Goal: Task Accomplishment & Management: Manage account settings

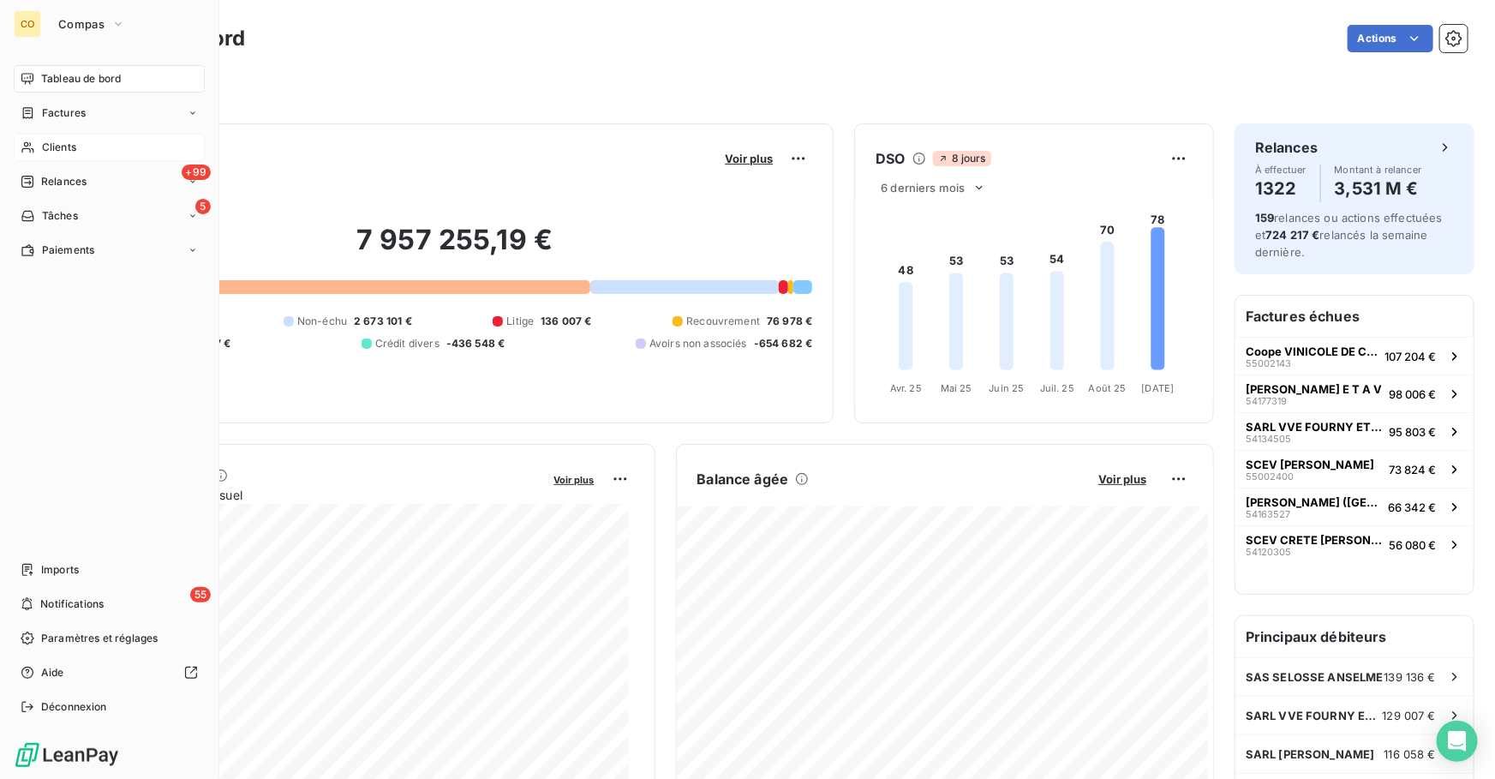
click at [77, 155] on div "Clients" at bounding box center [109, 147] width 191 height 27
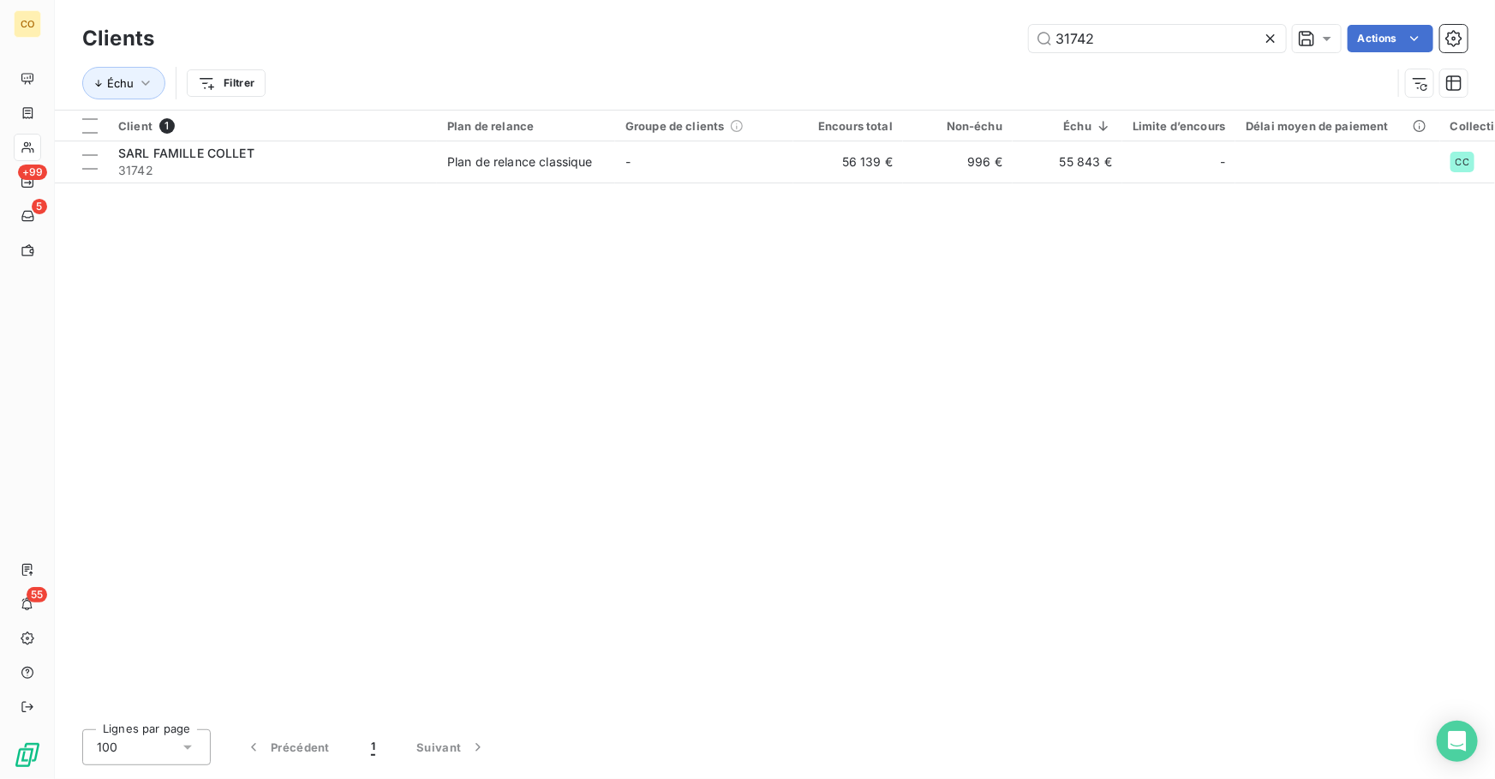
drag, startPoint x: 1130, startPoint y: 34, endPoint x: 719, endPoint y: 31, distance: 411.1
click at [719, 31] on div "31742 Actions" at bounding box center [821, 38] width 1292 height 27
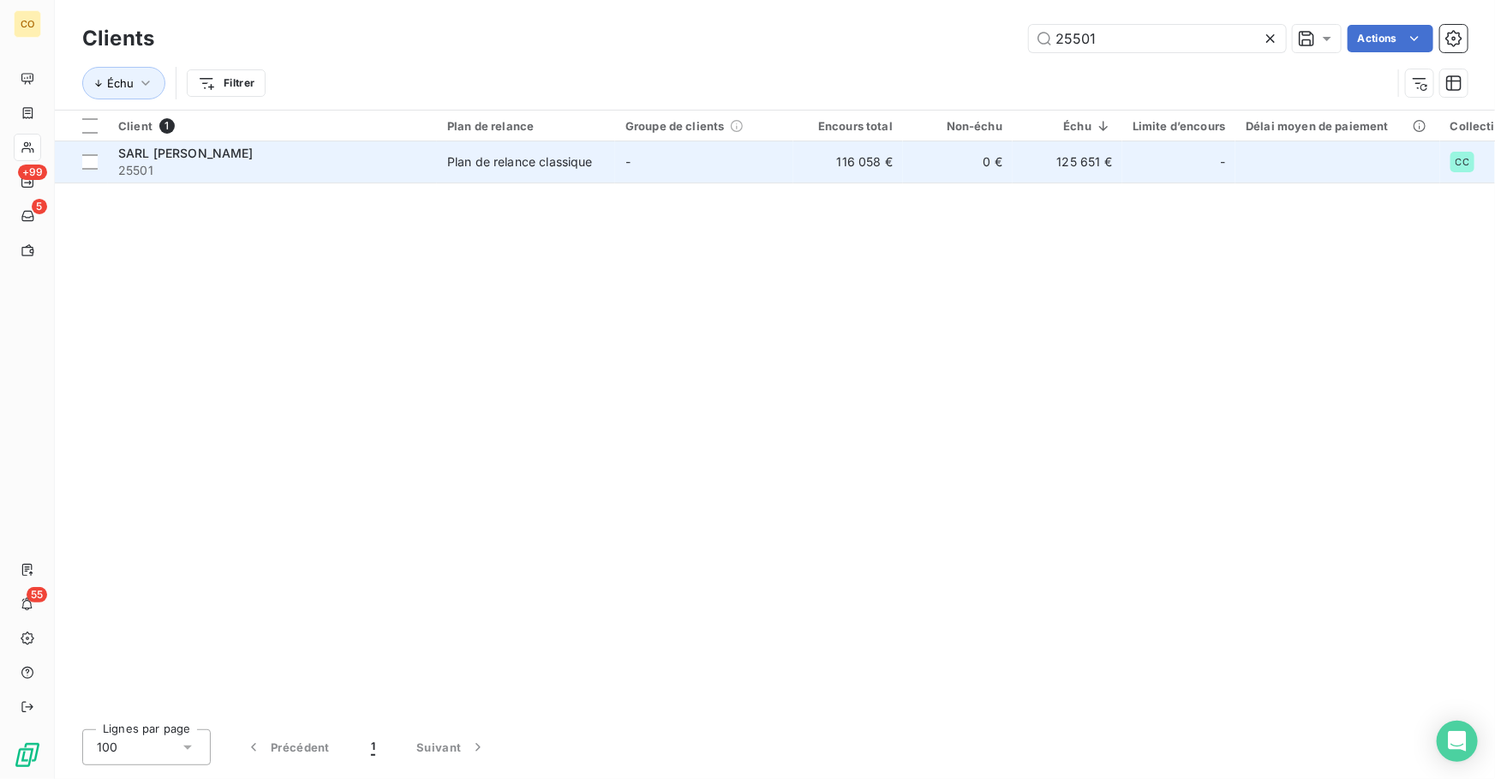
type input "25501"
click at [621, 160] on td "-" at bounding box center [704, 161] width 178 height 41
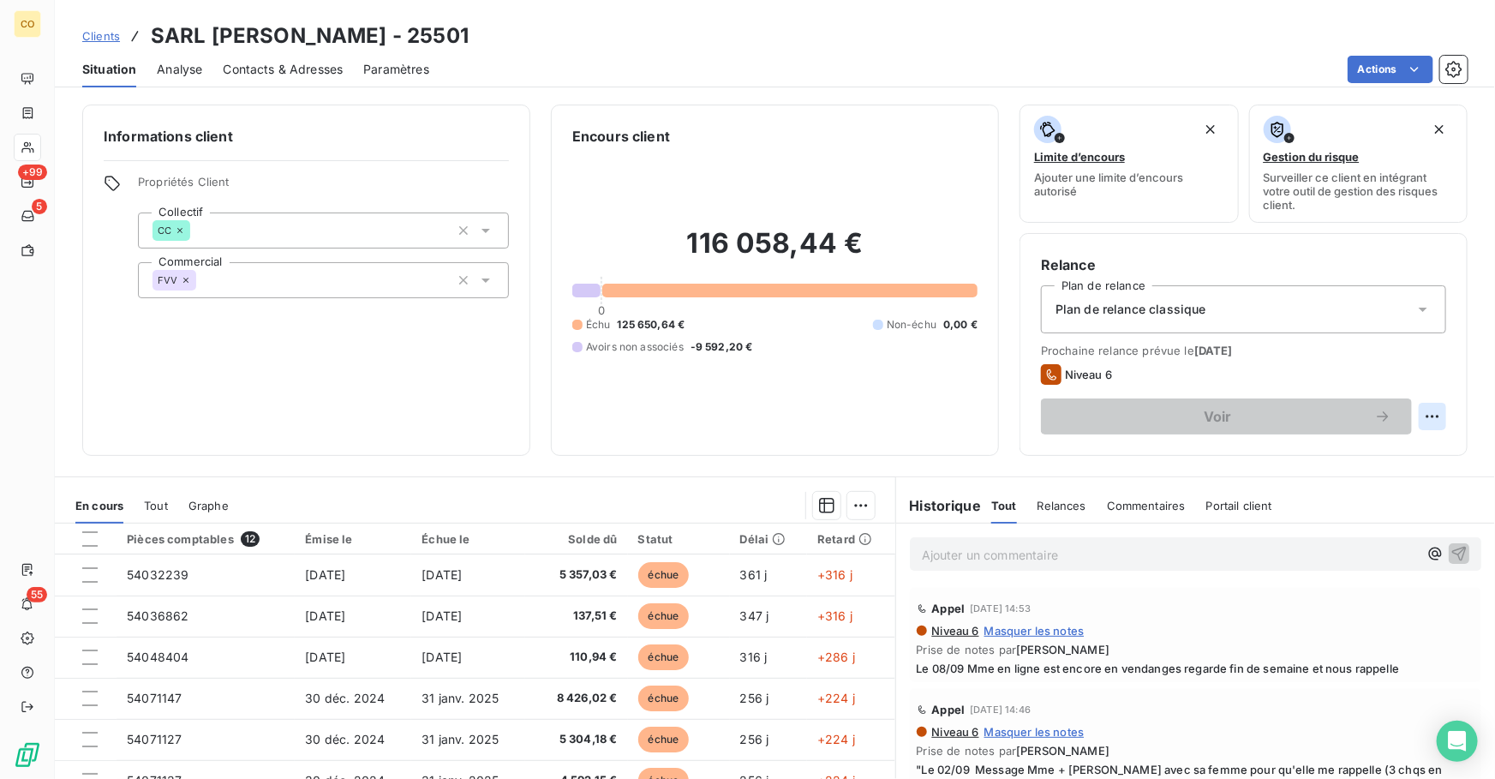
click at [1412, 412] on html "CO +99 5 55 Clients SARL [PERSON_NAME] - 25501 Situation Analyse Contacts & Adr…" at bounding box center [747, 389] width 1495 height 779
click at [1331, 453] on div "Replanifier cette action" at bounding box center [1350, 452] width 153 height 27
select select "8"
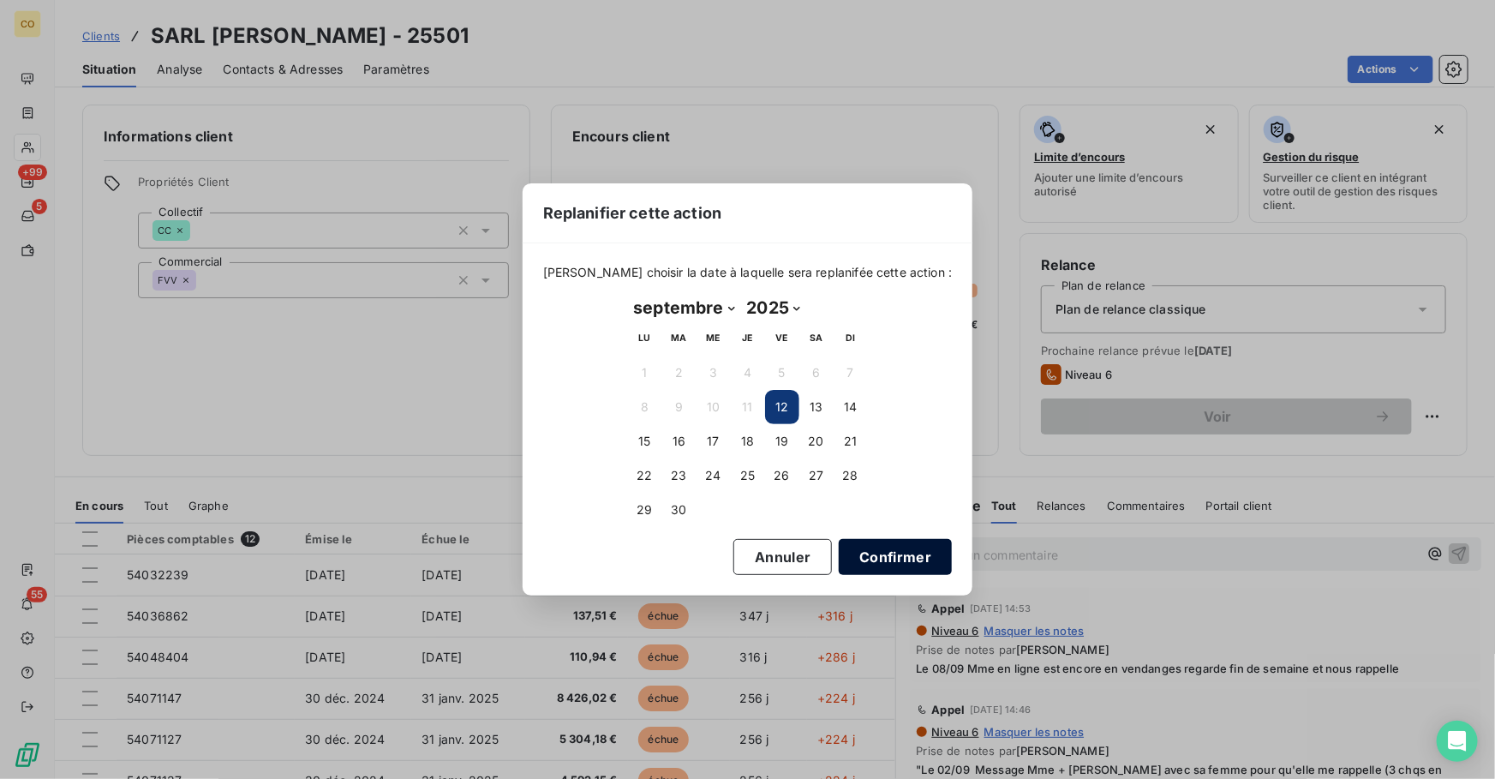
click at [850, 566] on button "Confirmer" at bounding box center [894, 557] width 113 height 36
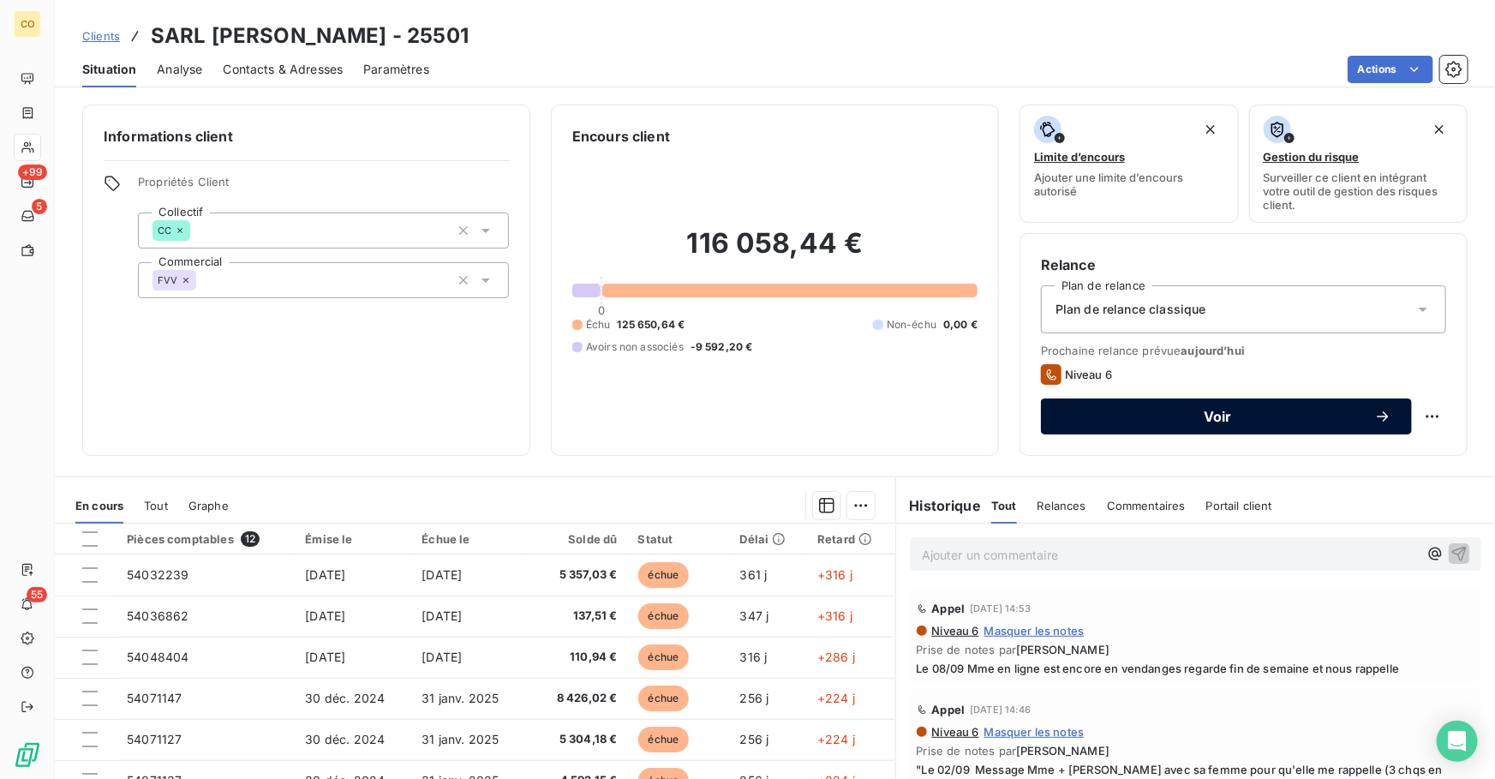
click at [1230, 420] on span "Voir" at bounding box center [1217, 416] width 313 height 14
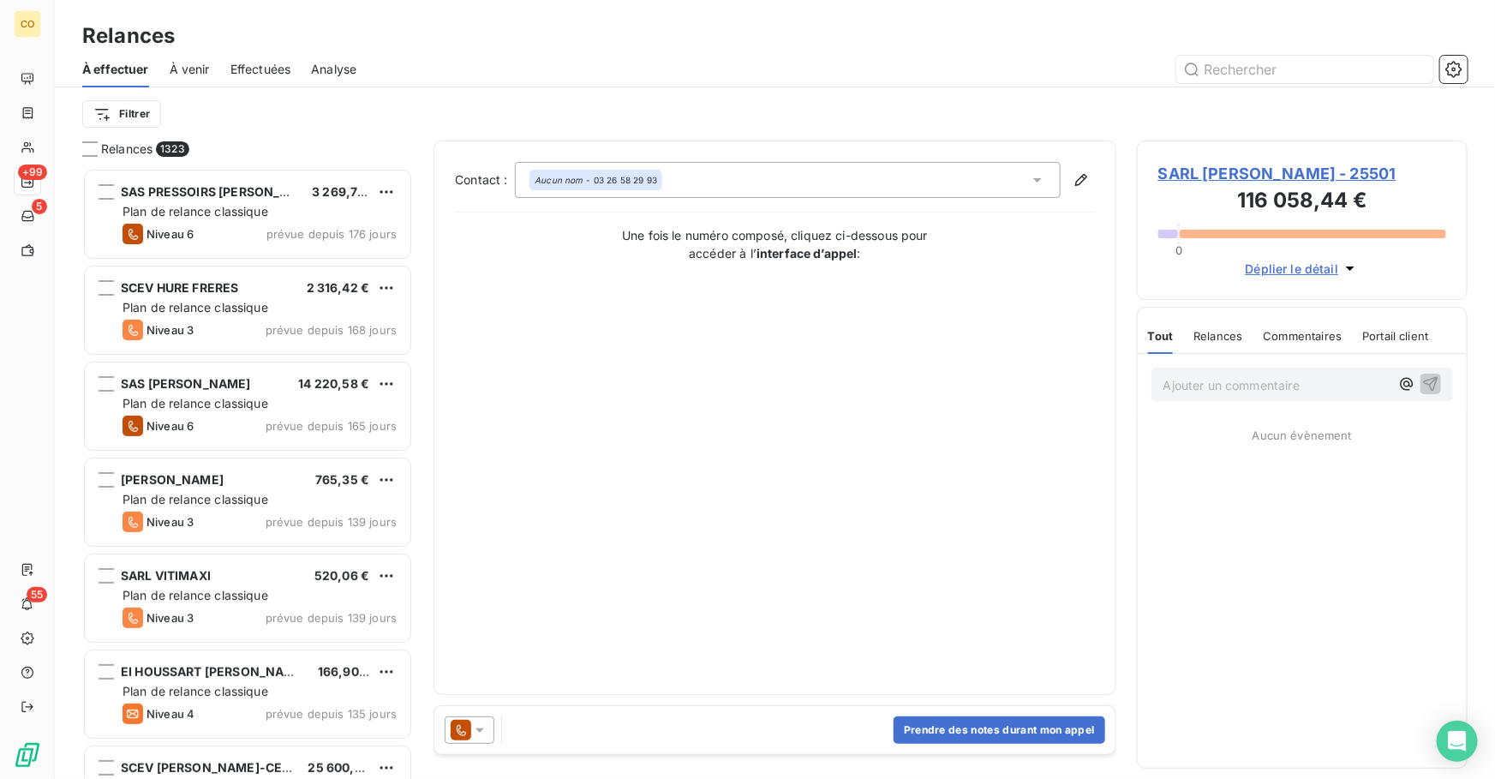
scroll to position [600, 319]
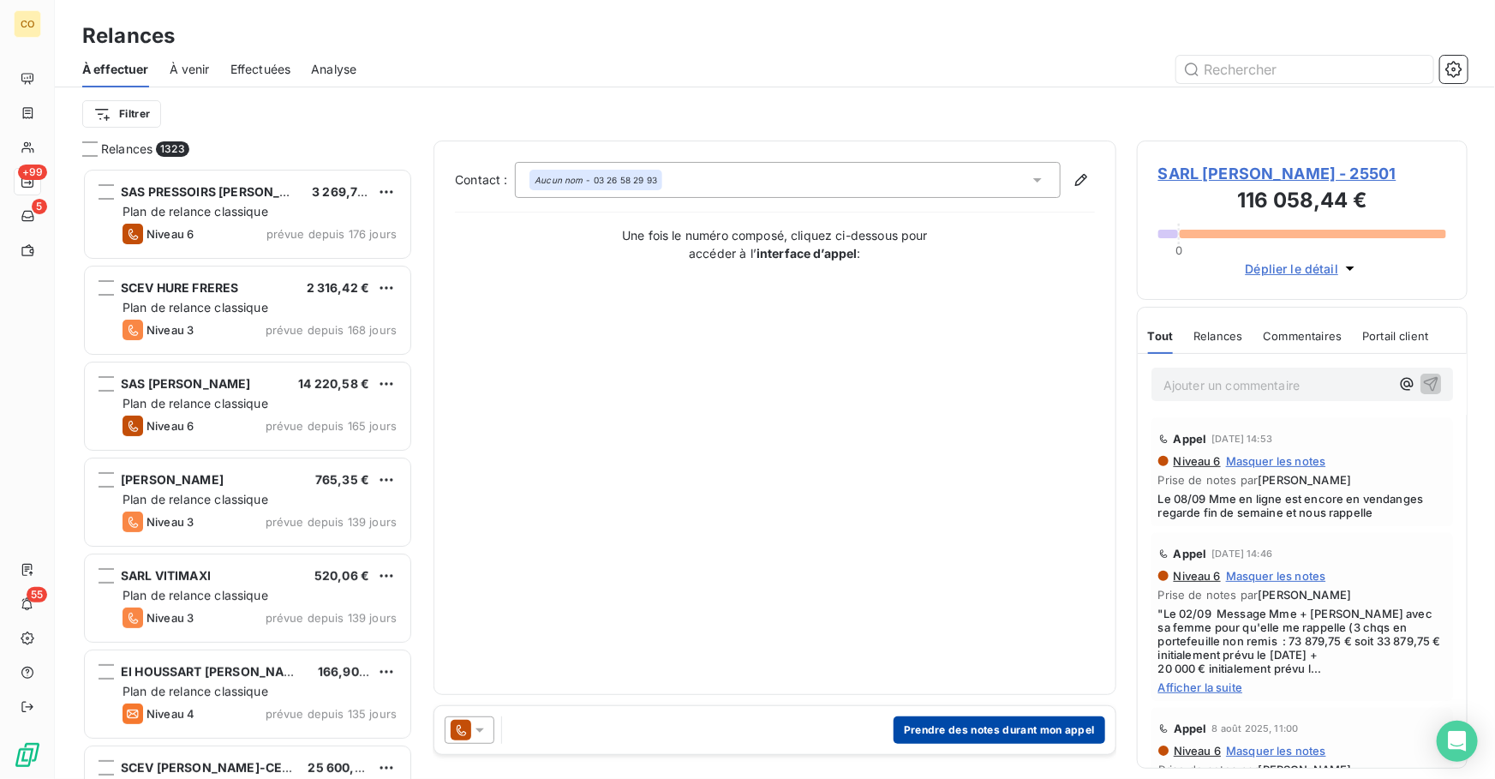
click at [916, 734] on button "Prendre des notes durant mon appel" at bounding box center [999, 729] width 212 height 27
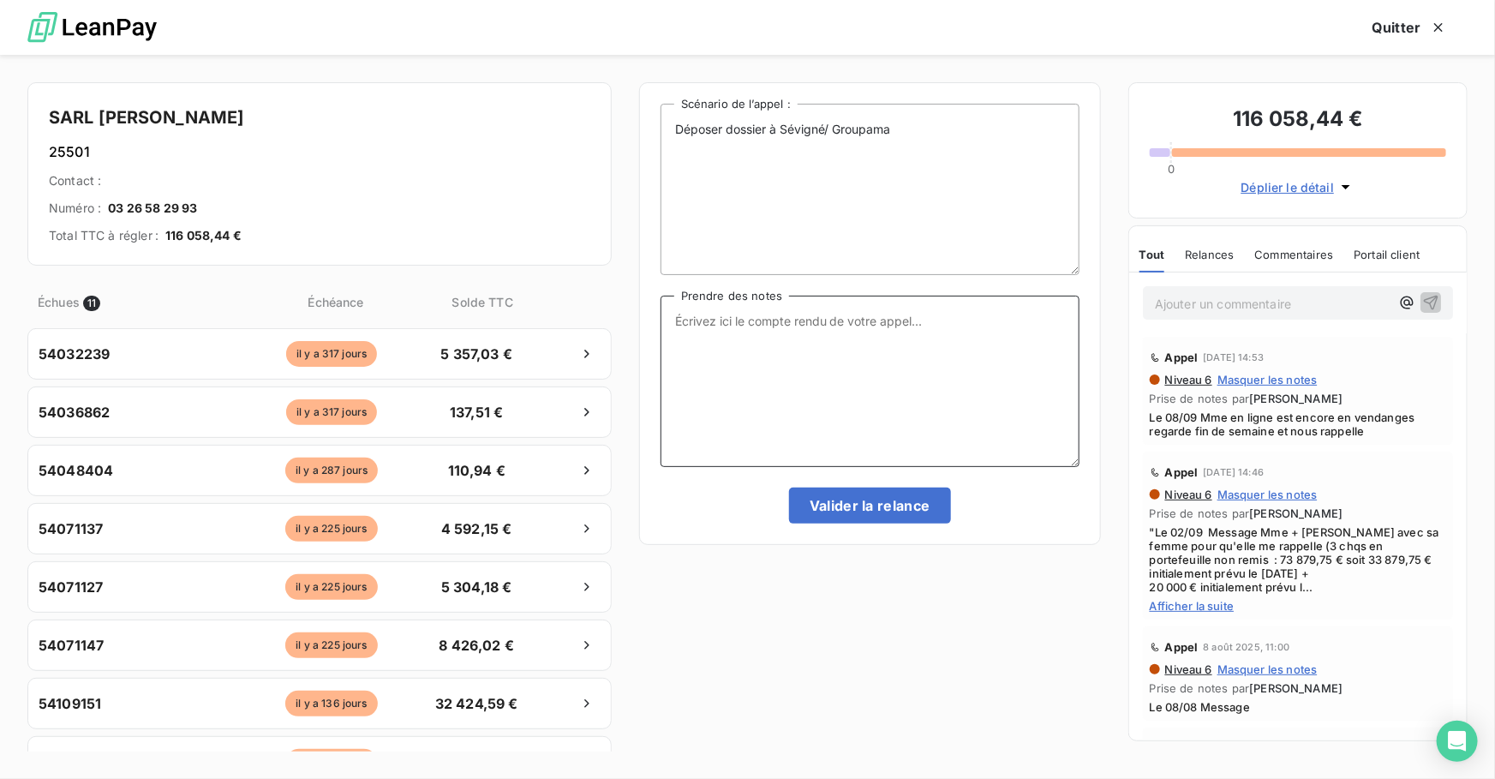
click at [811, 433] on textarea "Prendre des notes" at bounding box center [869, 380] width 419 height 171
paste textarea "Le 12/09 : Message"
type textarea "Le 12/09 : Message"
click at [885, 508] on button "Valider la relance" at bounding box center [870, 505] width 162 height 36
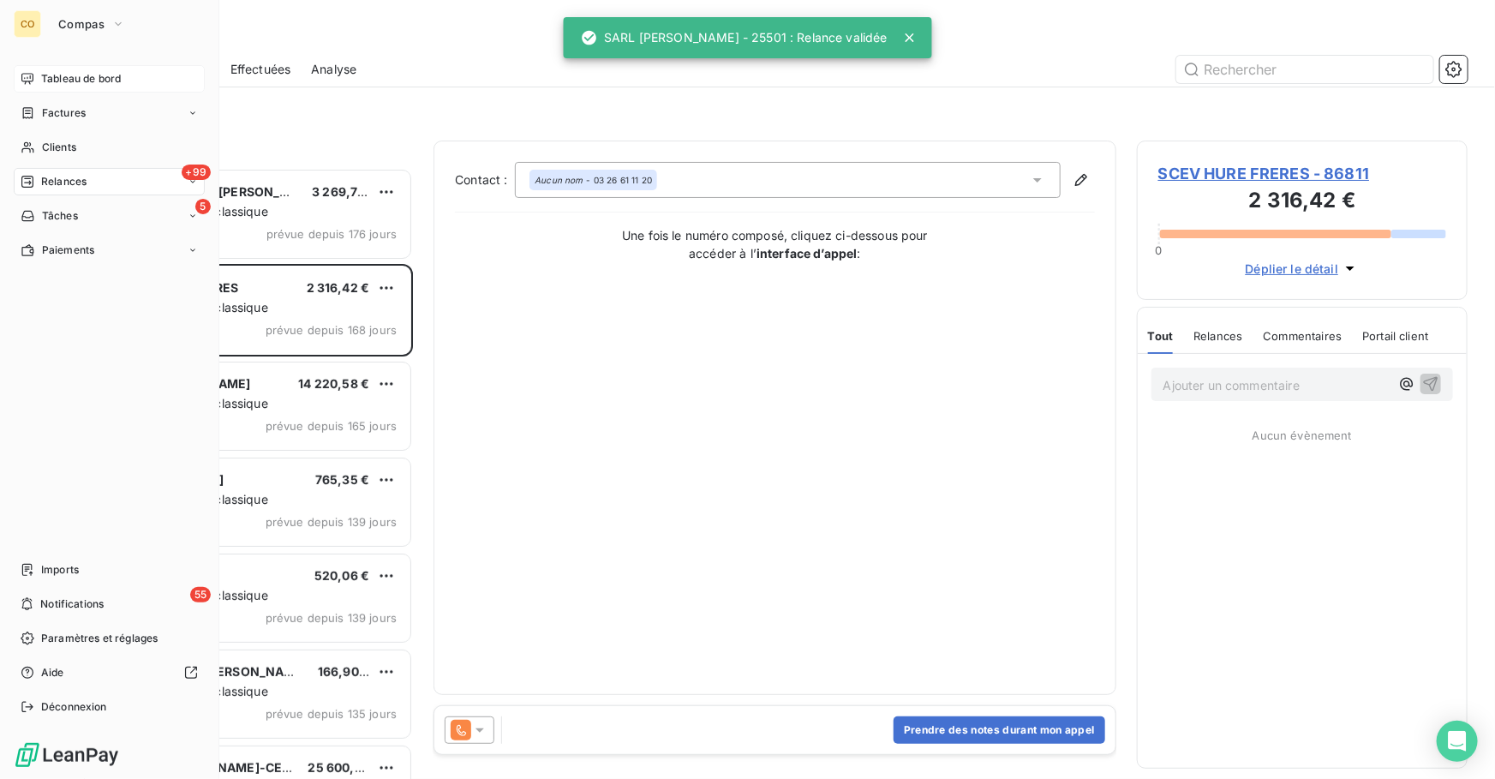
click at [69, 89] on div "Tableau de bord" at bounding box center [109, 78] width 191 height 27
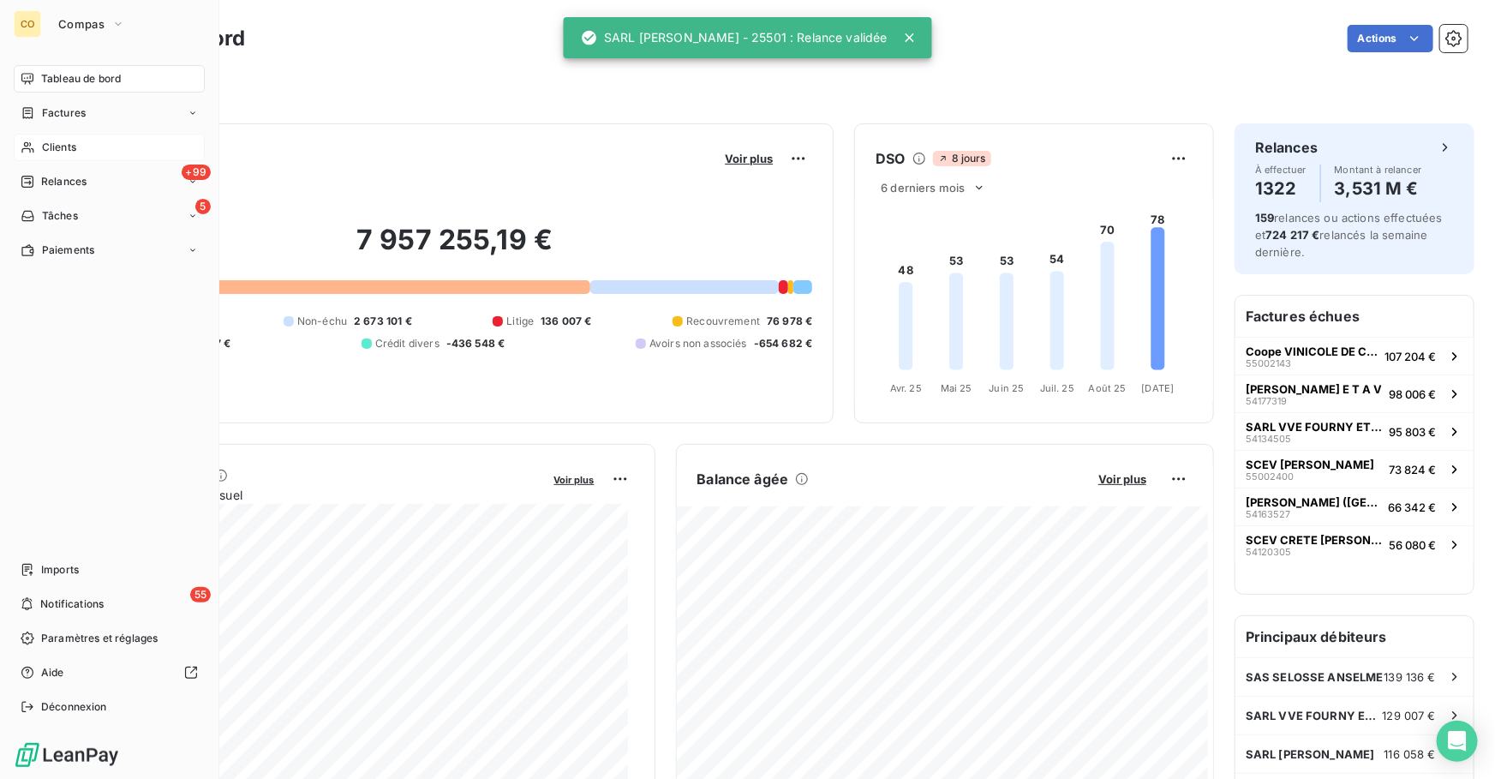
click at [42, 146] on span "Clients" at bounding box center [59, 147] width 34 height 15
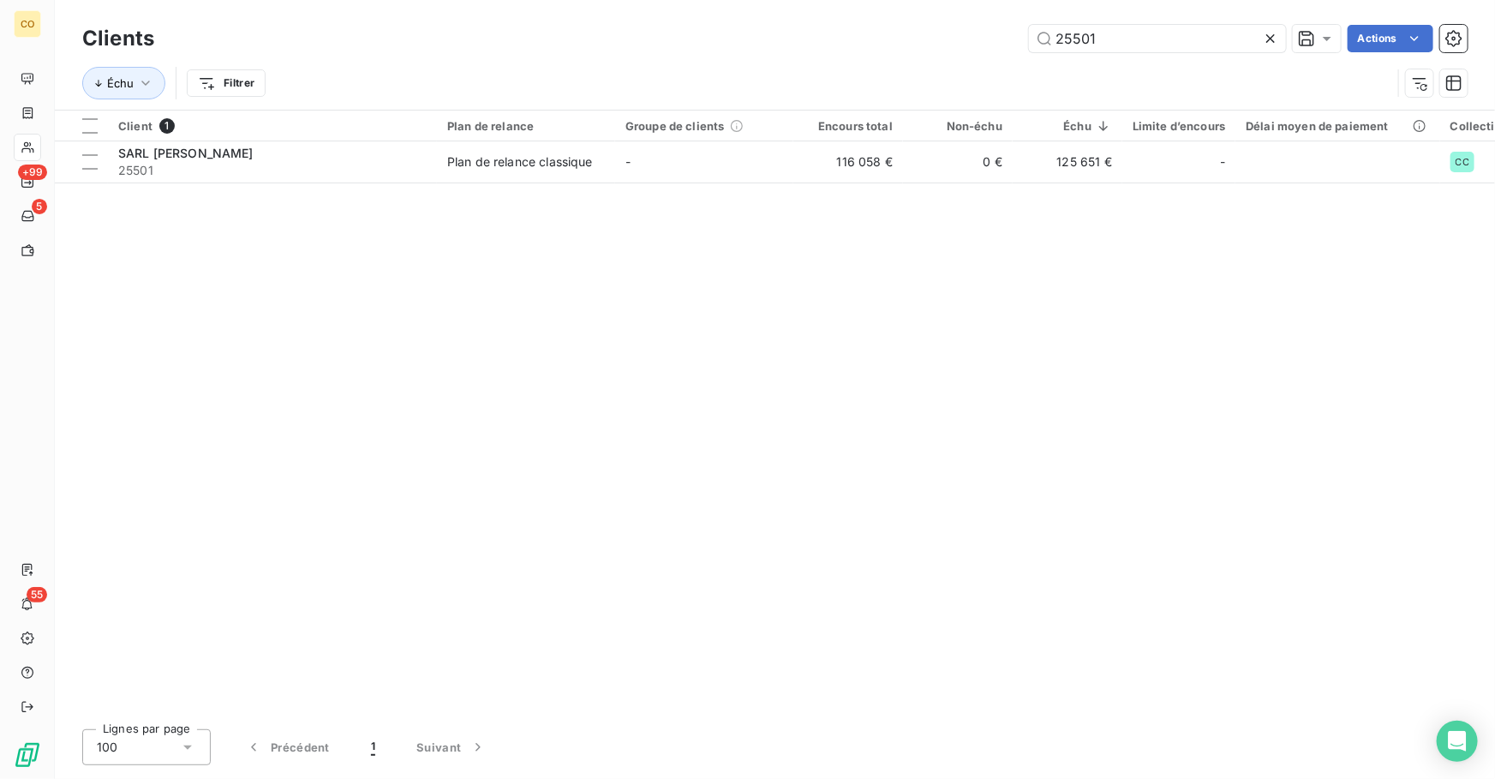
drag, startPoint x: 1135, startPoint y: 45, endPoint x: 899, endPoint y: 27, distance: 236.2
click at [901, 27] on div "25501 Actions" at bounding box center [821, 38] width 1292 height 27
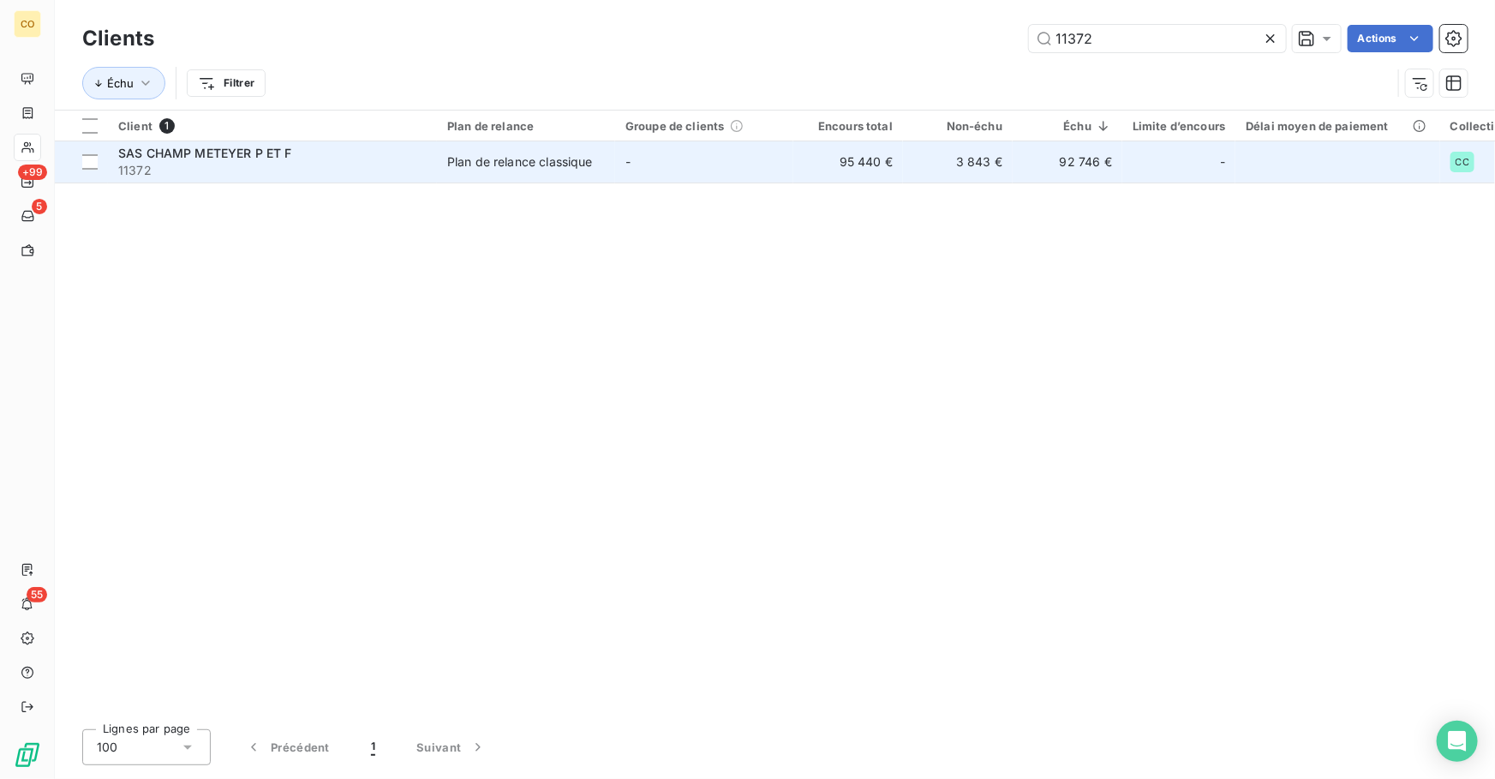
type input "11372"
click at [707, 164] on td "-" at bounding box center [704, 161] width 178 height 41
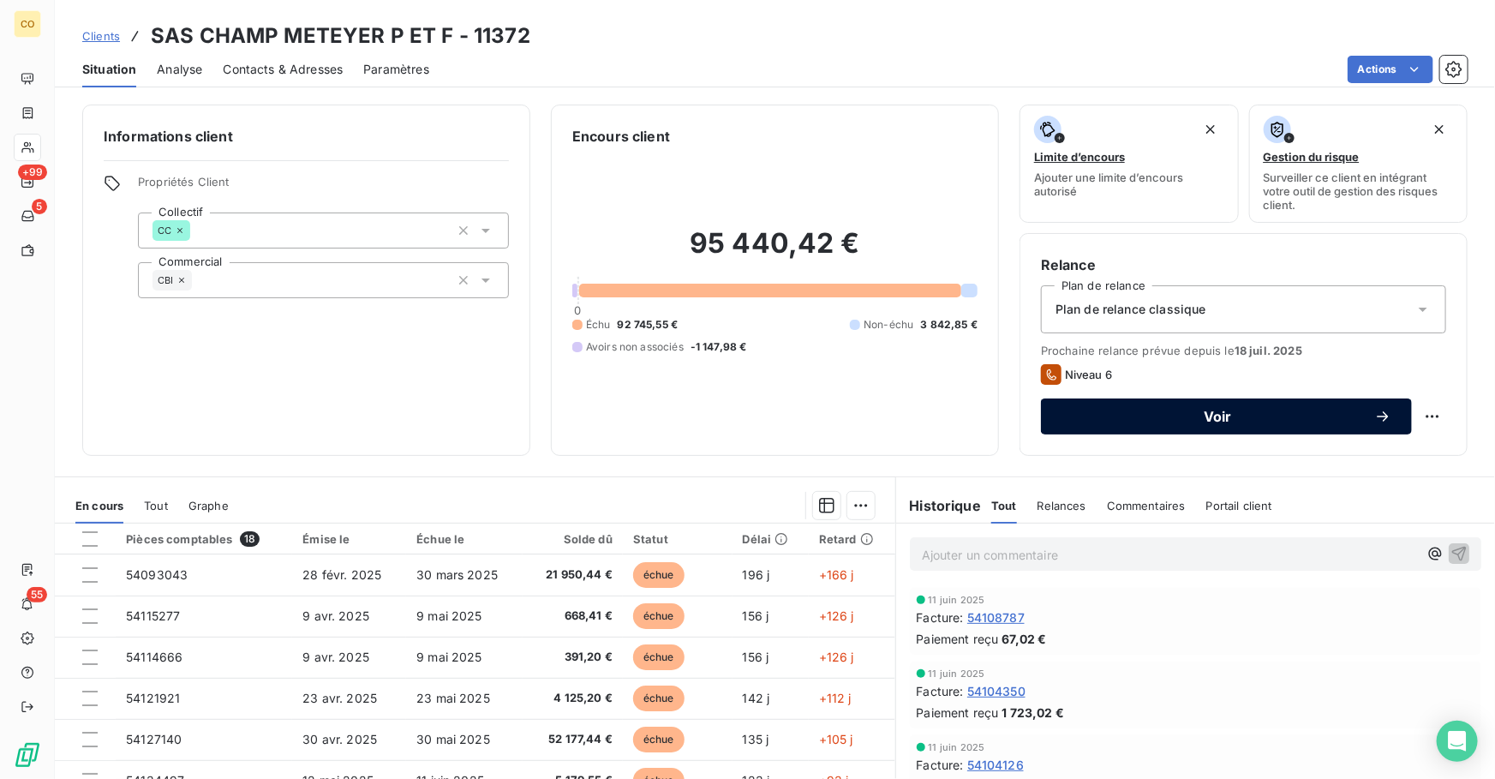
click at [1146, 413] on span "Voir" at bounding box center [1217, 416] width 313 height 14
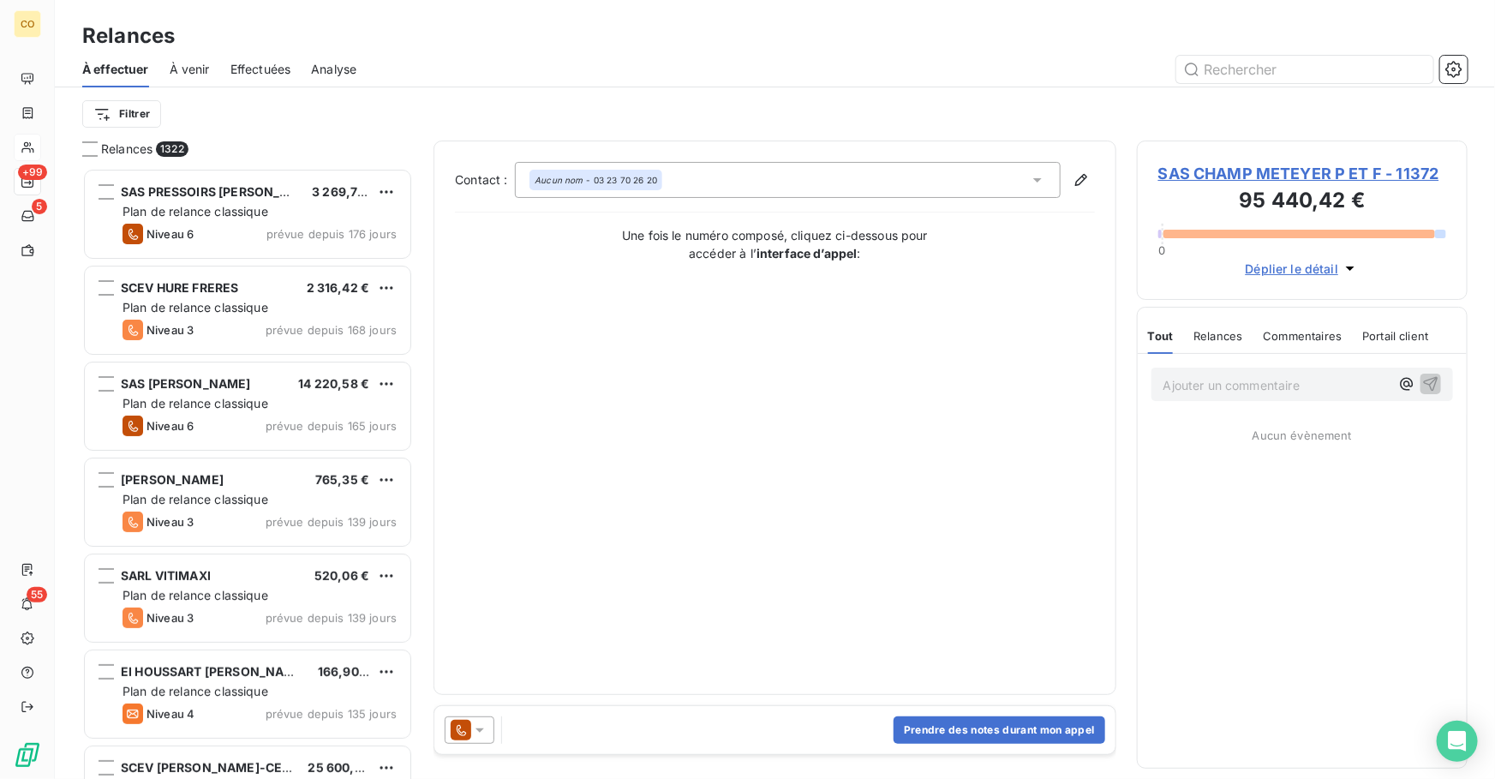
scroll to position [600, 319]
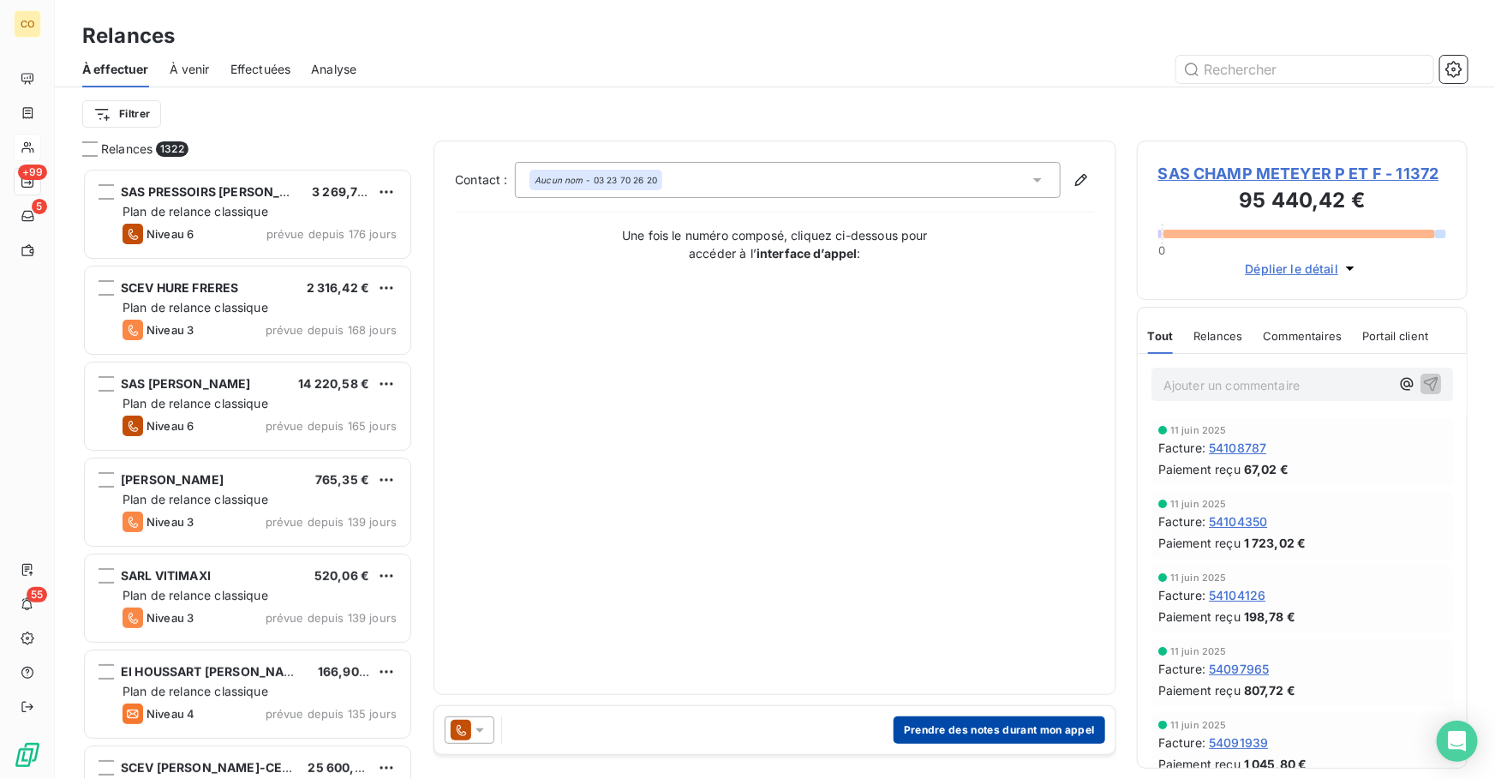
click at [959, 729] on button "Prendre des notes durant mon appel" at bounding box center [999, 729] width 212 height 27
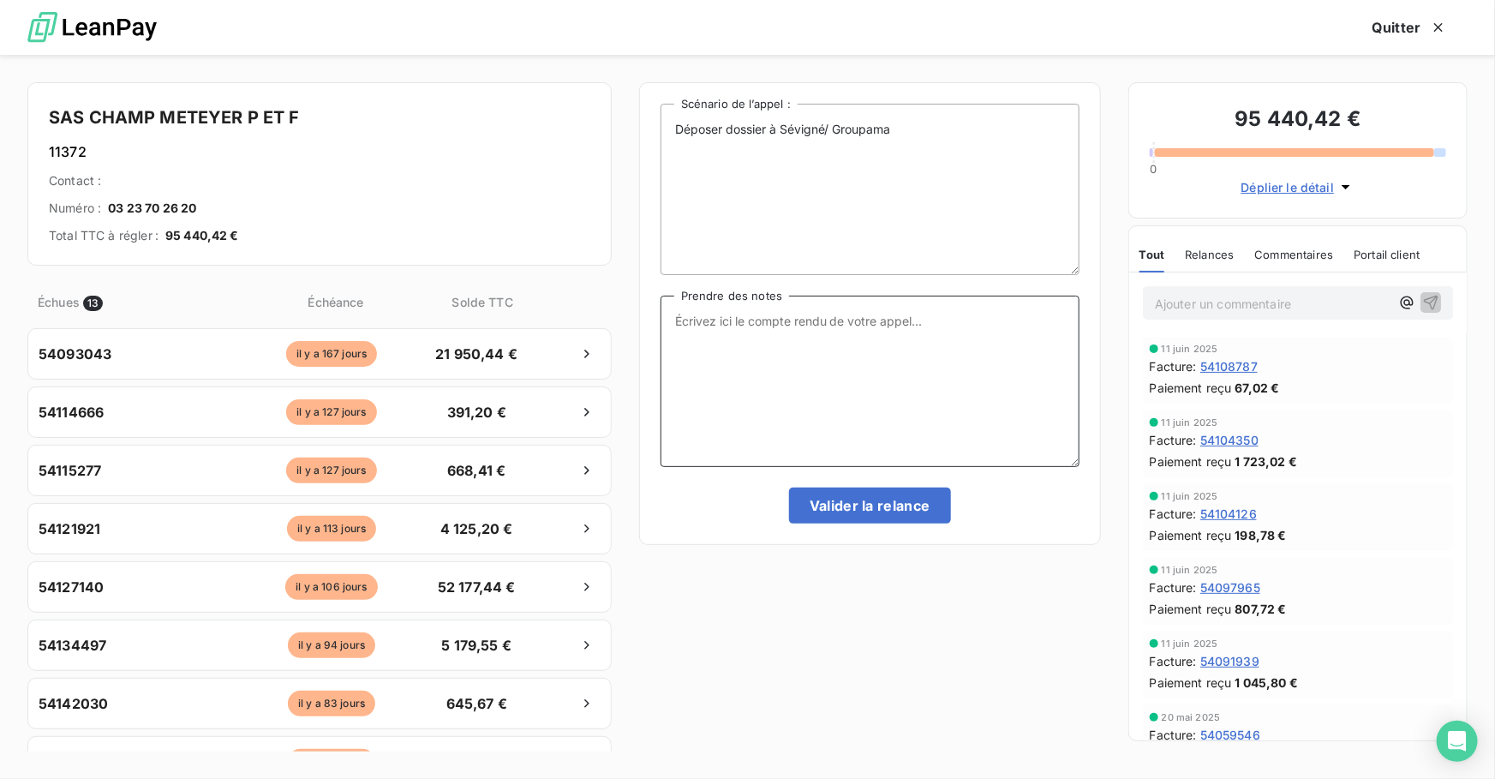
click at [782, 379] on textarea "Prendre des notes" at bounding box center [869, 380] width 419 height 171
paste textarea "Le 12/09 : Relance Tél : Mr en ligne n'est pas au bureau il fait le point et no…"
click at [787, 337] on textarea "Le 12/09 : Relance Tél : Mr en ligne n'est pas au bureau il fait le point et no…" at bounding box center [869, 380] width 419 height 171
type textarea "Le 12/09 : Relance Tél : Mr en ligne n'est pas au bureau il fait le point et no…"
click at [848, 505] on button "Valider la relance" at bounding box center [870, 505] width 162 height 36
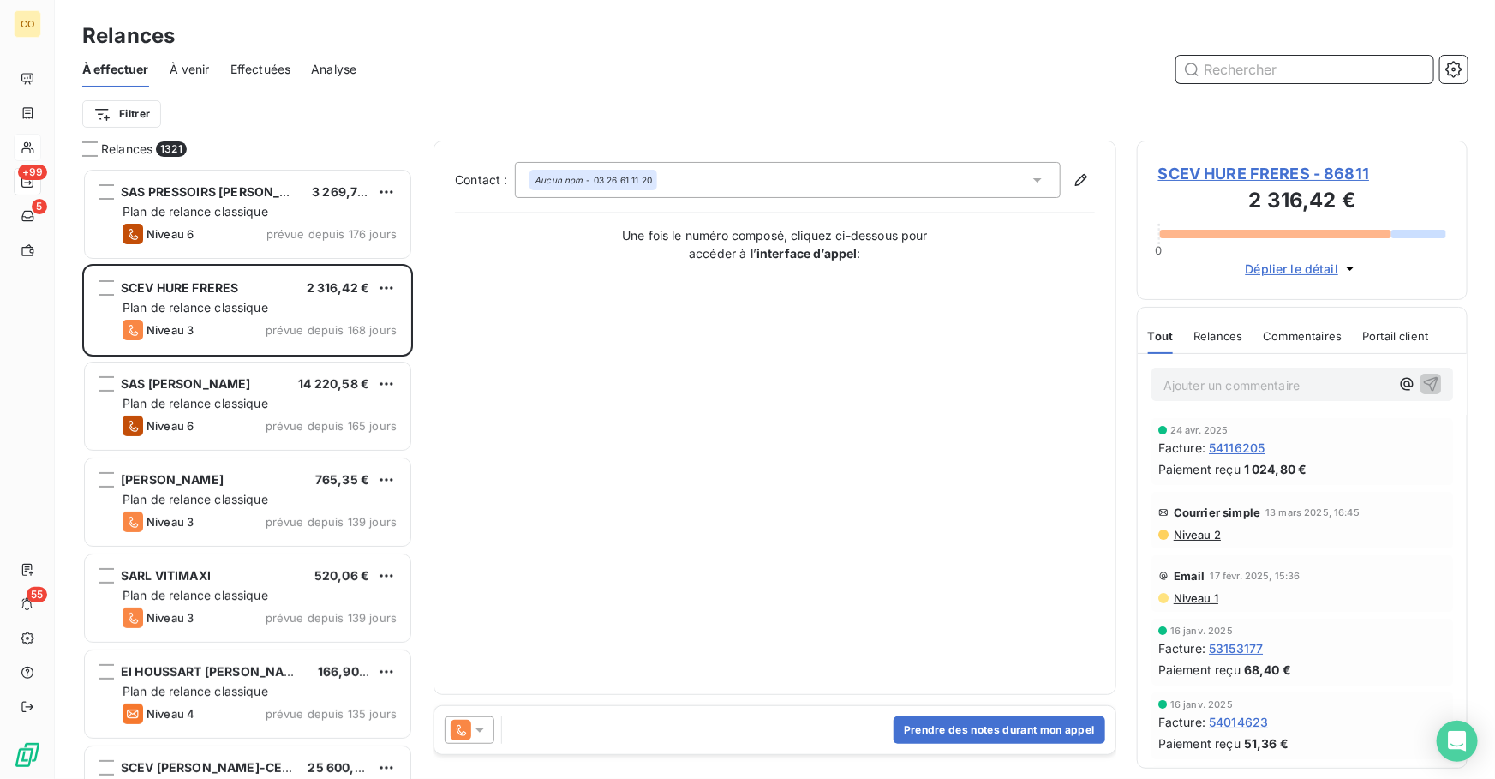
click at [1285, 73] on input "text" at bounding box center [1304, 69] width 257 height 27
click at [850, 647] on div "Contact : Aucun nom - 03 26 61 11 20 Une fois le numéro composé, cliquez ci-des…" at bounding box center [775, 417] width 640 height 511
click at [1286, 63] on input "text" at bounding box center [1304, 69] width 257 height 27
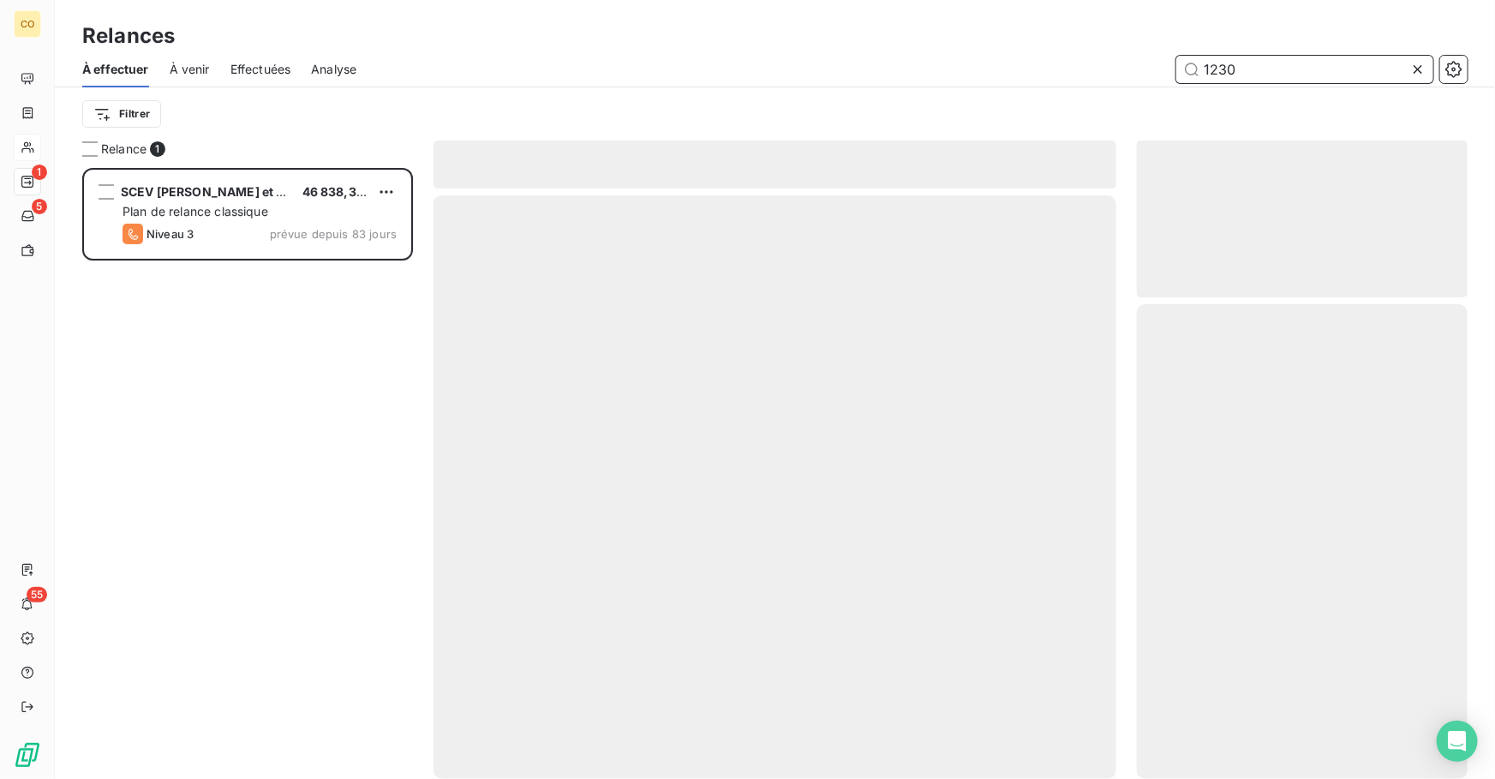
scroll to position [600, 319]
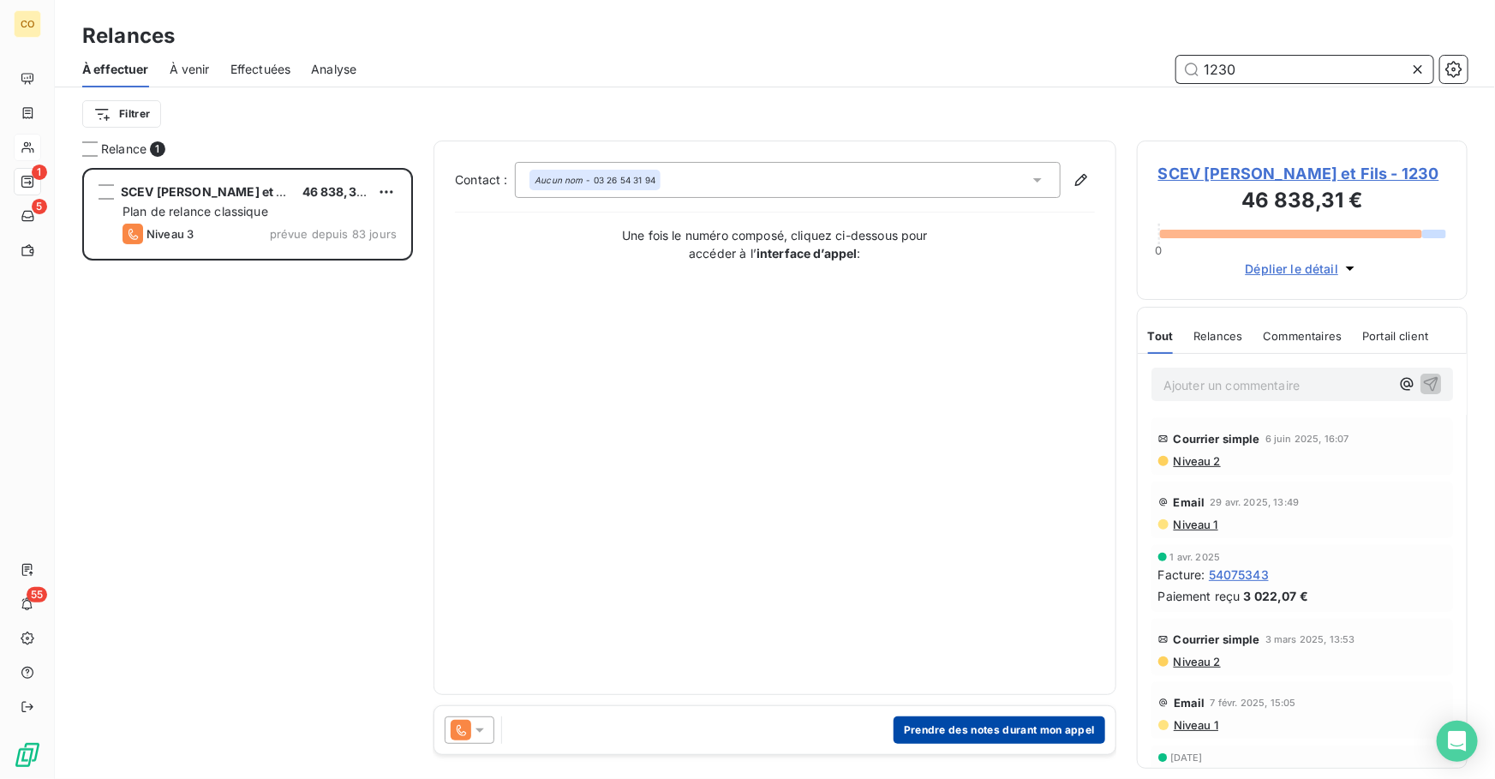
type input "1230"
click at [978, 731] on button "Prendre des notes durant mon appel" at bounding box center [999, 729] width 212 height 27
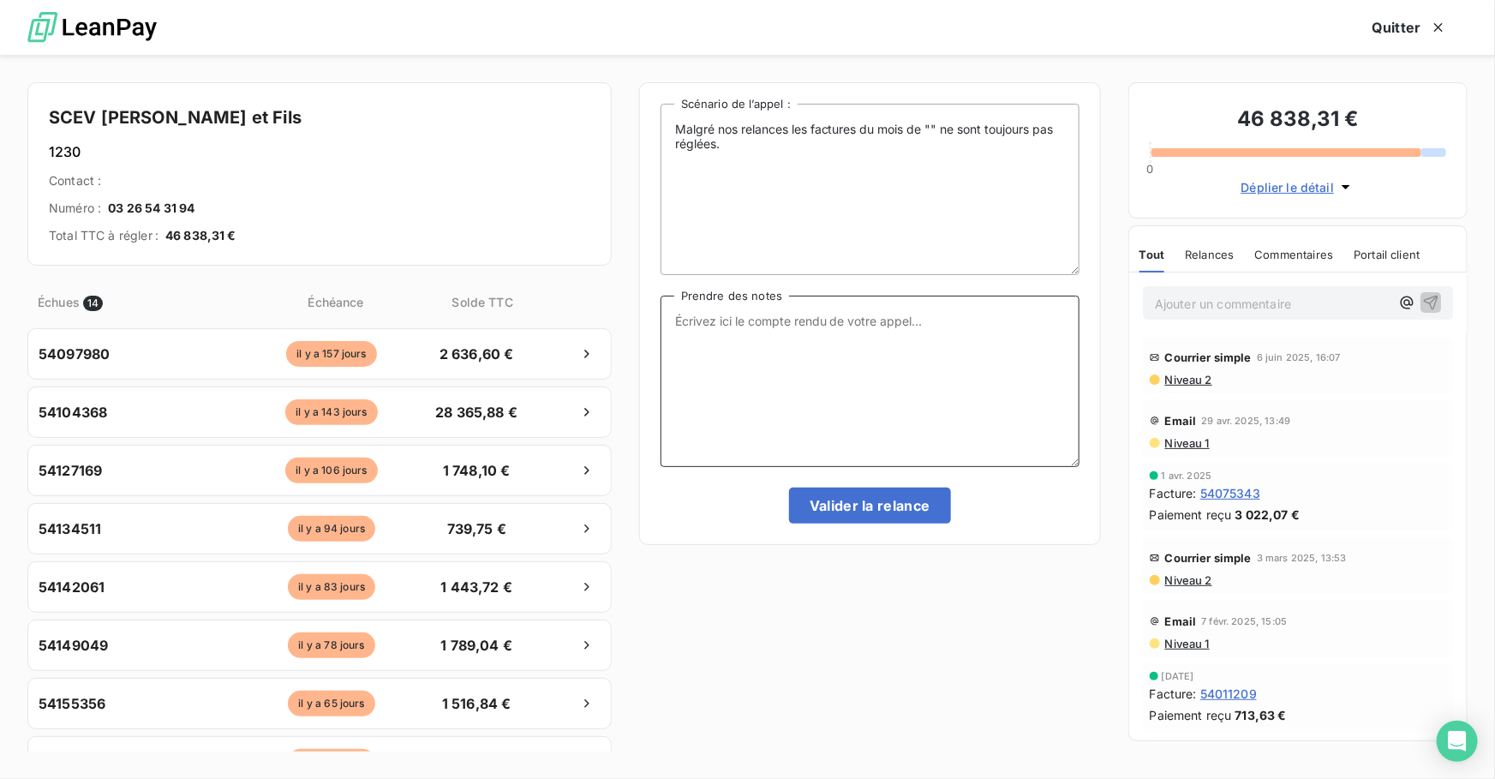
click at [814, 372] on textarea "Prendre des notes" at bounding box center [869, 380] width 419 height 171
paste textarea "Le 12/09 : Relance Tel : Message"
type textarea "Le 12/09 : Relance Tel : Message"
click at [880, 499] on button "Valider la relance" at bounding box center [870, 505] width 162 height 36
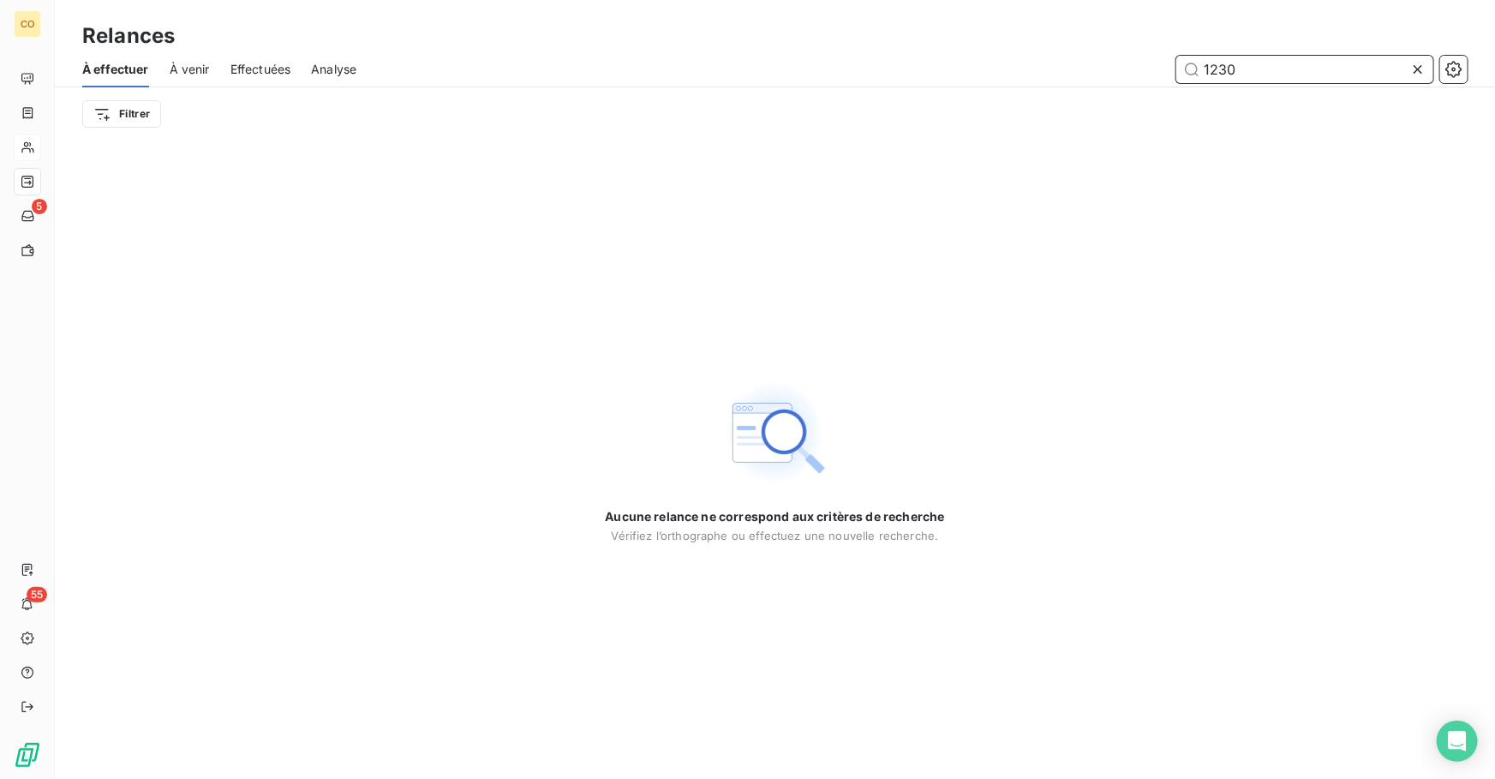
drag, startPoint x: 1250, startPoint y: 68, endPoint x: 1094, endPoint y: 65, distance: 155.9
click at [1096, 68] on div "1230" at bounding box center [922, 69] width 1090 height 27
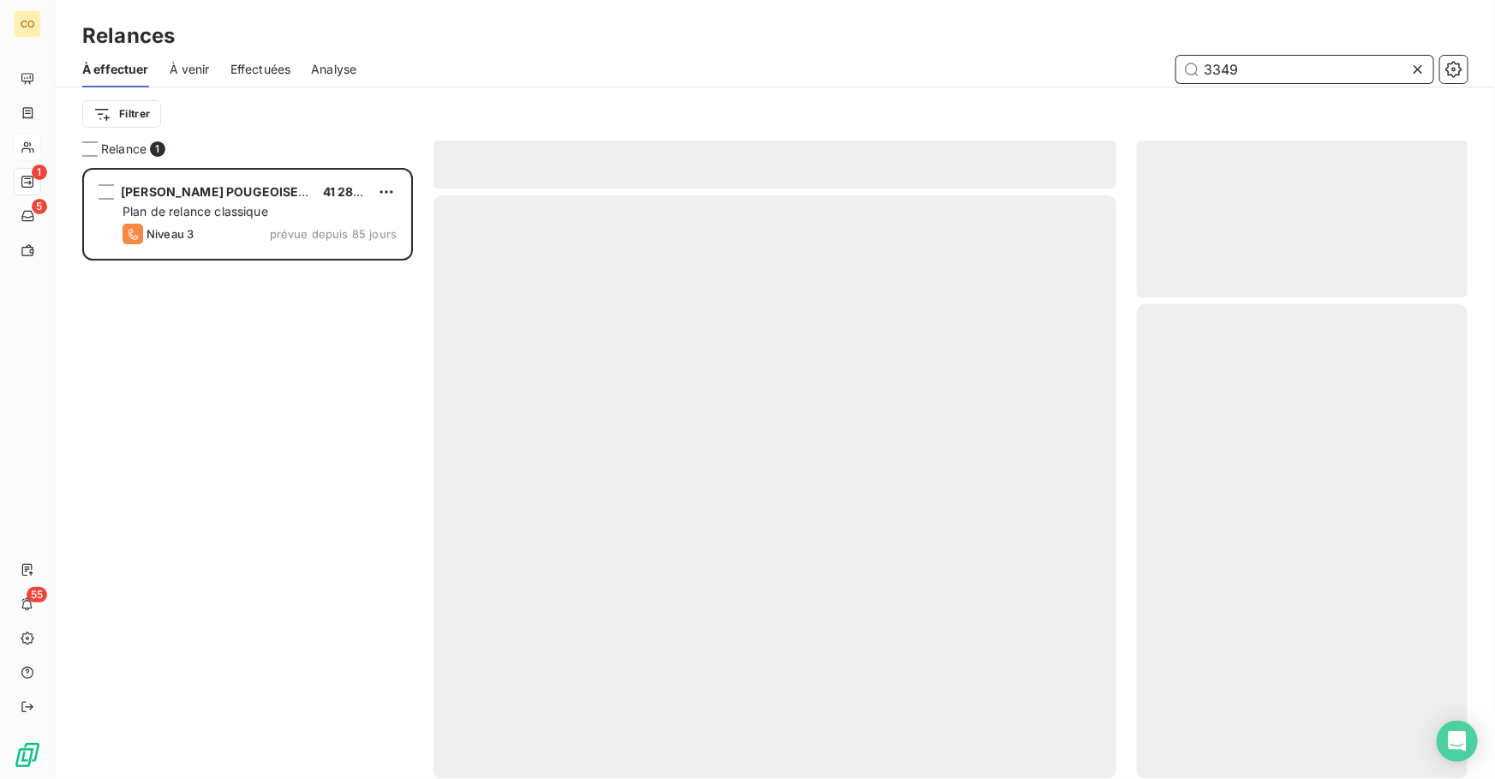
scroll to position [600, 319]
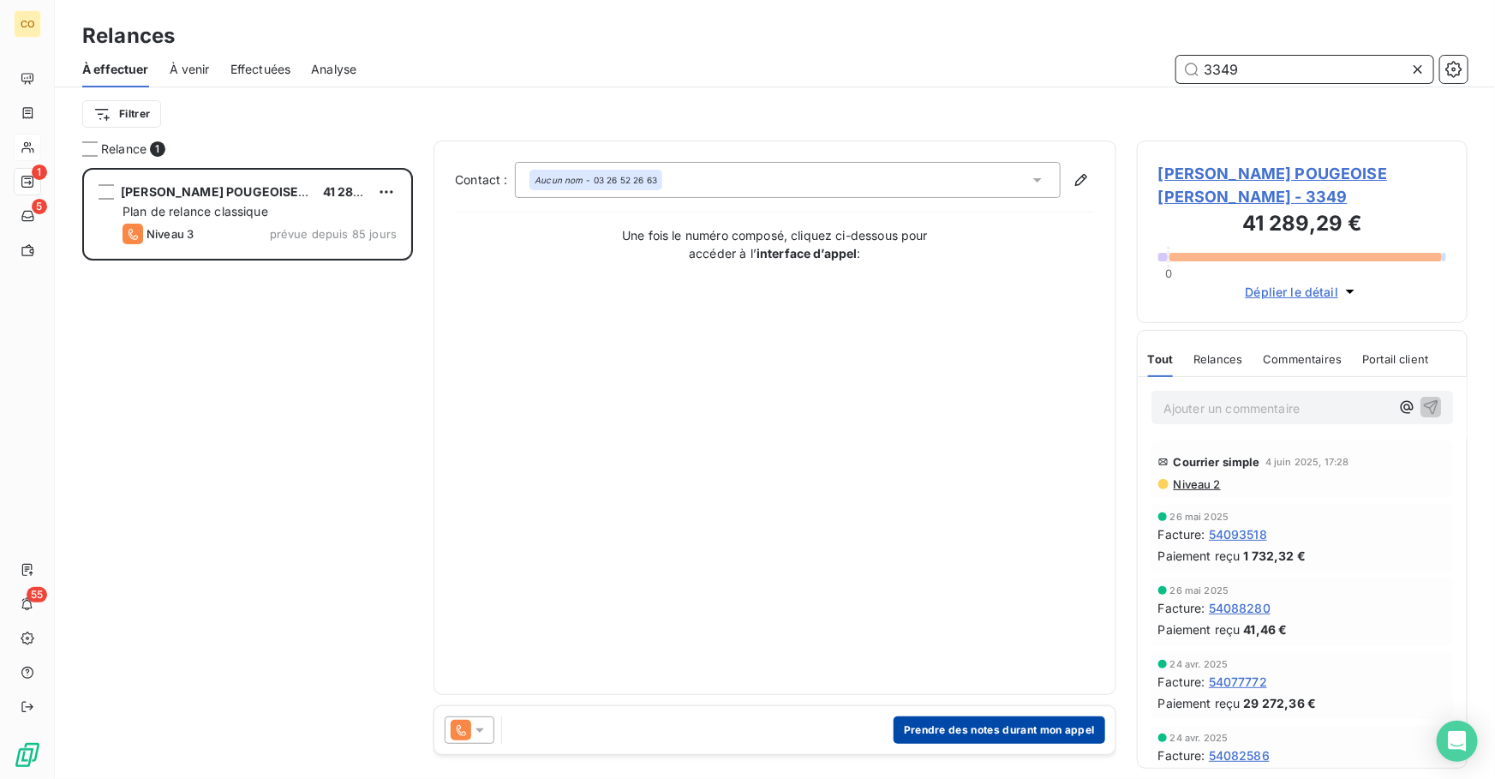
type input "3349"
click at [922, 726] on button "Prendre des notes durant mon appel" at bounding box center [999, 729] width 212 height 27
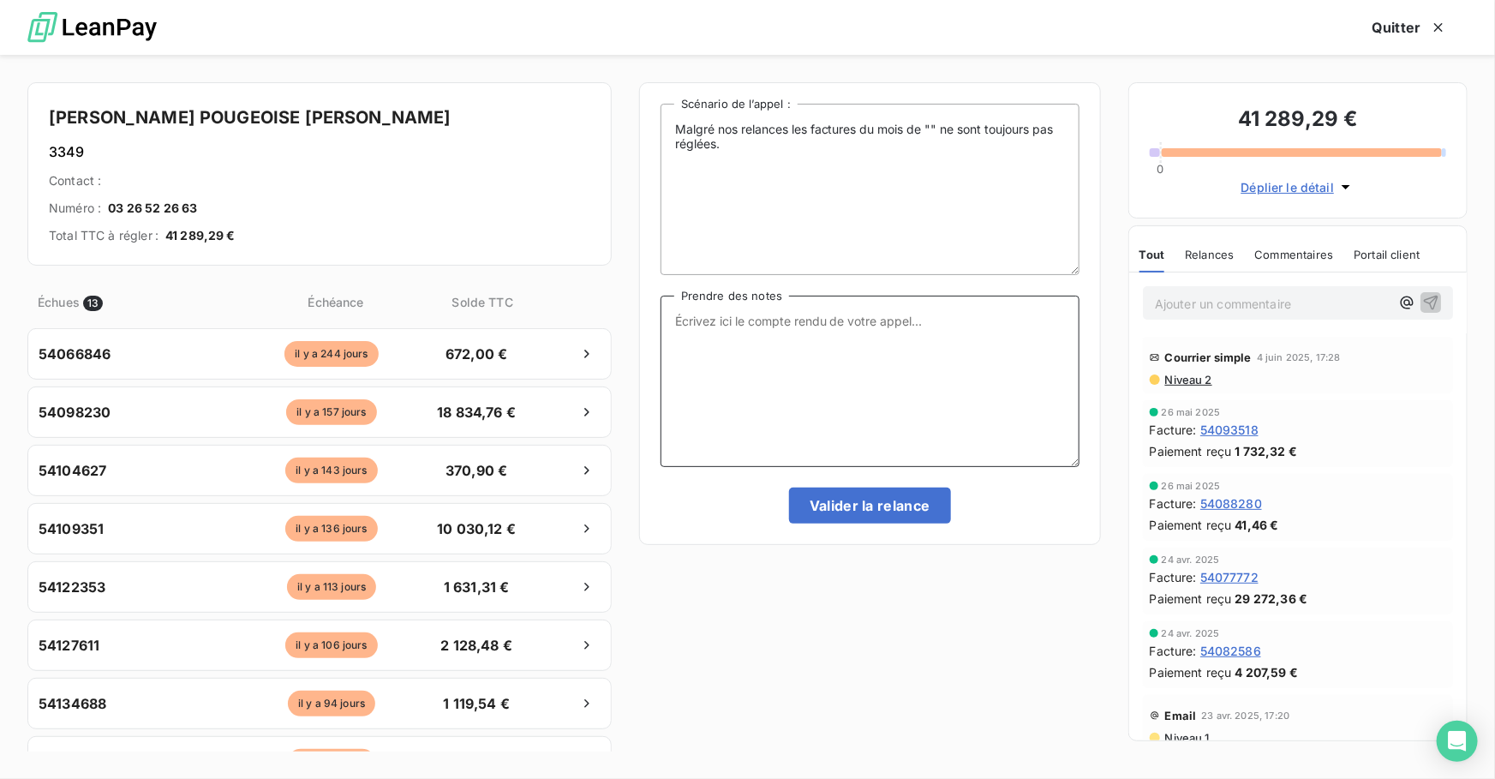
click at [805, 358] on textarea "Prendre des notes" at bounding box center [869, 380] width 419 height 171
paste textarea "Le 12/09 : Relance tél : Mme transmets le message à la personne qui s'occupe de…"
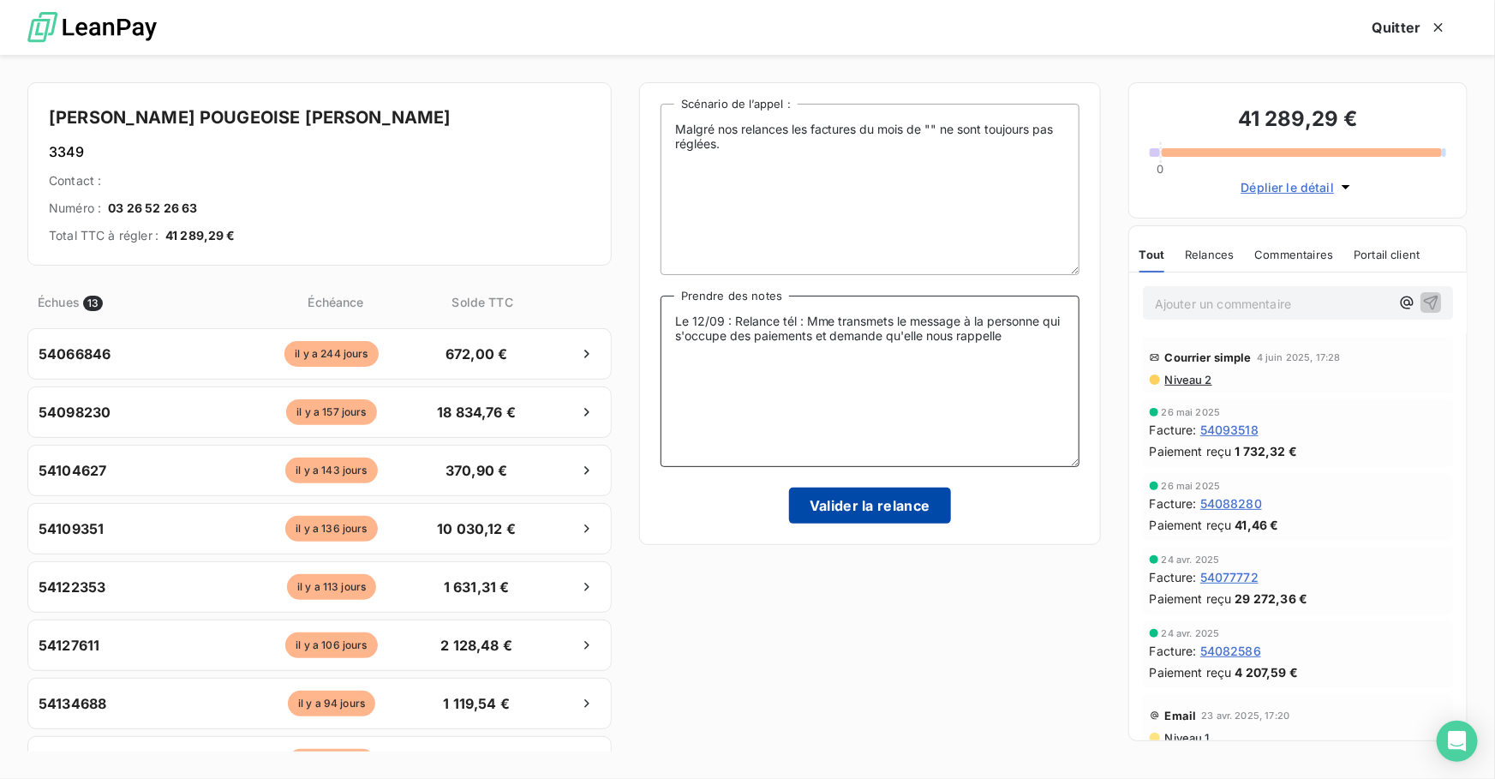
type textarea "Le 12/09 : Relance tél : Mme transmets le message à la personne qui s'occupe de…"
click at [885, 497] on button "Valider la relance" at bounding box center [870, 505] width 162 height 36
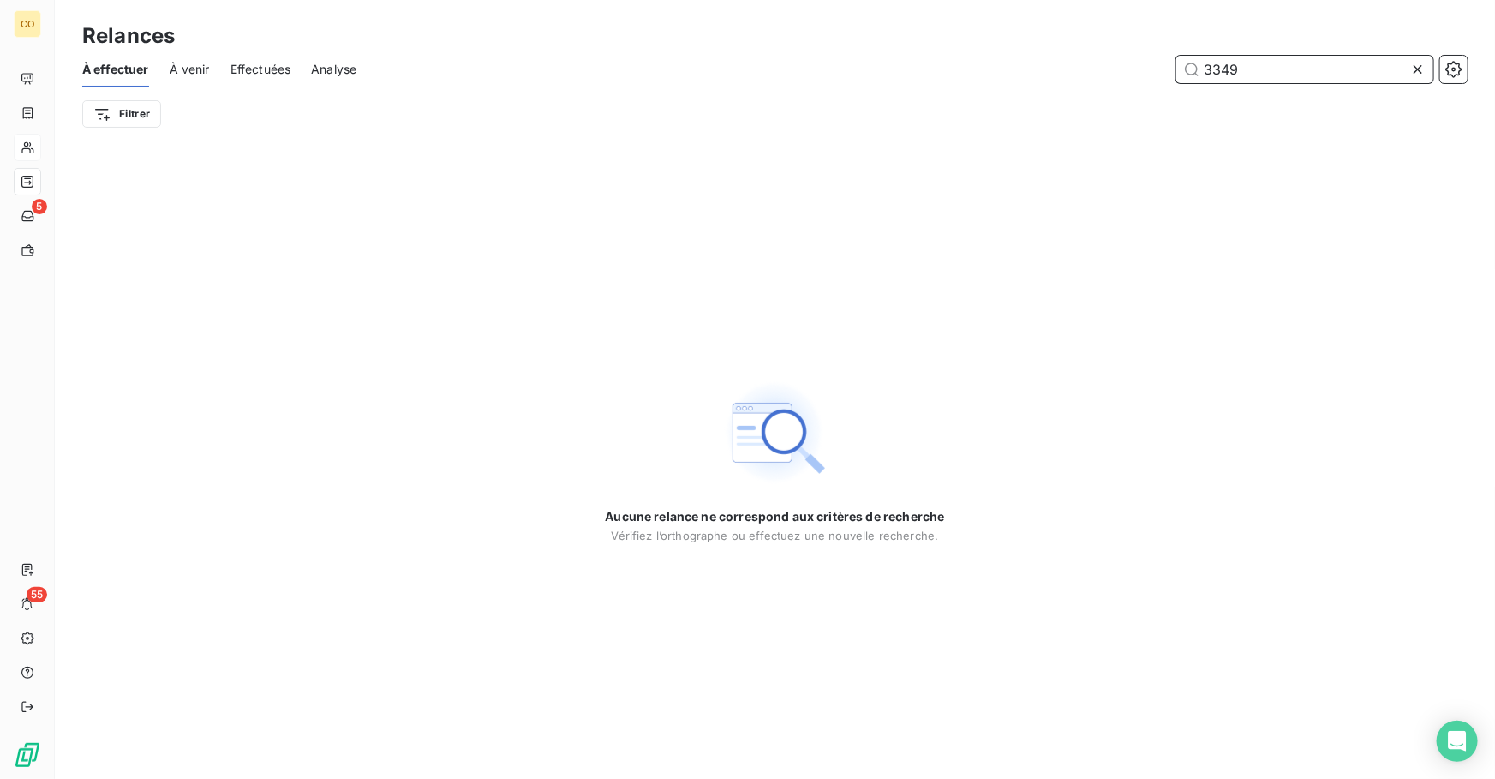
drag, startPoint x: 1242, startPoint y: 69, endPoint x: 1124, endPoint y: 49, distance: 119.8
click at [1124, 49] on div "Relances À effectuer À venir Effectuées Analyse 3349 Filtrer" at bounding box center [775, 70] width 1440 height 140
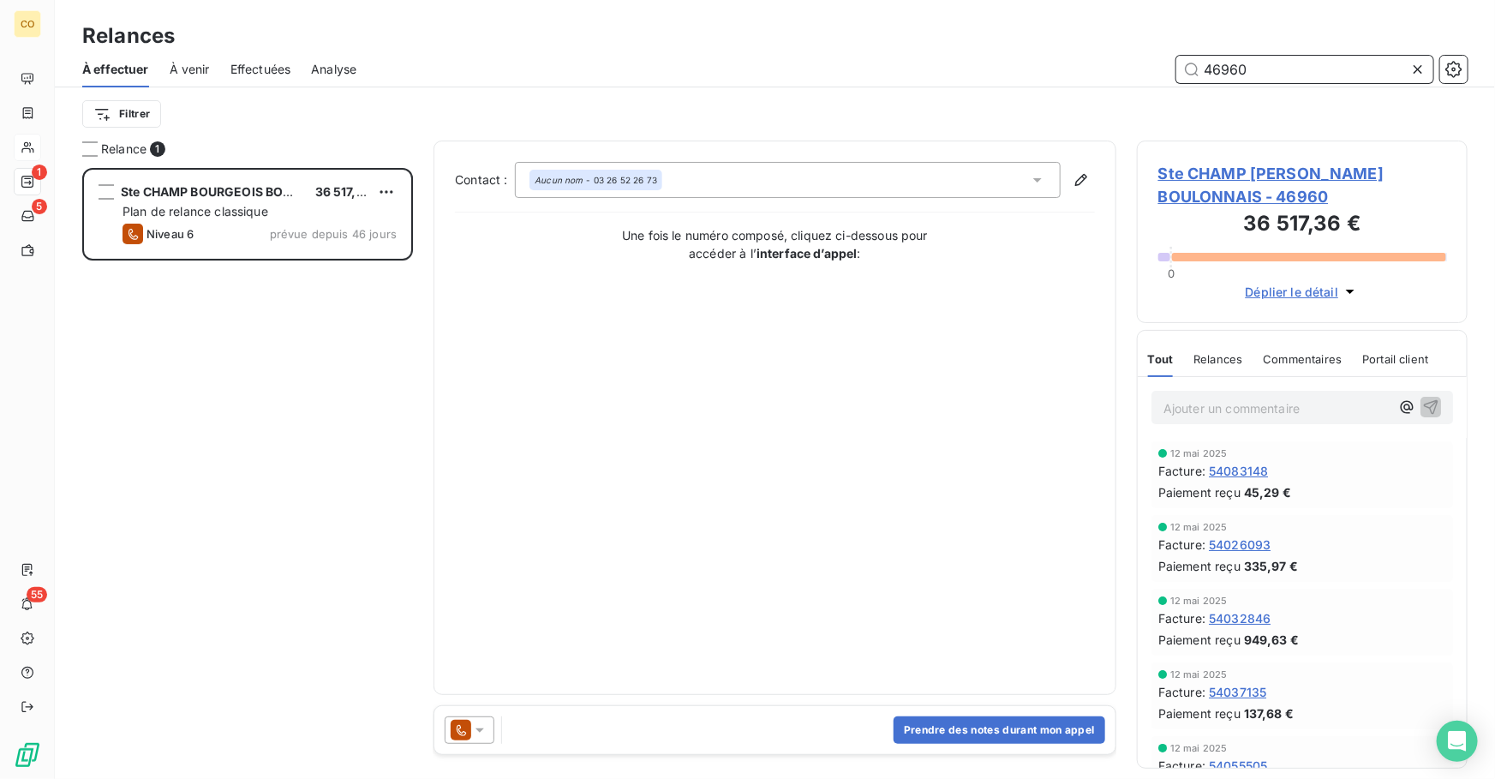
type input "46960"
click at [959, 725] on button "Prendre des notes durant mon appel" at bounding box center [999, 729] width 212 height 27
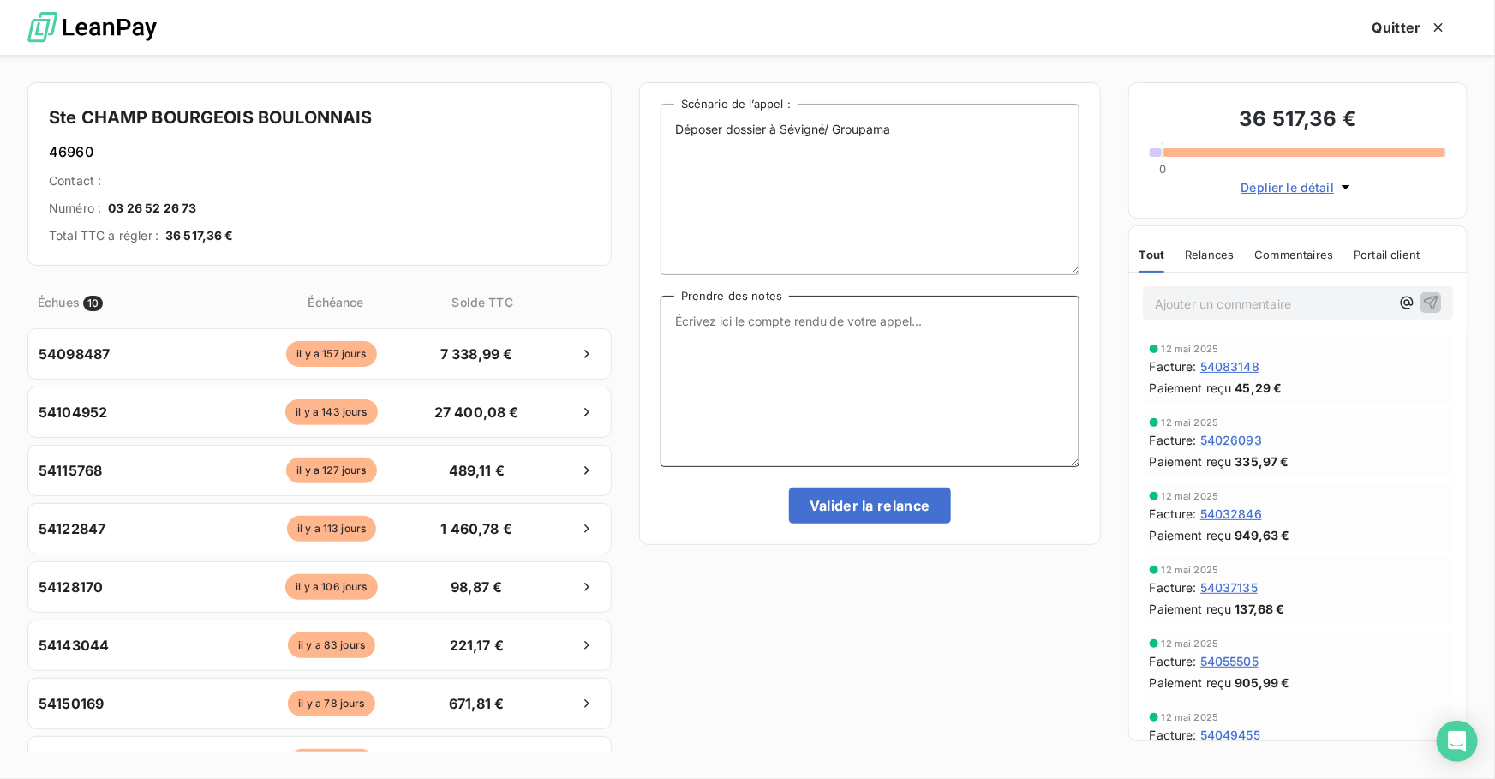
click at [803, 394] on textarea "Prendre des notes" at bounding box center [869, 380] width 419 height 171
paste textarea "Le 12/09 : relance tél : Mme en ligne elle sort des vendange elle doit faire le…"
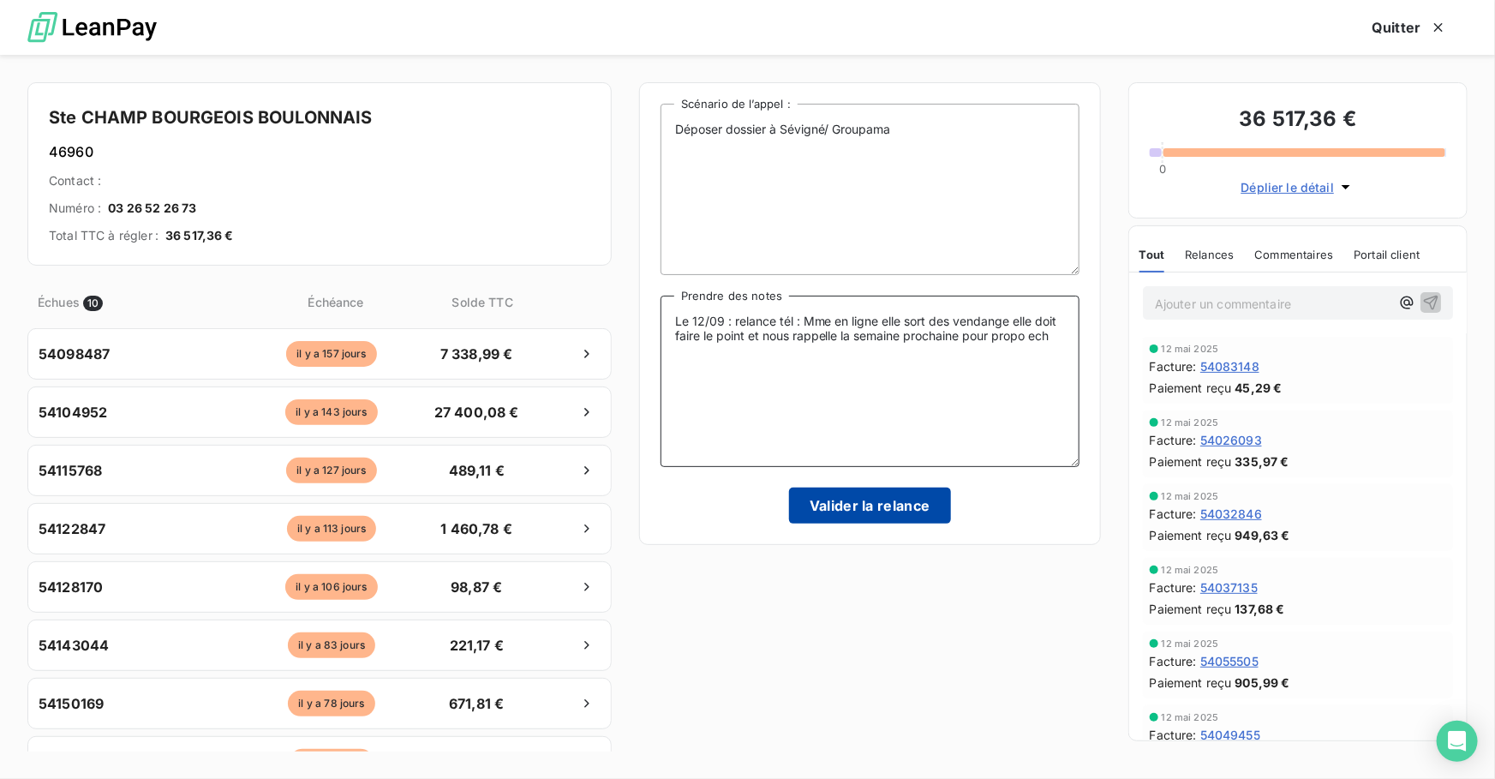
type textarea "Le 12/09 : relance tél : Mme en ligne elle sort des vendange elle doit faire le…"
click at [870, 504] on button "Valider la relance" at bounding box center [870, 505] width 162 height 36
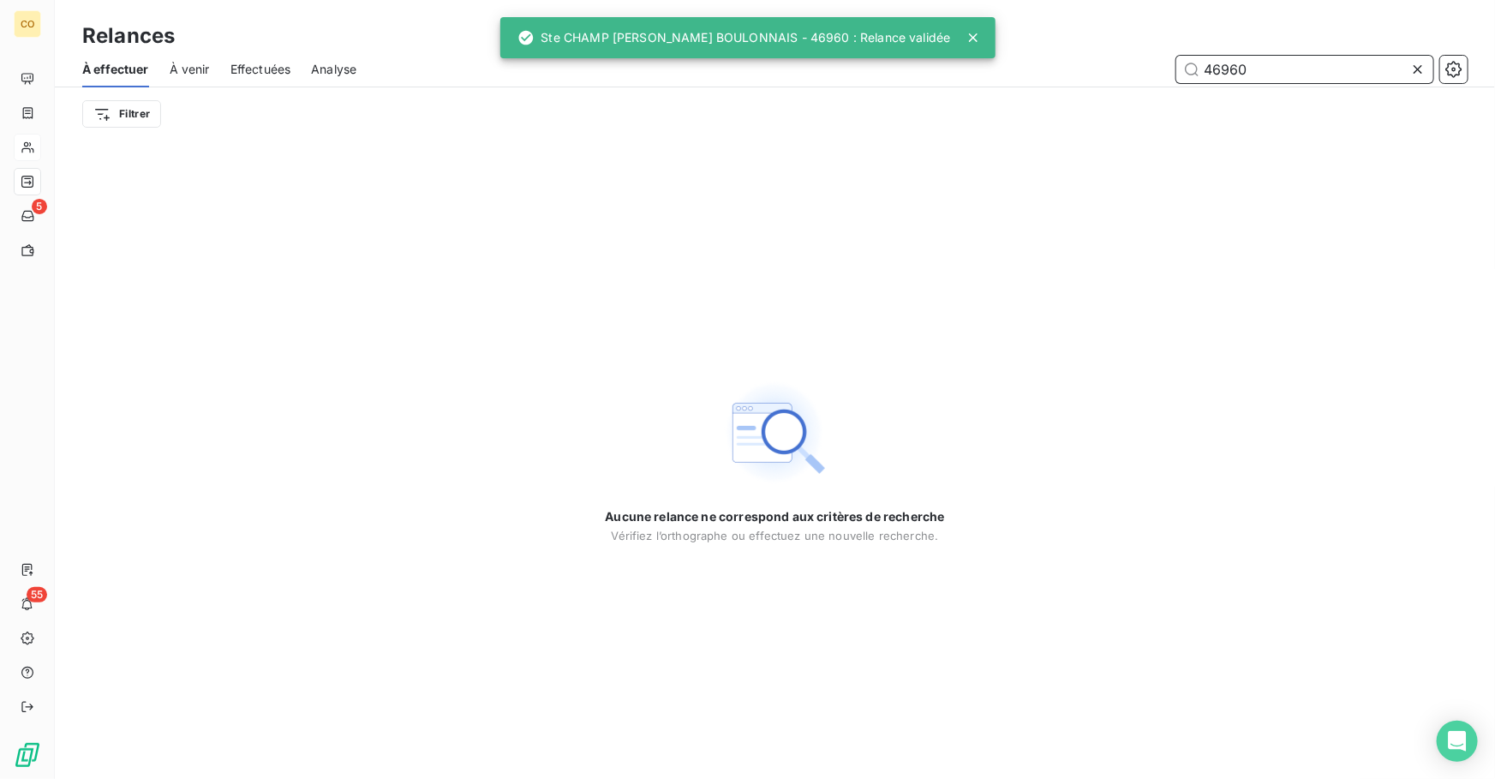
drag, startPoint x: 1322, startPoint y: 69, endPoint x: 836, endPoint y: 19, distance: 489.0
click at [842, 17] on div "CO 5 55 Relances À effectuer À venir Effectuées Analyse 46960 Filtrer Aucune re…" at bounding box center [747, 389] width 1495 height 779
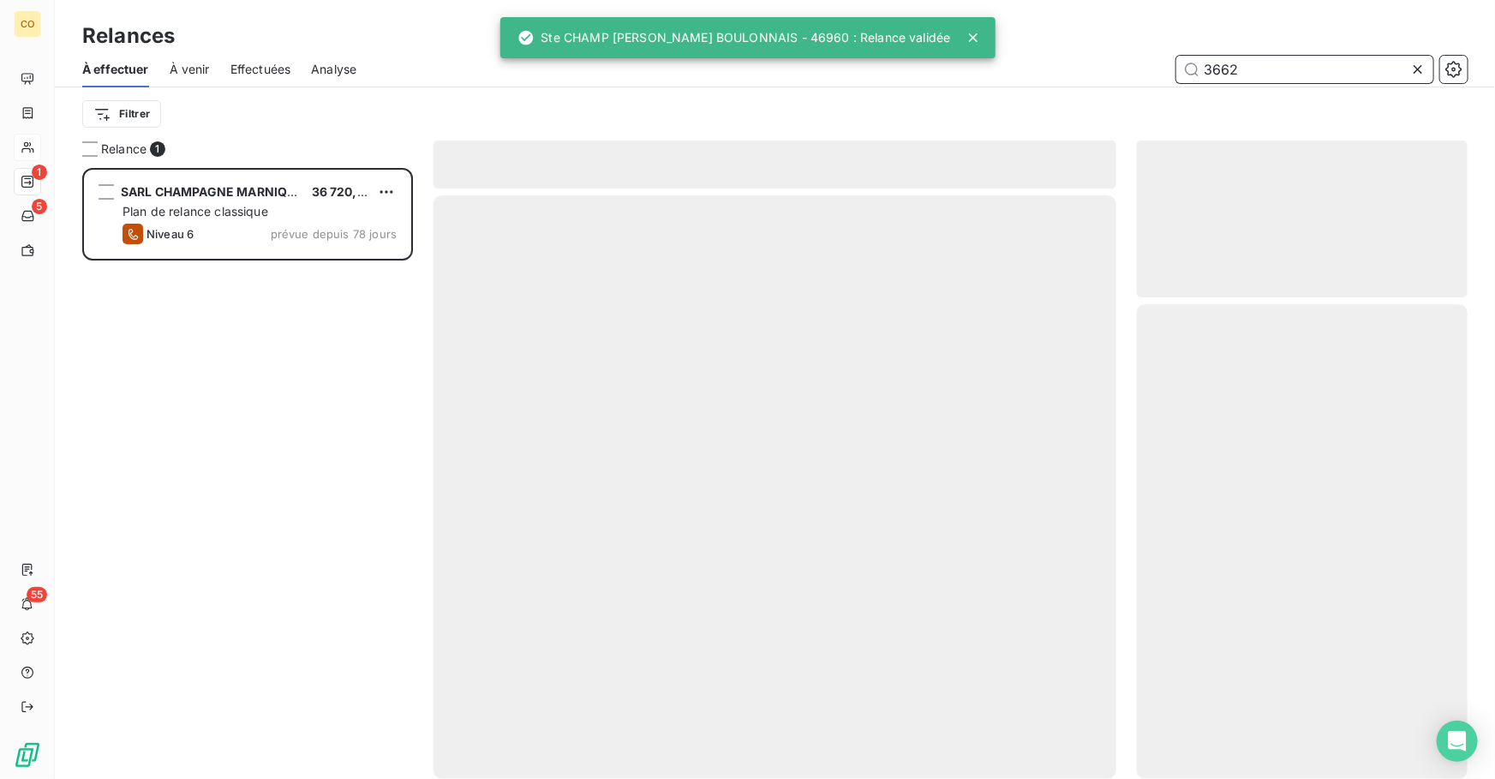
scroll to position [600, 319]
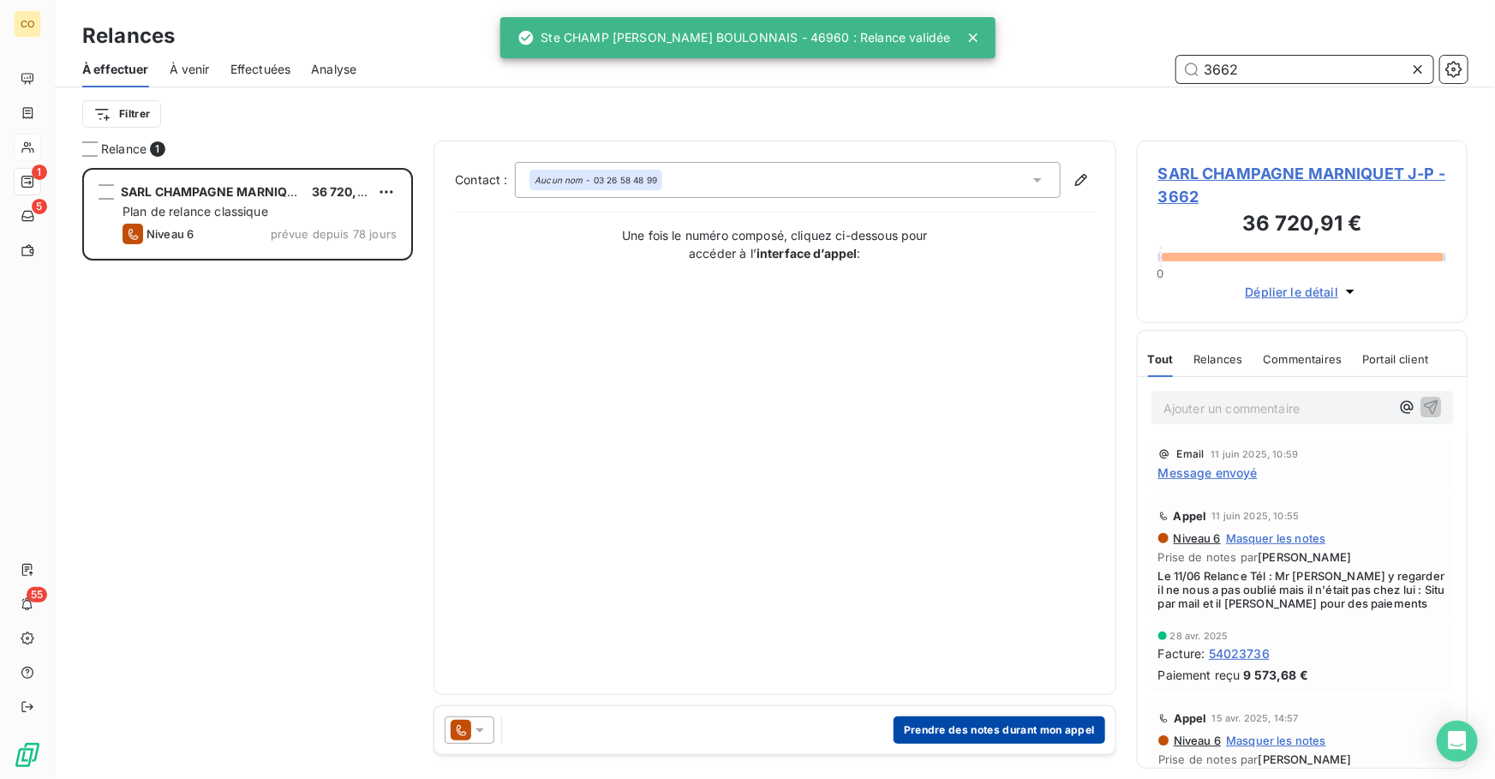
type input "3662"
click at [934, 726] on button "Prendre des notes durant mon appel" at bounding box center [999, 729] width 212 height 27
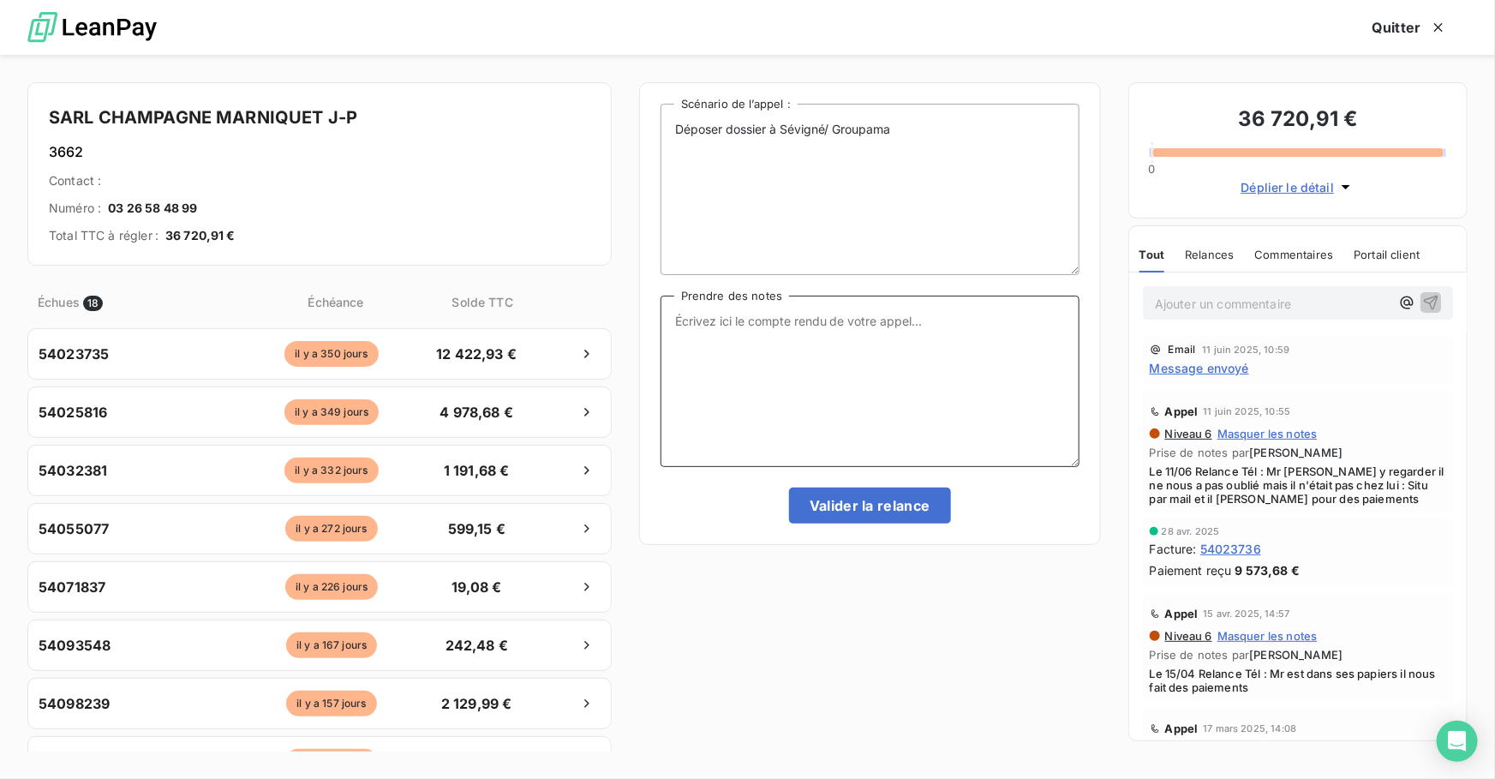
click at [765, 359] on textarea "Prendre des notes" at bounding box center [869, 380] width 419 height 171
paste textarea "Le 12/09 : Relance tél : Message fixe + port"
type textarea "Le 12/09 : Relance tél : Message fixe + port"
click at [931, 511] on button "Valider la relance" at bounding box center [870, 505] width 162 height 36
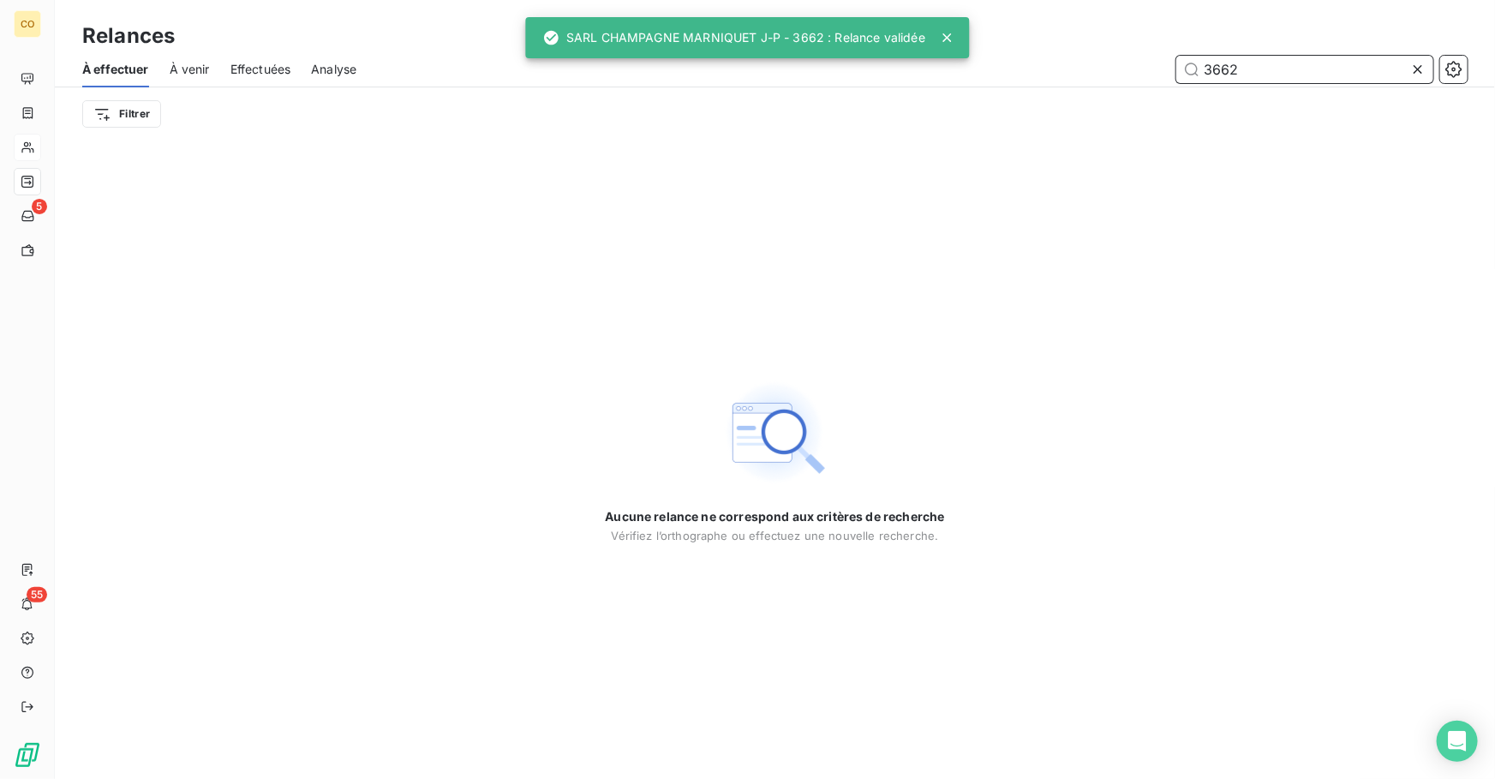
drag, startPoint x: 1264, startPoint y: 70, endPoint x: 976, endPoint y: 40, distance: 289.3
click at [976, 40] on div "Relances À effectuer À venir Effectuées Analyse 3662 Filtrer" at bounding box center [775, 70] width 1440 height 140
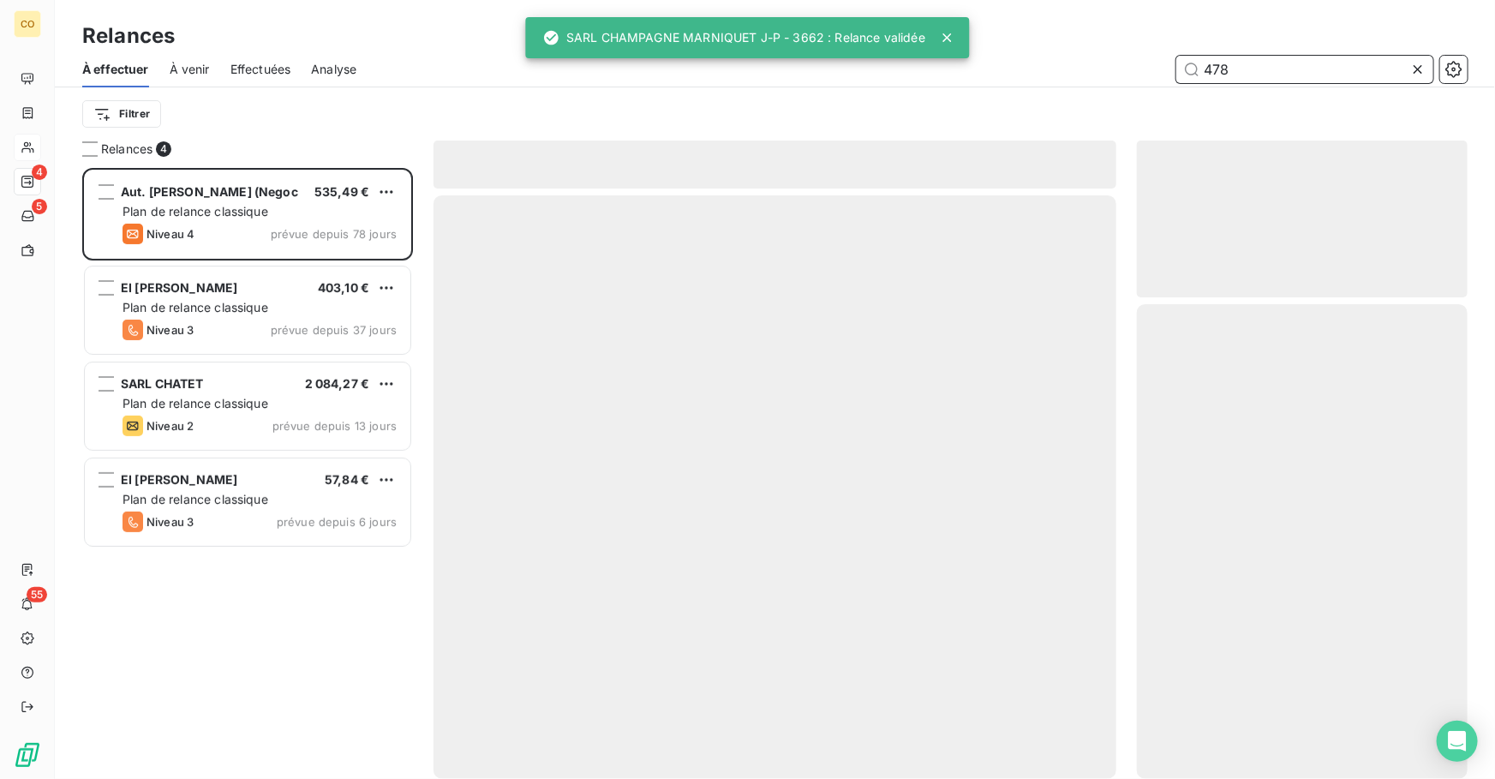
scroll to position [600, 319]
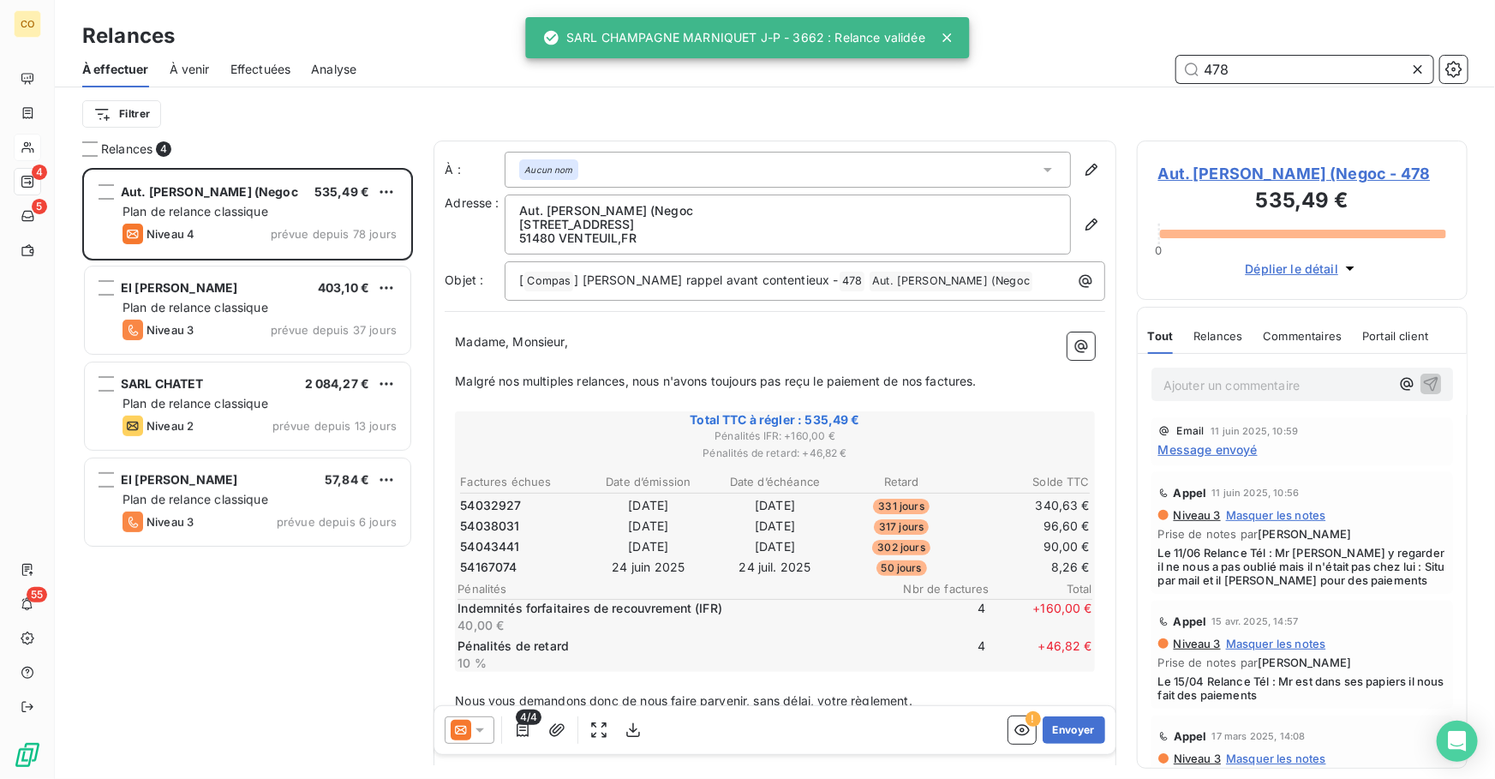
type input "478"
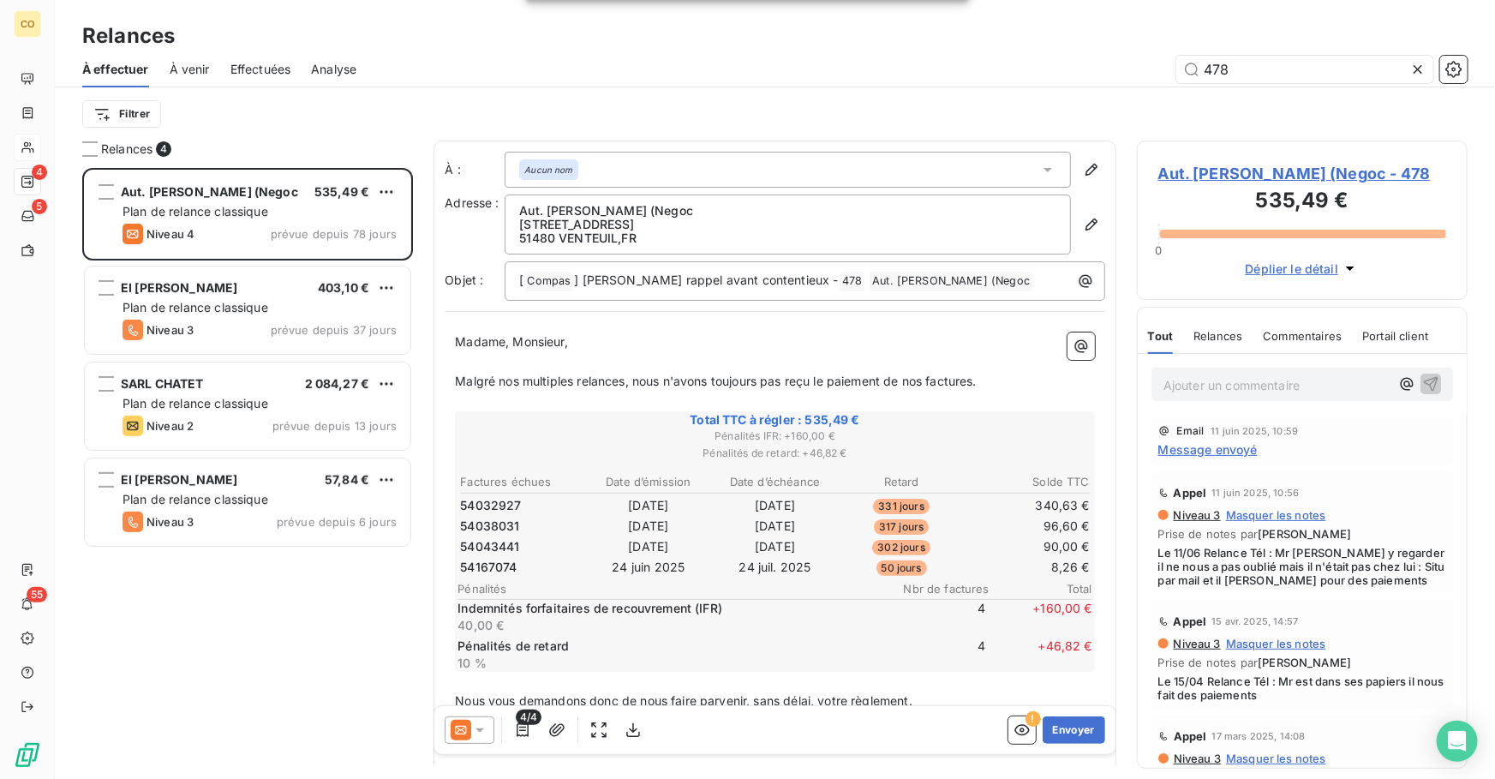
click at [468, 728] on icon at bounding box center [460, 729] width 21 height 21
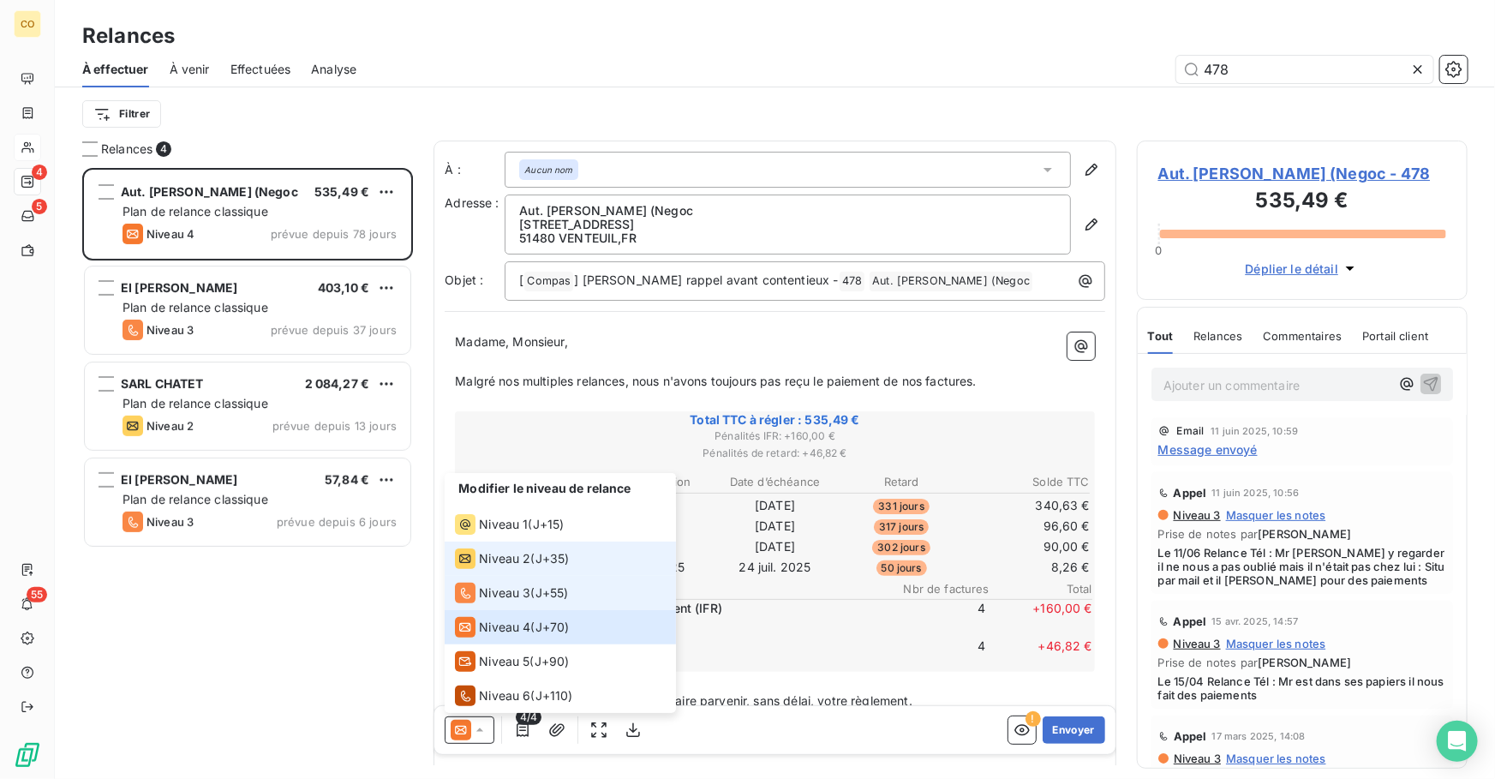
click at [490, 588] on span "Niveau 3" at bounding box center [504, 592] width 51 height 17
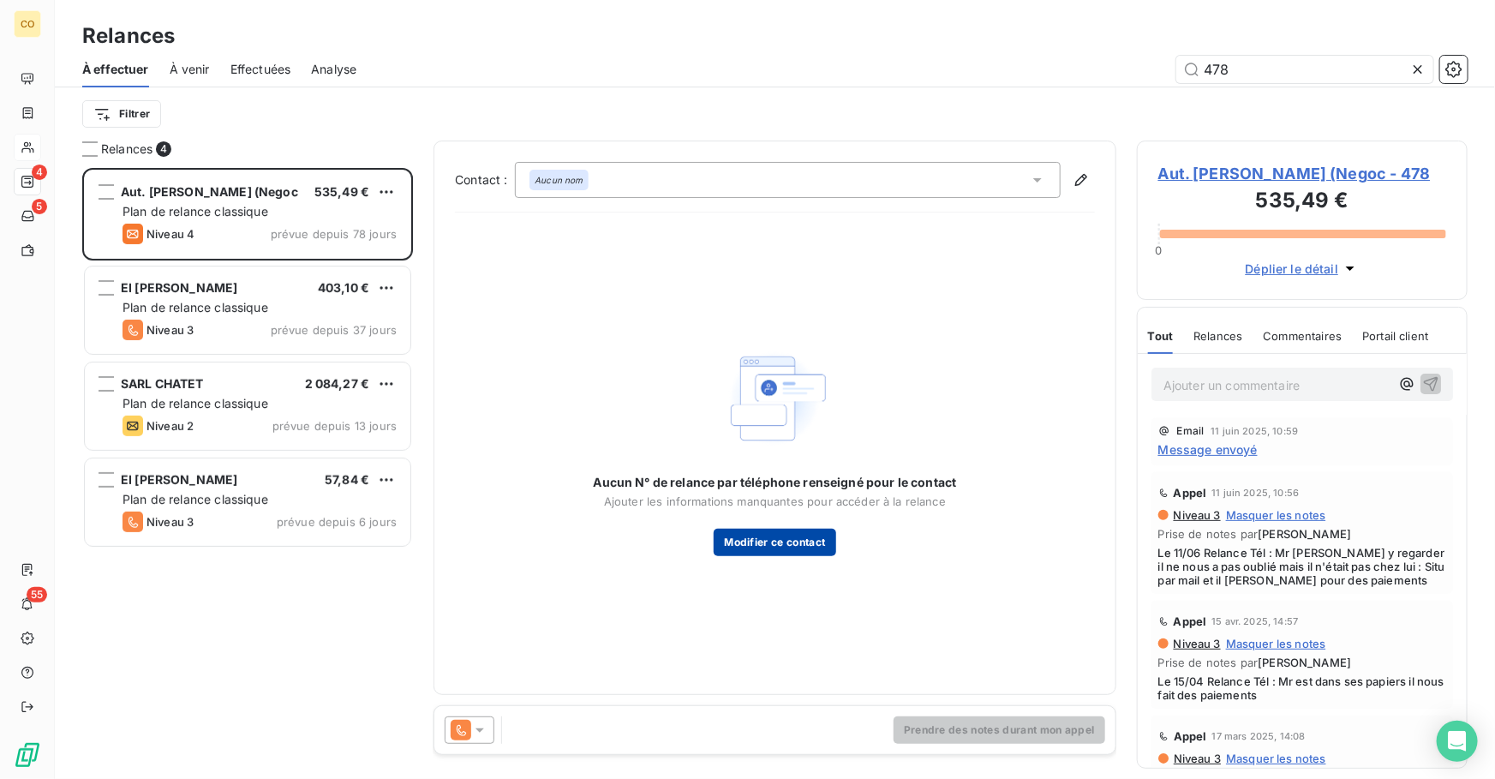
click at [821, 546] on button "Modifier ce contact" at bounding box center [774, 541] width 122 height 27
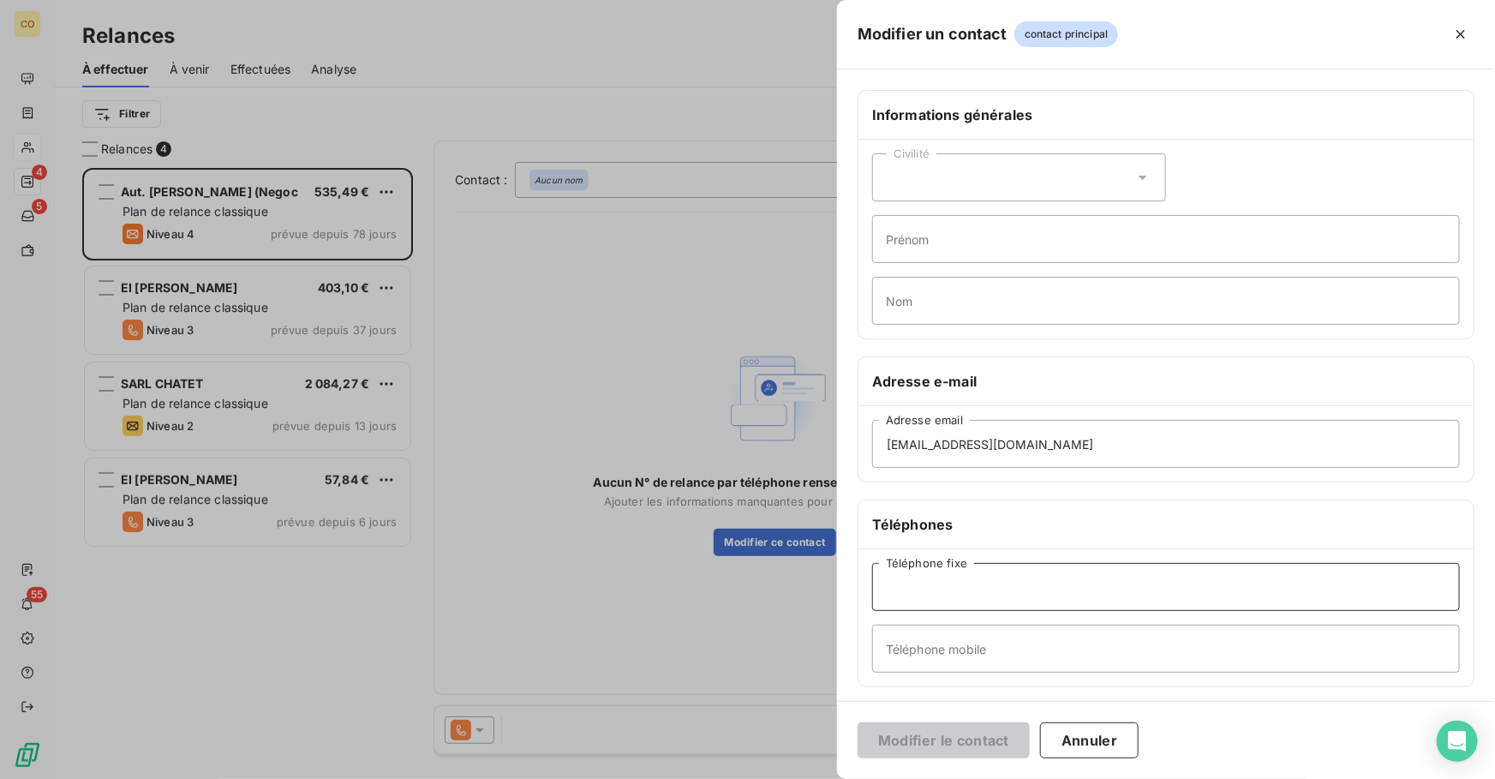
click at [990, 578] on input "Téléphone fixe" at bounding box center [1166, 587] width 588 height 48
type input "0326584899"
click at [956, 743] on button "Modifier le contact" at bounding box center [943, 740] width 172 height 36
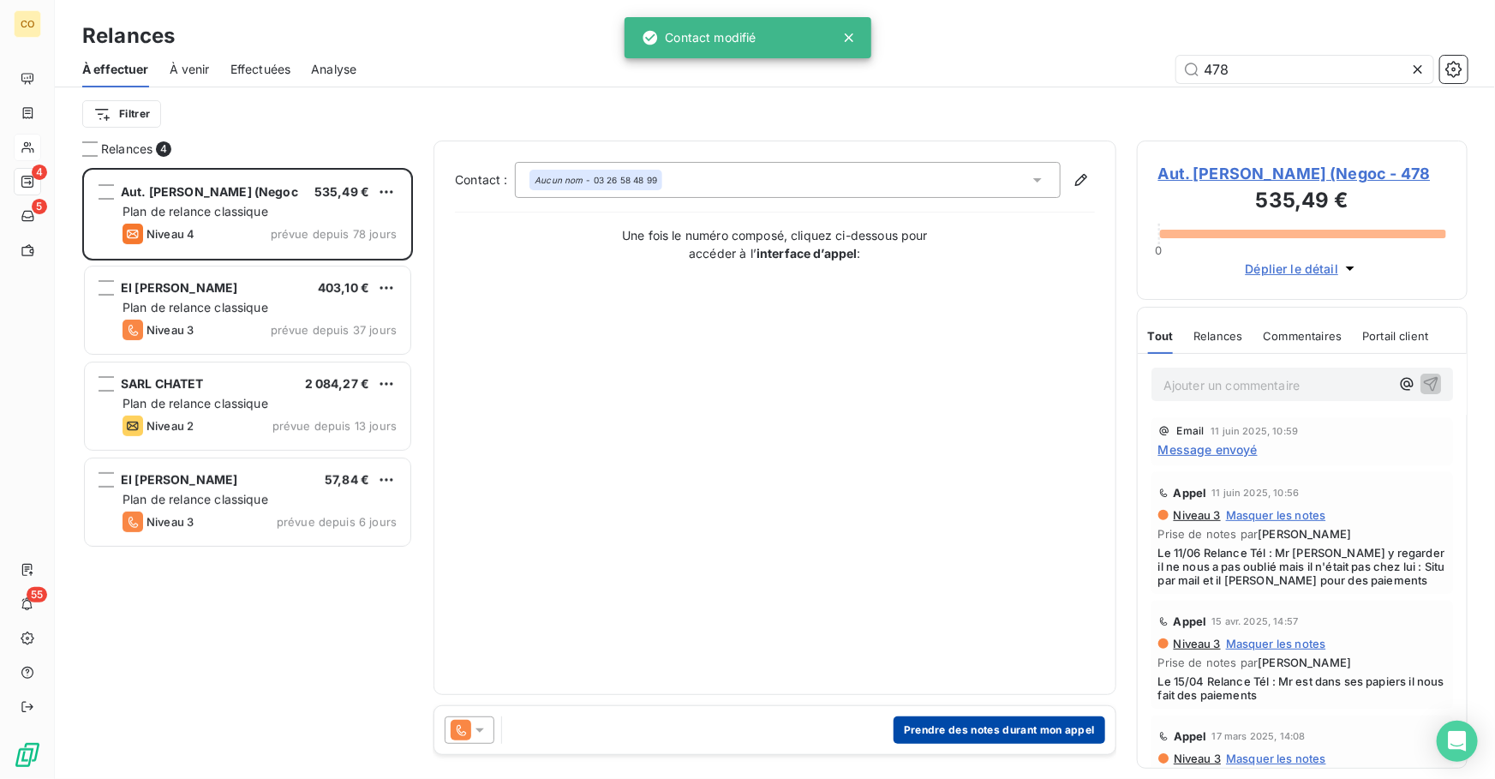
click at [944, 736] on button "Prendre des notes durant mon appel" at bounding box center [999, 729] width 212 height 27
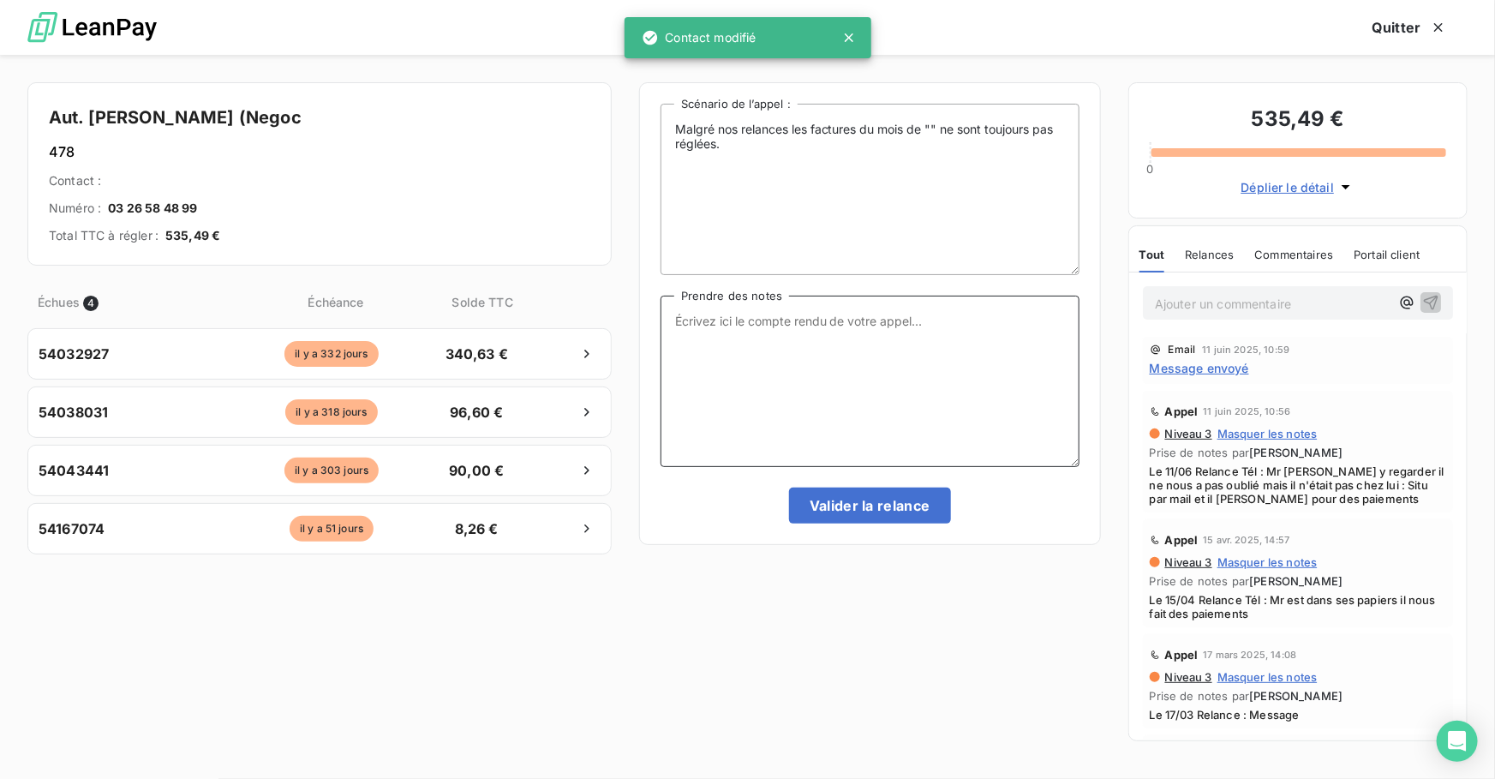
click at [805, 342] on textarea "Prendre des notes" at bounding box center [869, 380] width 419 height 171
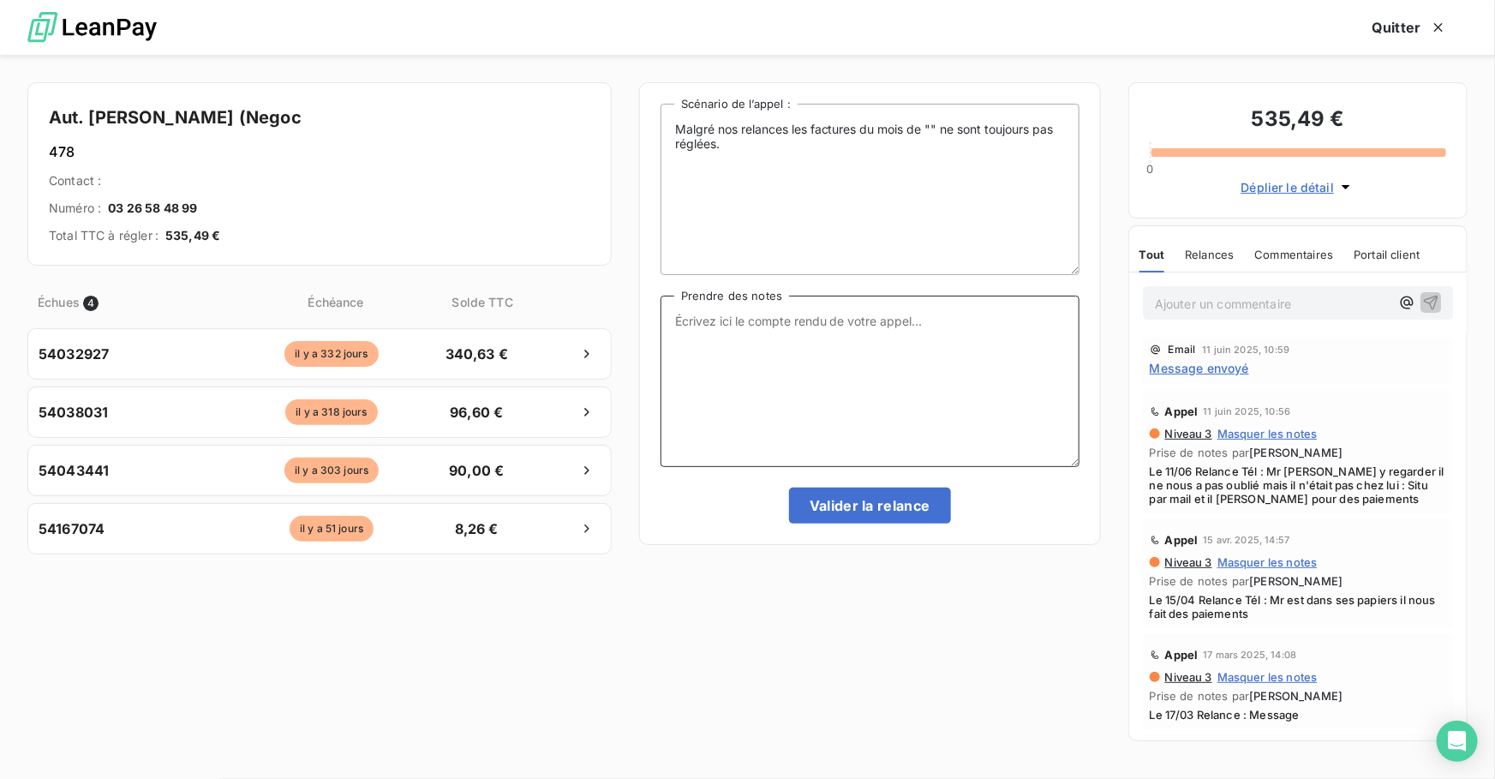
paste textarea "Le 12/09 : Relance tél : Message fixe + port"
type textarea "Le 12/09 : Relance tél : Message fixe + port"
click at [908, 503] on button "Valider la relance" at bounding box center [870, 505] width 162 height 36
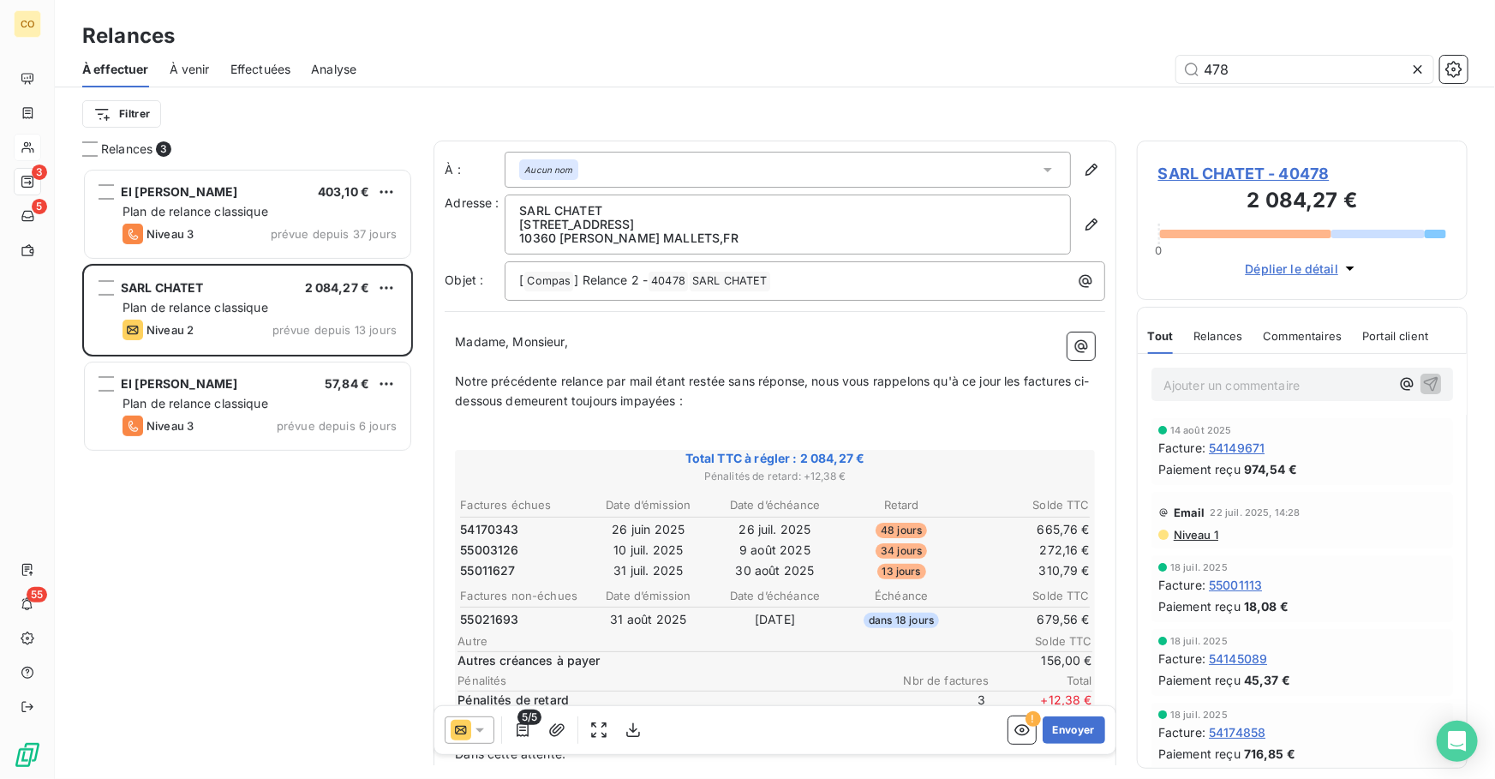
click at [237, 69] on span "Effectuées" at bounding box center [260, 69] width 61 height 17
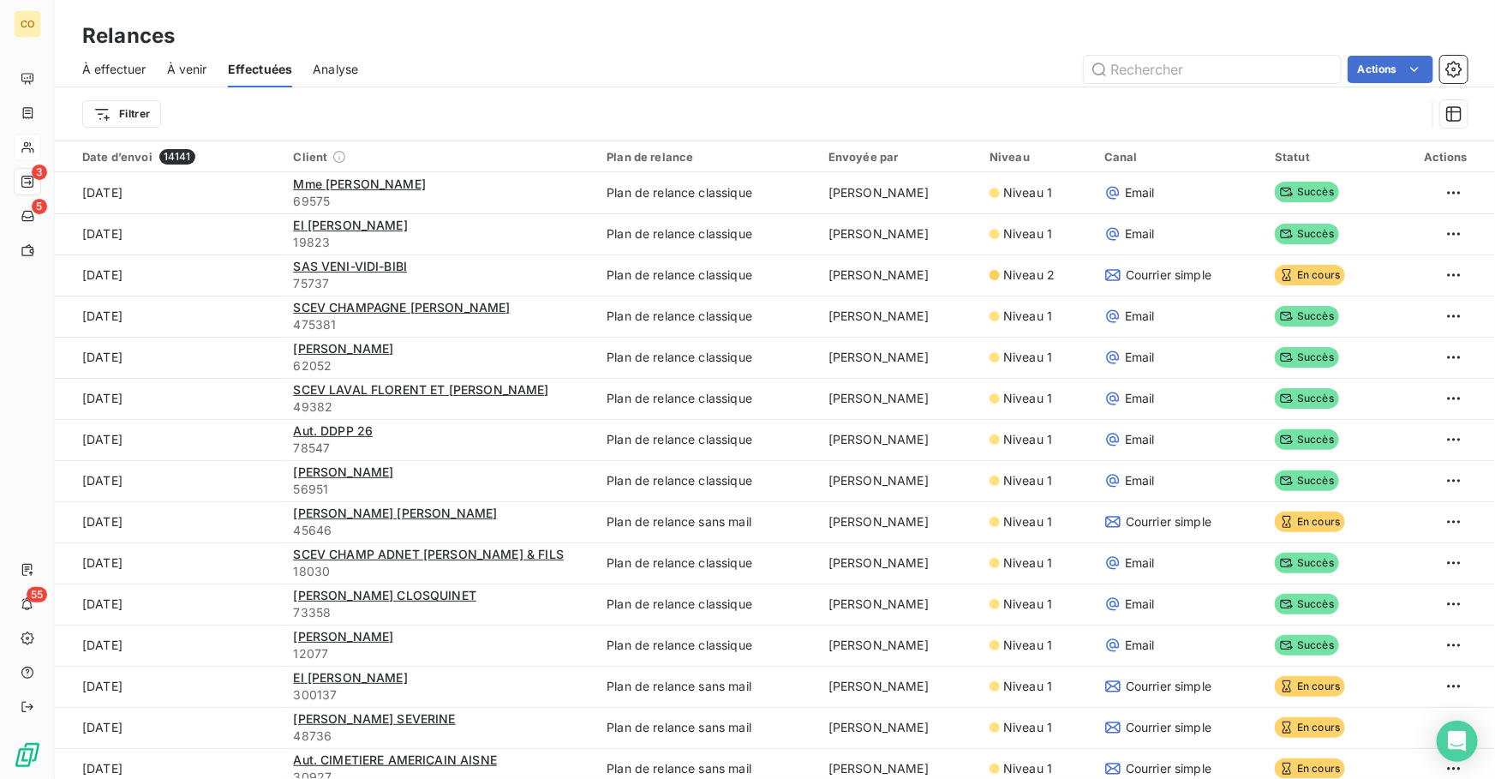
click at [198, 72] on span "À venir" at bounding box center [187, 69] width 40 height 17
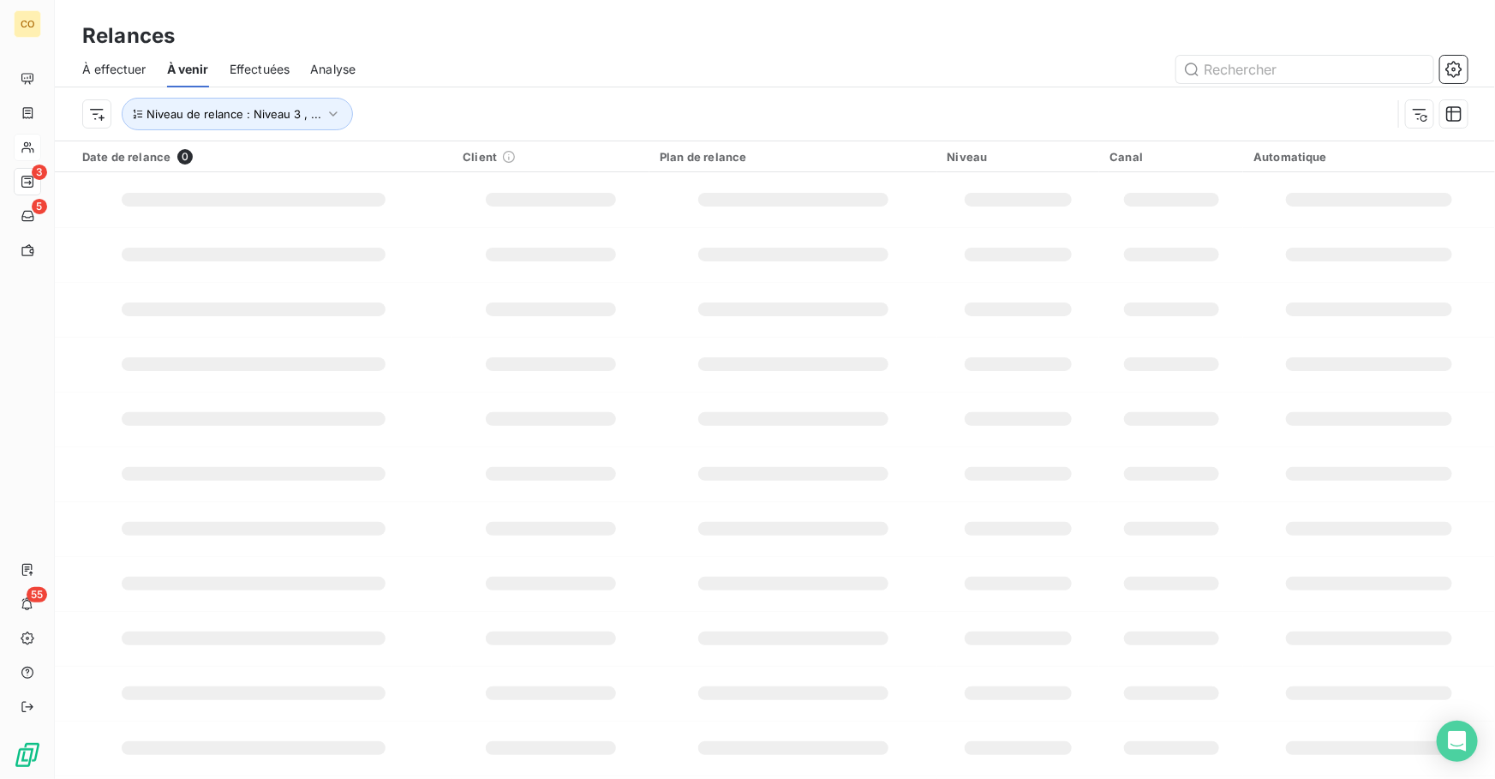
click at [253, 69] on span "Effectuées" at bounding box center [260, 69] width 61 height 17
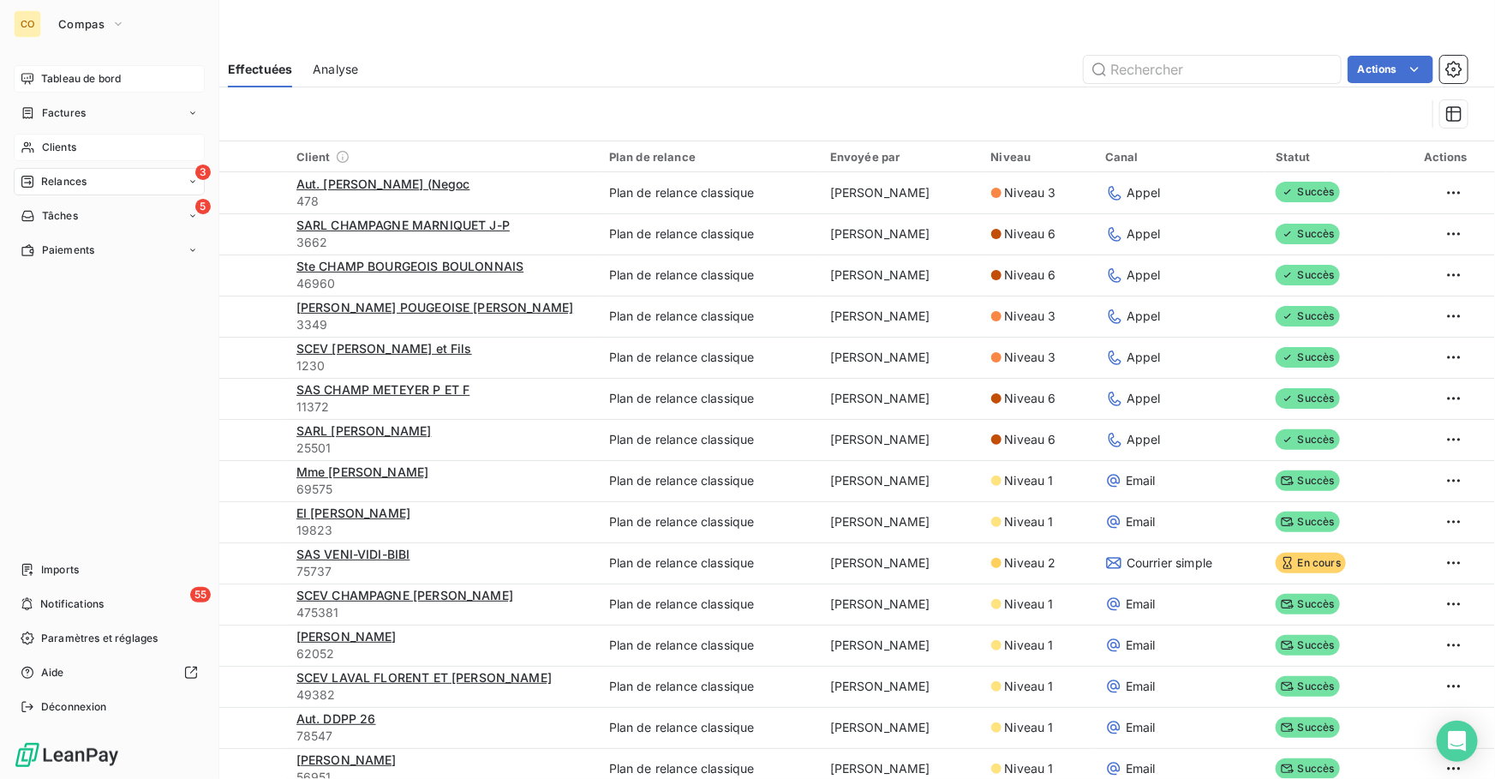
click at [78, 79] on span "Tableau de bord" at bounding box center [81, 78] width 80 height 15
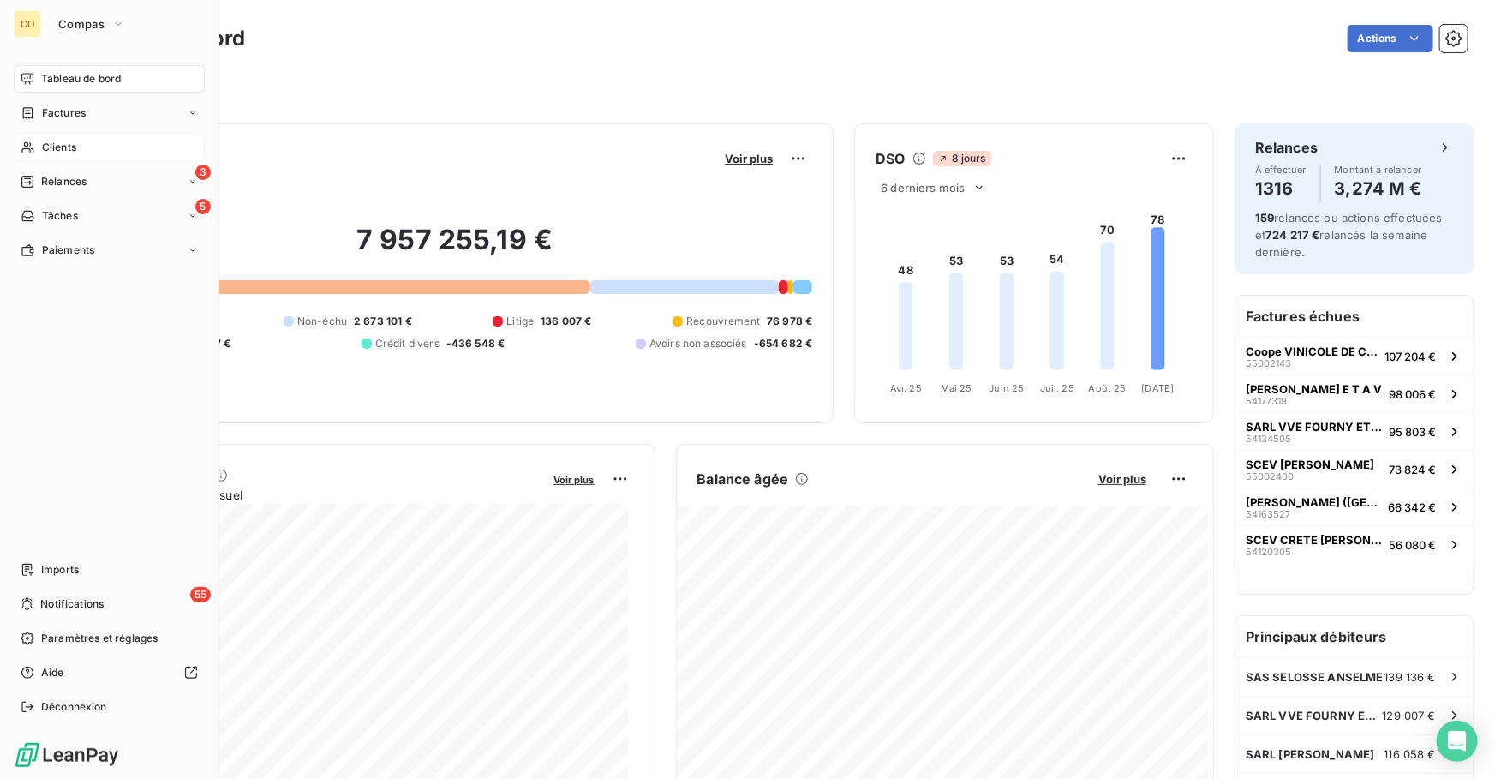
click at [93, 142] on div "Clients" at bounding box center [109, 147] width 191 height 27
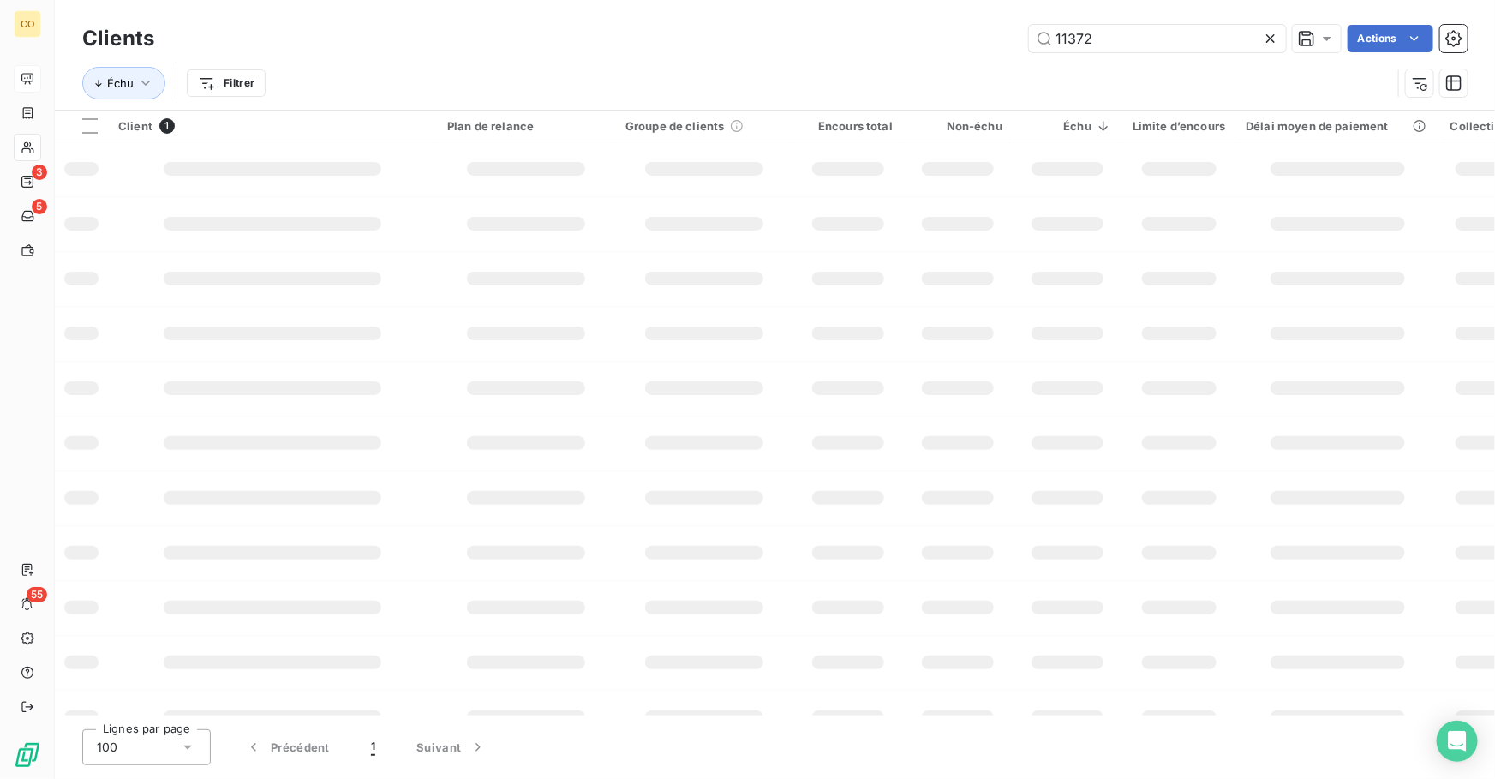
drag, startPoint x: 1137, startPoint y: 33, endPoint x: 711, endPoint y: 9, distance: 426.3
click at [707, 9] on div "Clients 11372 Actions [PERSON_NAME]" at bounding box center [775, 55] width 1440 height 110
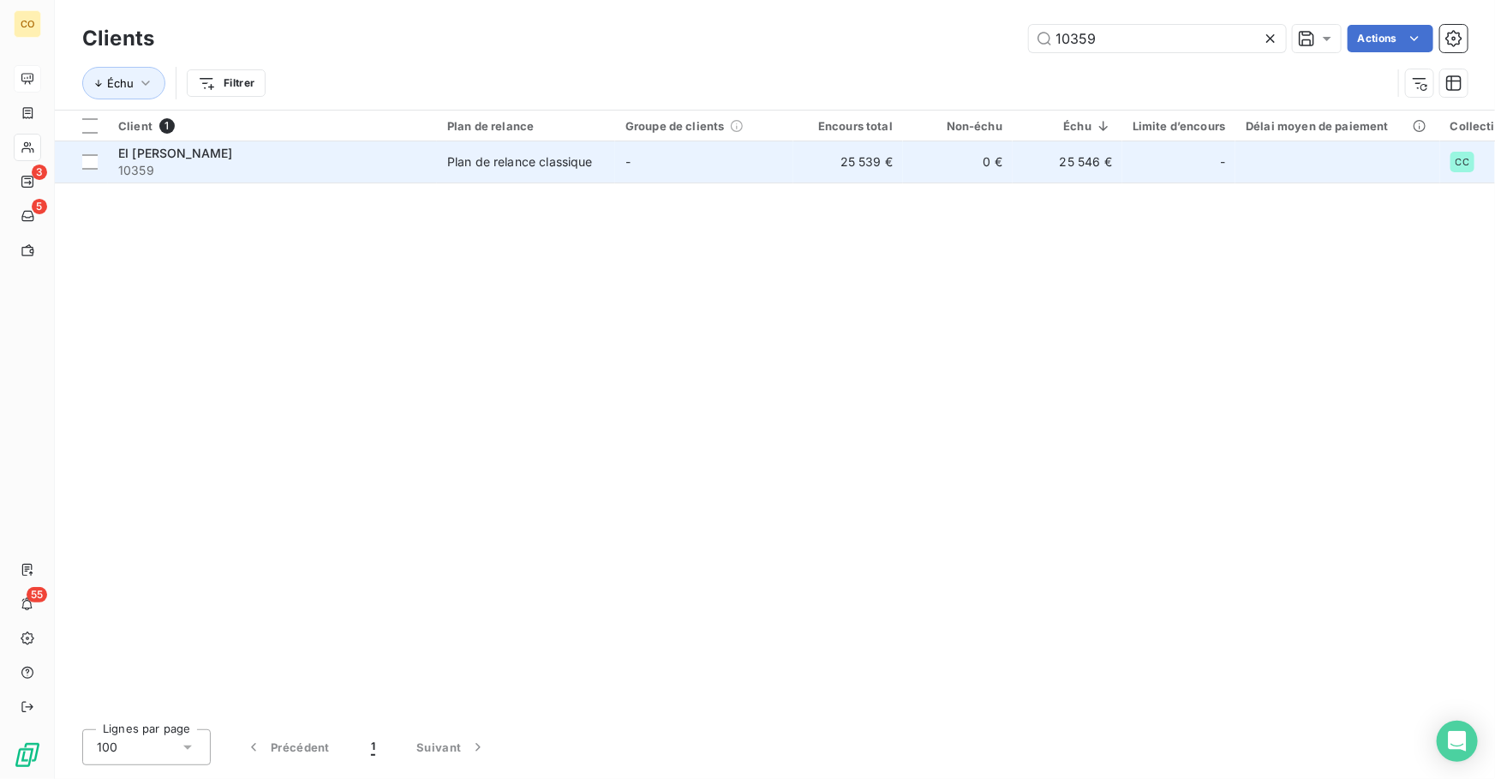
type input "10359"
click at [612, 176] on td "Plan de relance classique" at bounding box center [526, 161] width 178 height 41
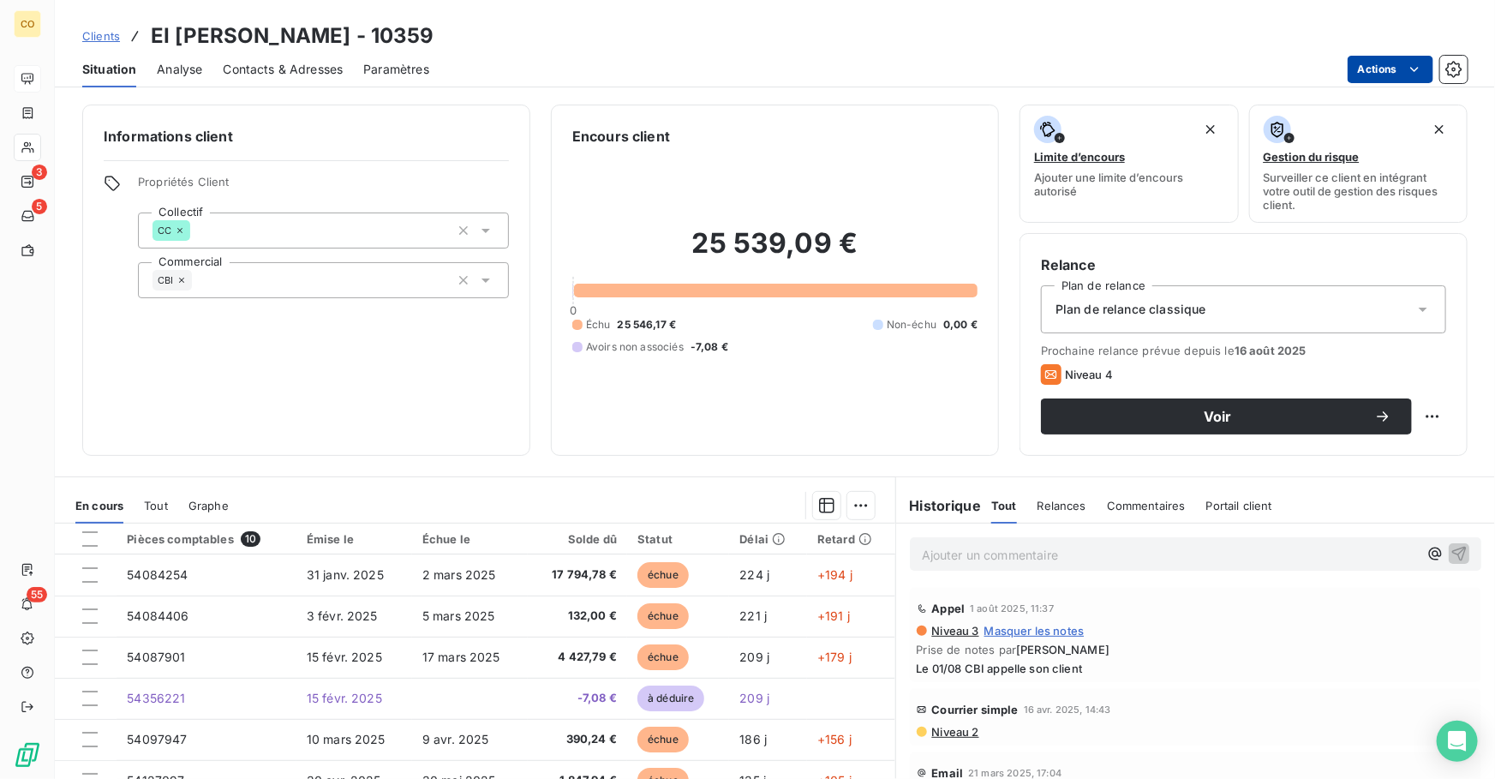
click at [1363, 56] on html "CO 3 5 55 Clients EI [PERSON_NAME] - 10359 Situation Analyse Contacts & Adresse…" at bounding box center [747, 389] width 1495 height 779
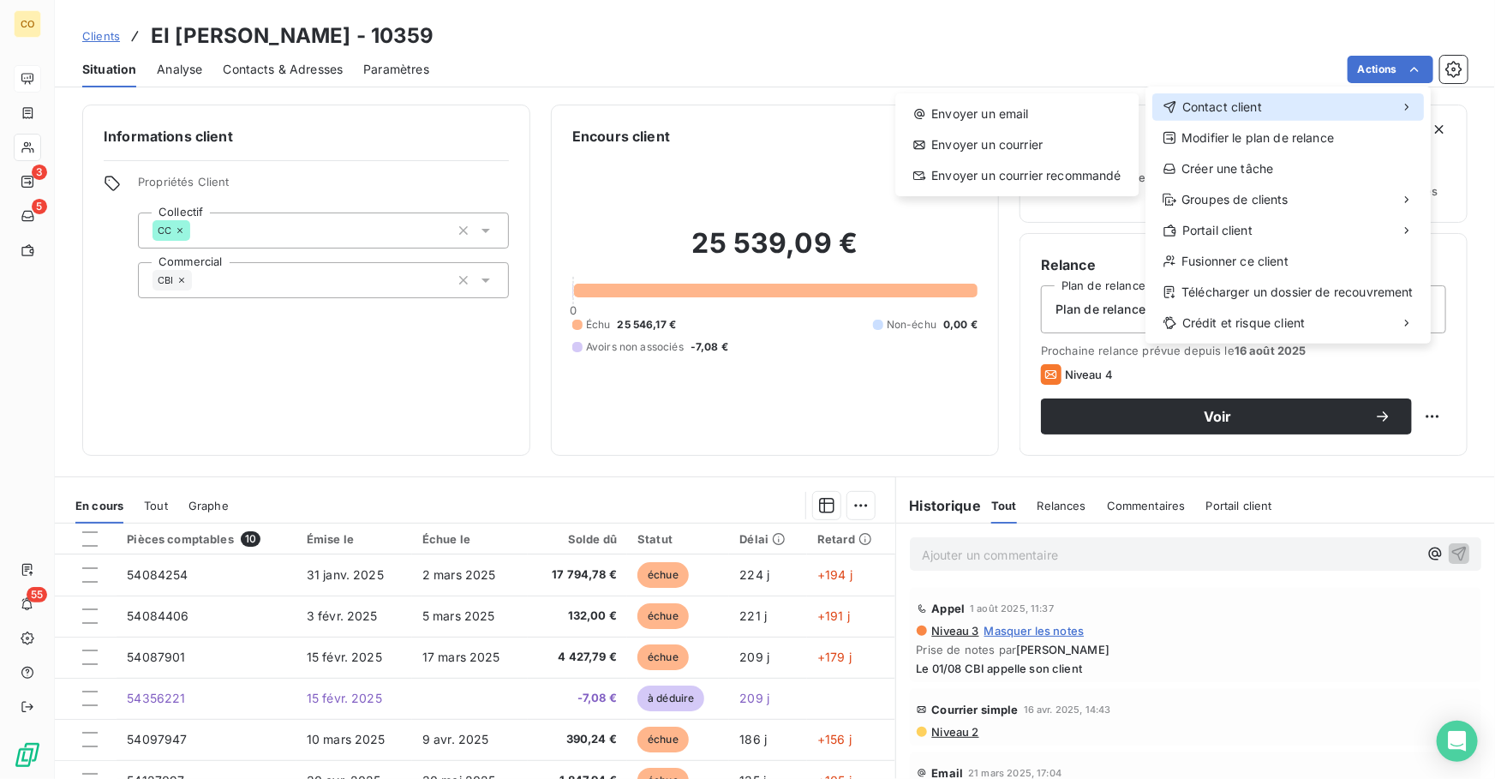
click at [1274, 100] on div "Contact client" at bounding box center [1287, 106] width 271 height 27
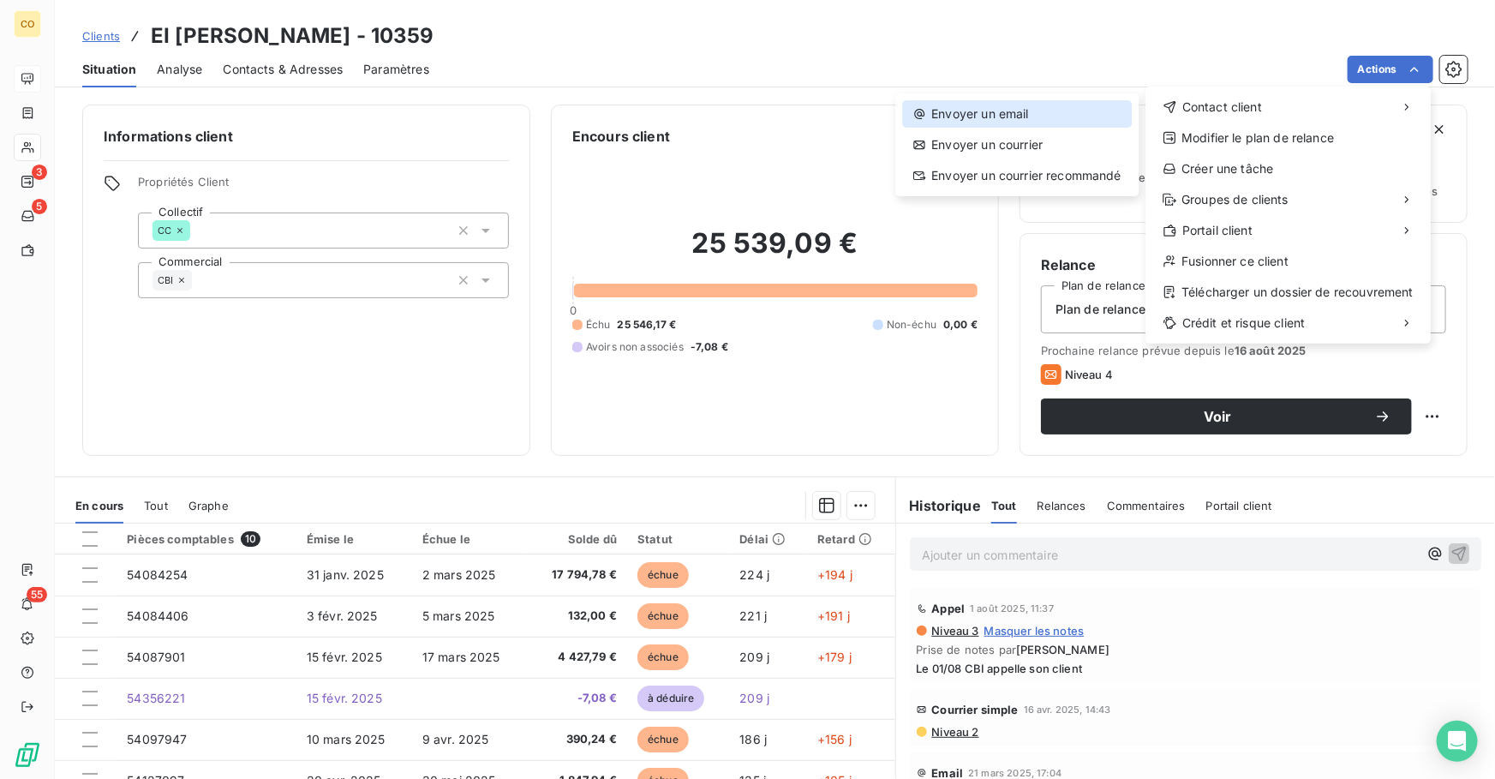
click at [1023, 111] on div "Envoyer un email" at bounding box center [1017, 113] width 230 height 27
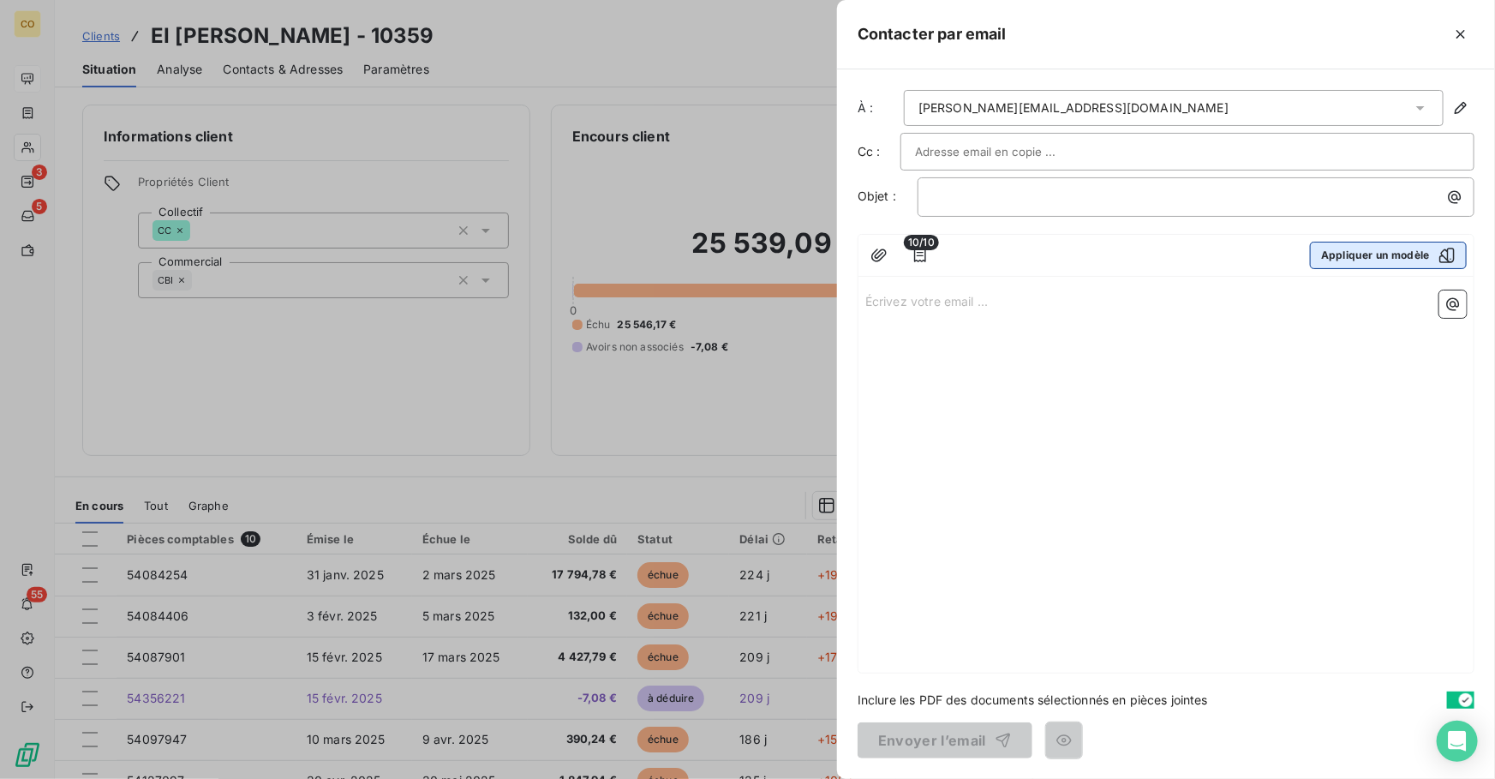
click at [1363, 259] on button "Appliquer un modèle" at bounding box center [1388, 255] width 157 height 27
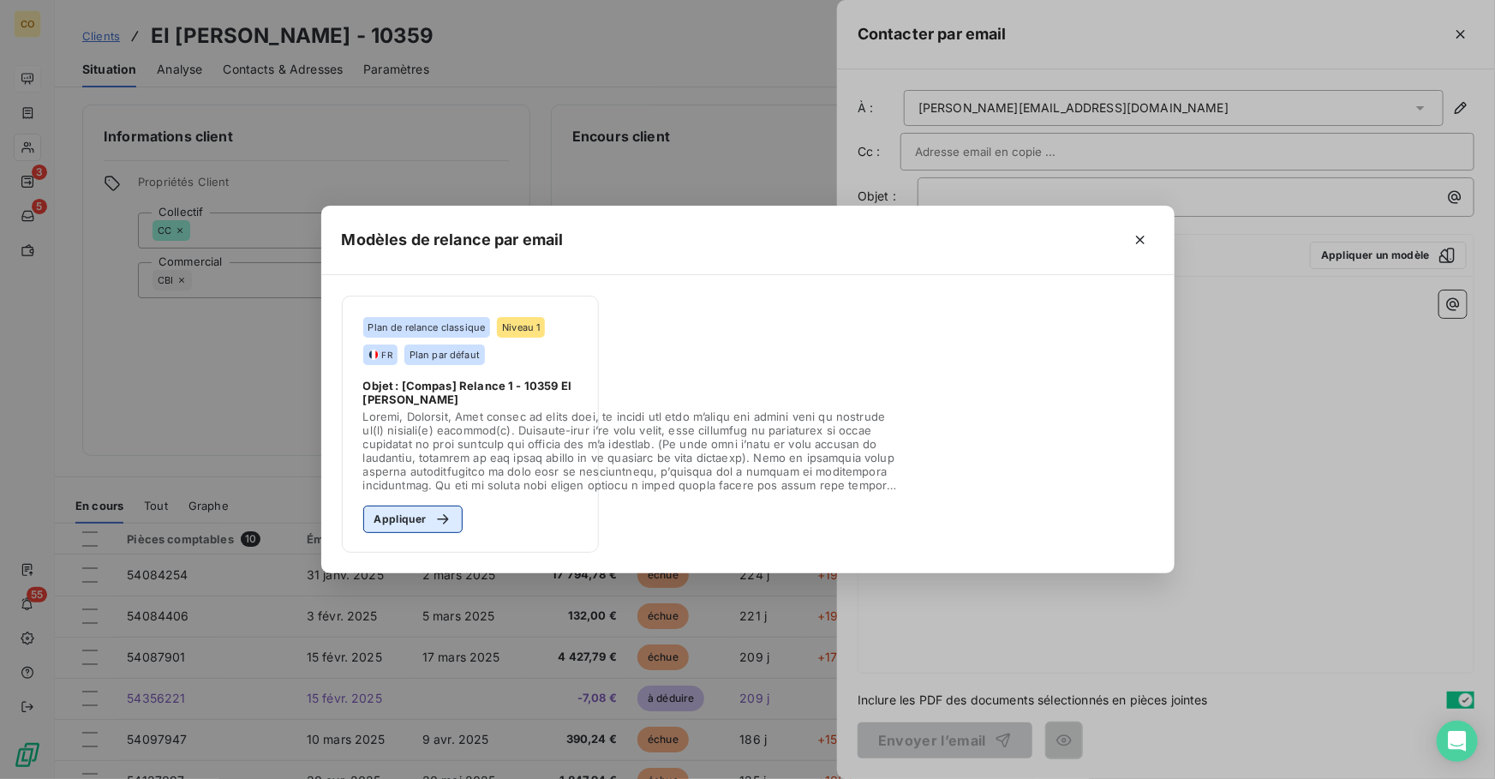
click at [385, 526] on button "Appliquer" at bounding box center [413, 518] width 100 height 27
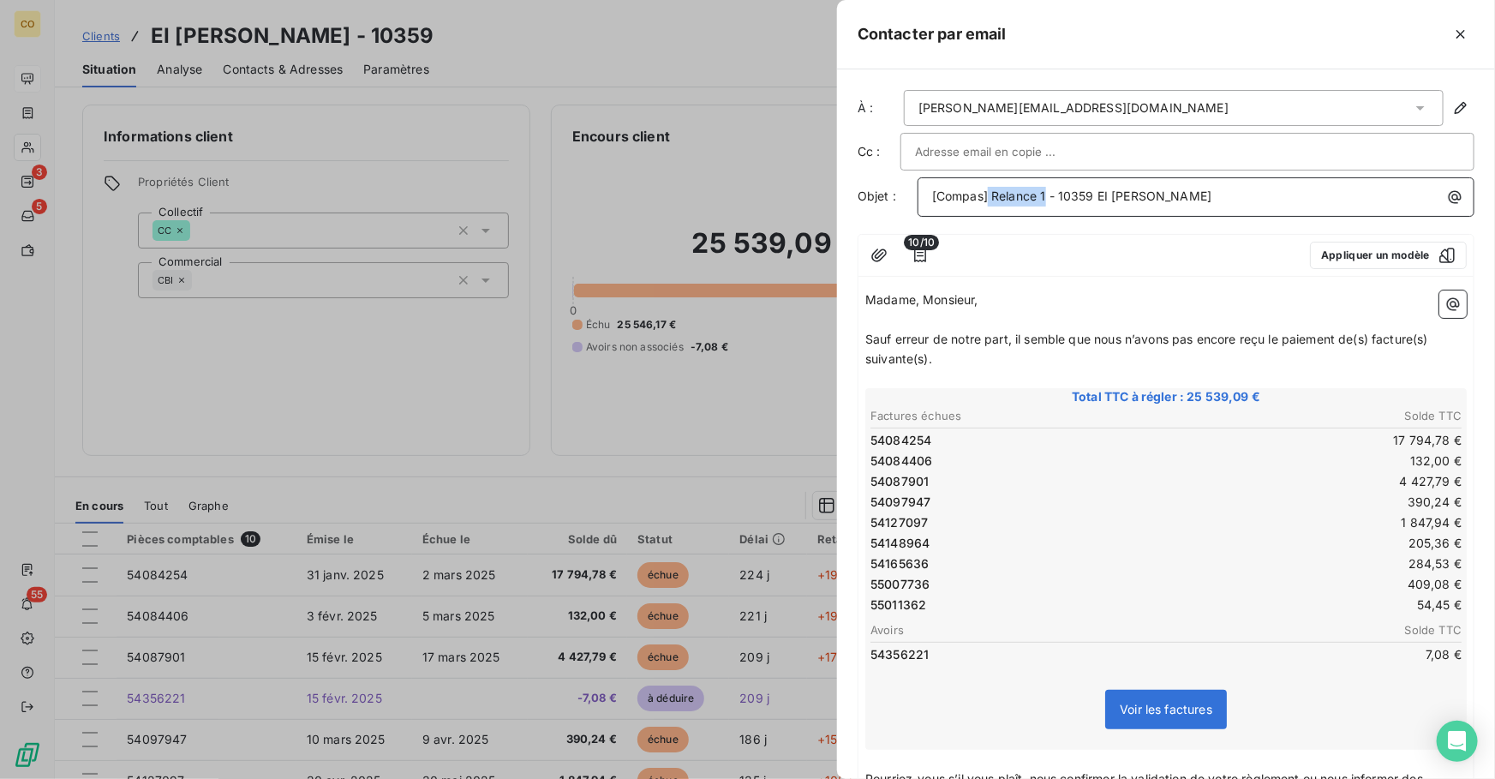
drag, startPoint x: 1045, startPoint y: 196, endPoint x: 988, endPoint y: 199, distance: 56.6
click at [988, 199] on span "[Compas] Relance 1 - 10359 EI [PERSON_NAME]" at bounding box center [1071, 195] width 279 height 15
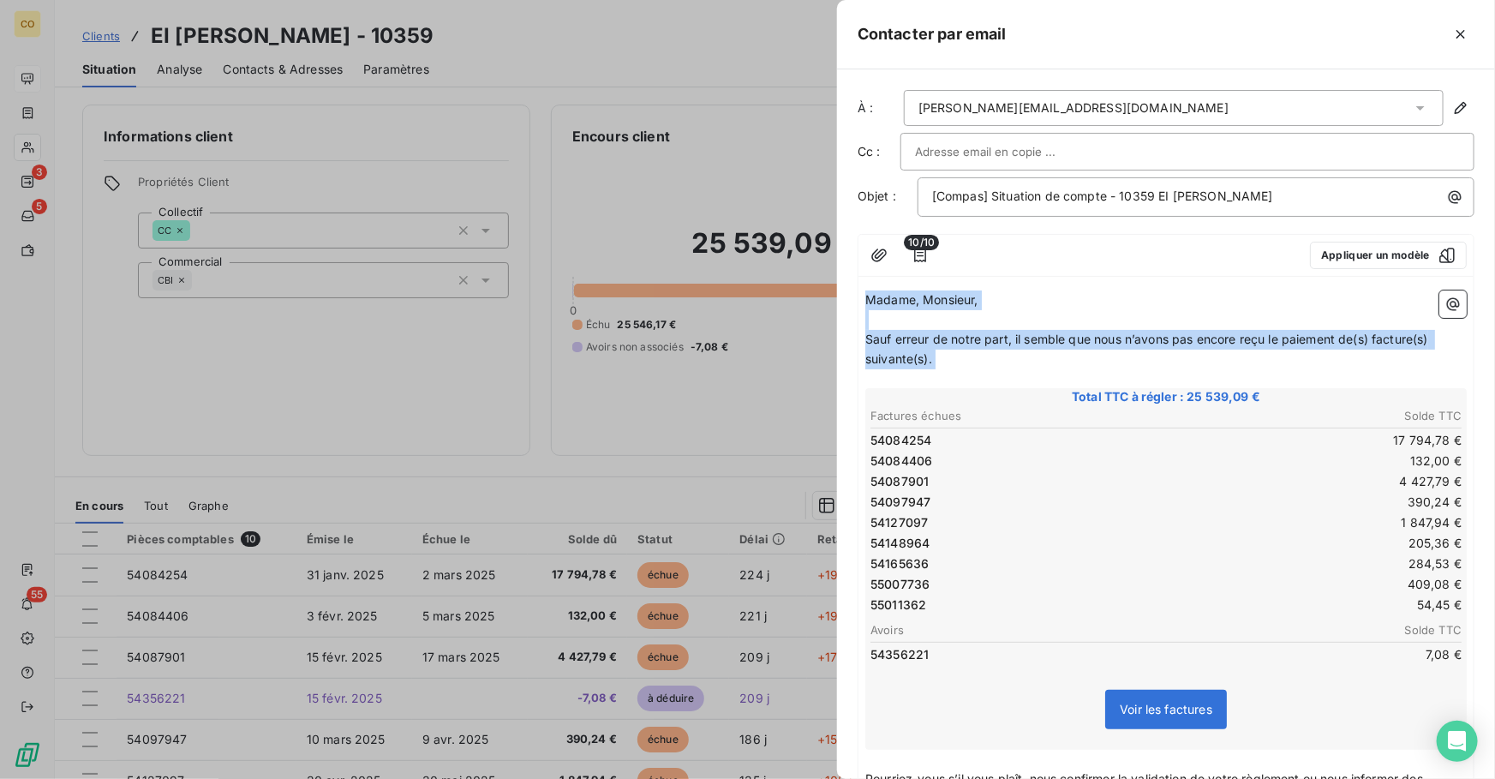
drag, startPoint x: 960, startPoint y: 368, endPoint x: 608, endPoint y: 237, distance: 375.6
click at [608, 778] on div "Contacter par email À : [PERSON_NAME][EMAIL_ADDRESS][DOMAIN_NAME] Cc : Objet : …" at bounding box center [747, 779] width 1495 height 0
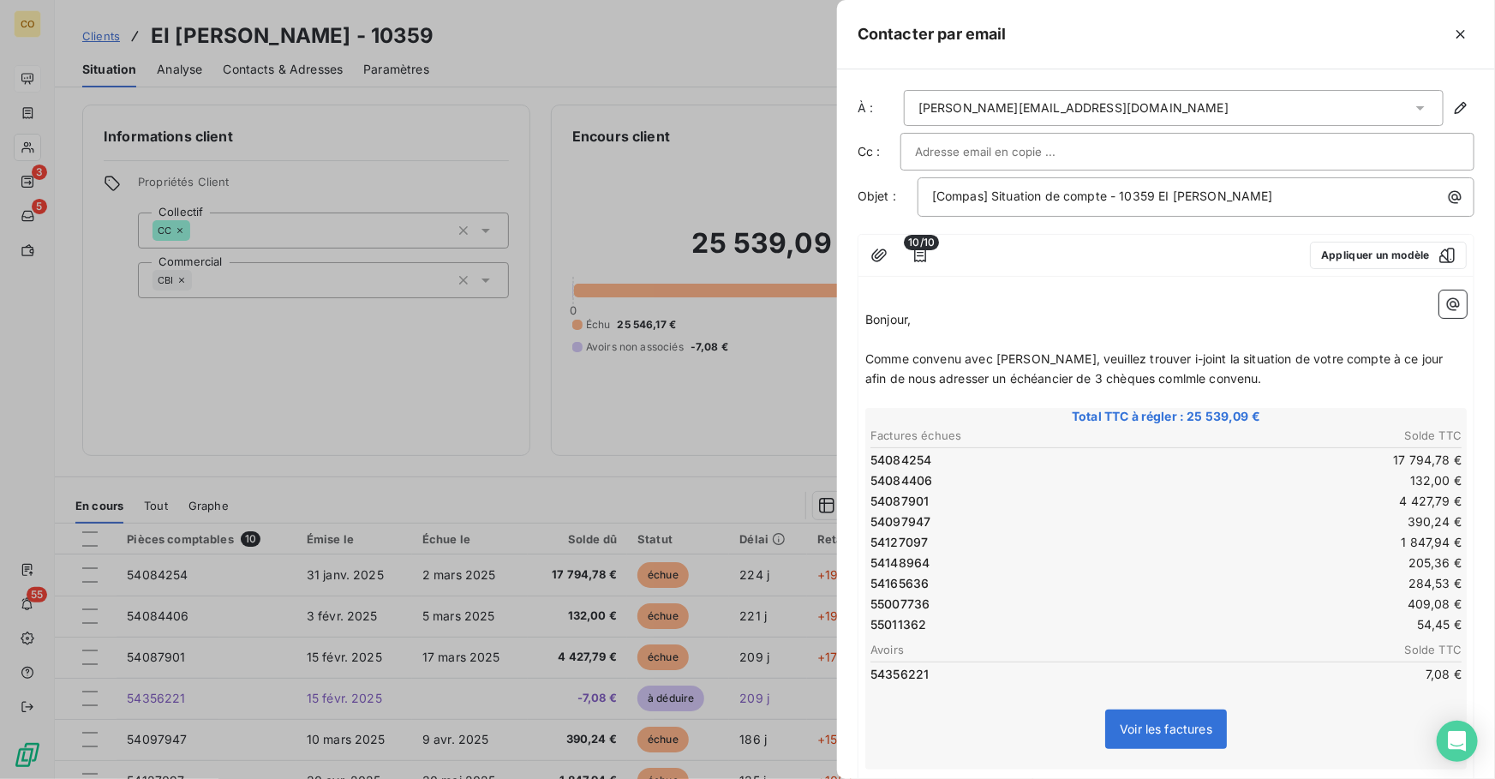
click at [1160, 361] on span "Comme convenu avec [PERSON_NAME], veuillez trouver i-joint la situation de votr…" at bounding box center [1156, 368] width 582 height 34
drag, startPoint x: 1165, startPoint y: 374, endPoint x: 1147, endPoint y: 383, distance: 19.9
click at [1147, 383] on span "Comme convenu avec [PERSON_NAME], veuillez trouver ci-joint la situation de vot…" at bounding box center [1159, 368] width 588 height 34
click at [1171, 376] on span "Comme convenu avec [PERSON_NAME], veuillez trouver ci-joint la situation de vot…" at bounding box center [1159, 368] width 588 height 34
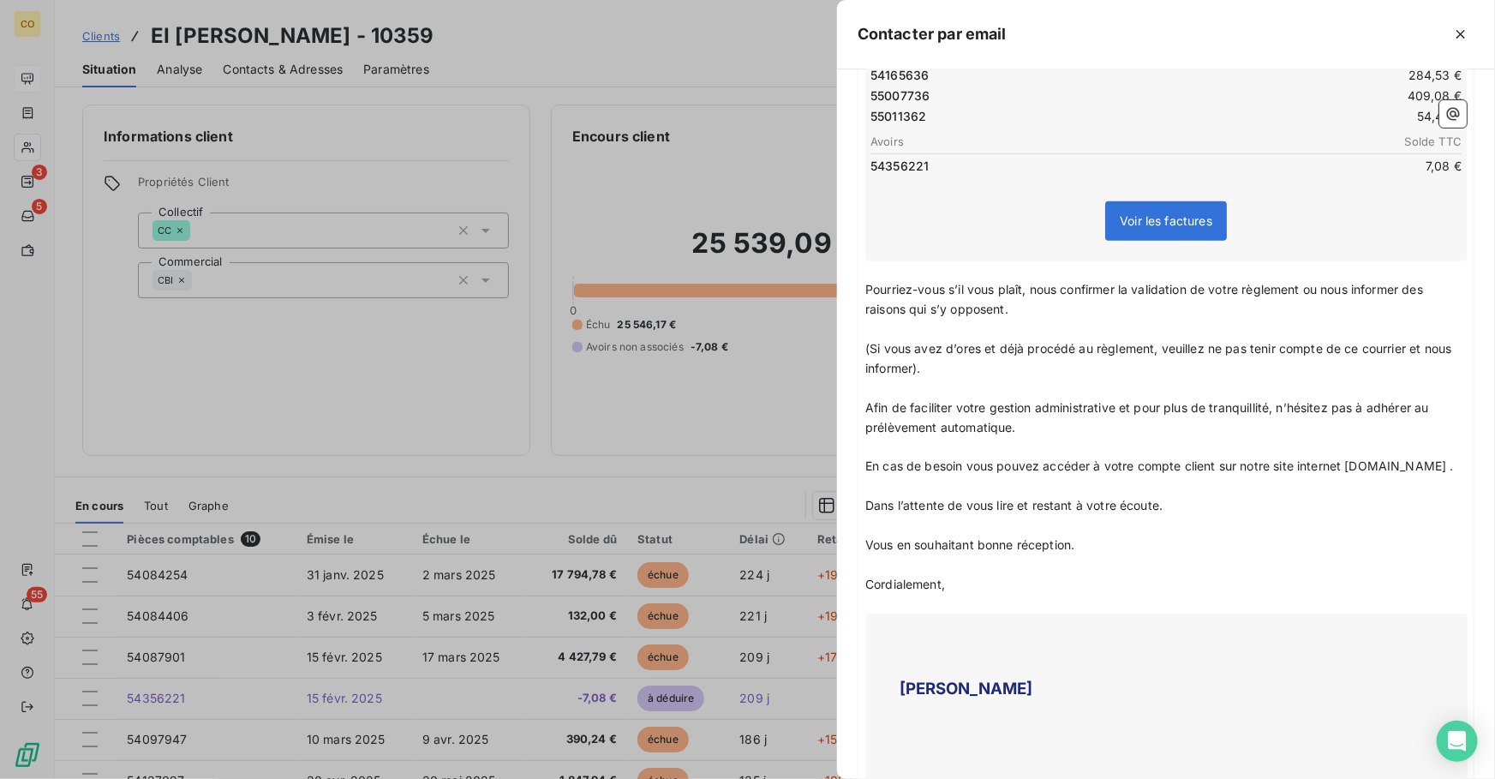
scroll to position [560, 0]
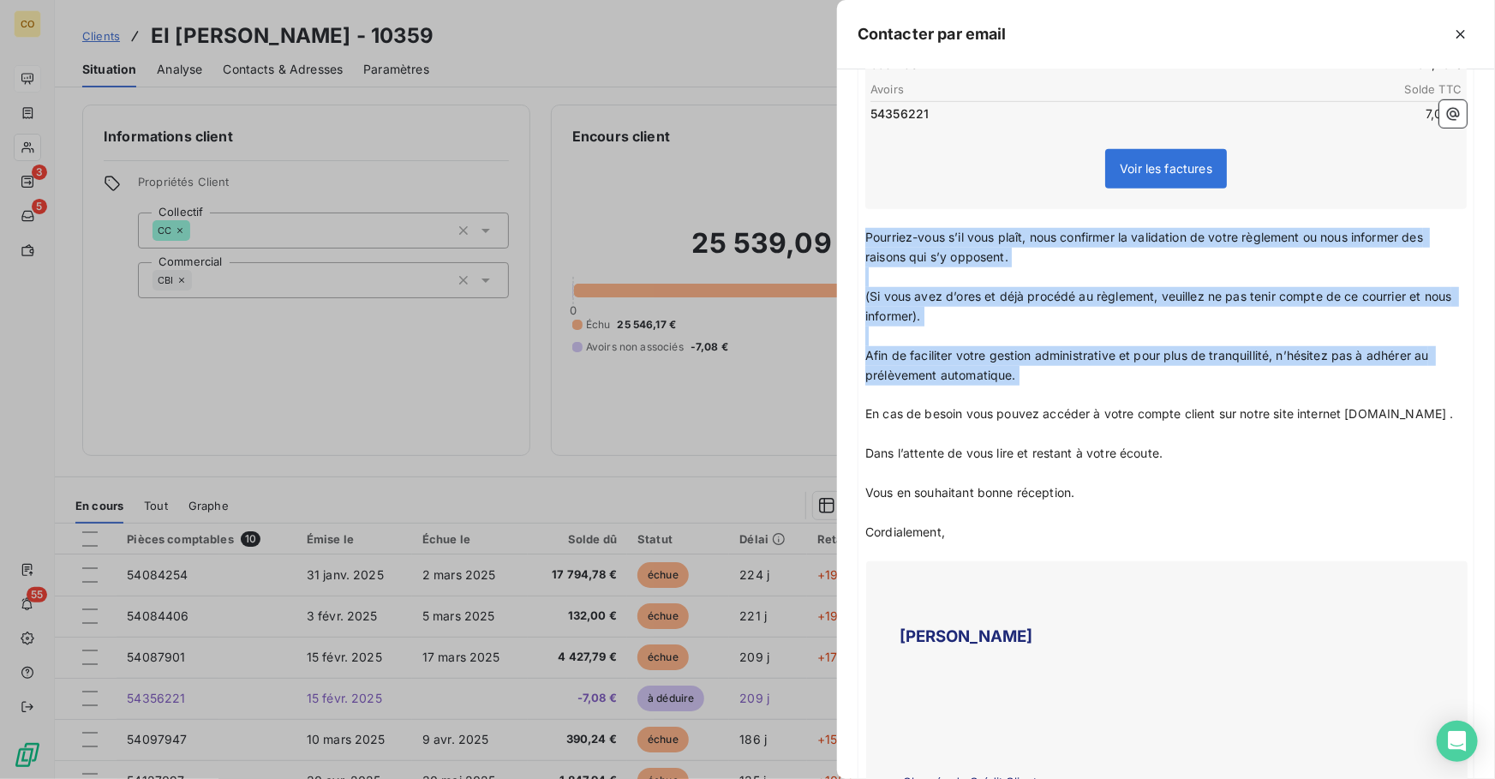
drag, startPoint x: 865, startPoint y: 229, endPoint x: 1052, endPoint y: 381, distance: 241.0
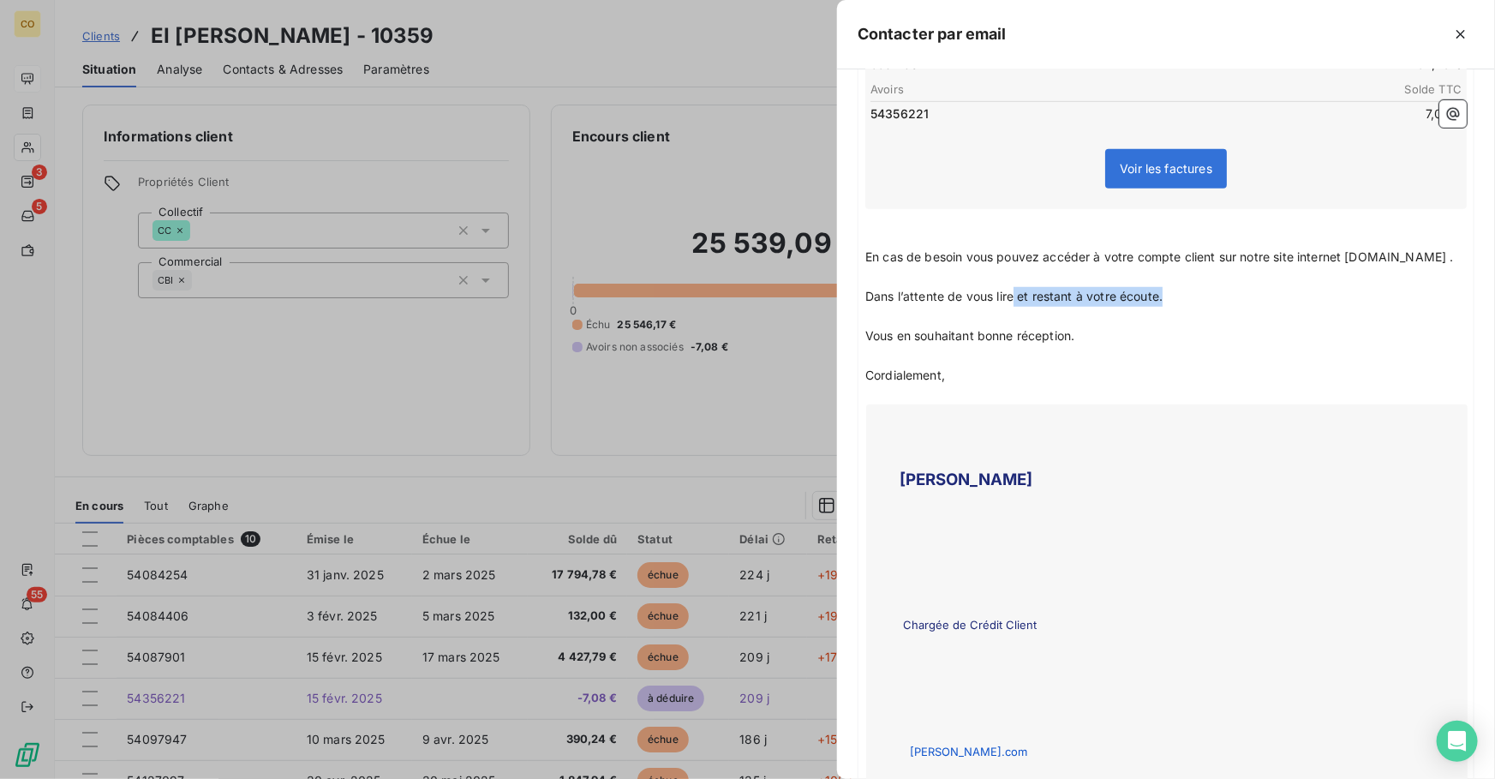
drag, startPoint x: 1184, startPoint y: 300, endPoint x: 1011, endPoint y: 291, distance: 173.2
click at [1011, 291] on p "Dans l’attente de vous lire et restant à votre écoute." at bounding box center [1165, 297] width 601 height 20
click at [1072, 333] on span "Vous en souhaitant bonne réception. et restant à votre écoute." at bounding box center [1044, 335] width 358 height 15
drag, startPoint x: 1177, startPoint y: 301, endPoint x: 841, endPoint y: 284, distance: 336.2
click at [841, 284] on div "À : [PERSON_NAME][EMAIL_ADDRESS][DOMAIN_NAME] Cc : Objet : [Compas] Situation d…" at bounding box center [1166, 423] width 658 height 709
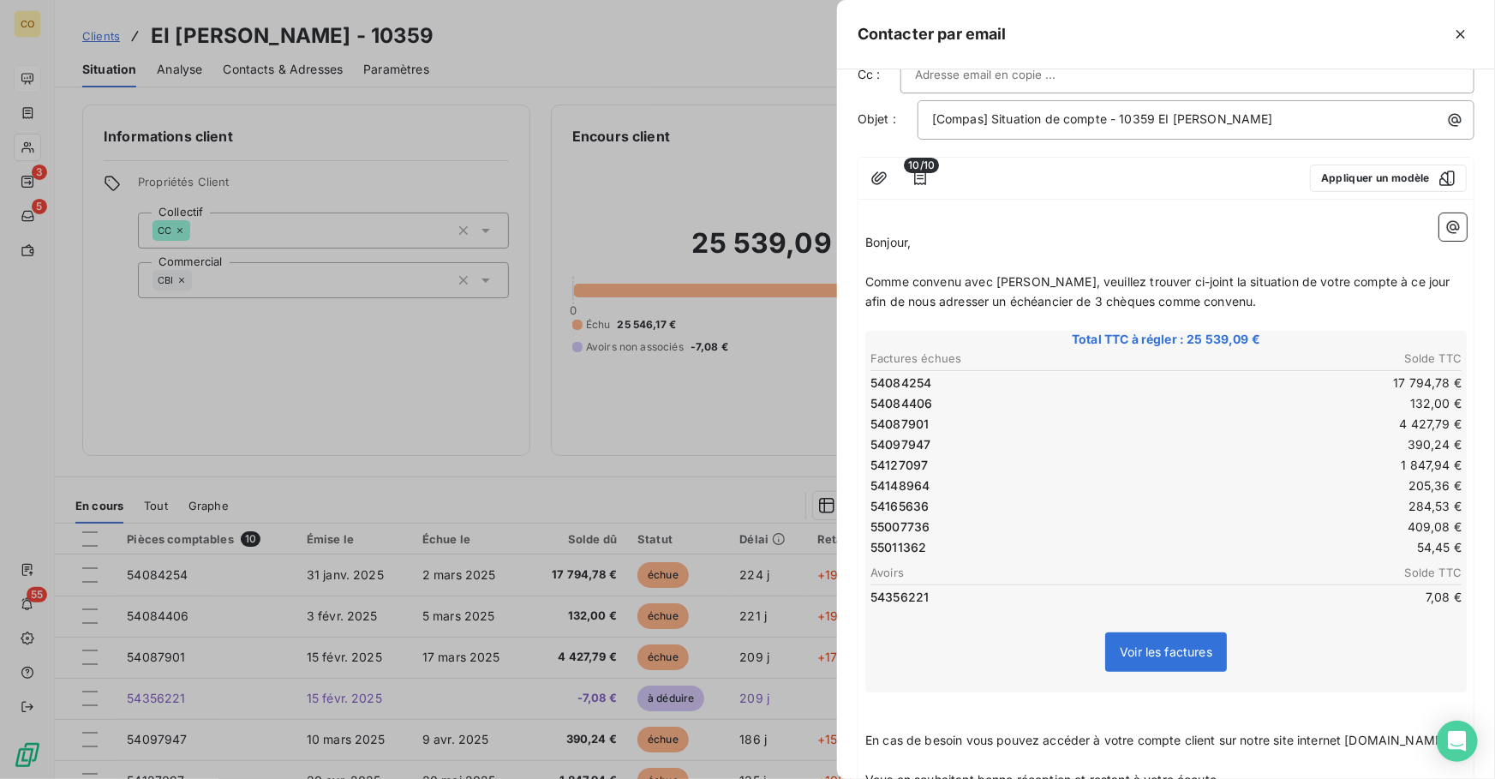
scroll to position [0, 0]
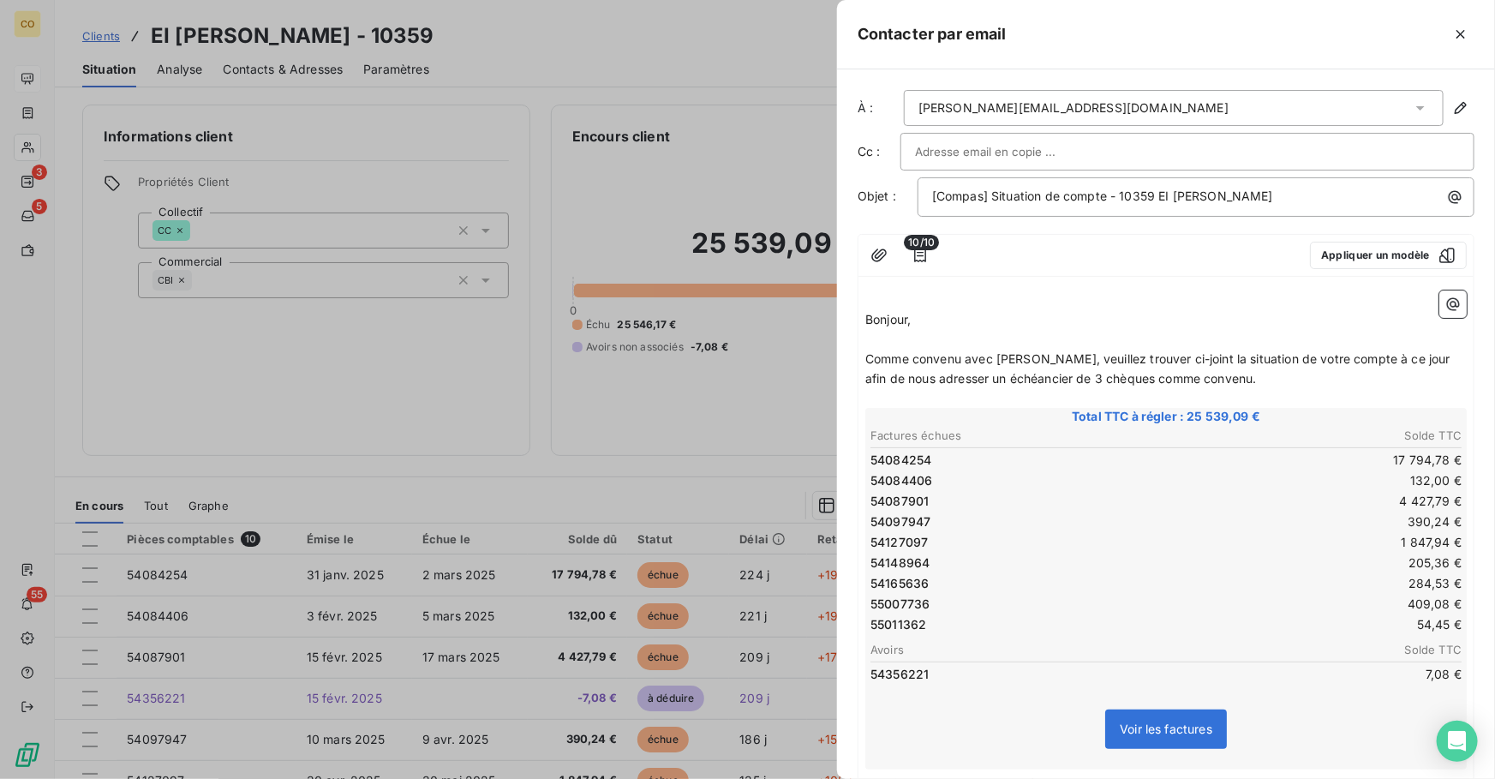
click at [1133, 380] on span "Comme convenu avec [PERSON_NAME], veuillez trouver ci-joint la situation de vot…" at bounding box center [1159, 368] width 588 height 34
click at [1149, 378] on span "Comme convenu avec [PERSON_NAME], veuillez trouver ci-joint la situation de vot…" at bounding box center [1163, 368] width 596 height 34
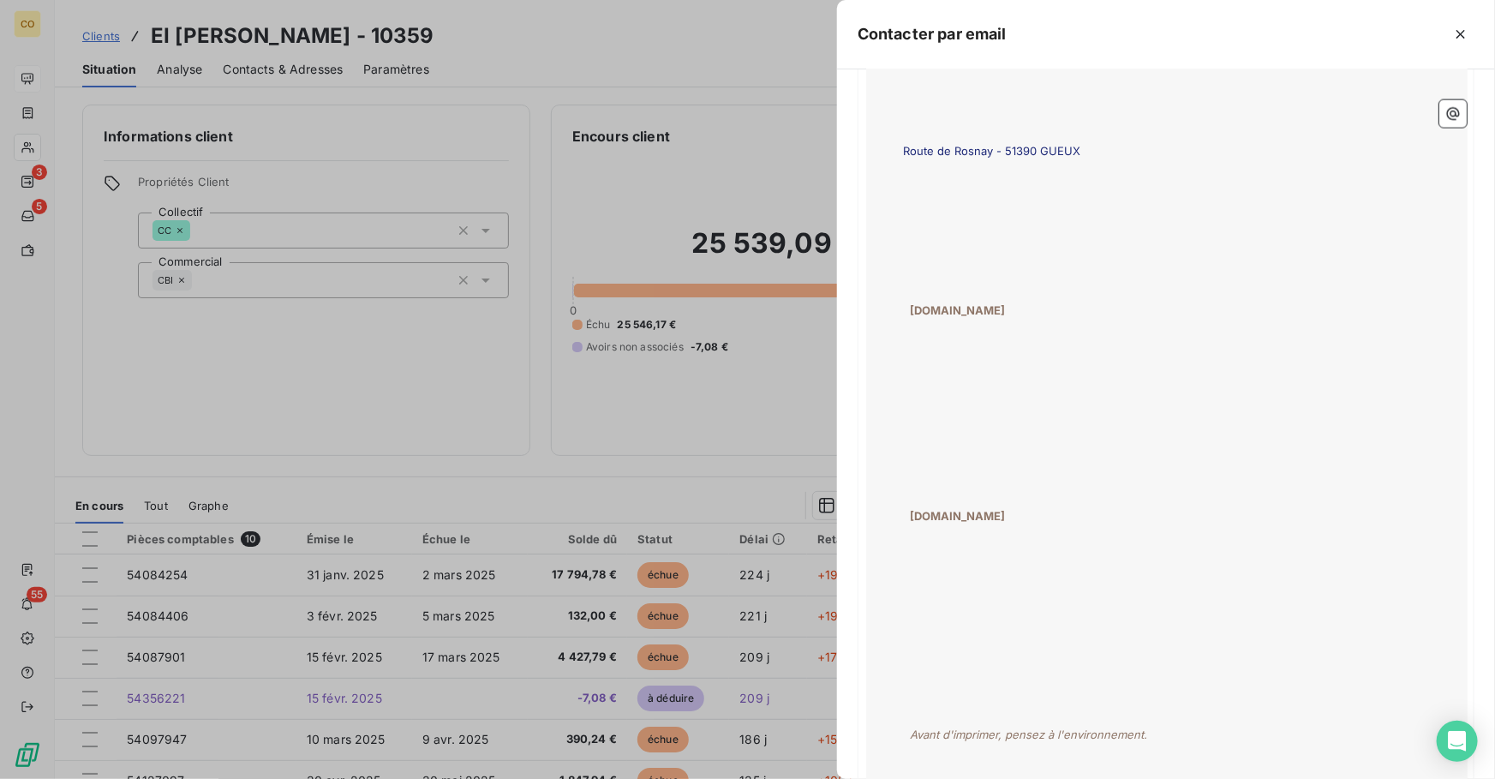
scroll to position [1593, 0]
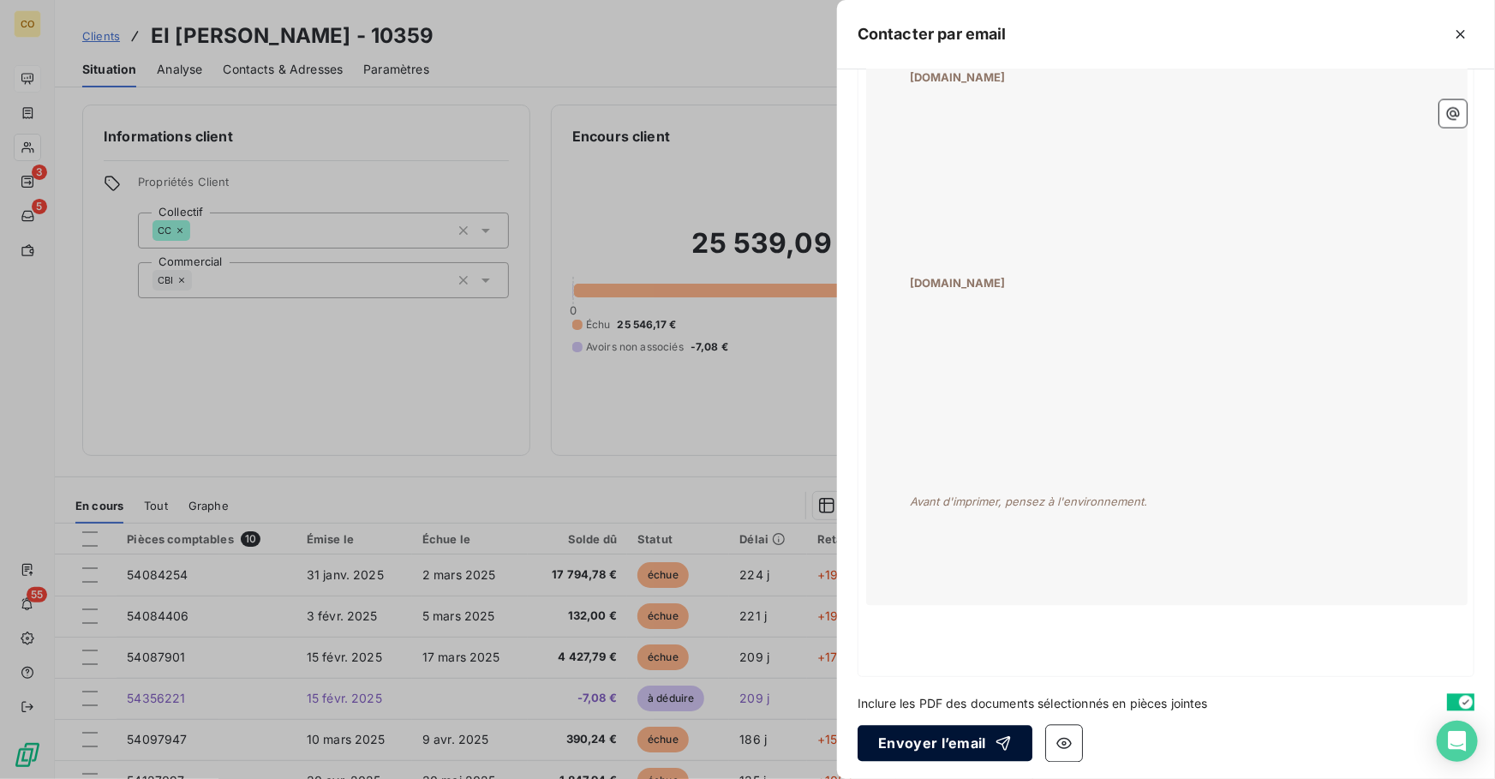
click at [979, 738] on button "Envoyer l’email" at bounding box center [944, 743] width 175 height 36
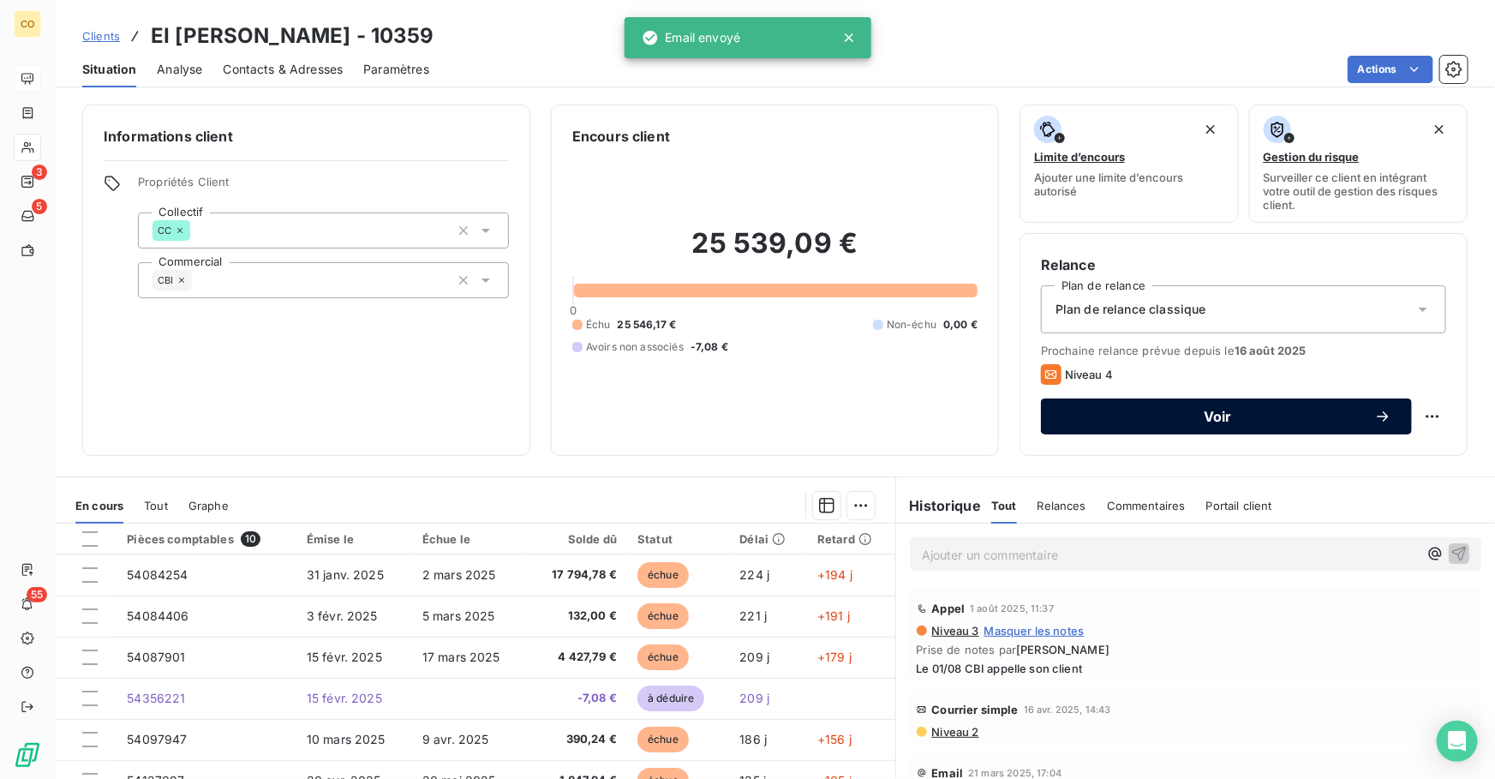
click at [1184, 416] on span "Voir" at bounding box center [1217, 416] width 313 height 14
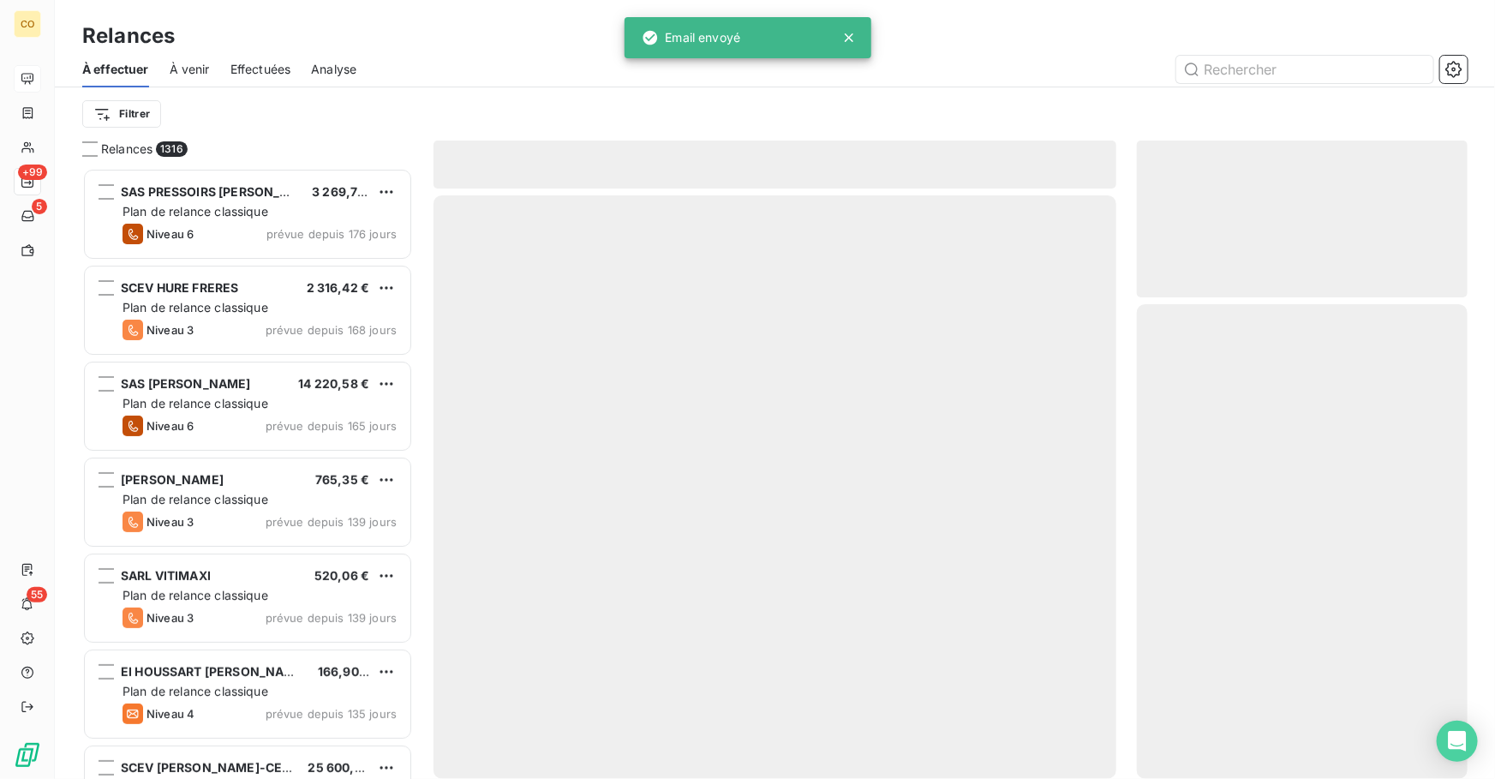
scroll to position [600, 319]
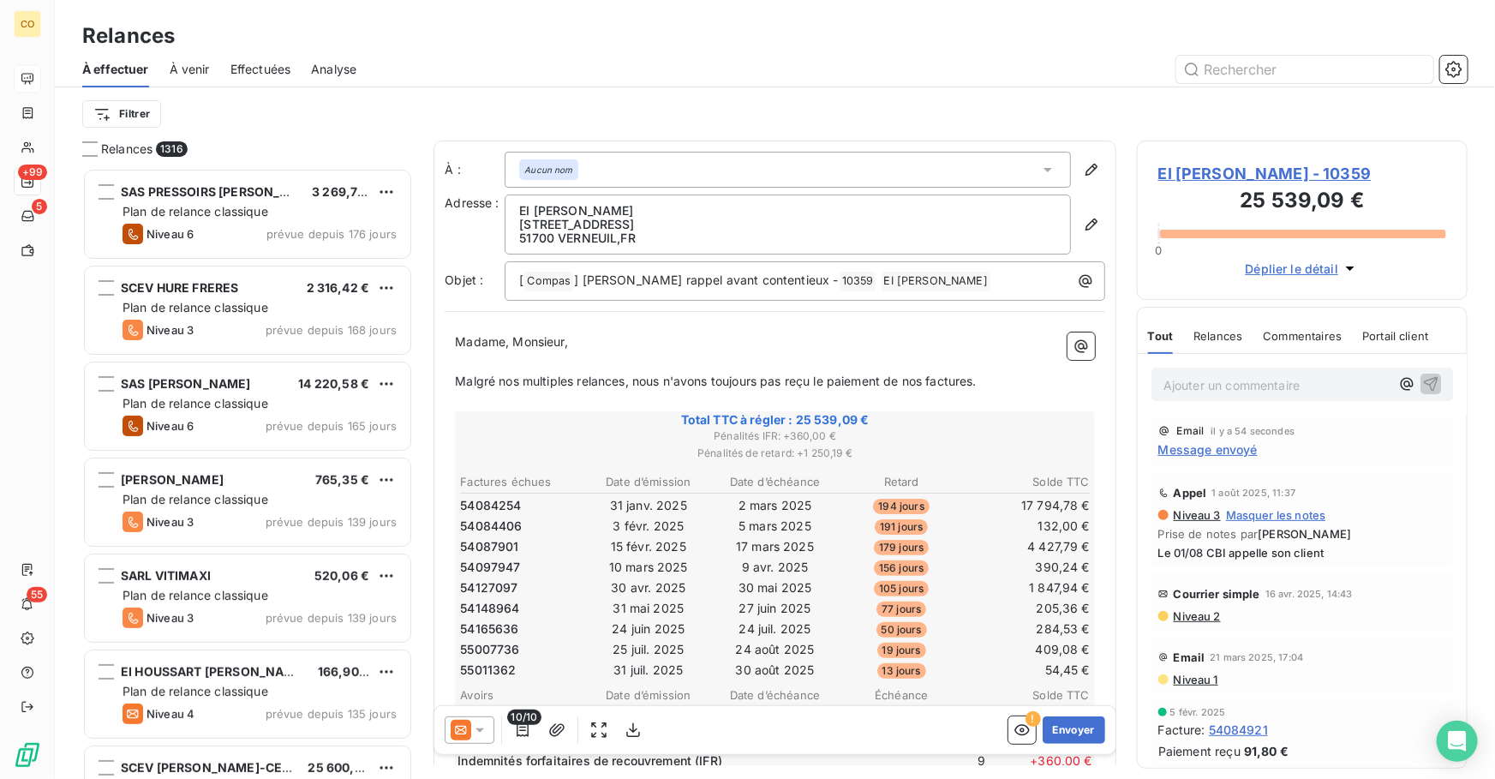
click at [471, 736] on icon at bounding box center [479, 729] width 17 height 17
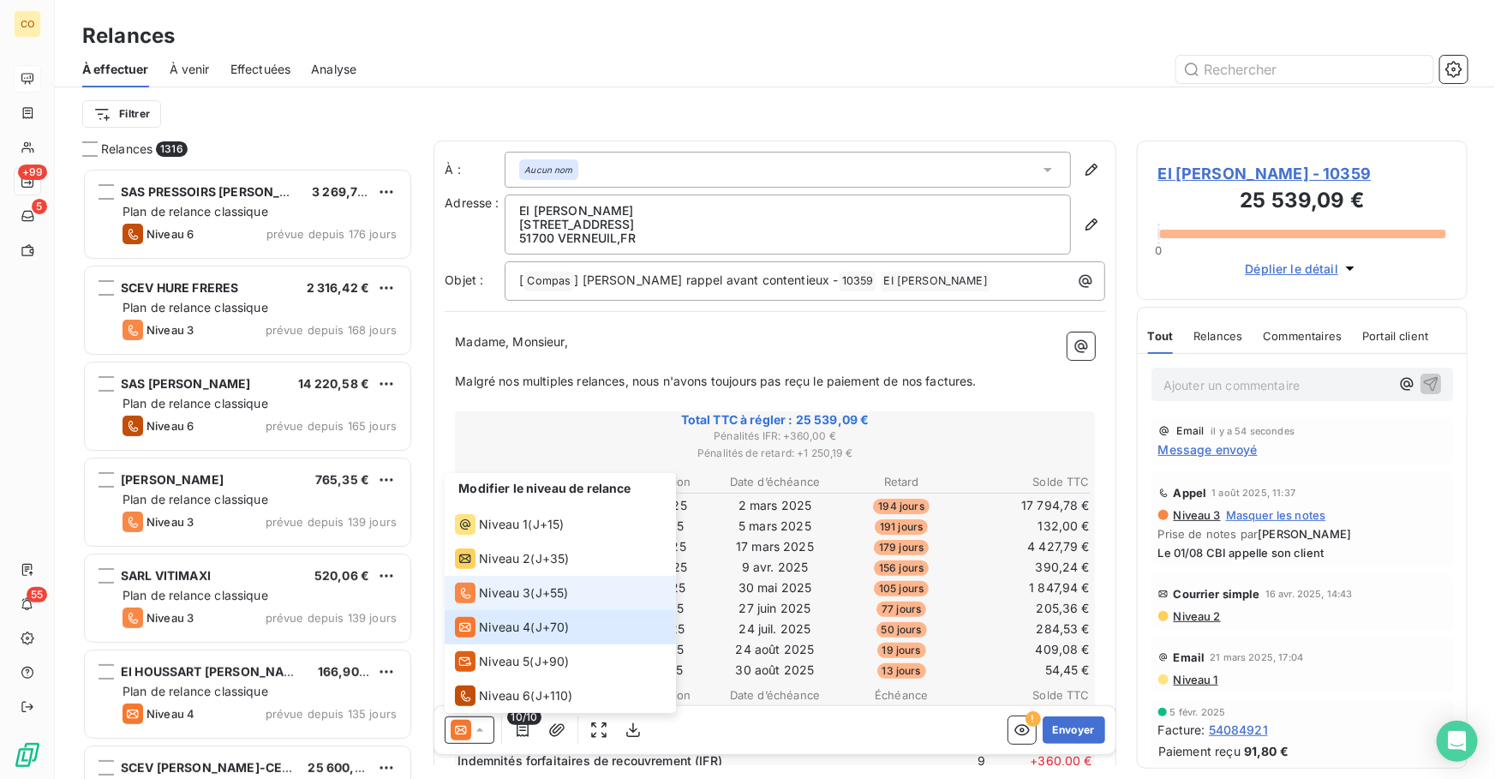
click at [481, 580] on li "Niveau 3 ( J+55 )" at bounding box center [560, 593] width 231 height 34
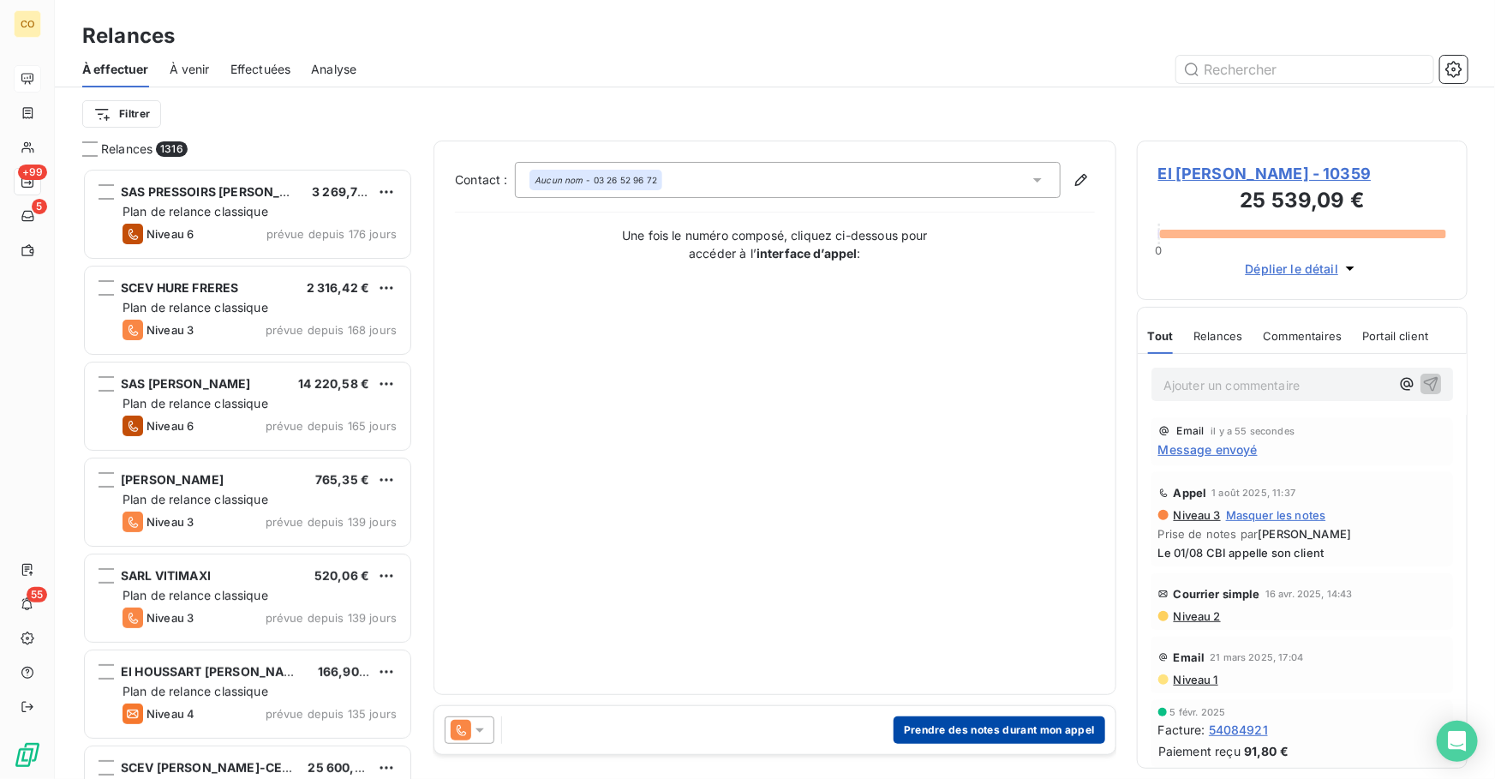
click at [976, 731] on button "Prendre des notes durant mon appel" at bounding box center [999, 729] width 212 height 27
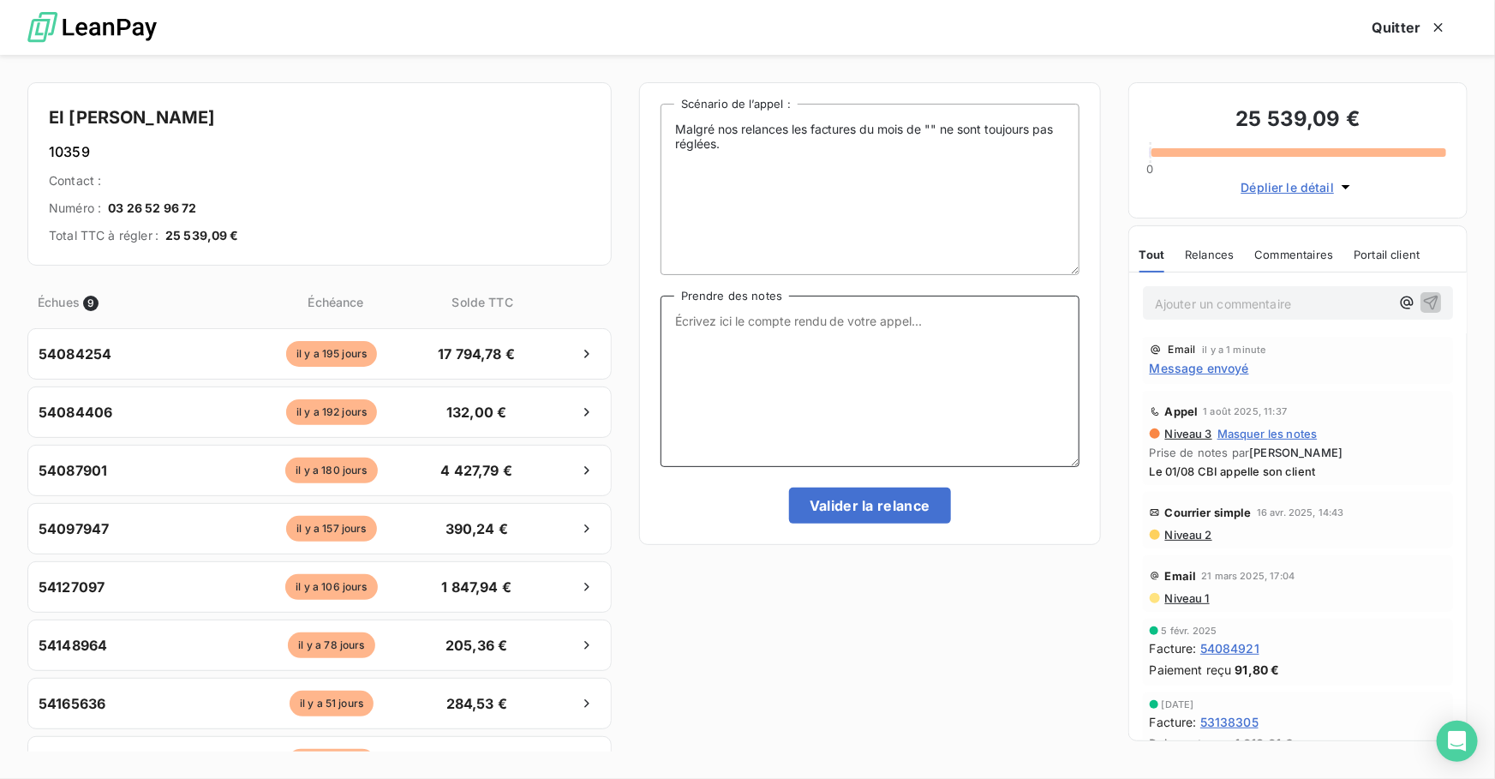
click at [770, 406] on textarea "Prendre des notes" at bounding box center [869, 380] width 419 height 171
paste textarea "Le 12/09 CBI Mme paie en 3 fois Situ par mail"
type textarea "Le 12/09 CBI Mme paie en 3 fois Situ par mail"
click at [899, 509] on button "Valider la relance" at bounding box center [870, 505] width 162 height 36
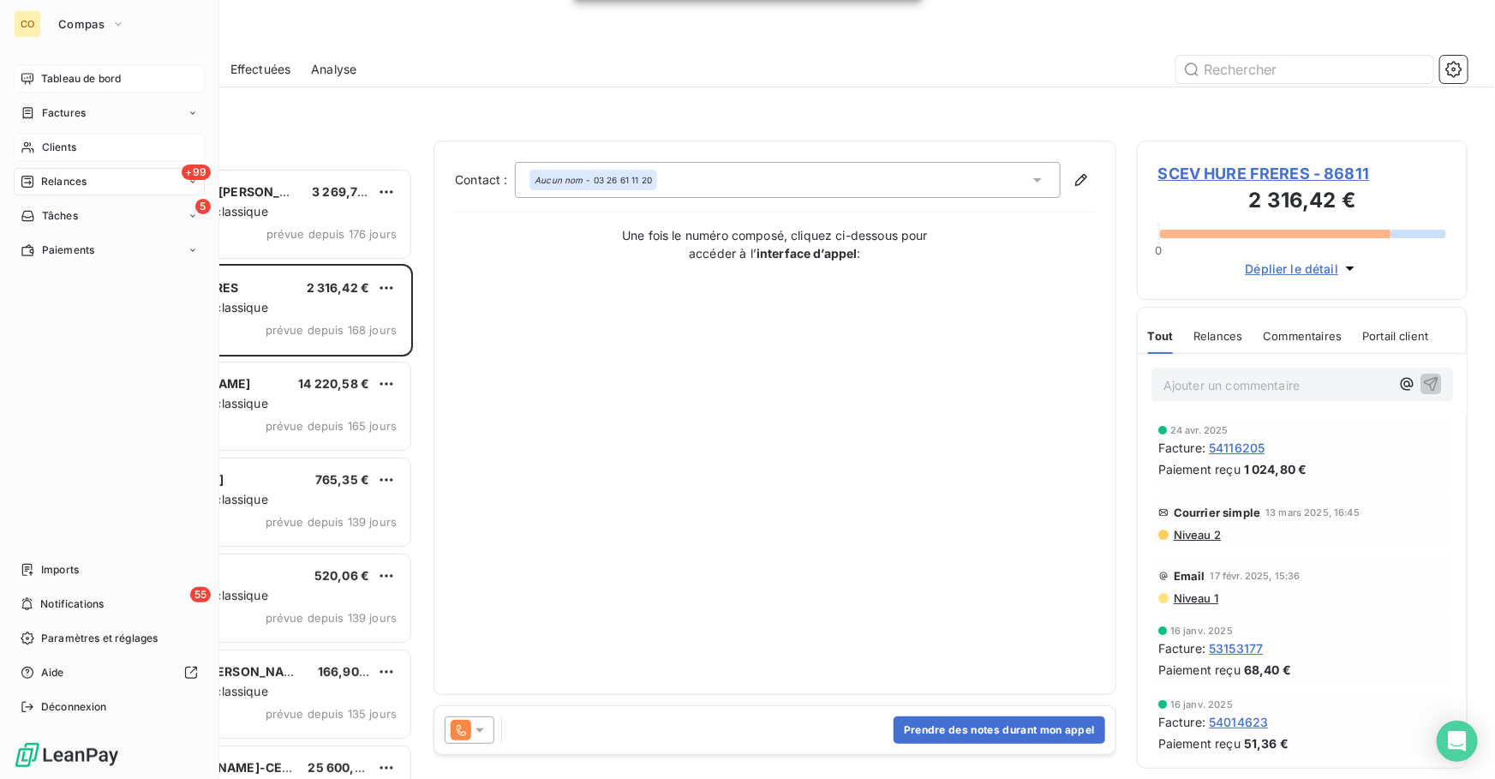
click at [75, 155] on div "Clients" at bounding box center [109, 147] width 191 height 27
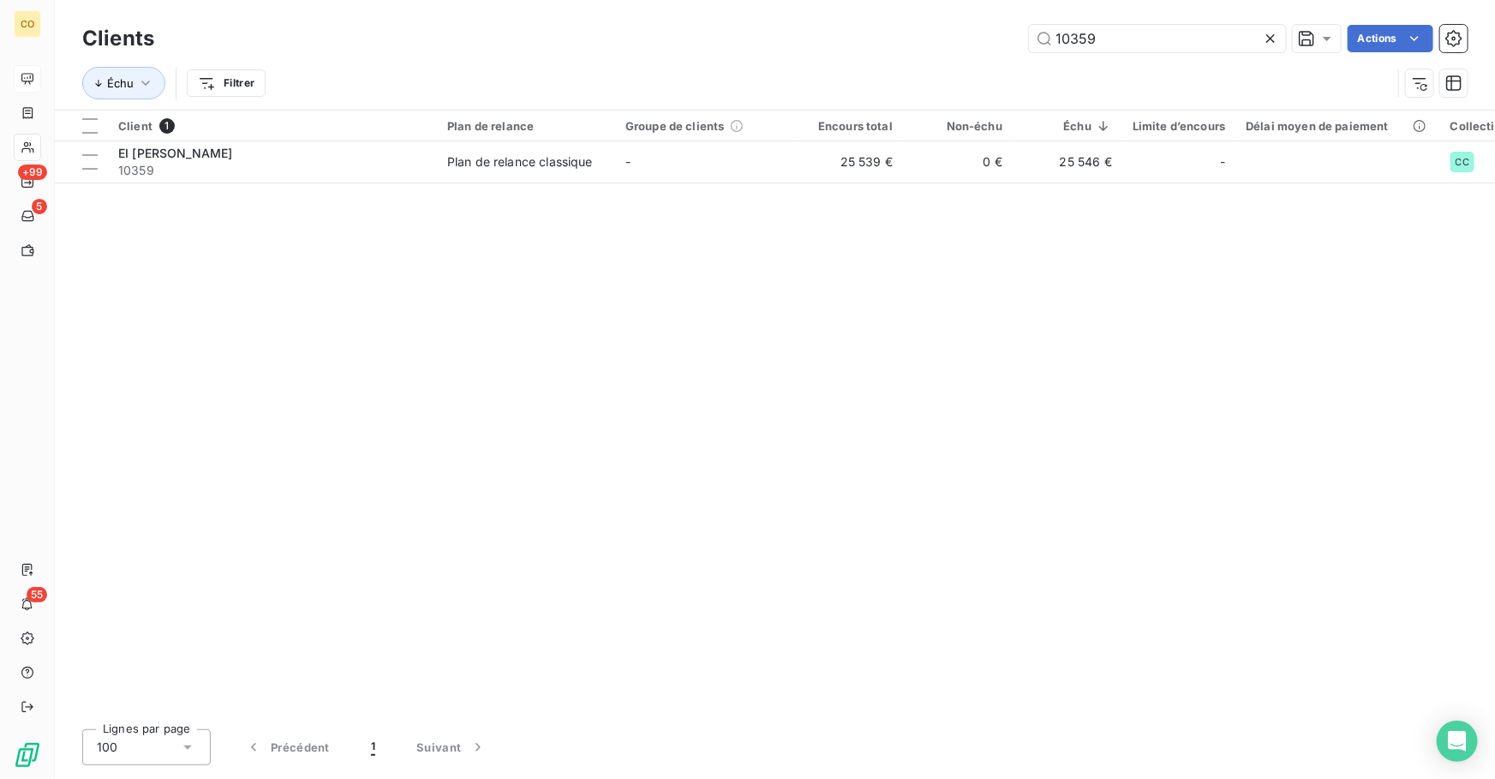
drag, startPoint x: 1156, startPoint y: 38, endPoint x: 831, endPoint y: 23, distance: 325.8
click at [831, 23] on div "Clients 10359 Actions" at bounding box center [774, 39] width 1385 height 36
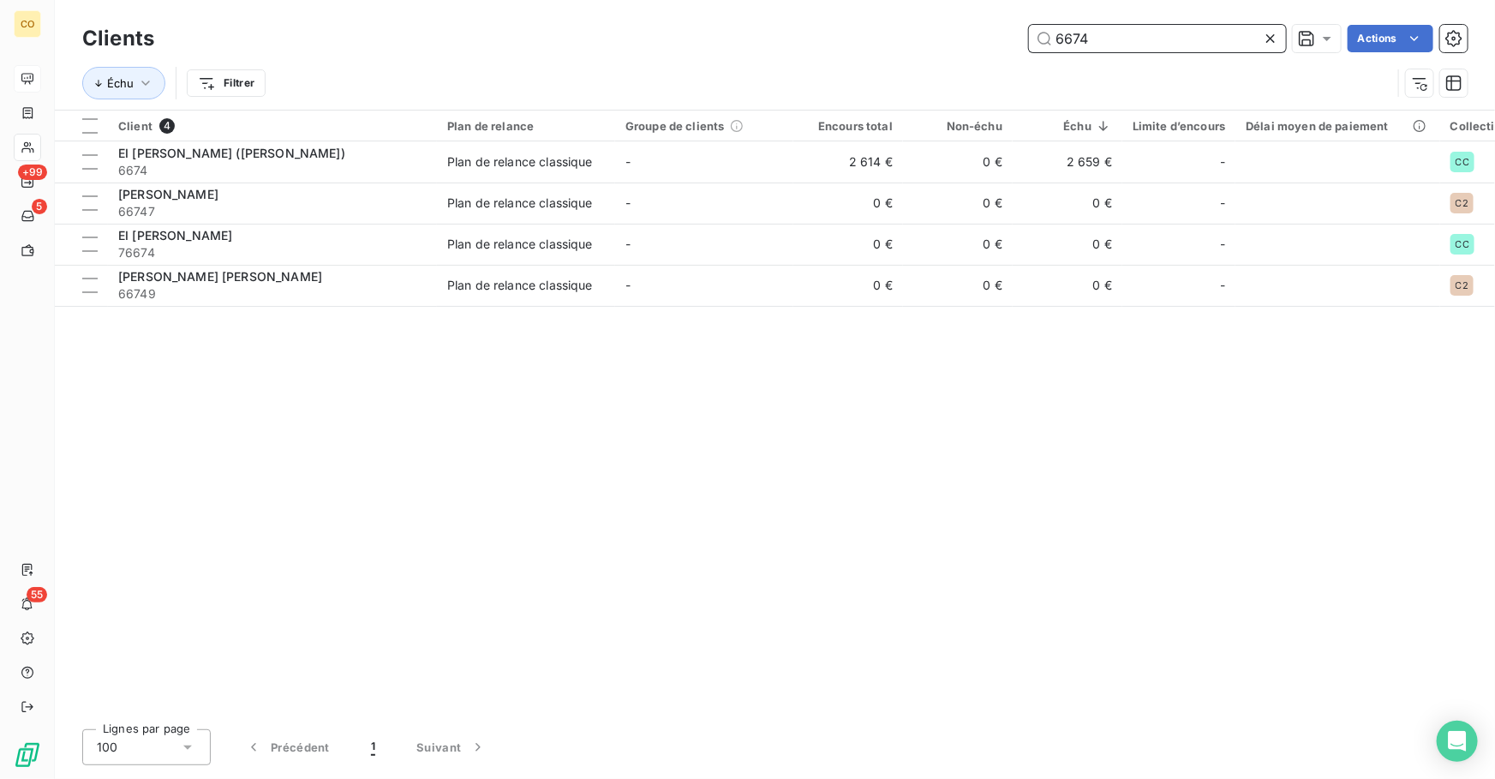
drag, startPoint x: 1100, startPoint y: 37, endPoint x: 798, endPoint y: 15, distance: 302.3
click at [798, 15] on div "Clients 6674 Actions Échu Filtrer" at bounding box center [775, 55] width 1440 height 110
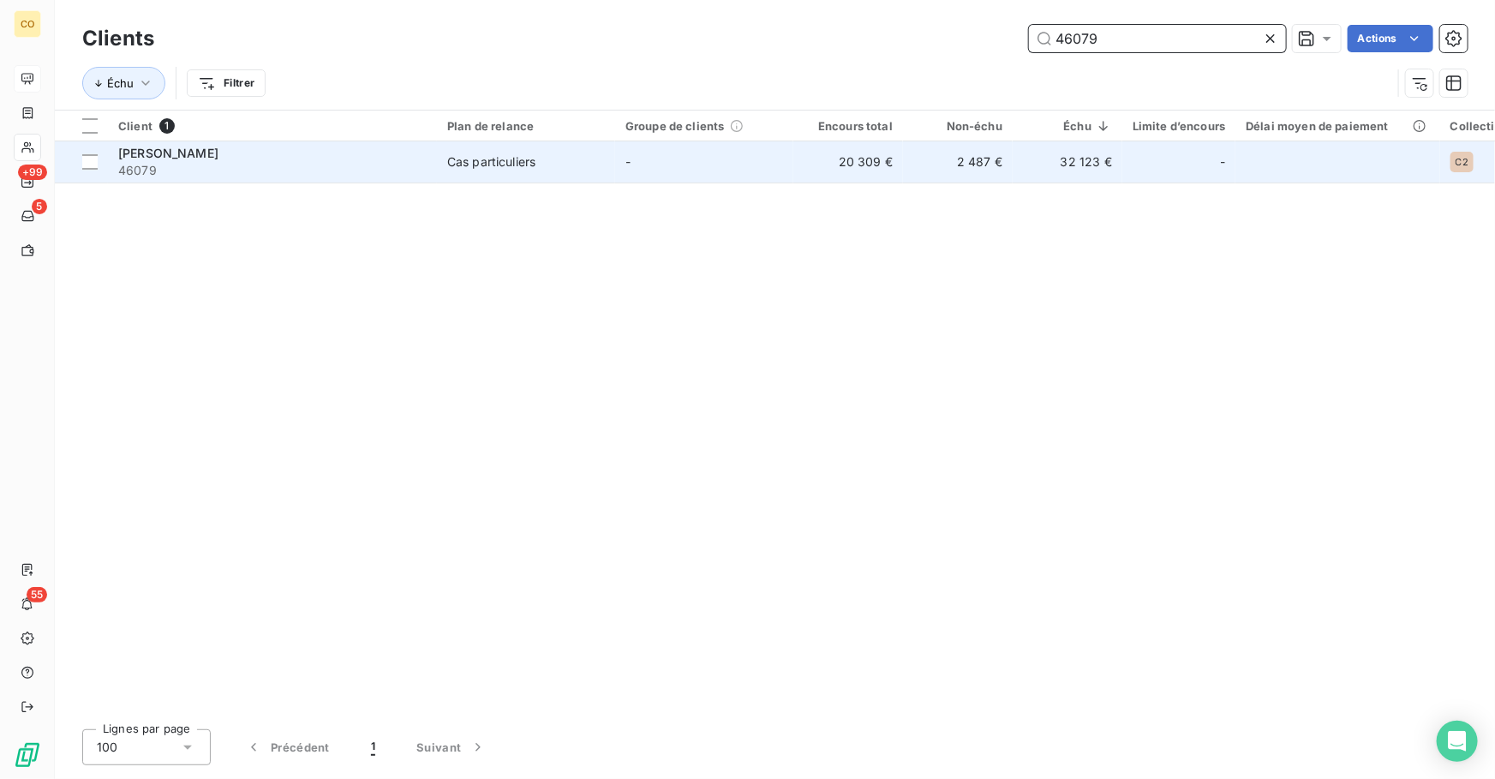
type input "46079"
click at [617, 174] on td "-" at bounding box center [704, 161] width 178 height 41
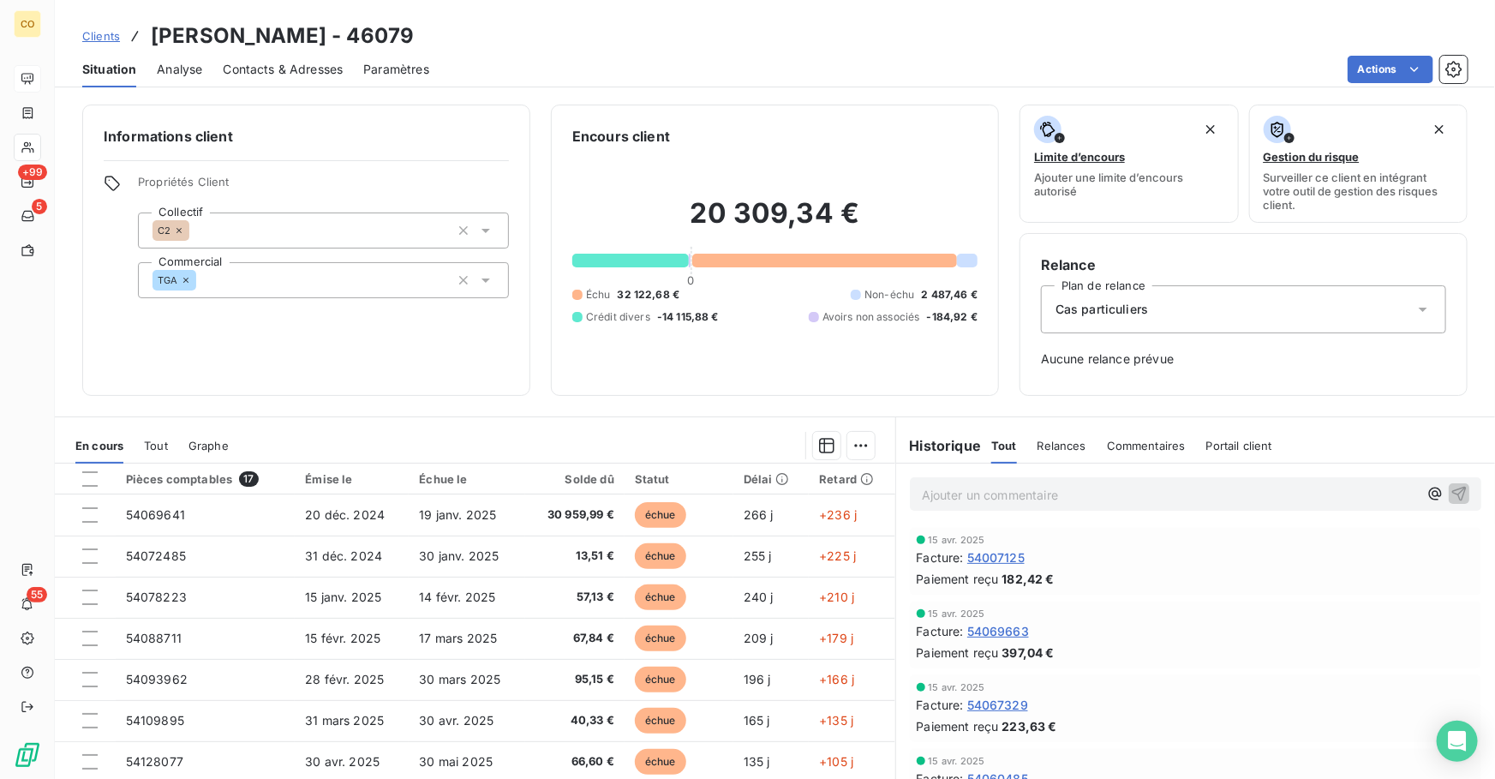
click at [1083, 487] on p "Ajouter un commentaire ﻿" at bounding box center [1170, 494] width 496 height 21
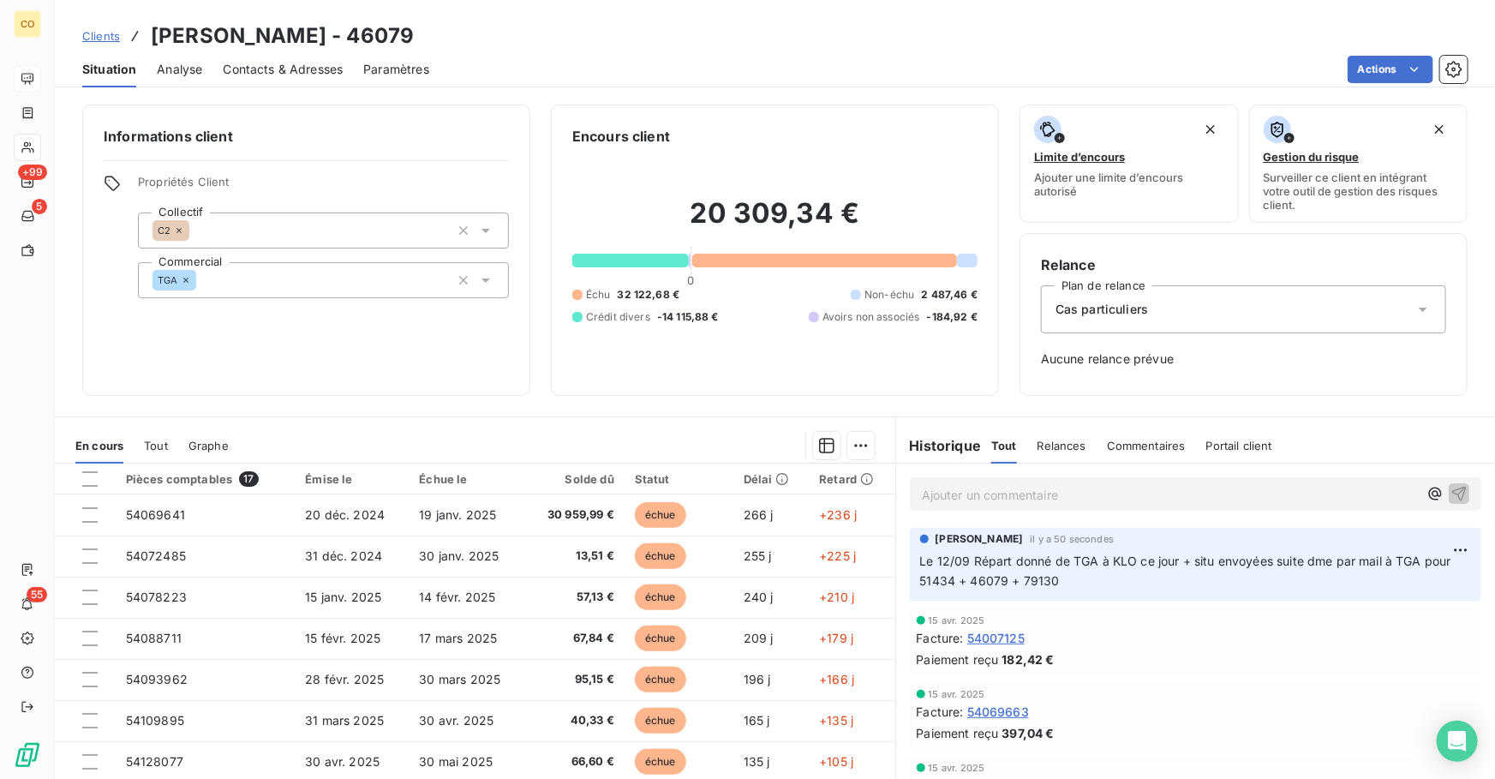
click at [107, 29] on span "Clients" at bounding box center [101, 36] width 38 height 14
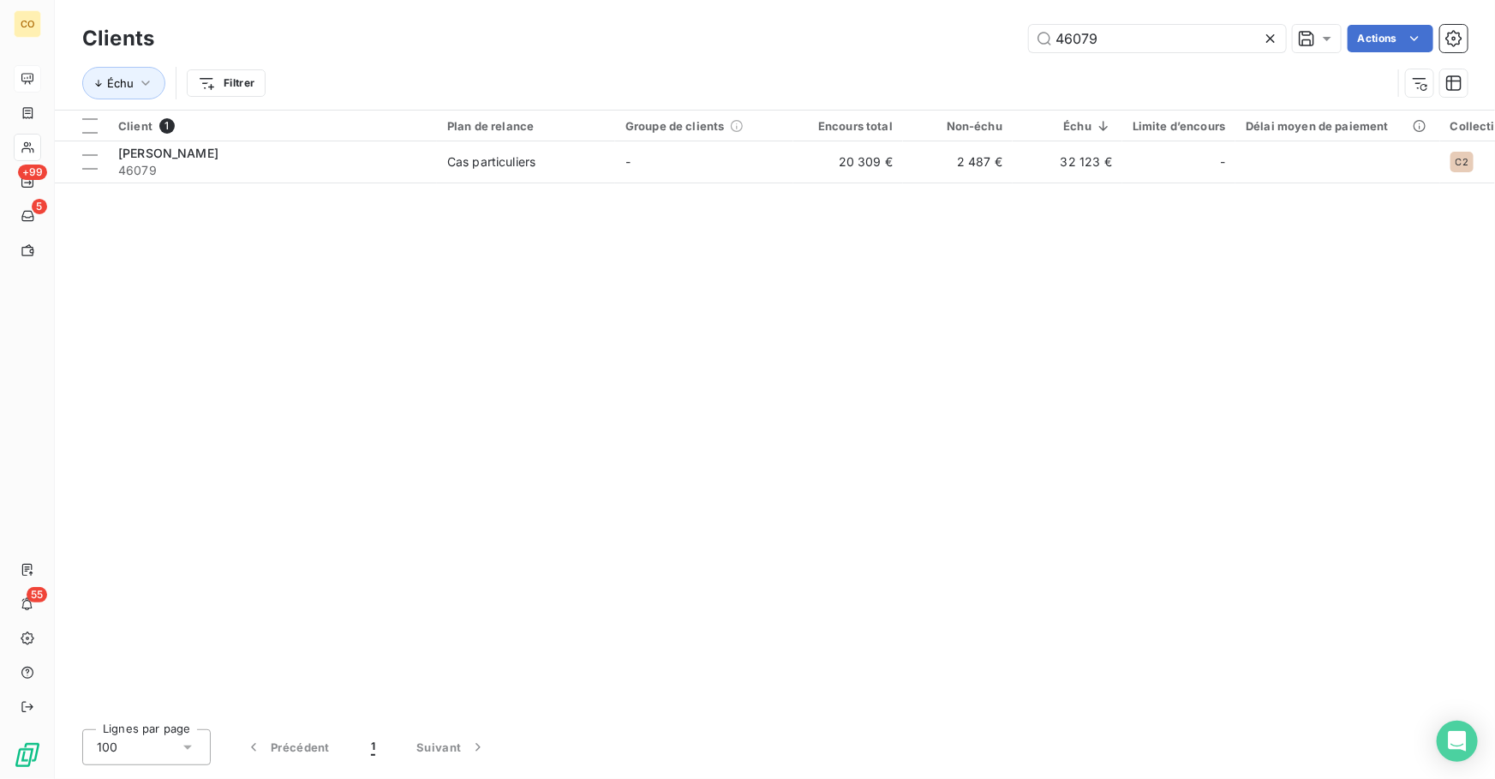
drag, startPoint x: 1154, startPoint y: 28, endPoint x: 777, endPoint y: 18, distance: 377.0
click at [777, 18] on div "Clients 46079 Actions Échu Filtrer" at bounding box center [775, 55] width 1440 height 110
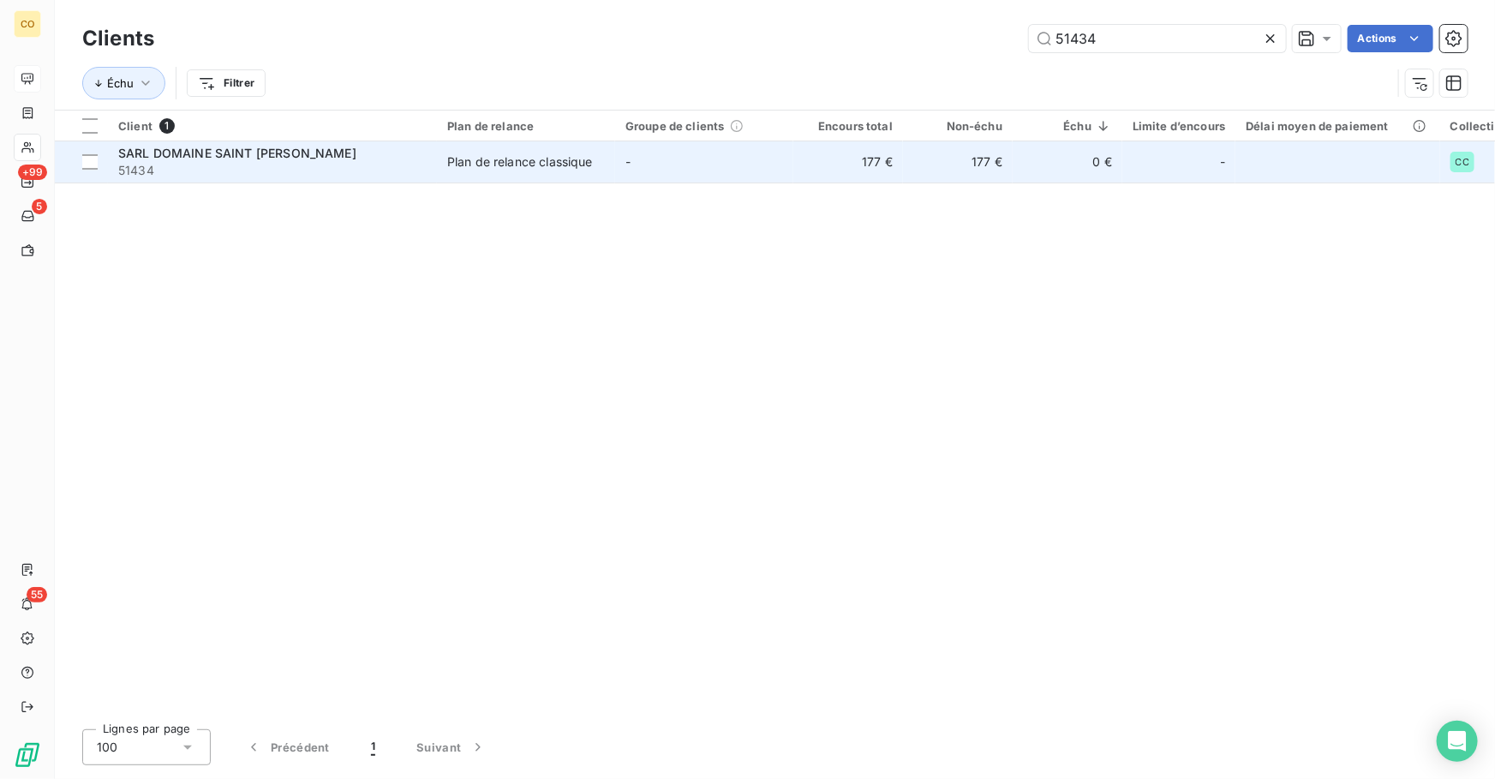
type input "51434"
click at [806, 171] on td "177 €" at bounding box center [848, 161] width 110 height 41
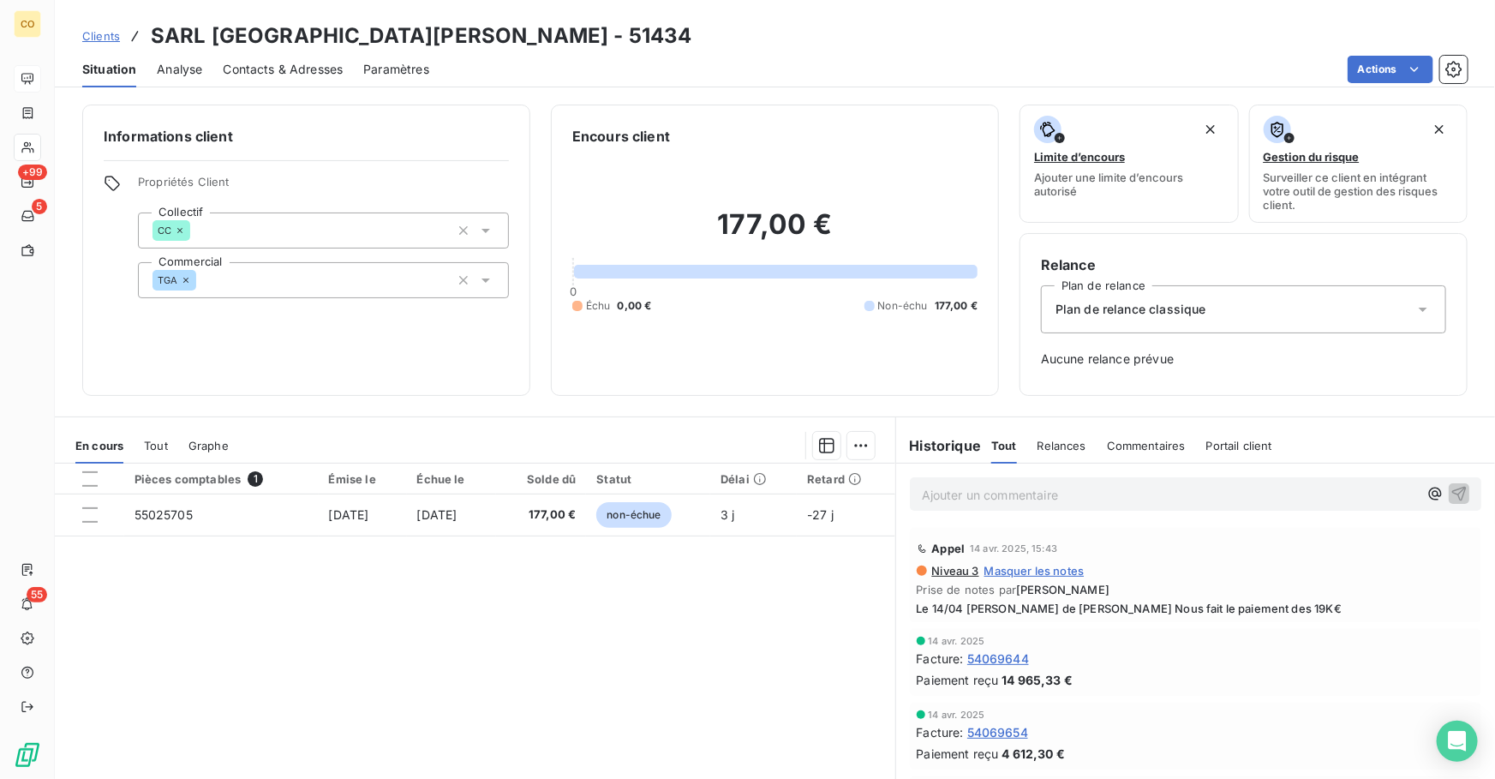
click at [1035, 495] on p "Ajouter un commentaire ﻿" at bounding box center [1170, 494] width 496 height 21
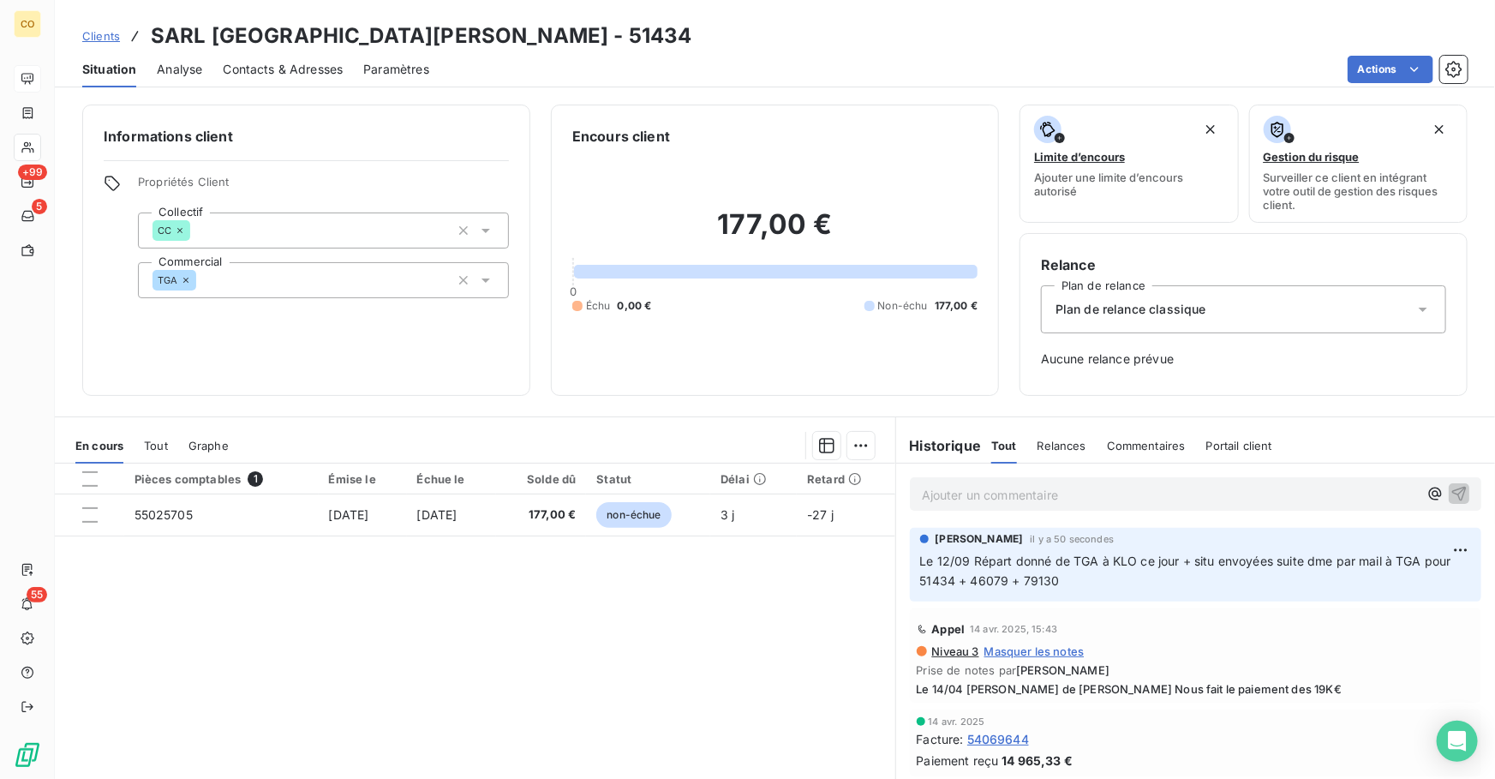
click at [112, 35] on span "Clients" at bounding box center [101, 36] width 38 height 14
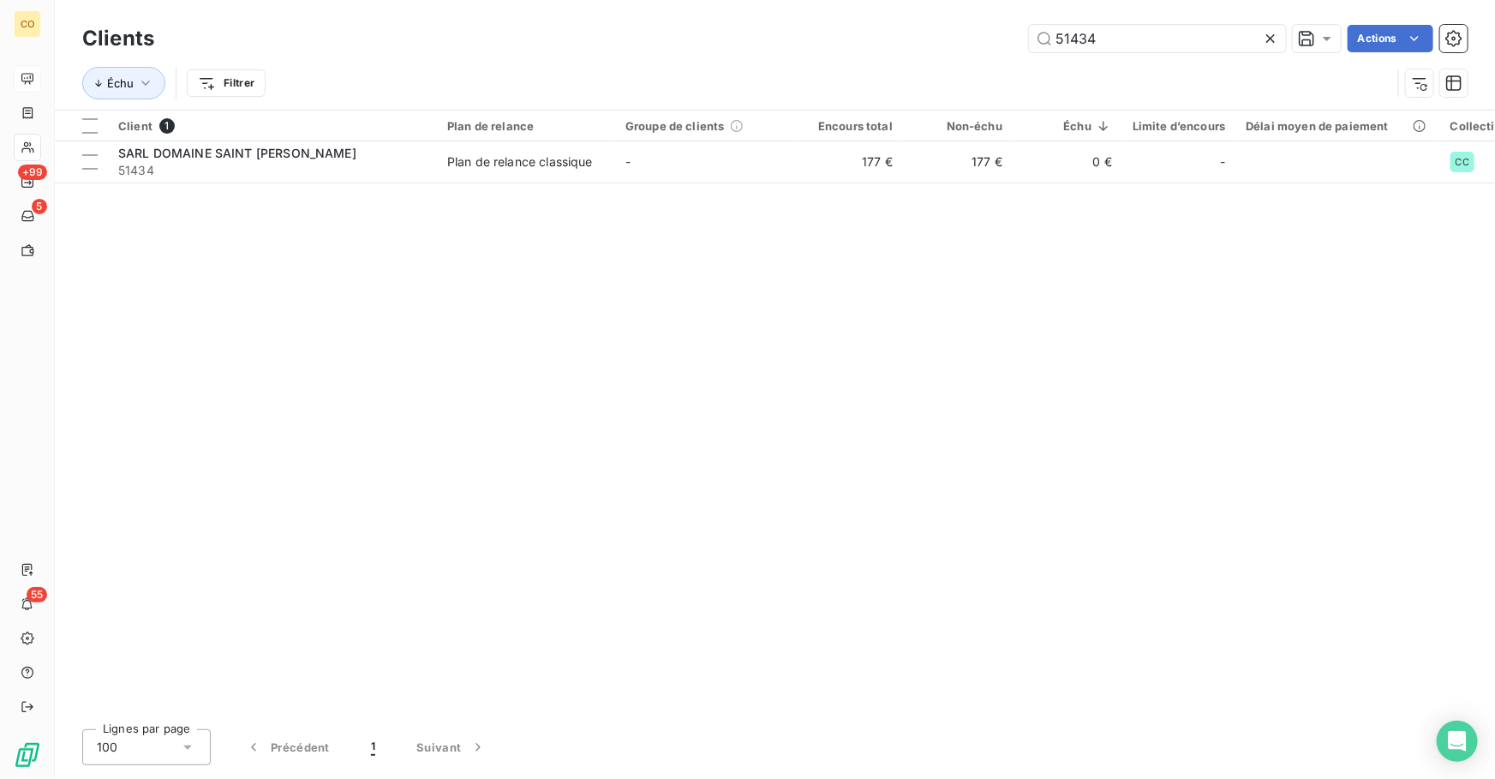
drag, startPoint x: 1030, startPoint y: 26, endPoint x: 900, endPoint y: 21, distance: 130.3
click at [900, 21] on div "Clients 51434 Actions" at bounding box center [774, 39] width 1385 height 36
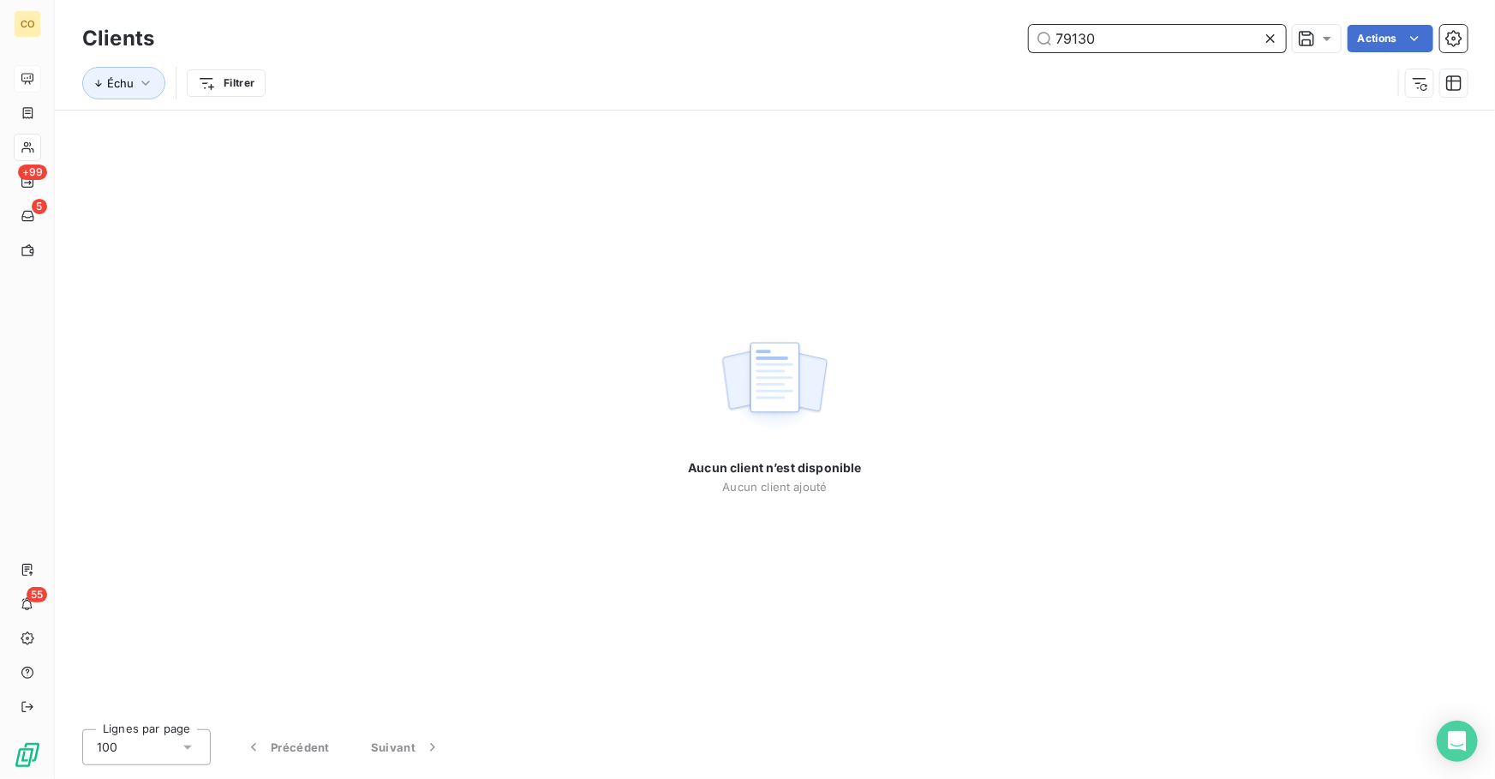
drag, startPoint x: 1122, startPoint y: 26, endPoint x: 864, endPoint y: 14, distance: 258.1
click at [864, 14] on div "Clients 79130 Actions Échu Filtrer" at bounding box center [775, 55] width 1440 height 110
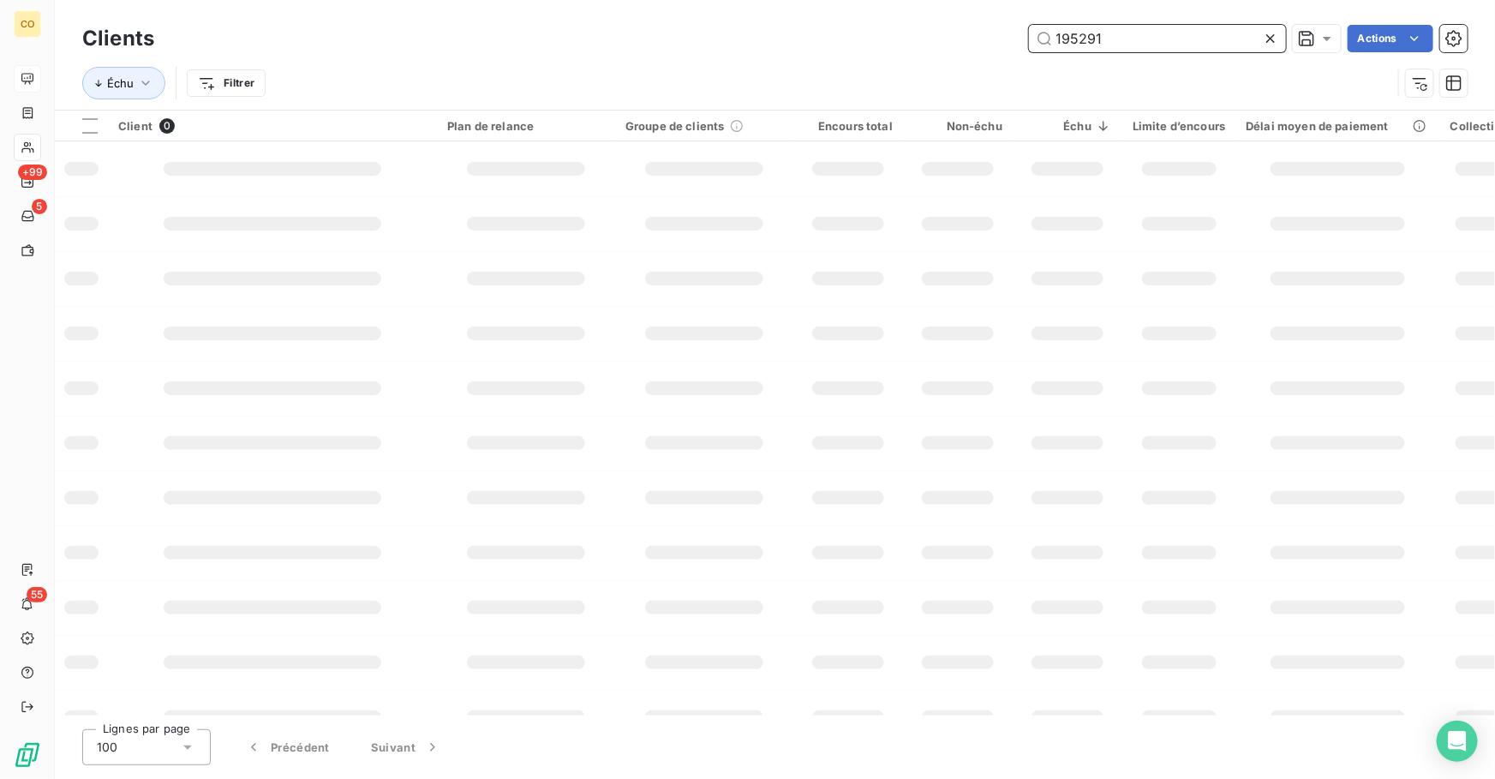
type input "195291"
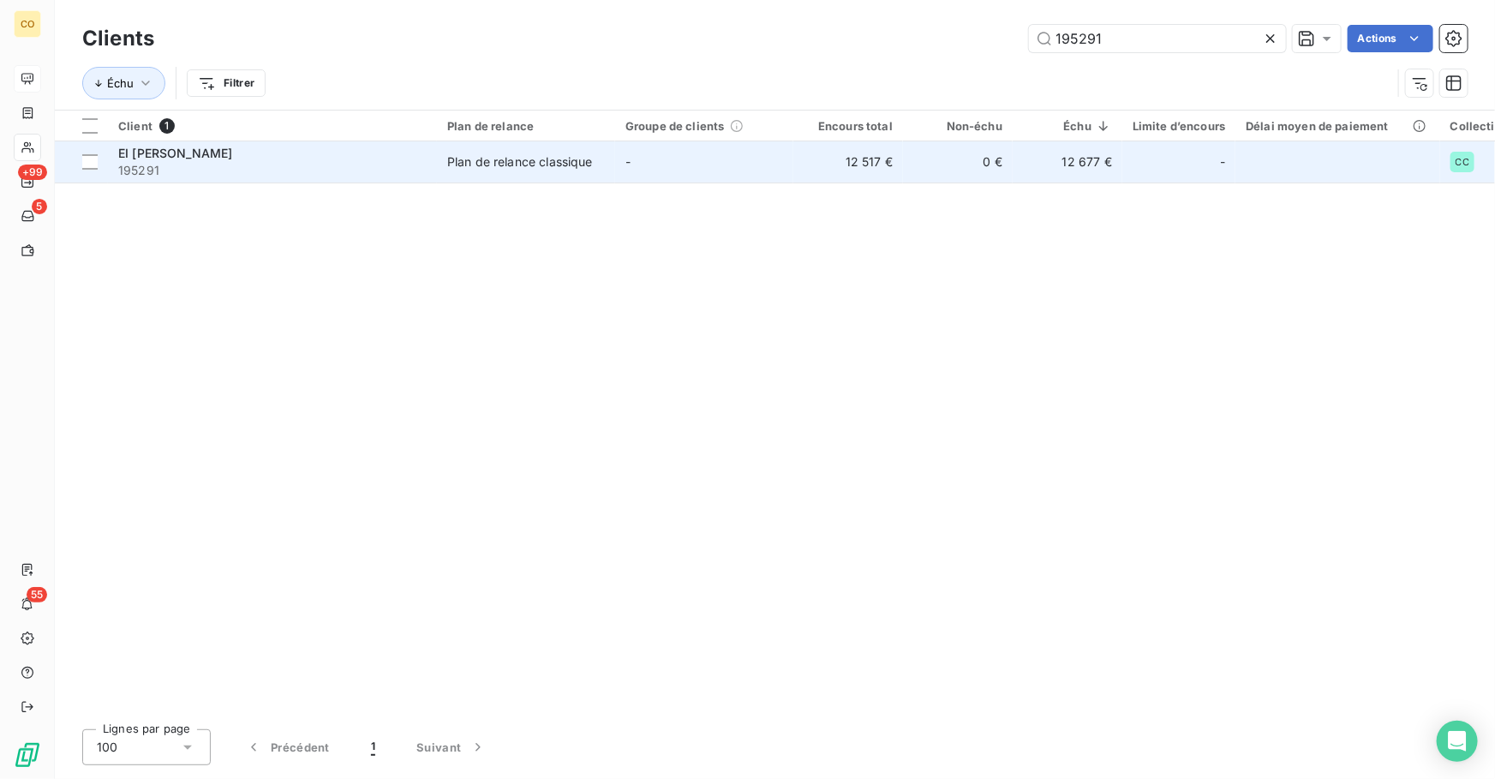
click at [725, 175] on td "-" at bounding box center [704, 161] width 178 height 41
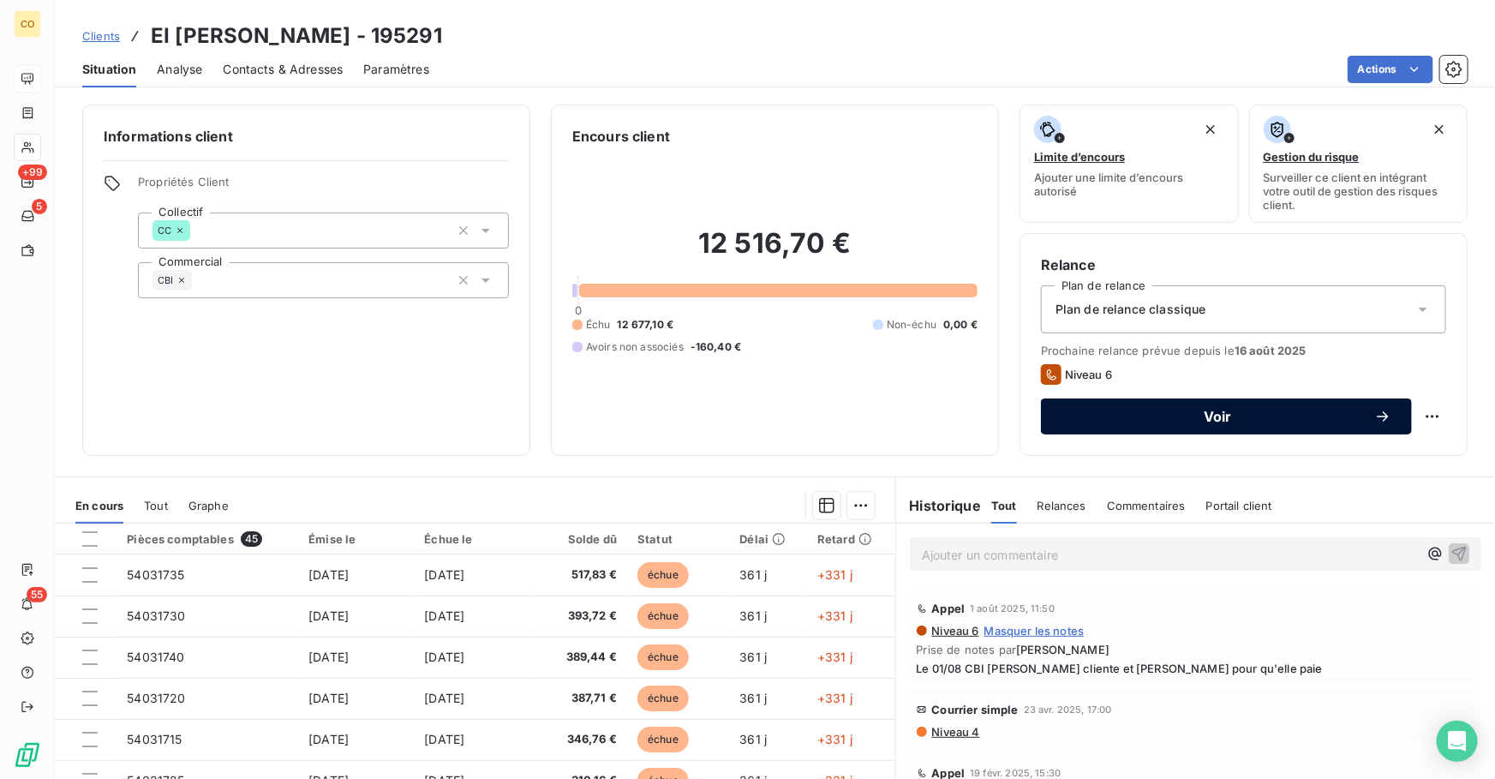
click at [1120, 413] on span "Voir" at bounding box center [1217, 416] width 313 height 14
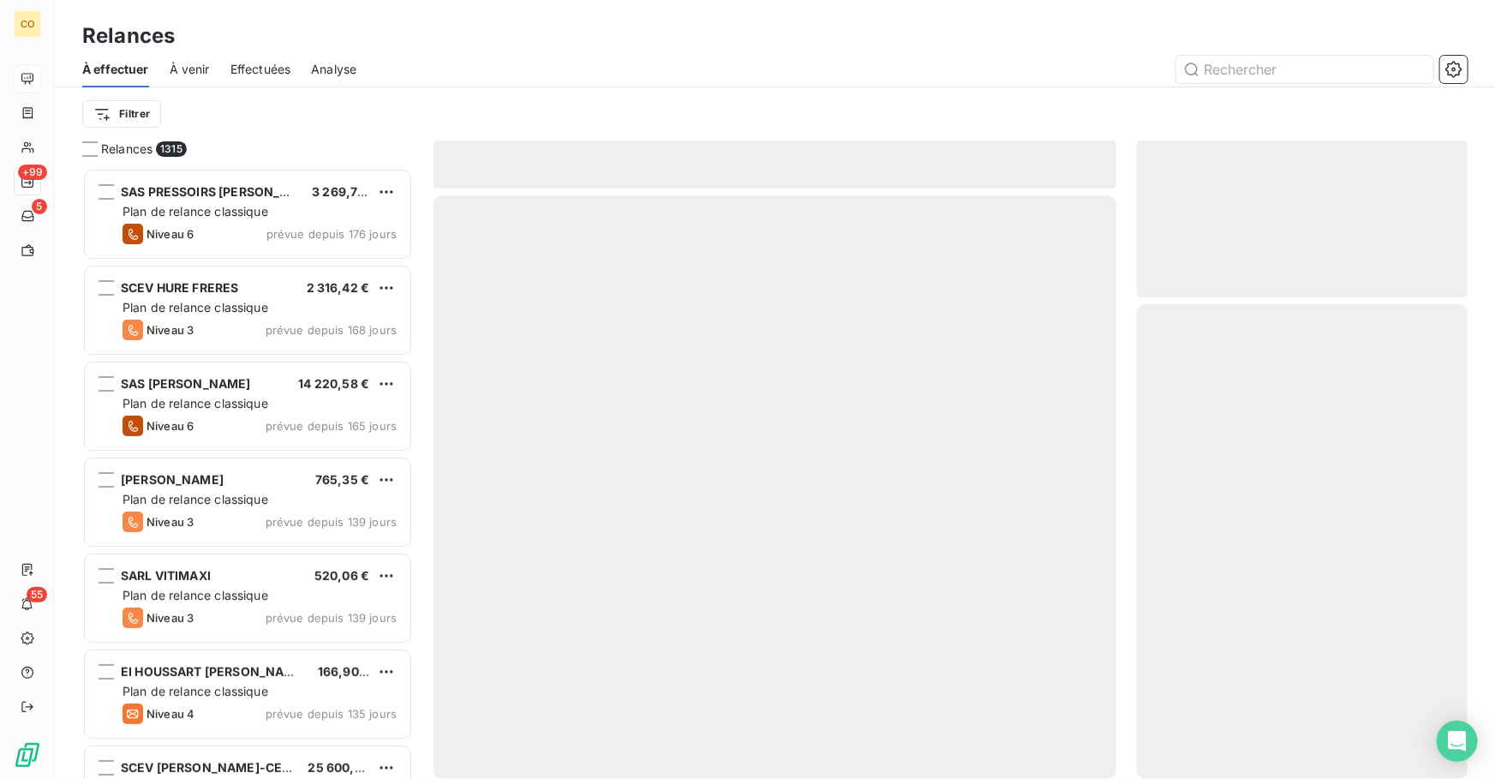
scroll to position [600, 319]
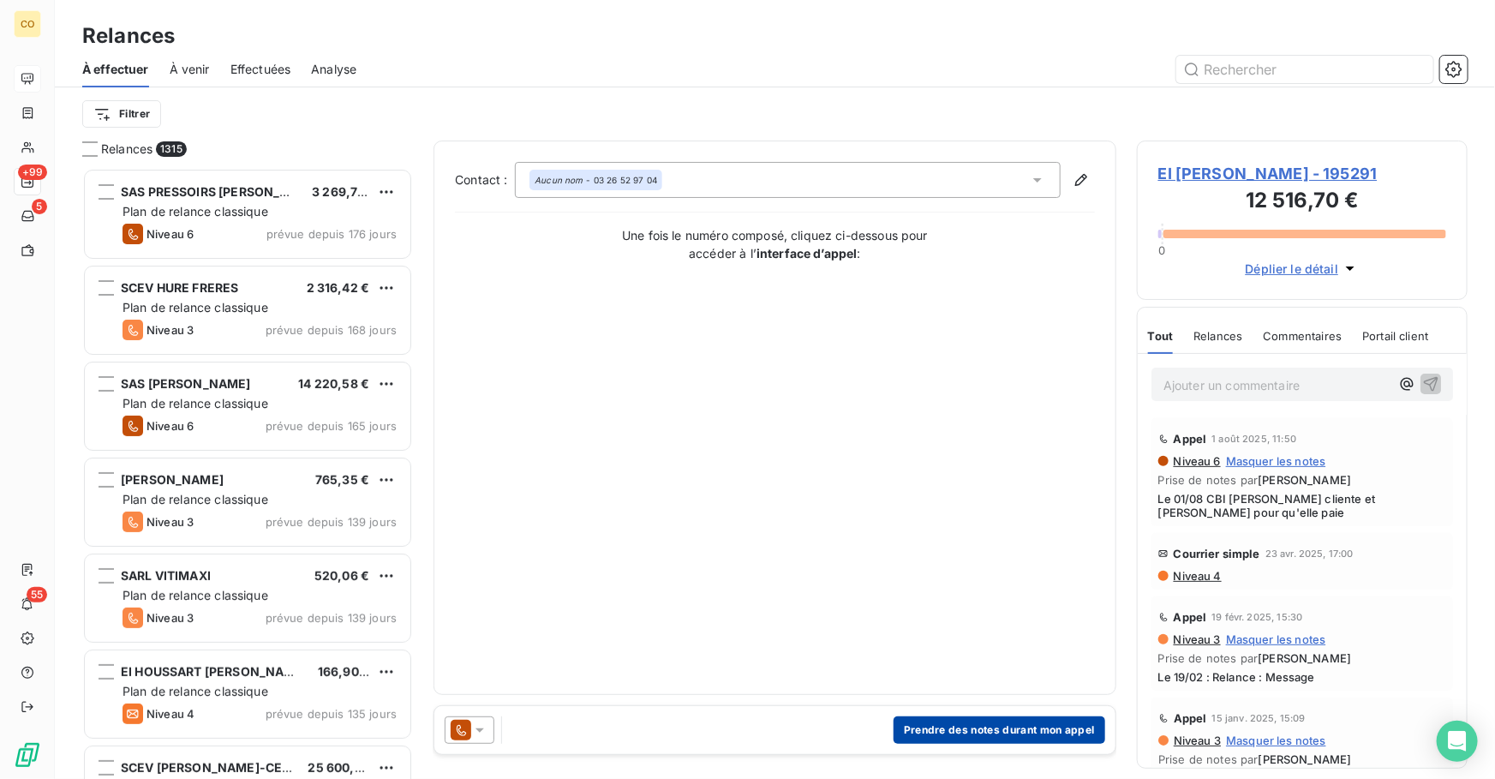
click at [958, 734] on button "Prendre des notes durant mon appel" at bounding box center [999, 729] width 212 height 27
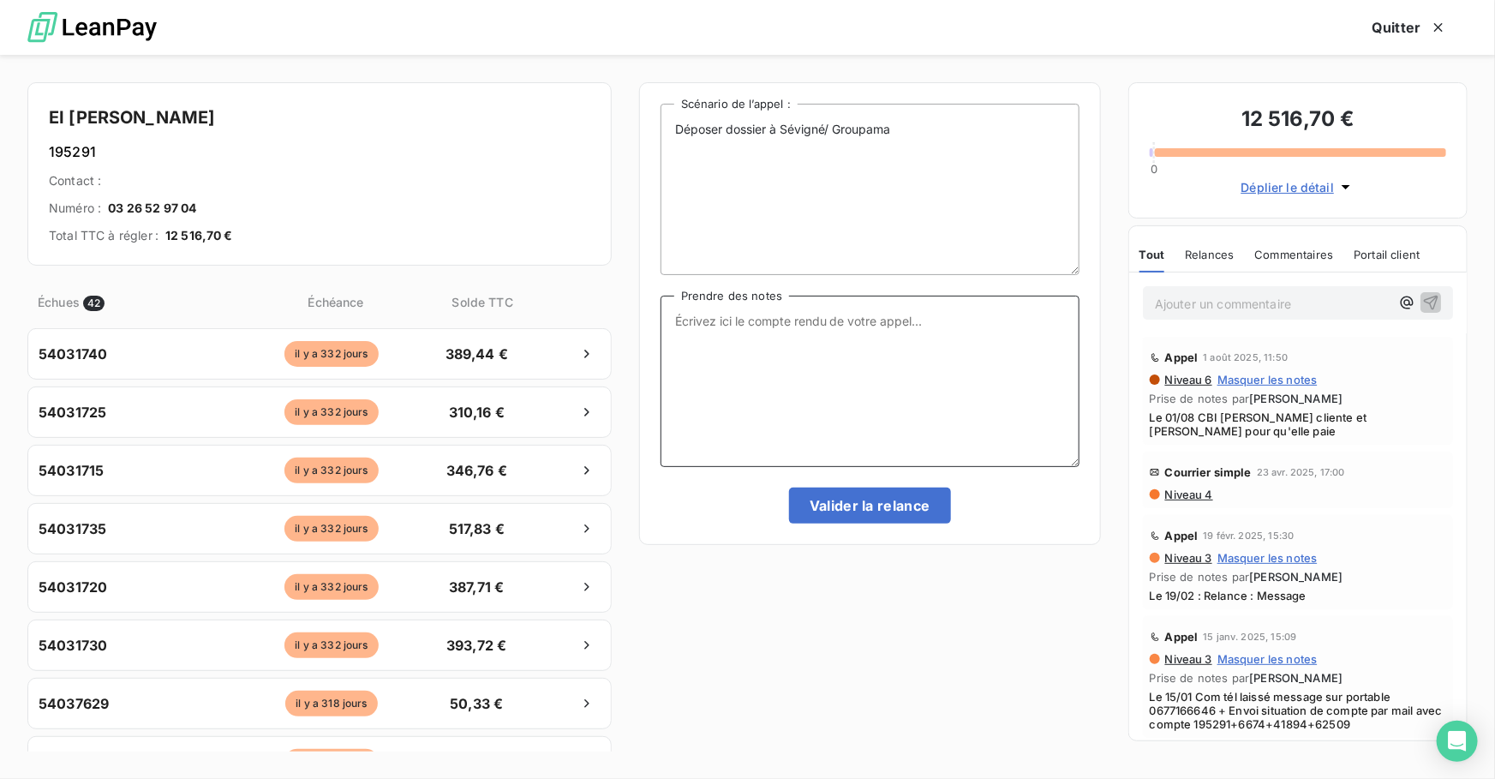
click at [761, 360] on textarea "Prendre des notes" at bounding box center [869, 380] width 419 height 171
paste textarea "Le 12/09 Pas de retour CBI rappelle la cliente + Le 12/09 Suite CBI a eu sa cli…"
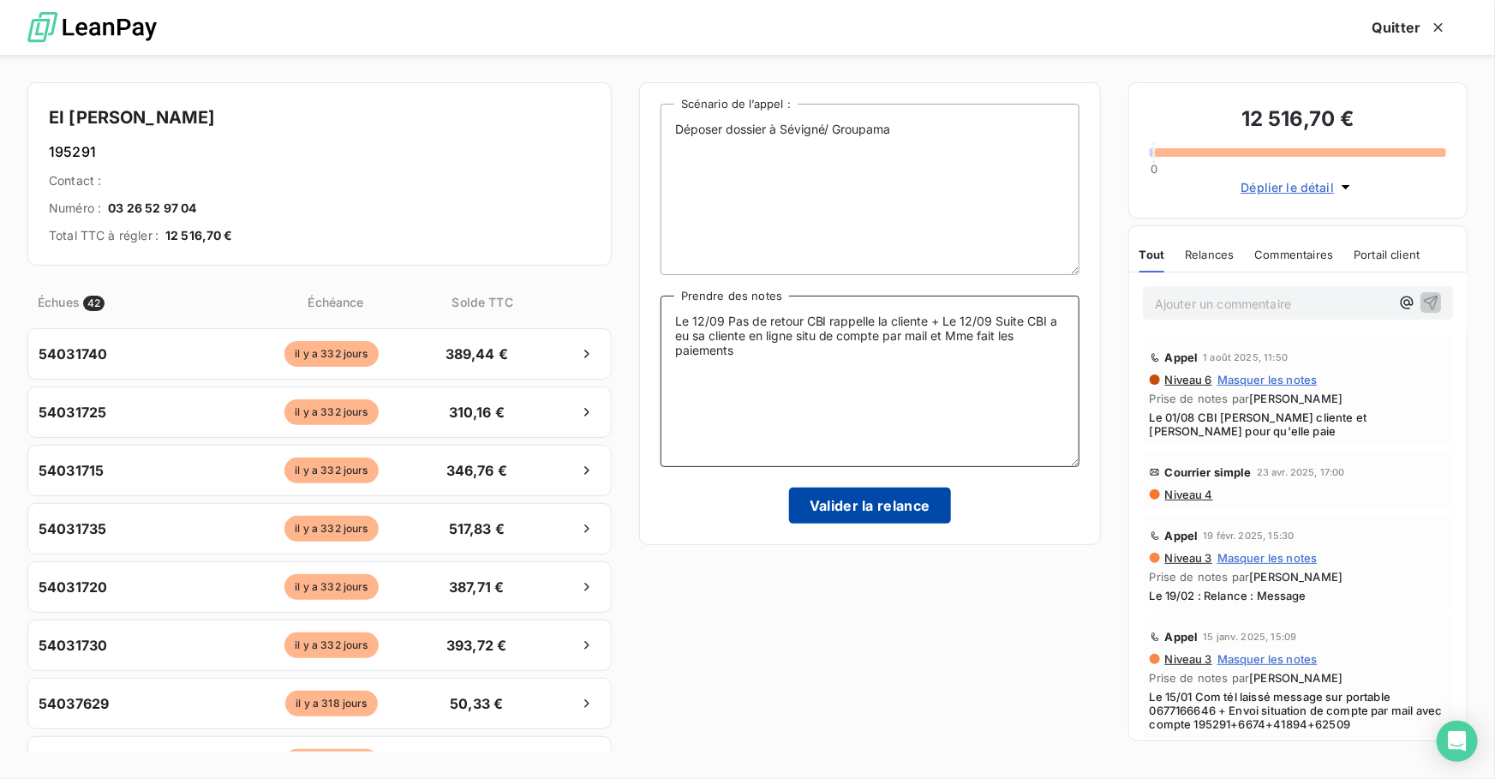
type textarea "Le 12/09 Pas de retour CBI rappelle la cliente + Le 12/09 Suite CBI a eu sa cli…"
click at [876, 516] on button "Valider la relance" at bounding box center [870, 505] width 162 height 36
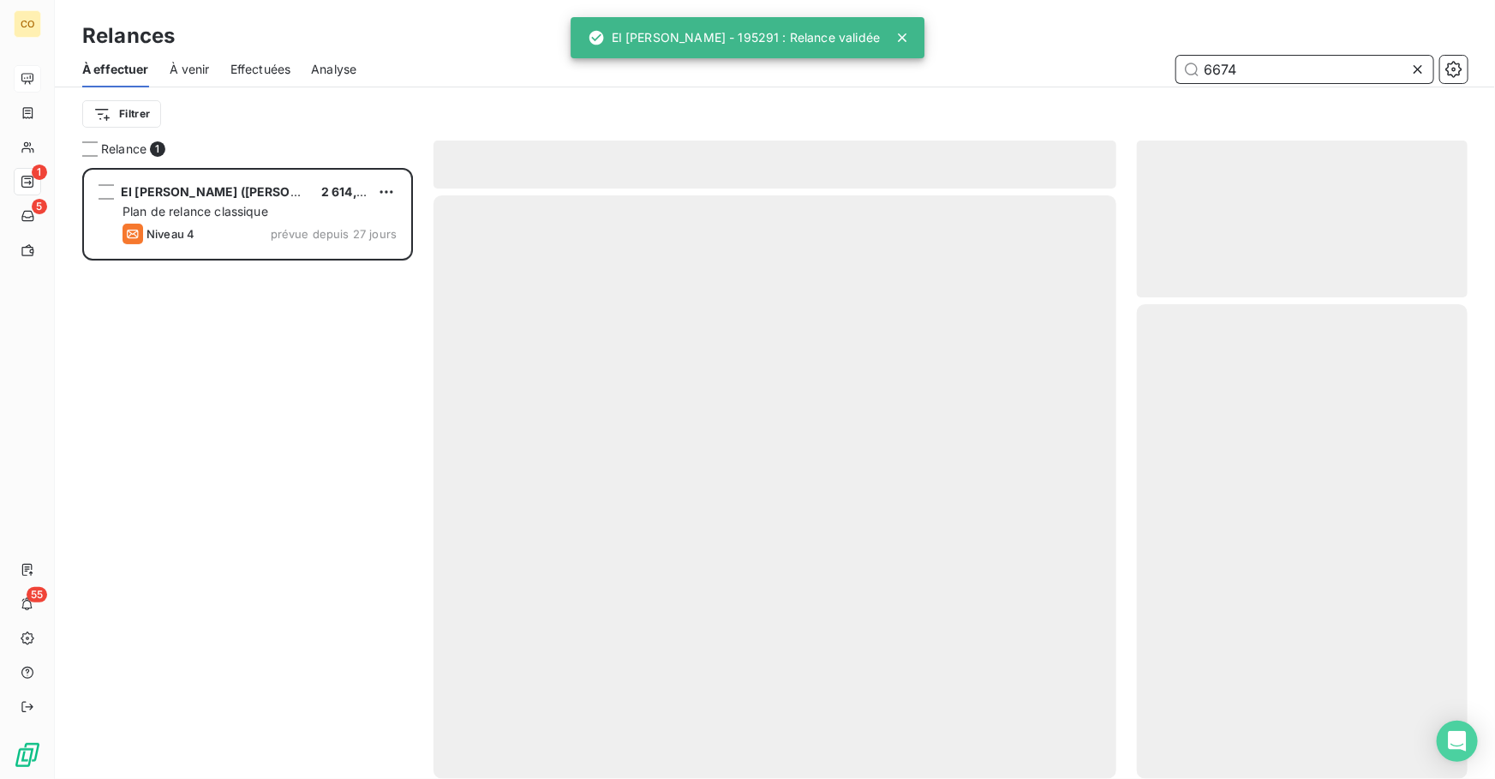
scroll to position [600, 319]
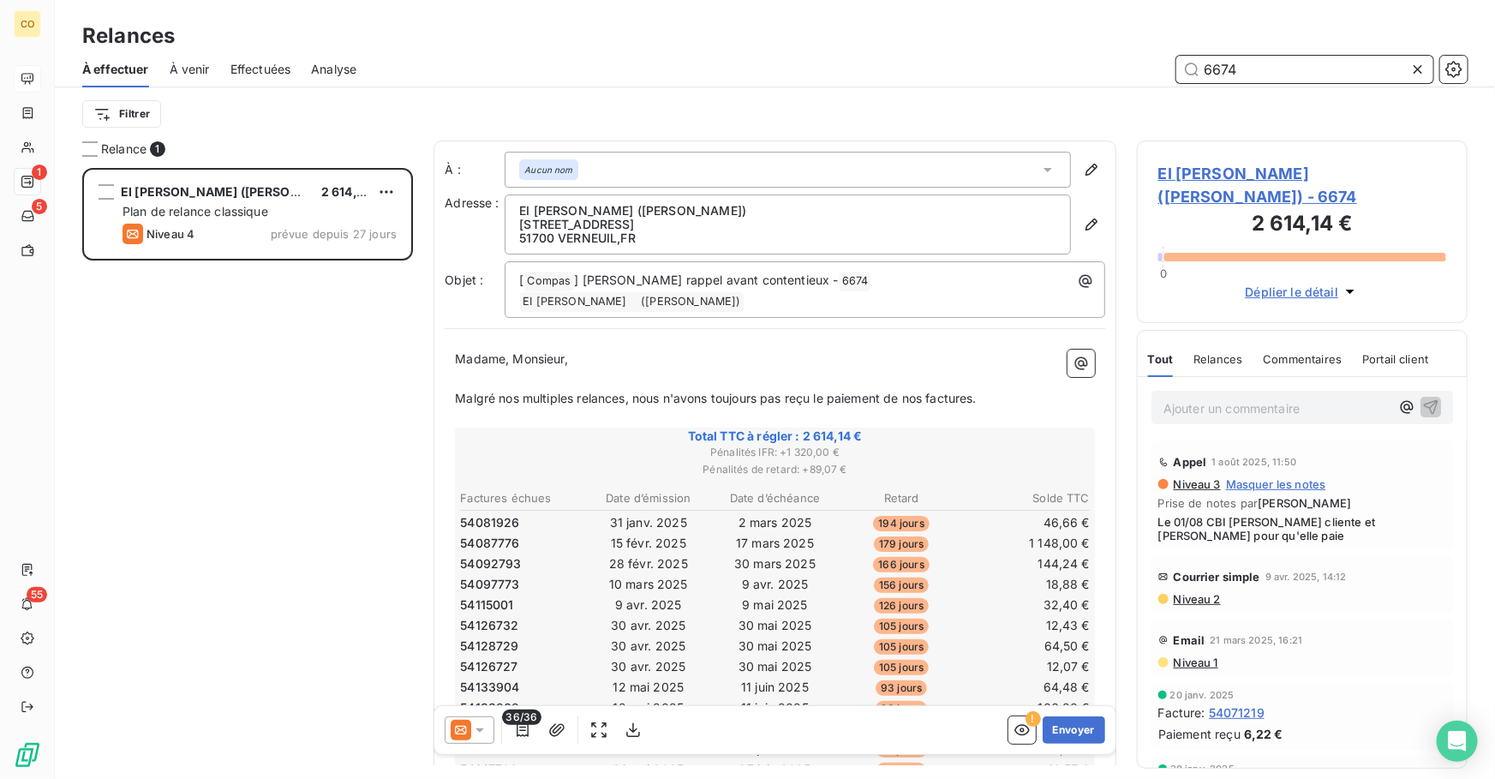
type input "6674"
click at [468, 734] on icon at bounding box center [460, 729] width 21 height 21
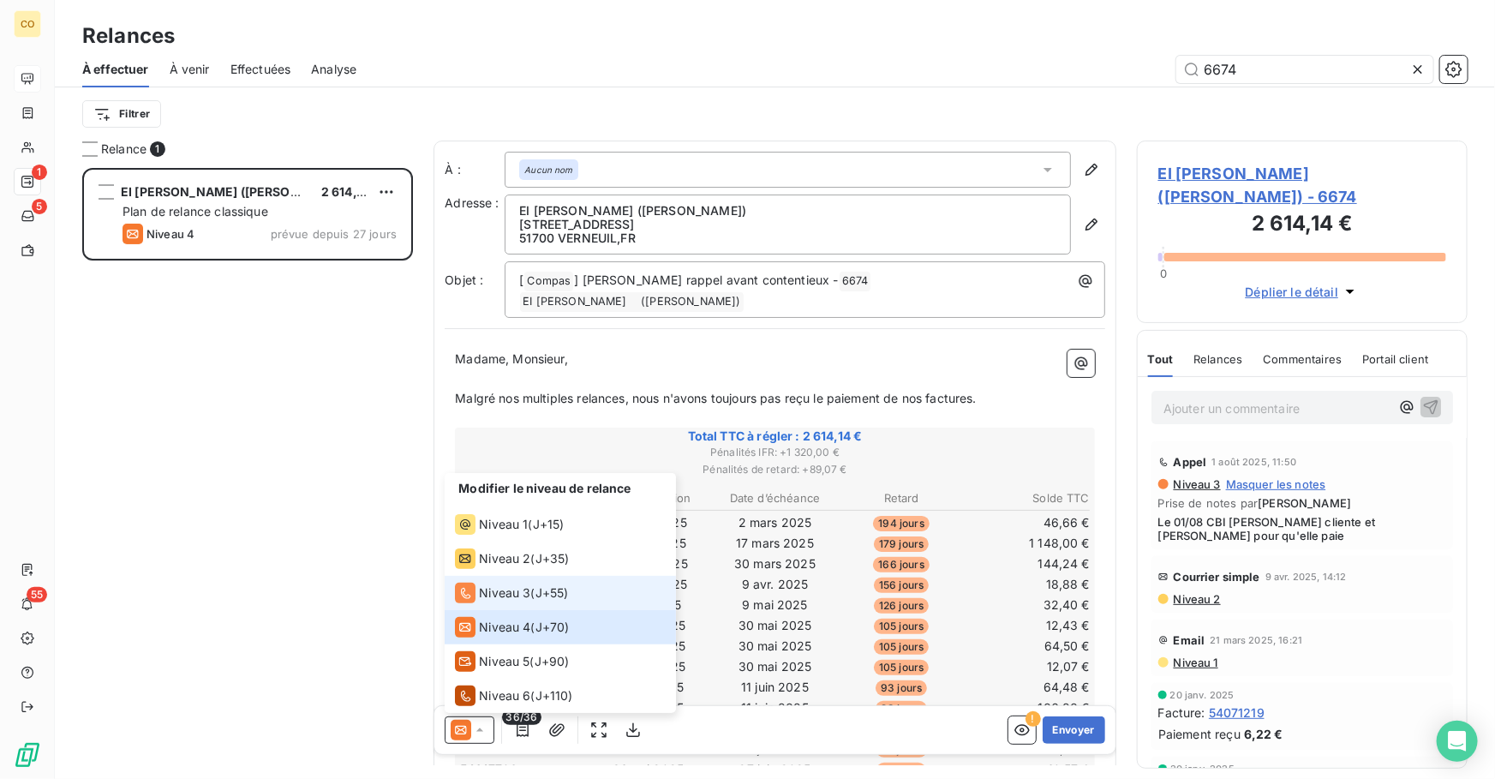
click at [497, 591] on span "Niveau 3" at bounding box center [504, 592] width 51 height 17
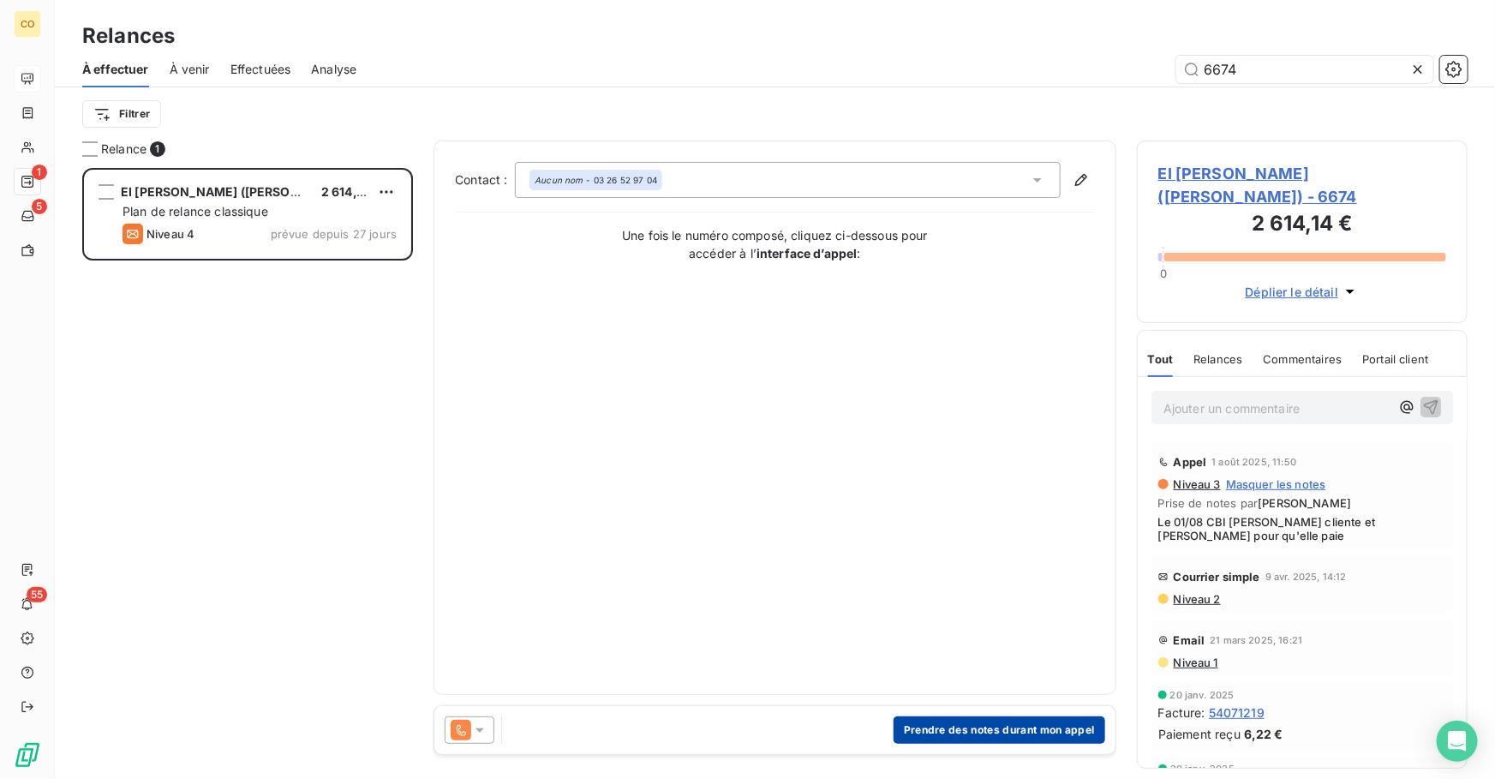
click at [1006, 724] on button "Prendre des notes durant mon appel" at bounding box center [999, 729] width 212 height 27
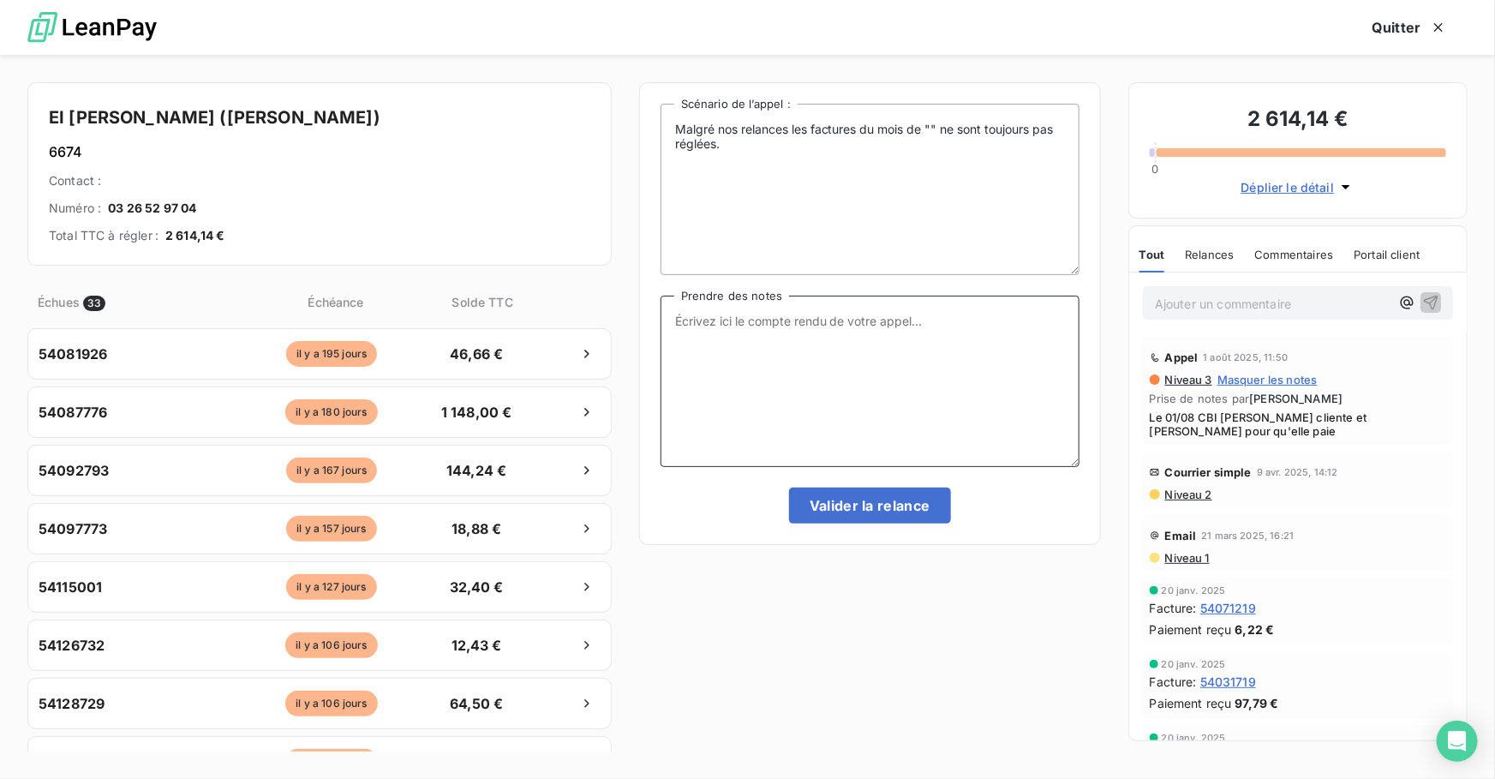
click at [814, 409] on textarea "Prendre des notes" at bounding box center [869, 380] width 419 height 171
paste textarea "Le 12/09 Pas de retour CBI rappelle la cliente + Le 12/09 Suite CBI a eu sa cli…"
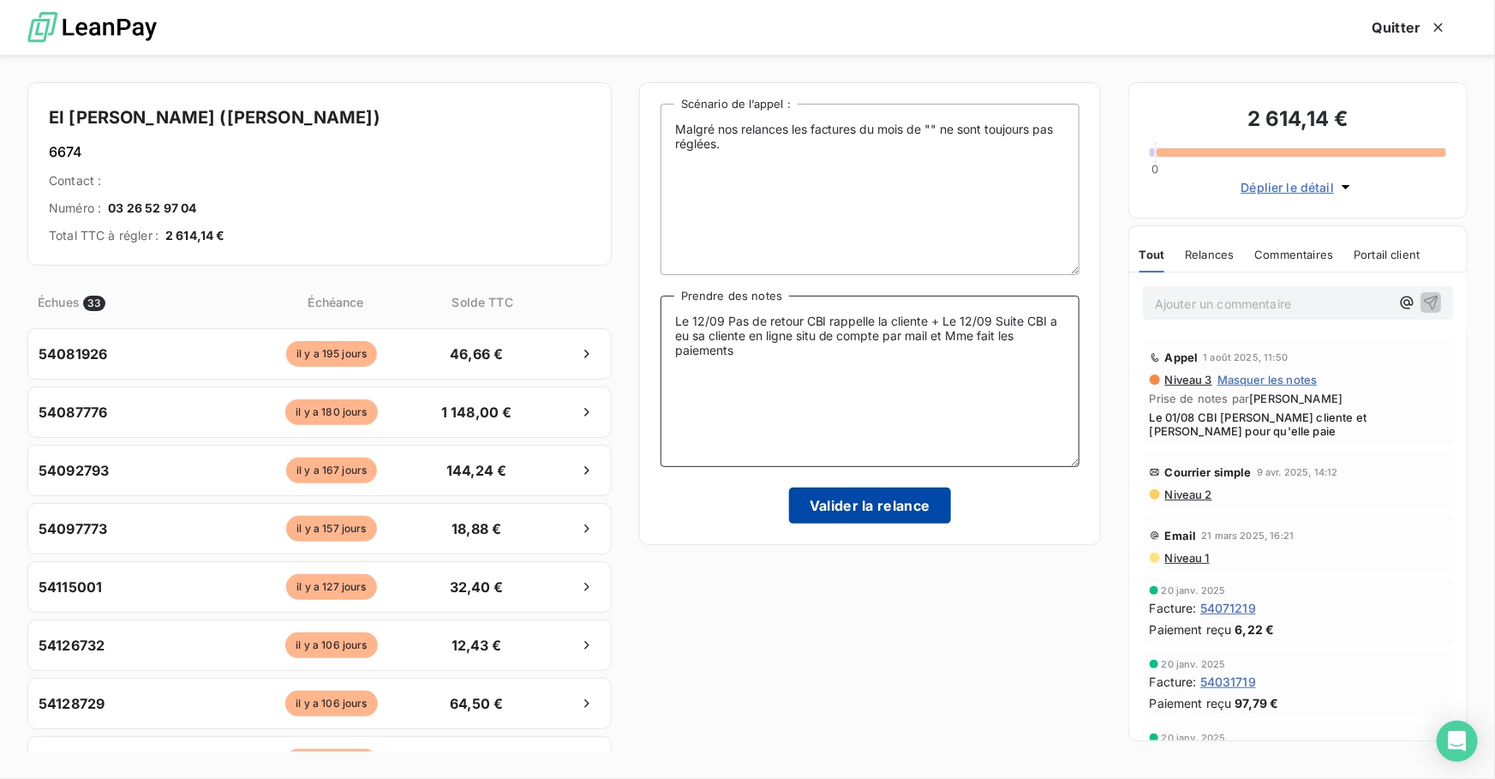
type textarea "Le 12/09 Pas de retour CBI rappelle la cliente + Le 12/09 Suite CBI a eu sa cli…"
click at [872, 503] on button "Valider la relance" at bounding box center [870, 505] width 162 height 36
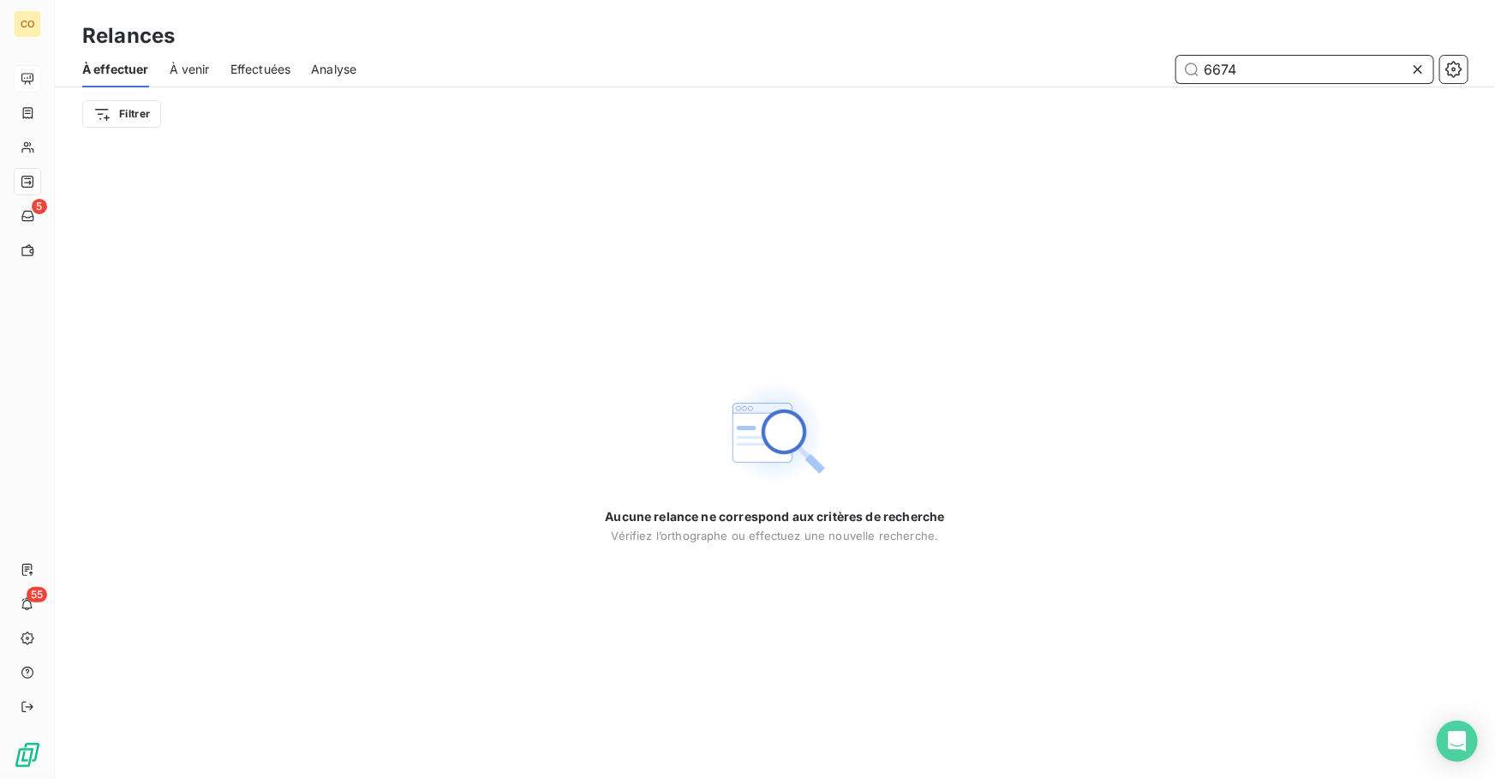
drag, startPoint x: 1248, startPoint y: 65, endPoint x: 1011, endPoint y: 42, distance: 237.5
click at [1011, 42] on div "Relances À effectuer À venir Effectuées Analyse 6674 Filtrer" at bounding box center [775, 70] width 1440 height 140
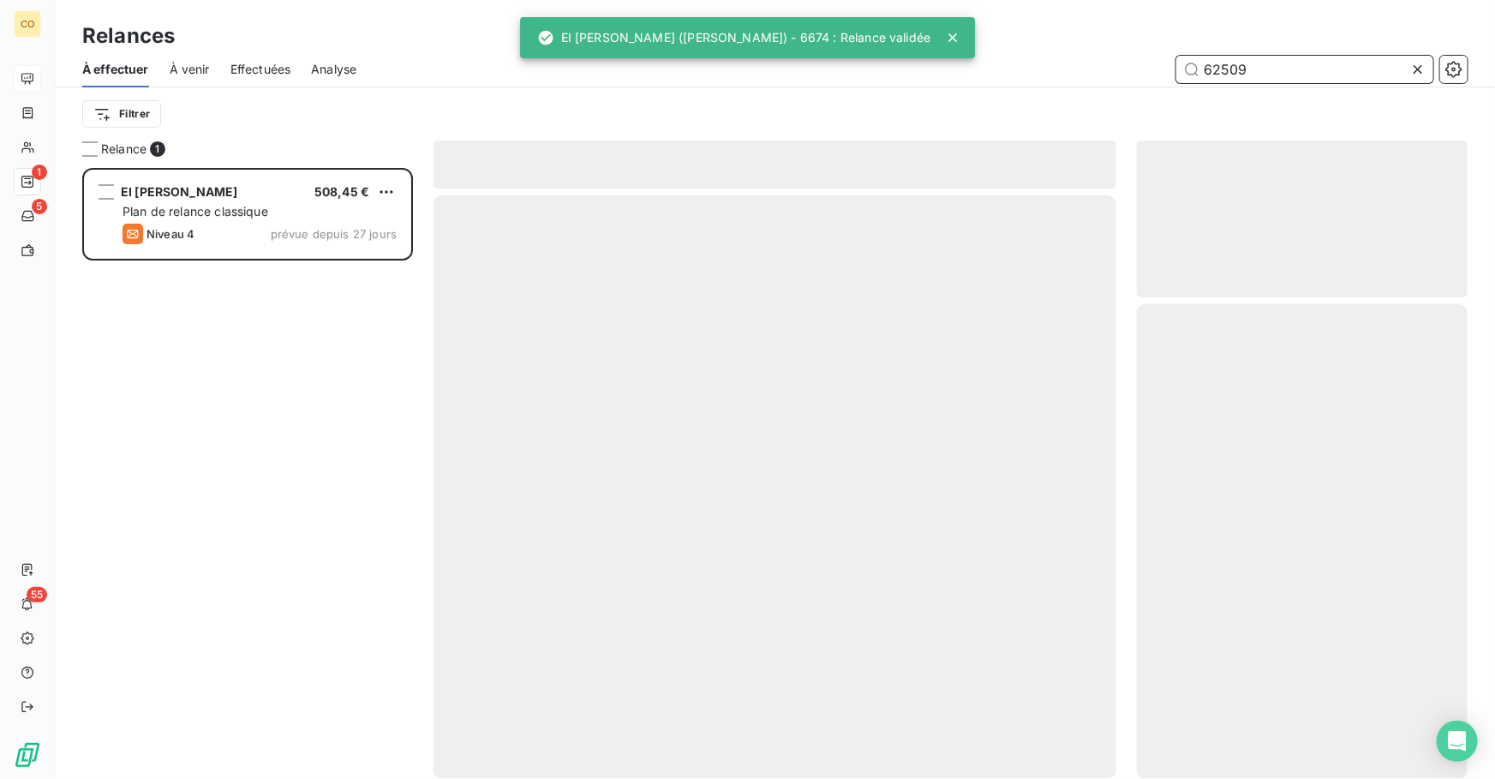
scroll to position [600, 319]
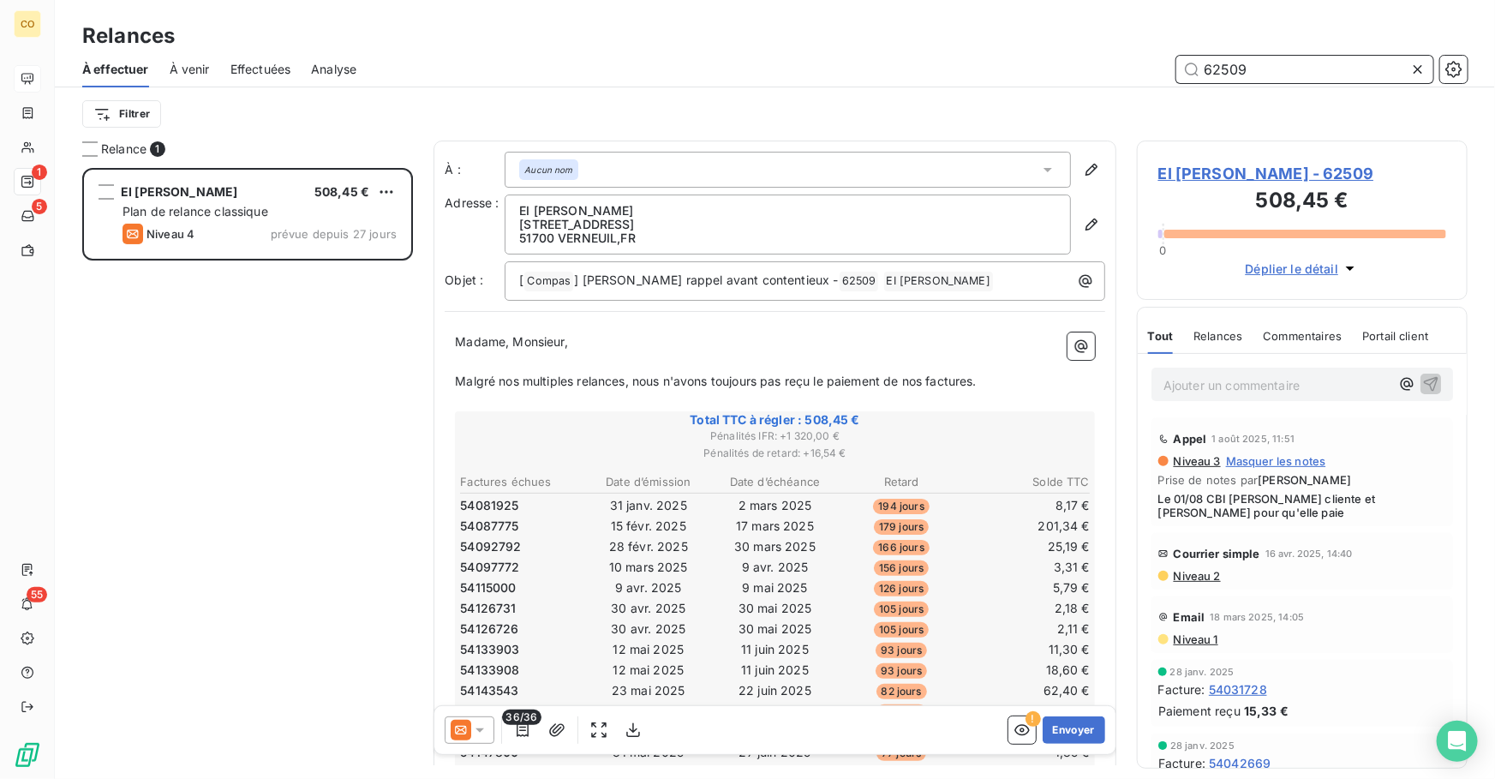
type input "62509"
click at [467, 737] on icon at bounding box center [460, 729] width 21 height 21
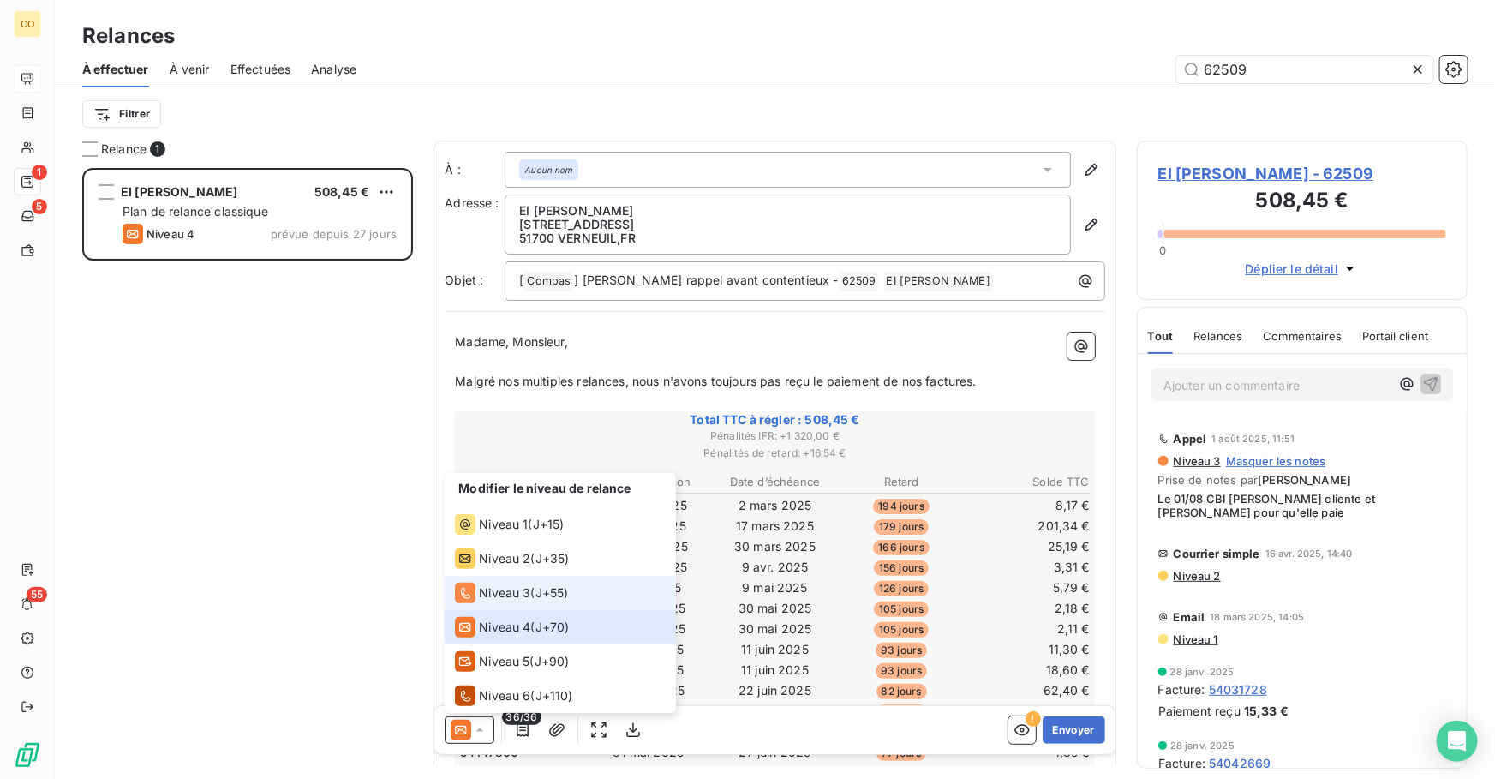
click at [498, 600] on span "Niveau 3" at bounding box center [504, 592] width 51 height 17
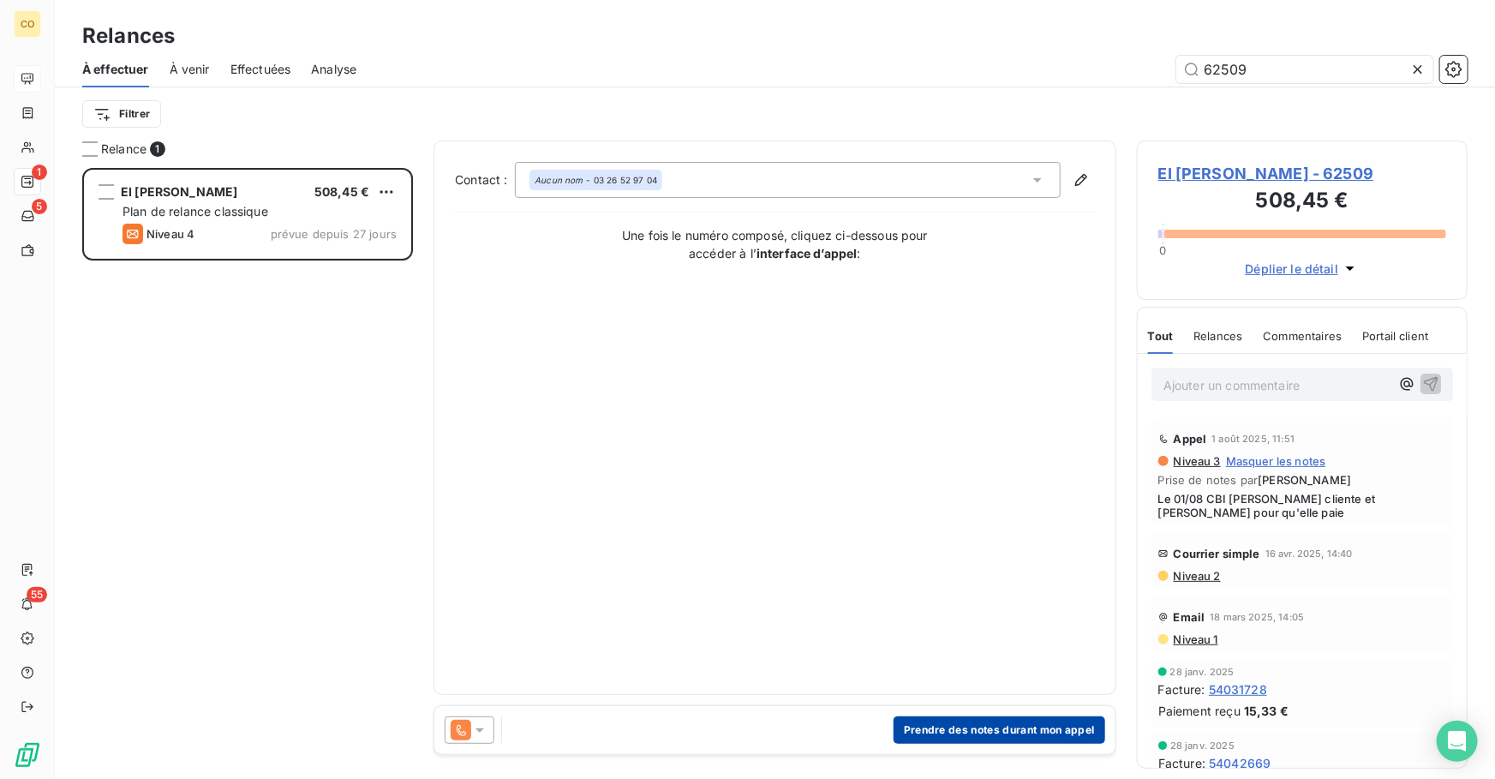
click at [1001, 736] on button "Prendre des notes durant mon appel" at bounding box center [999, 729] width 212 height 27
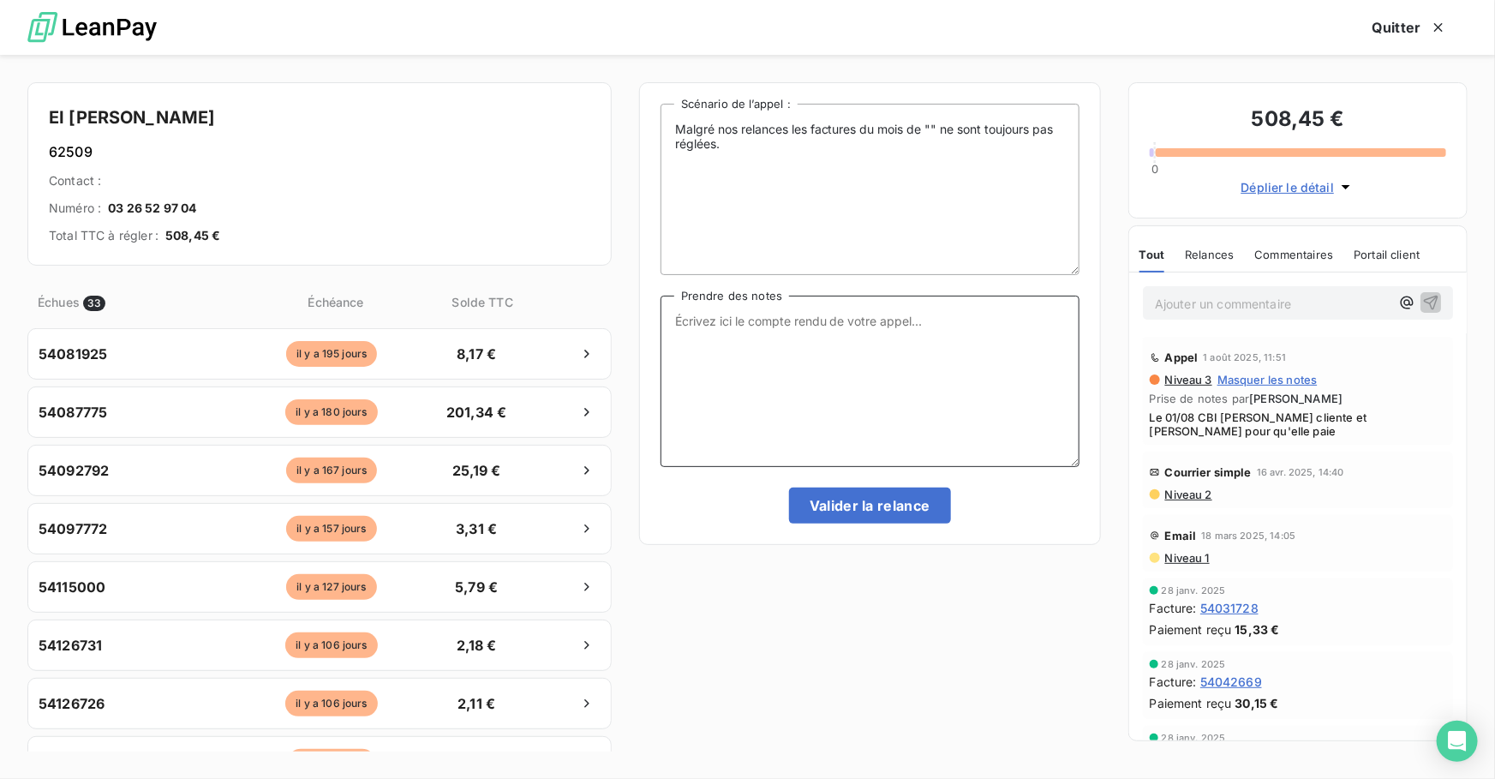
click at [749, 403] on textarea "Prendre des notes" at bounding box center [869, 380] width 419 height 171
paste textarea "Le 12/09 Pas de retour CBI rappelle la cliente + Le 12/09 Suite CBI a eu sa cli…"
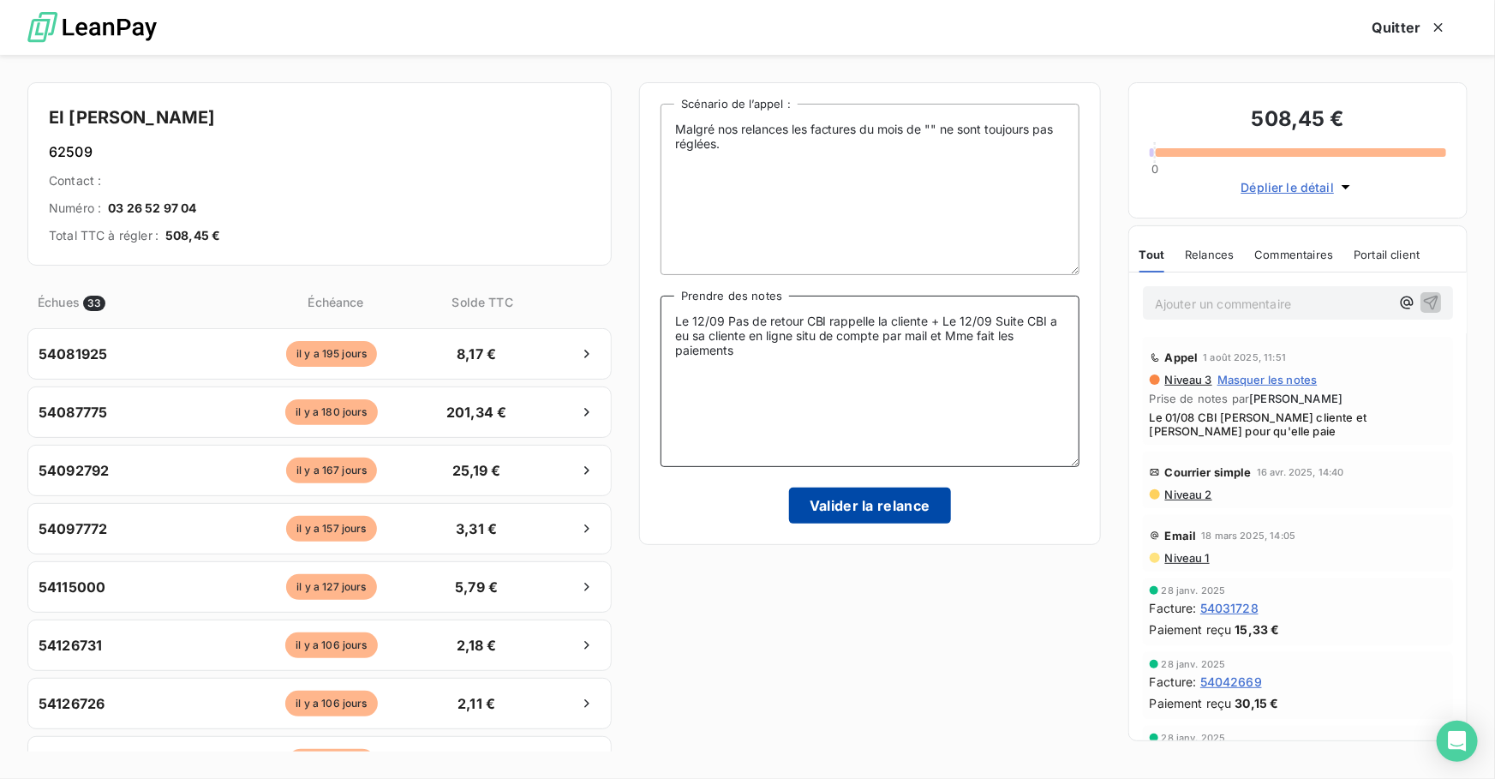
type textarea "Le 12/09 Pas de retour CBI rappelle la cliente + Le 12/09 Suite CBI a eu sa cli…"
click at [903, 510] on button "Valider la relance" at bounding box center [870, 505] width 162 height 36
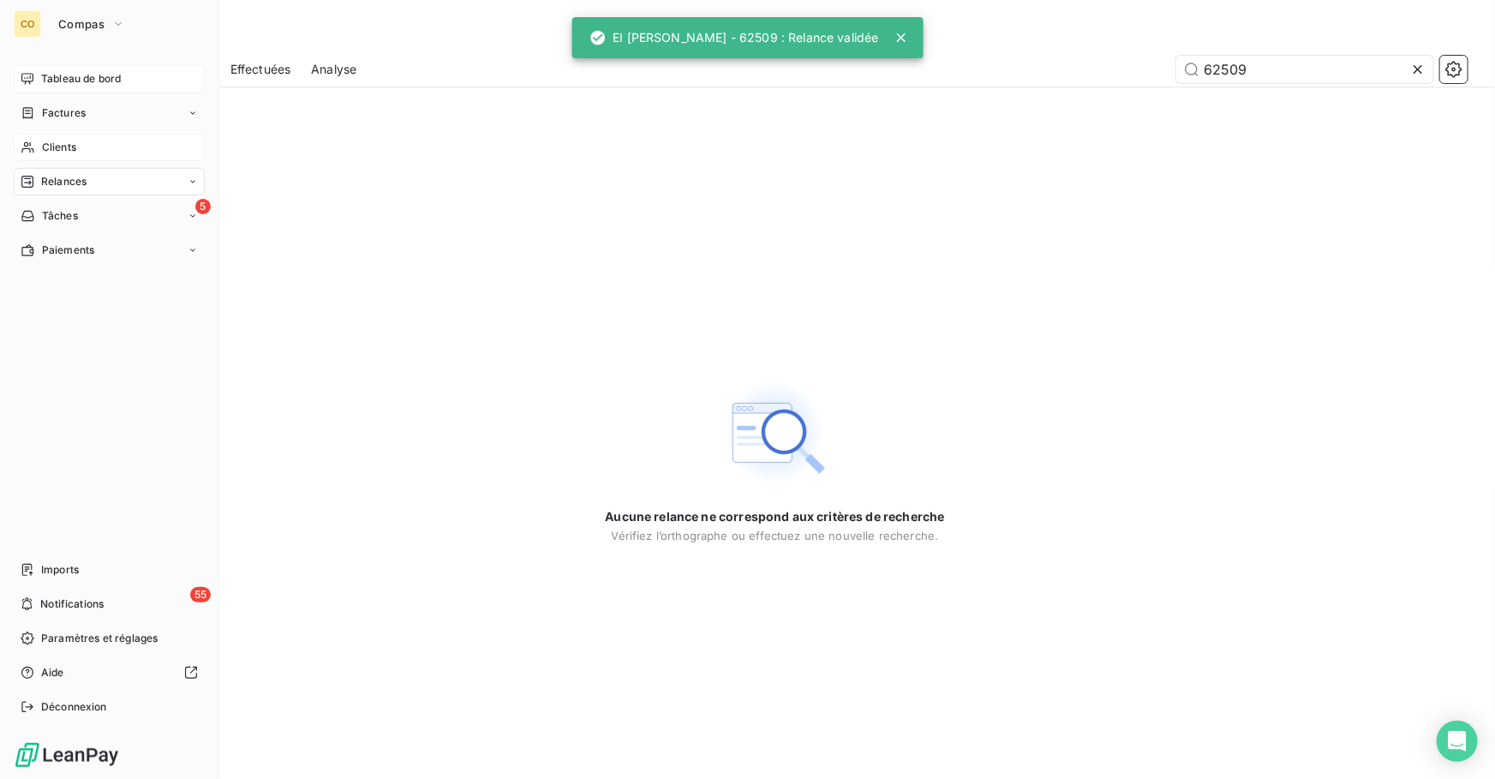
click at [74, 144] on span "Clients" at bounding box center [59, 147] width 34 height 15
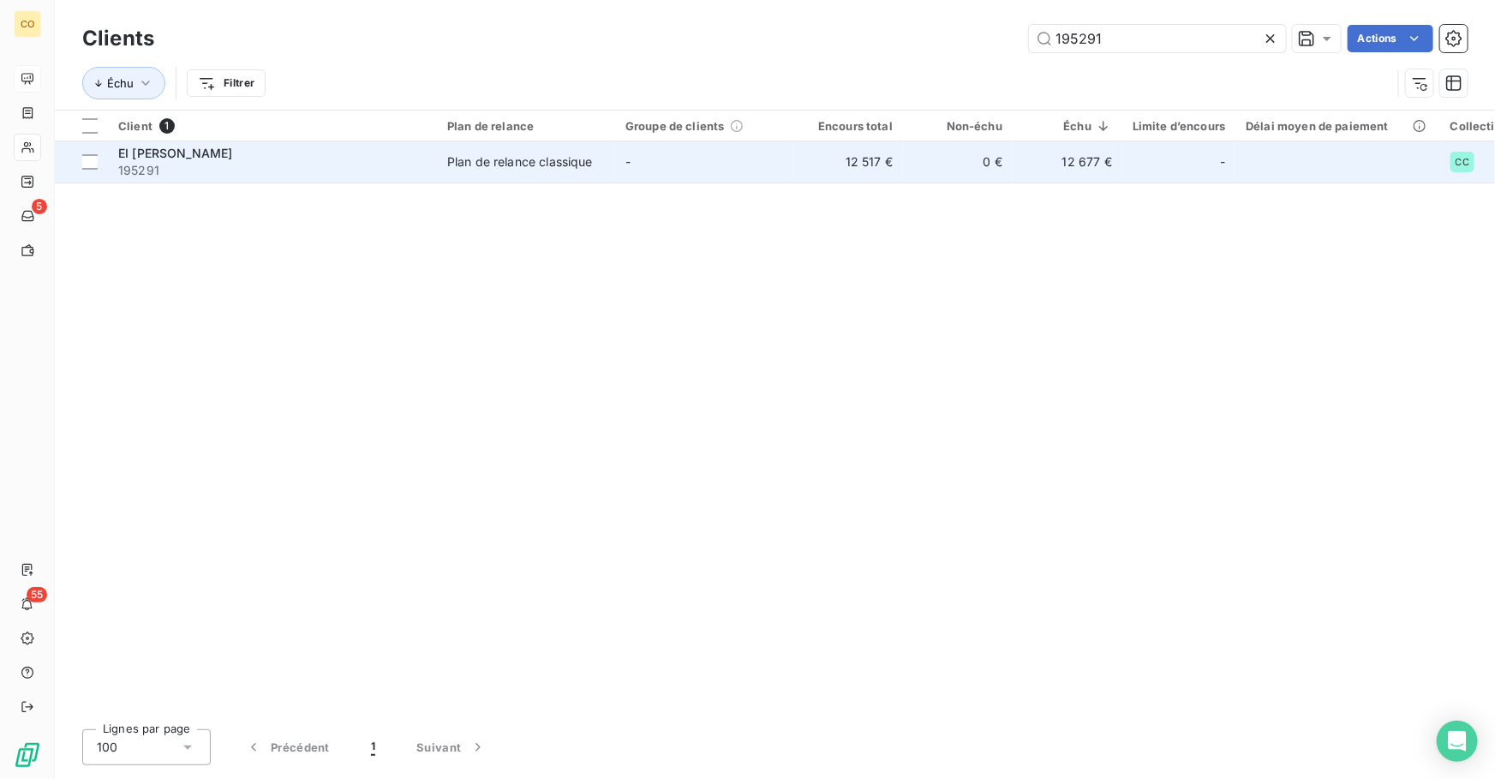
click at [882, 158] on td "12 517 €" at bounding box center [848, 161] width 110 height 41
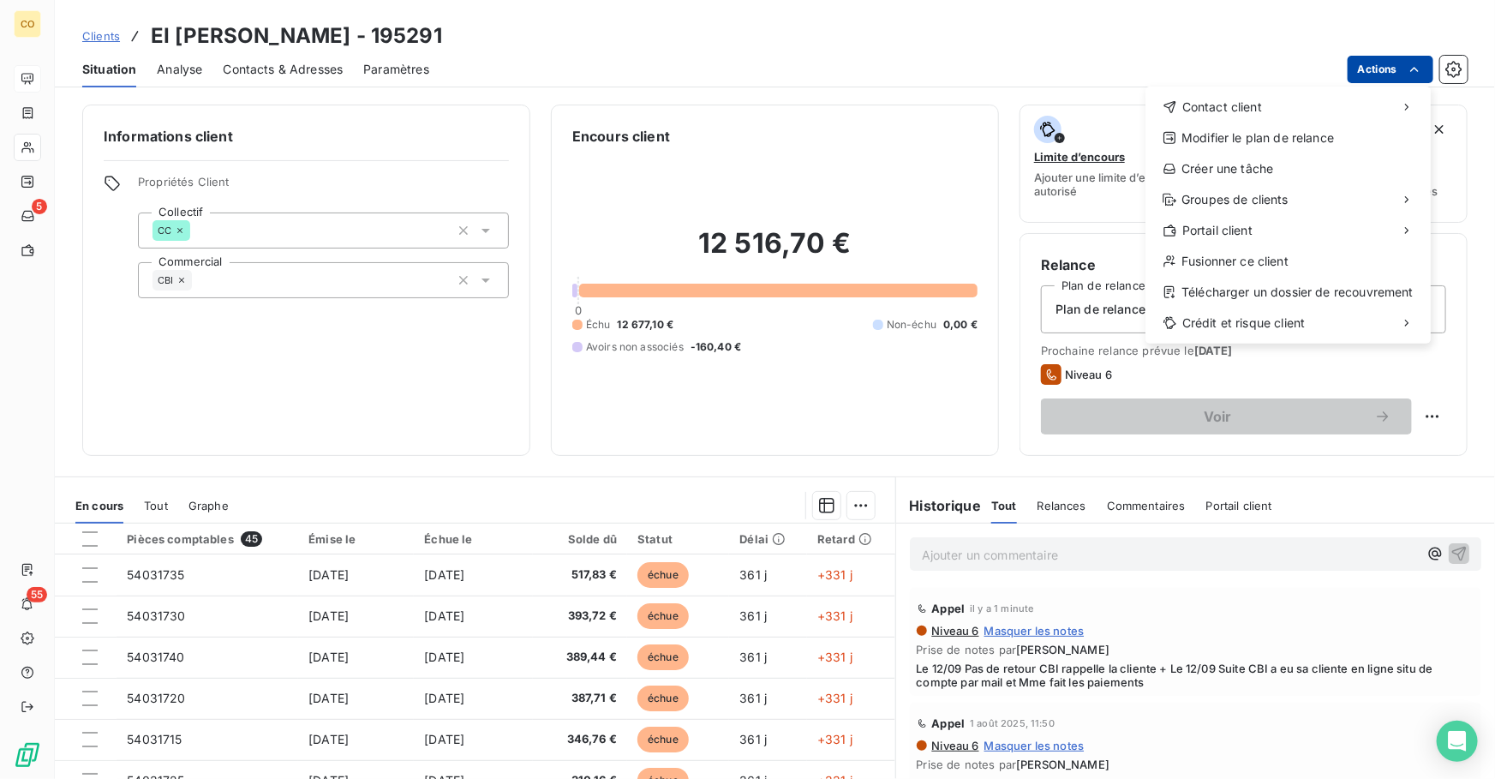
click at [1372, 76] on html "CO 5 55 Clients EI [PERSON_NAME] - 195291 Situation Analyse Contacts & Adresses…" at bounding box center [747, 389] width 1495 height 779
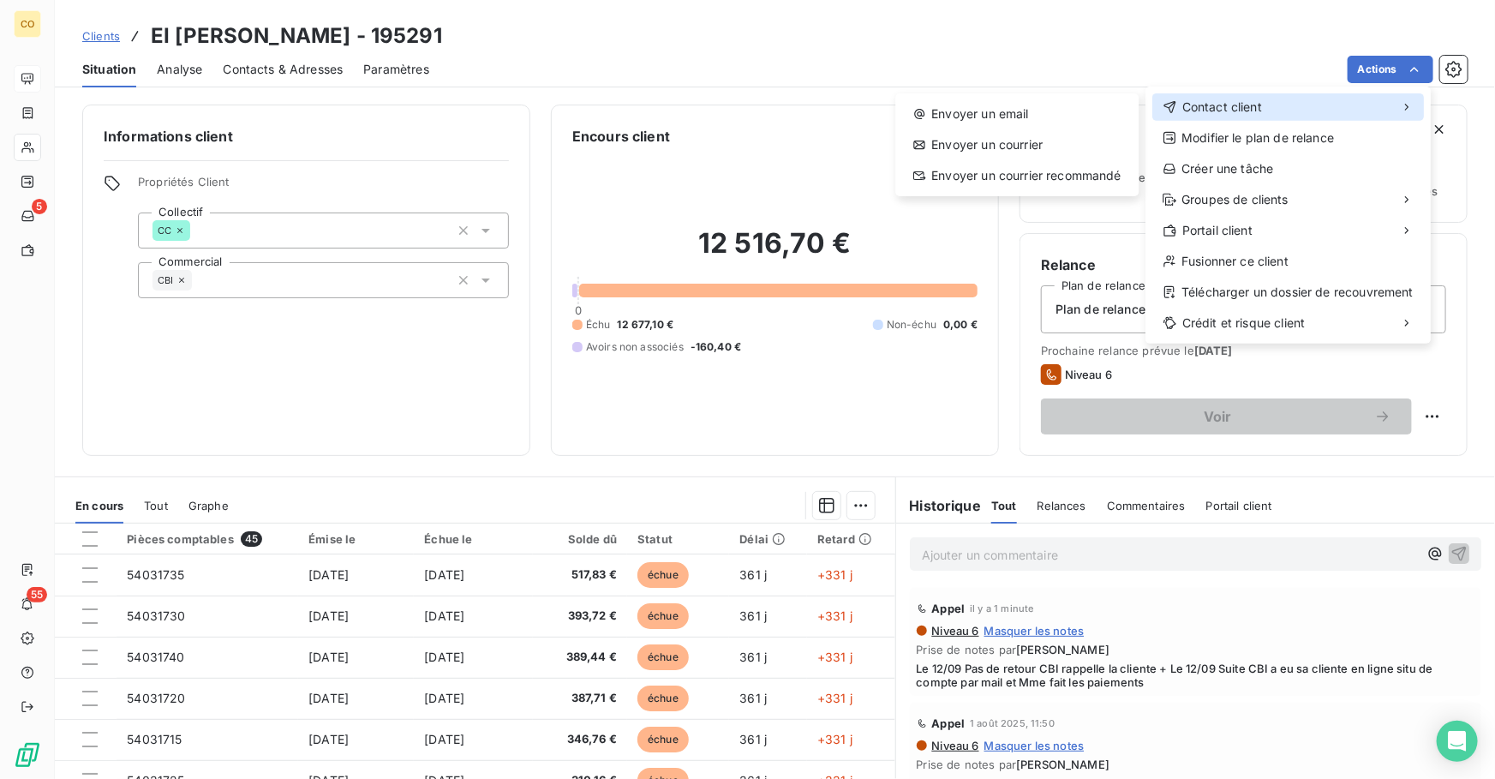
click at [1267, 109] on div "Contact client" at bounding box center [1287, 106] width 271 height 27
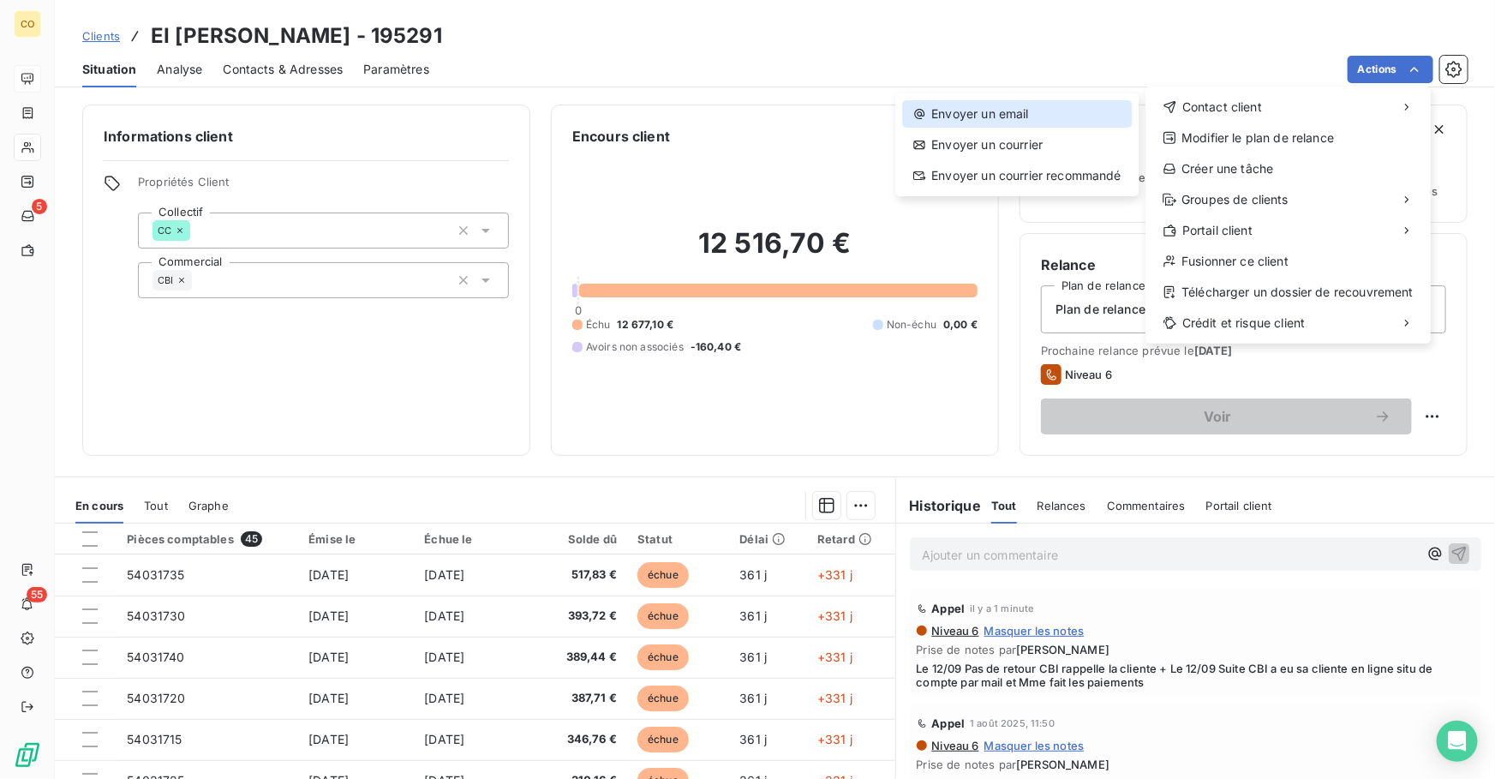
click at [992, 118] on div "Envoyer un email" at bounding box center [1017, 113] width 230 height 27
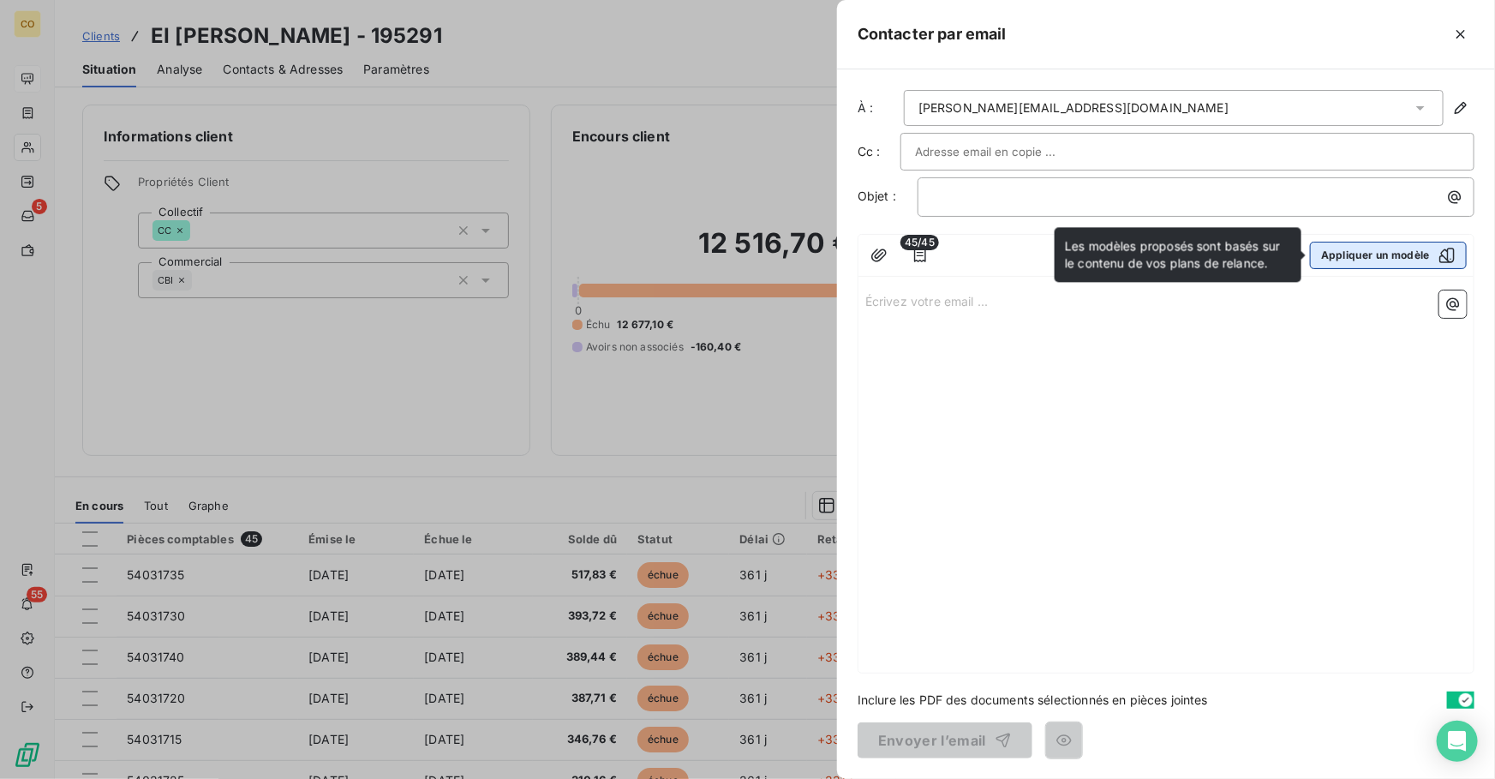
click at [1362, 254] on button "Appliquer un modèle" at bounding box center [1388, 255] width 157 height 27
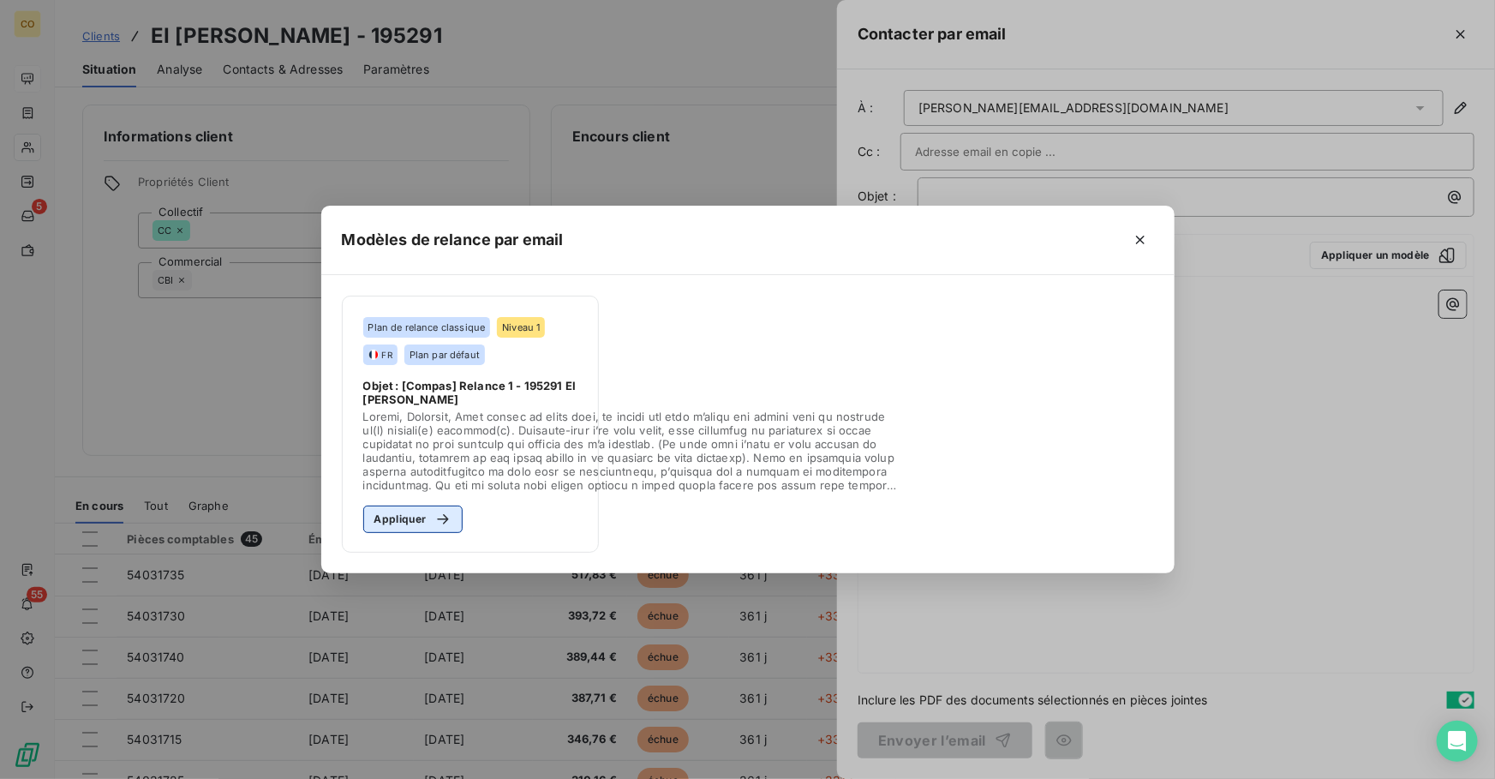
click at [426, 516] on div "button" at bounding box center [439, 518] width 26 height 17
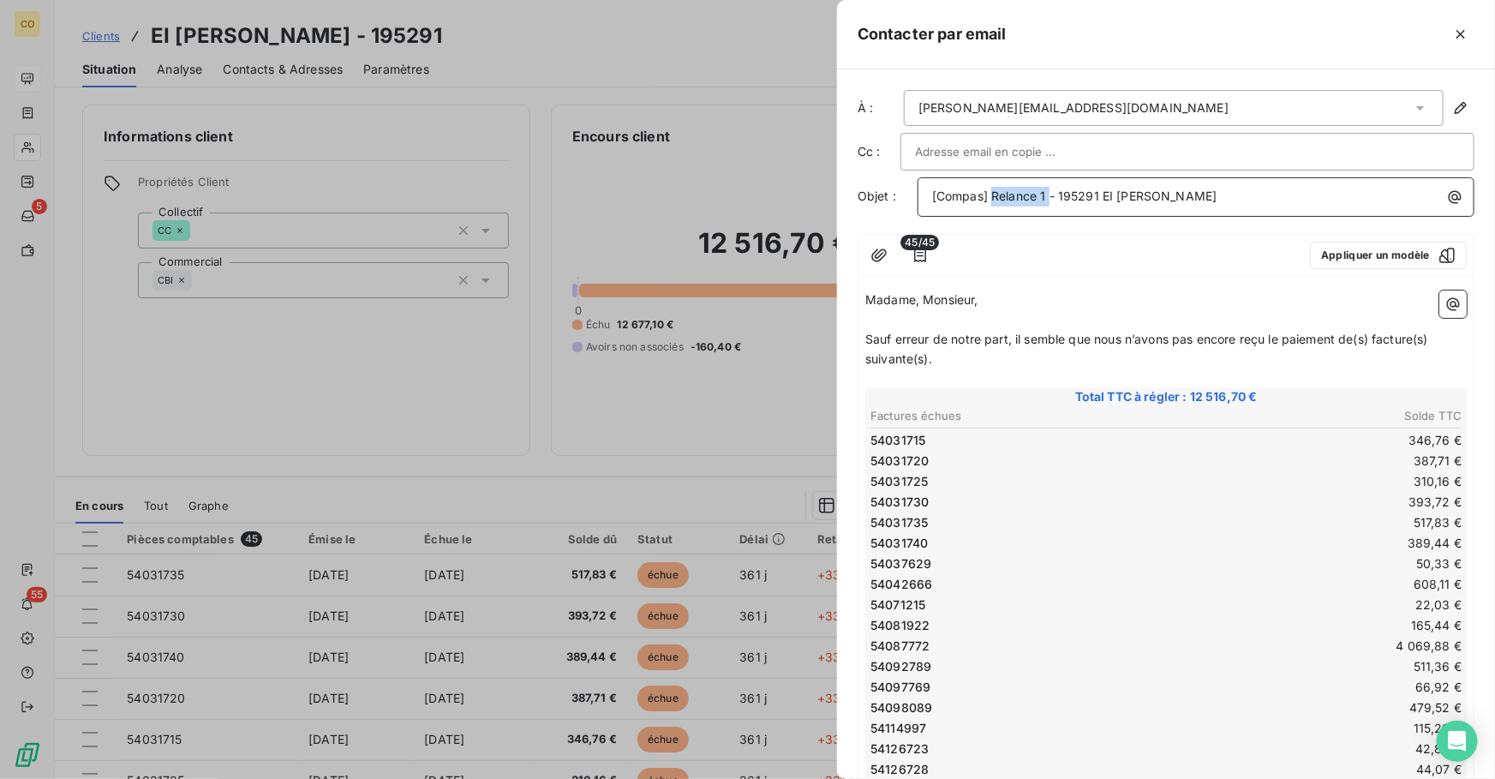
drag, startPoint x: 1048, startPoint y: 195, endPoint x: 993, endPoint y: 192, distance: 55.8
click at [993, 192] on span "[Compas] Relance 1 - 195291 EI [PERSON_NAME]" at bounding box center [1074, 195] width 285 height 15
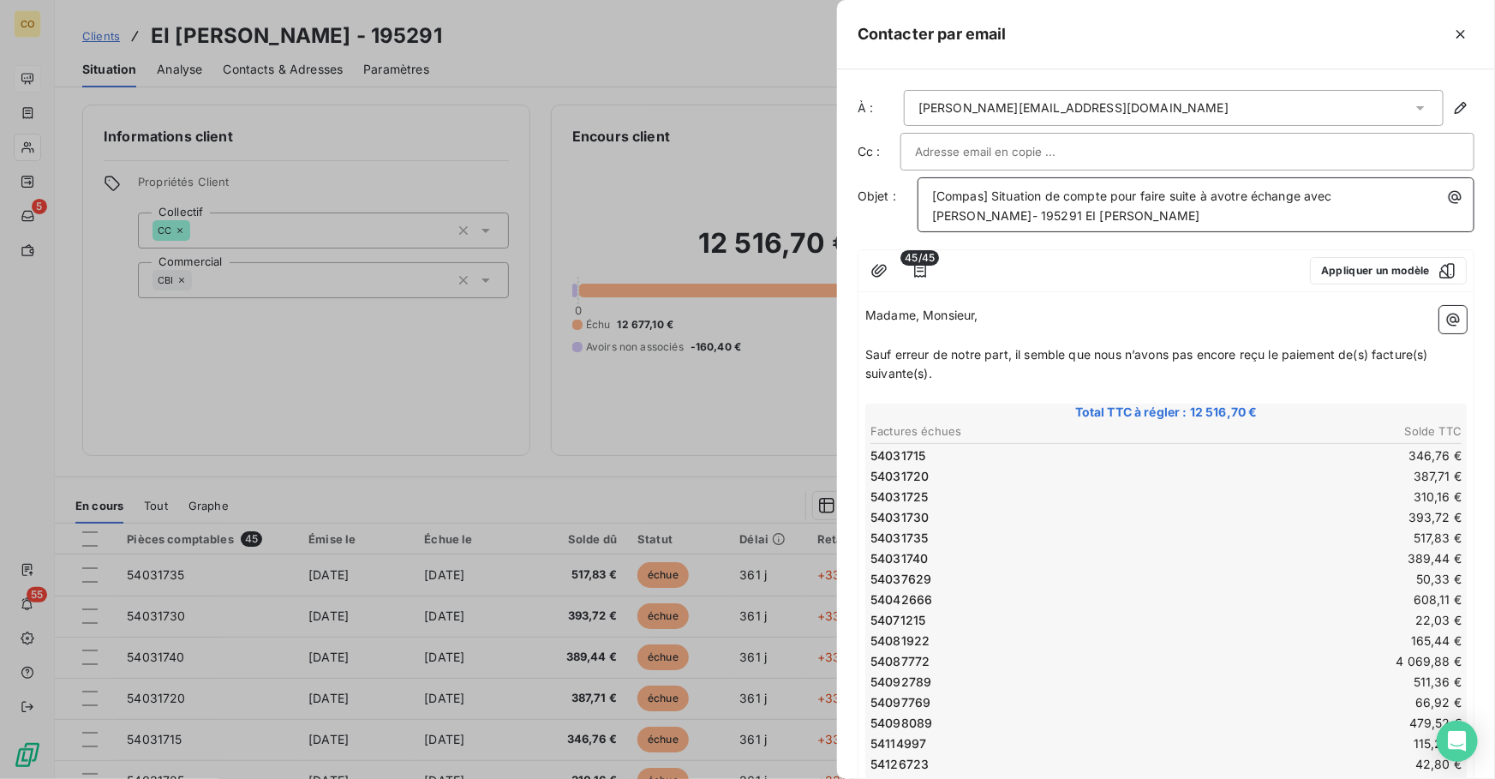
click at [1222, 196] on span "[Compas] Situation de compte pour faire suite à avotre échange avec [PERSON_NAM…" at bounding box center [1133, 205] width 403 height 34
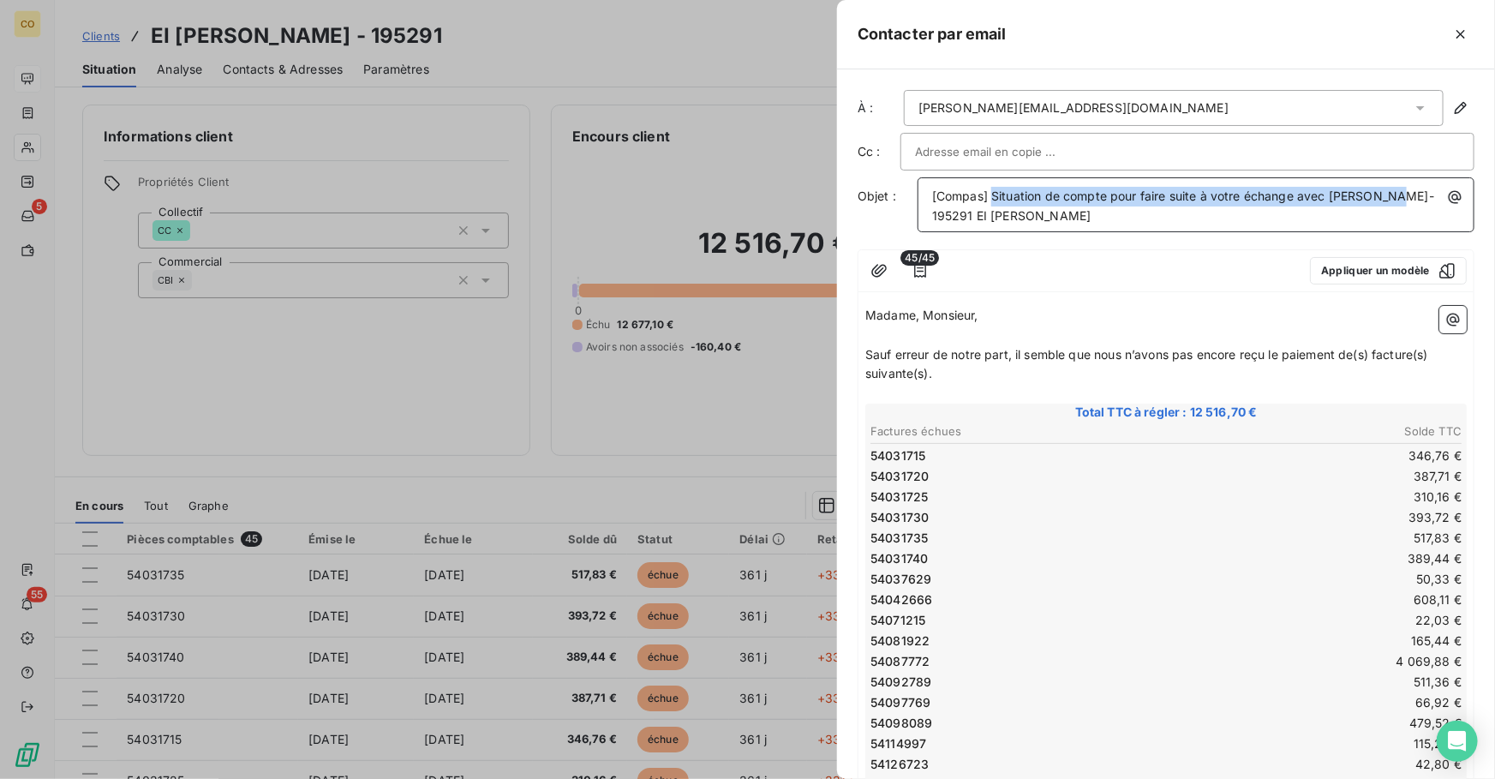
drag, startPoint x: 991, startPoint y: 196, endPoint x: 1392, endPoint y: 192, distance: 400.8
click at [1392, 192] on span "[Compas] Situation de compte pour faire suite à votre échange avec [PERSON_NAME…" at bounding box center [1184, 205] width 505 height 34
copy span "Situation de compte pour faire suite à votre échange avec [PERSON_NAME]"
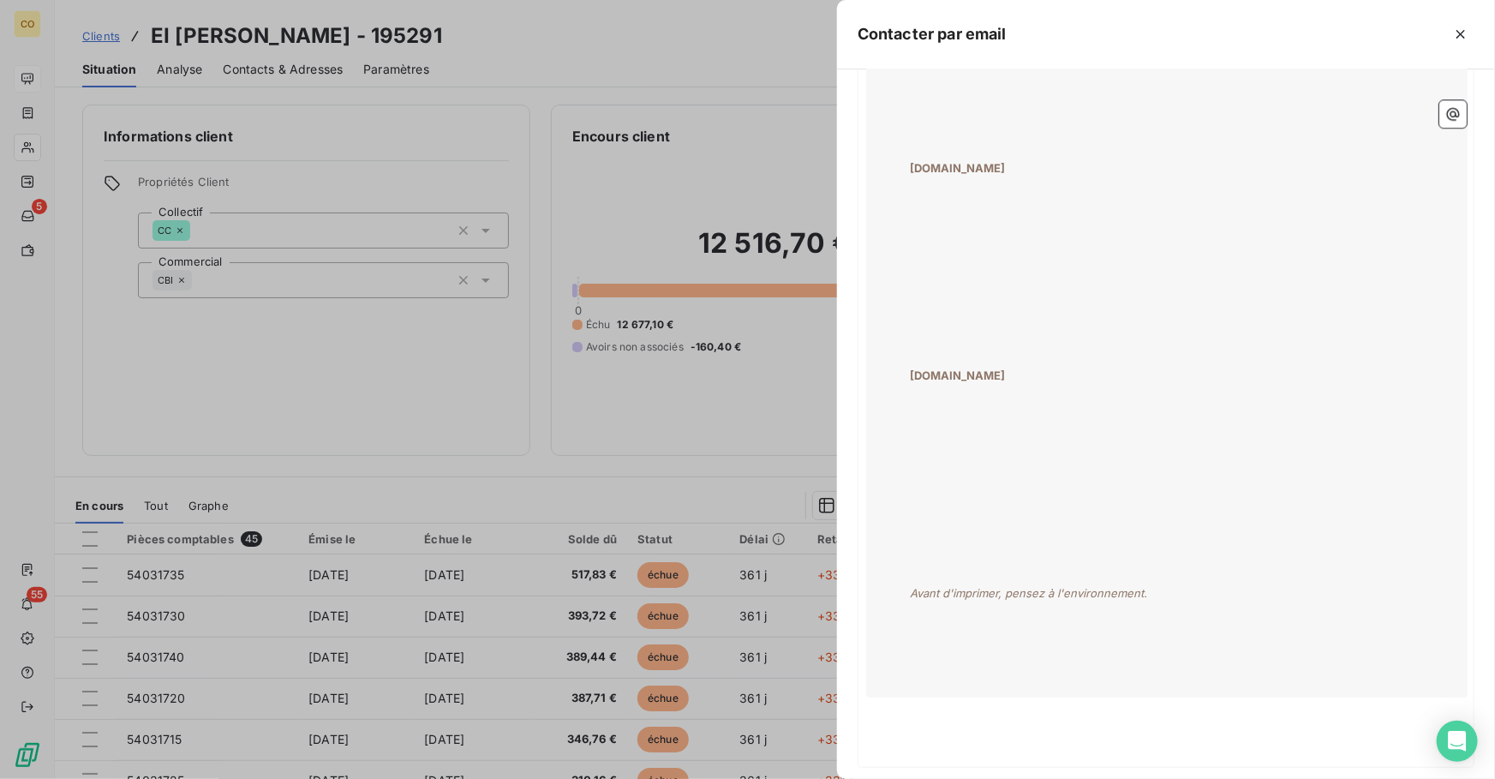
scroll to position [2499, 0]
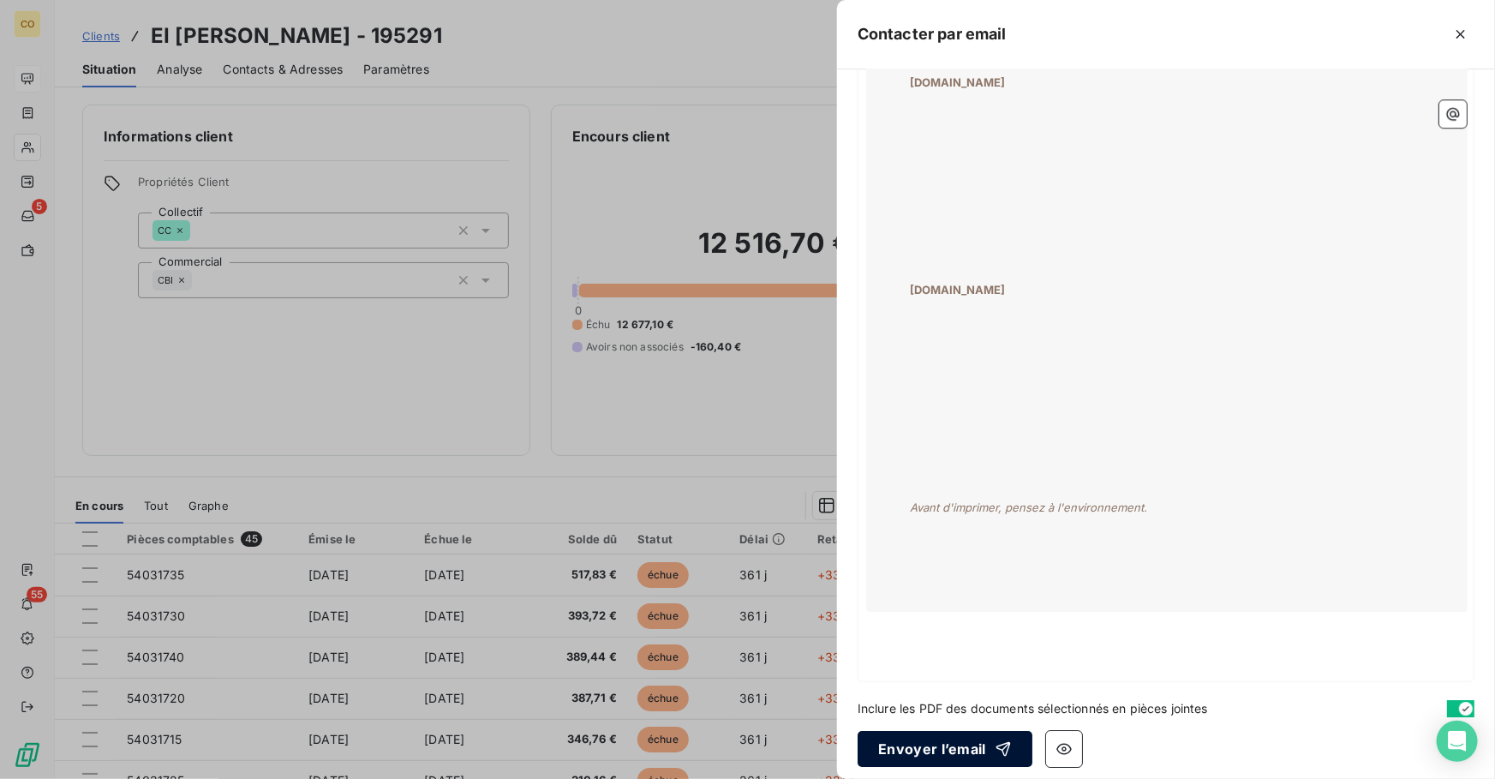
click at [972, 732] on button "Envoyer l’email" at bounding box center [944, 749] width 175 height 36
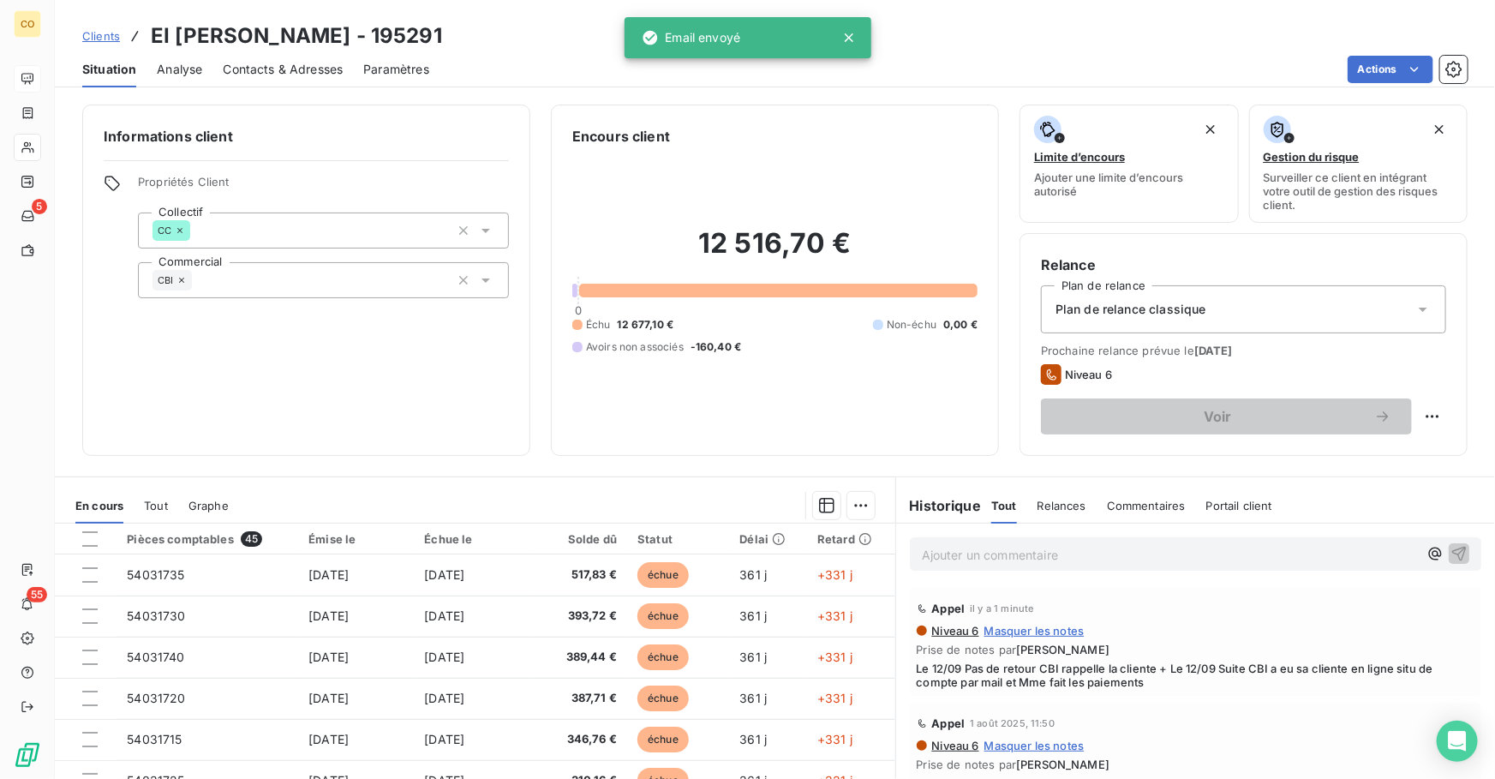
click at [106, 34] on span "Clients" at bounding box center [101, 36] width 38 height 14
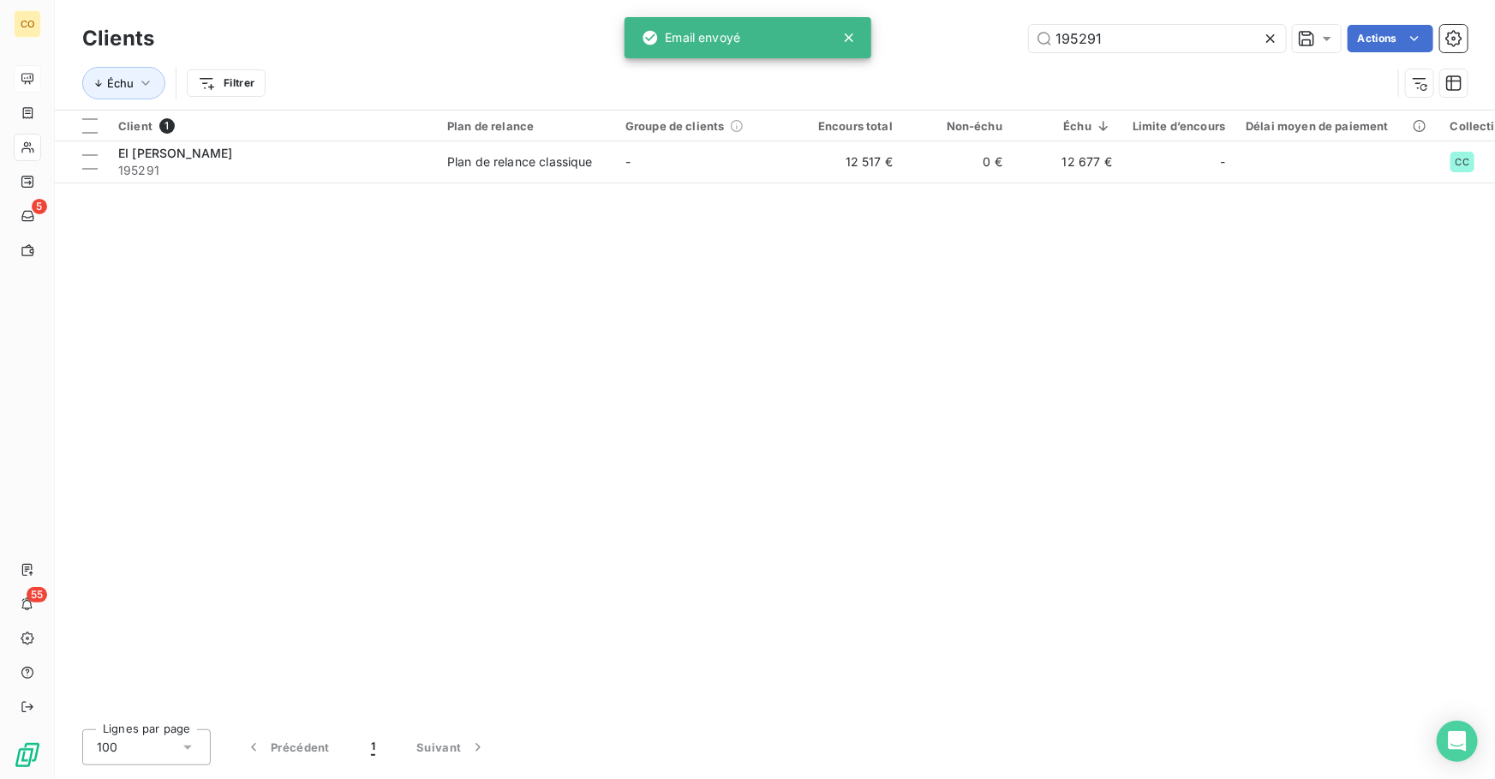
drag, startPoint x: 1157, startPoint y: 34, endPoint x: 877, endPoint y: 34, distance: 280.1
click at [879, 34] on div "195291 Actions" at bounding box center [821, 38] width 1292 height 27
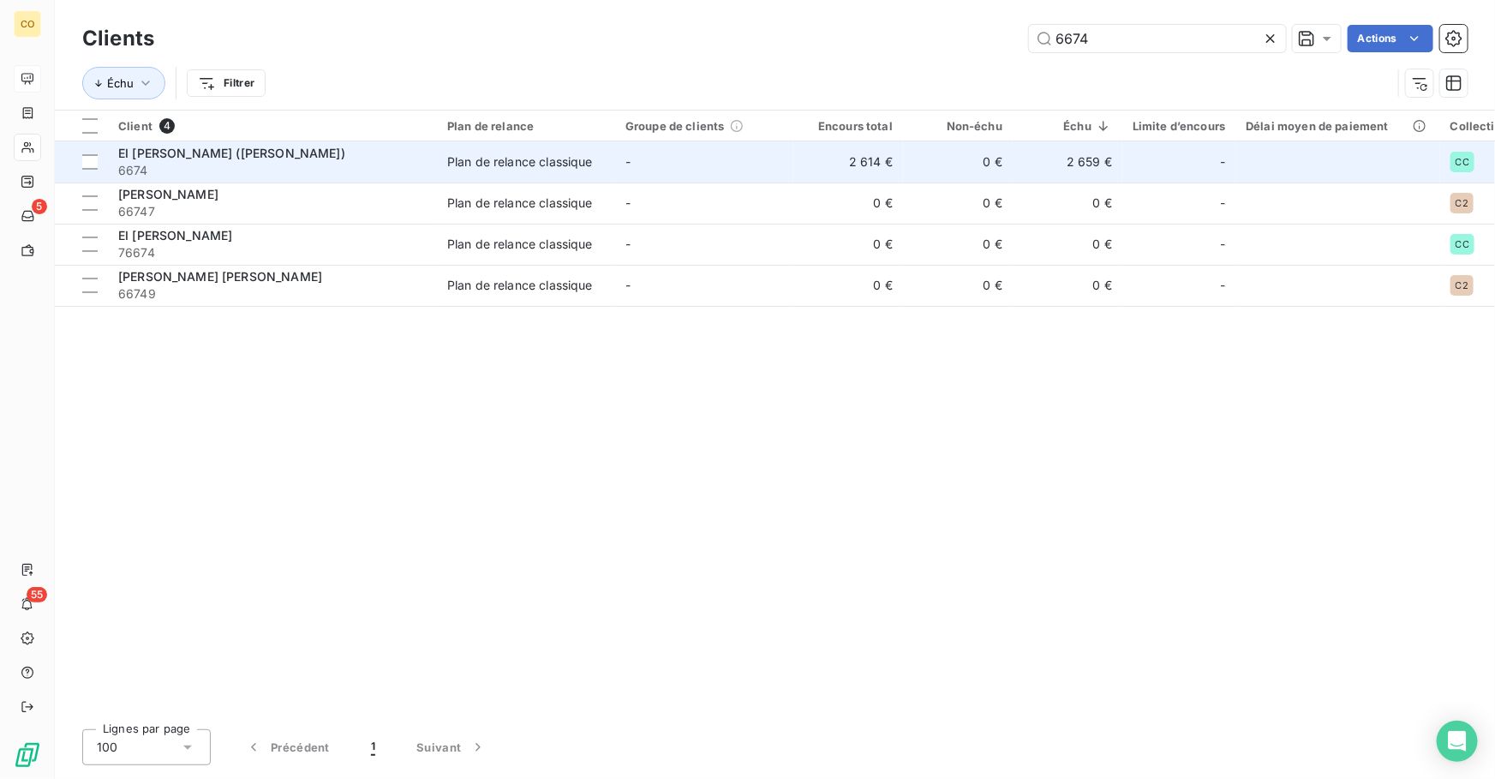
type input "6674"
click at [221, 164] on span "6674" at bounding box center [272, 170] width 308 height 17
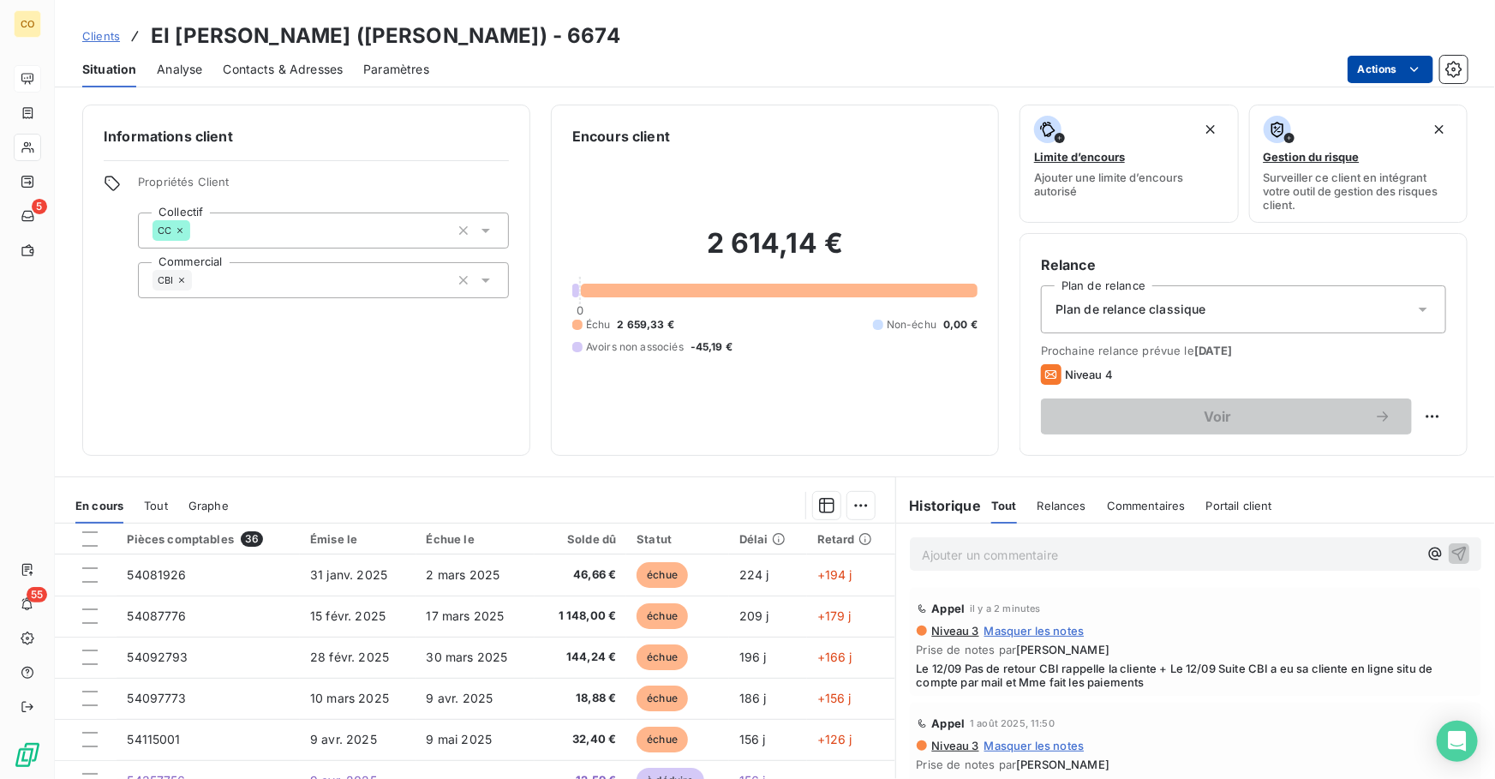
click at [1363, 67] on html "CO 5 55 Clients EI [PERSON_NAME] ([PERSON_NAME]) - 6674 Situation Analyse Conta…" at bounding box center [747, 389] width 1495 height 779
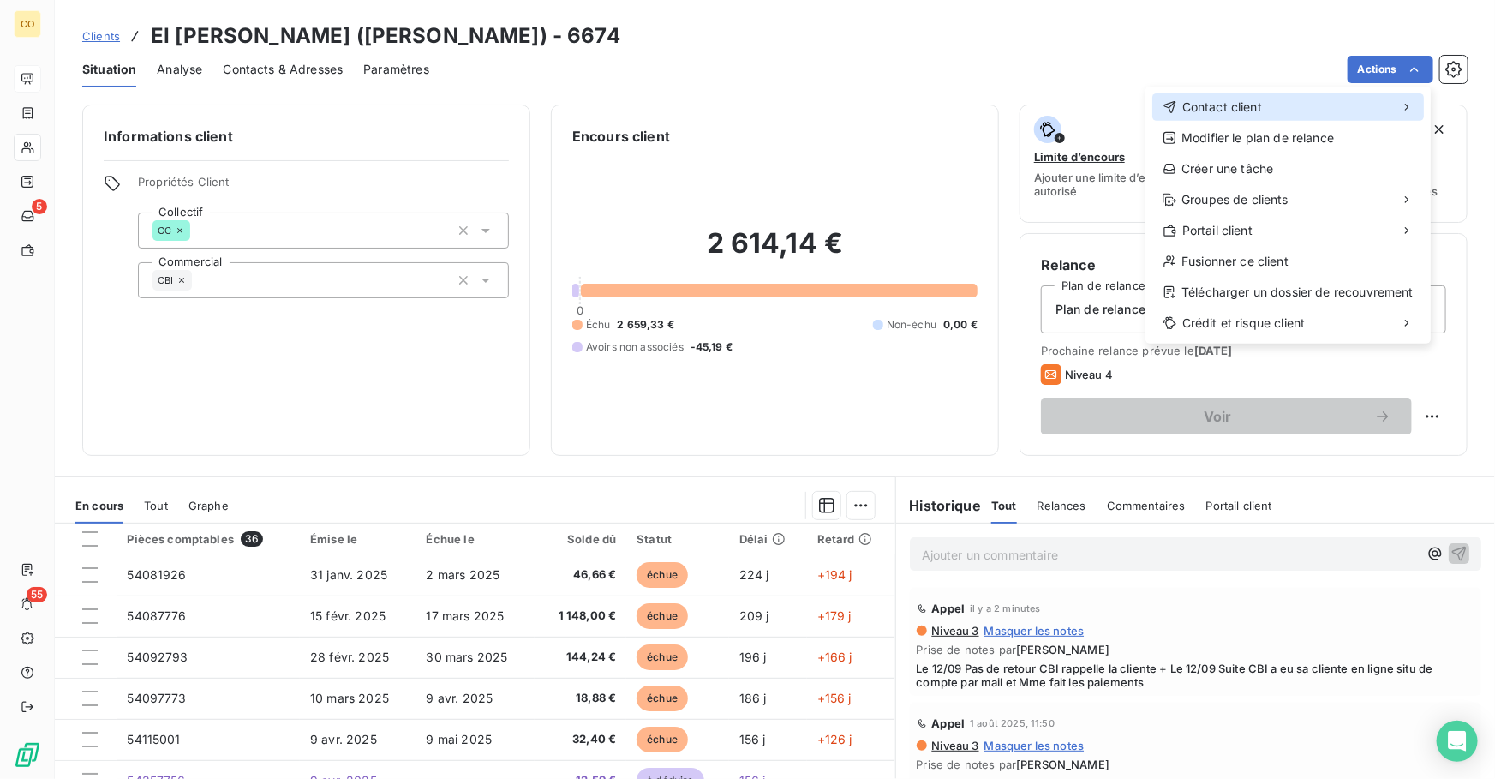
click at [1251, 111] on span "Contact client" at bounding box center [1222, 106] width 80 height 17
click at [1254, 109] on span "Contact client" at bounding box center [1222, 106] width 80 height 17
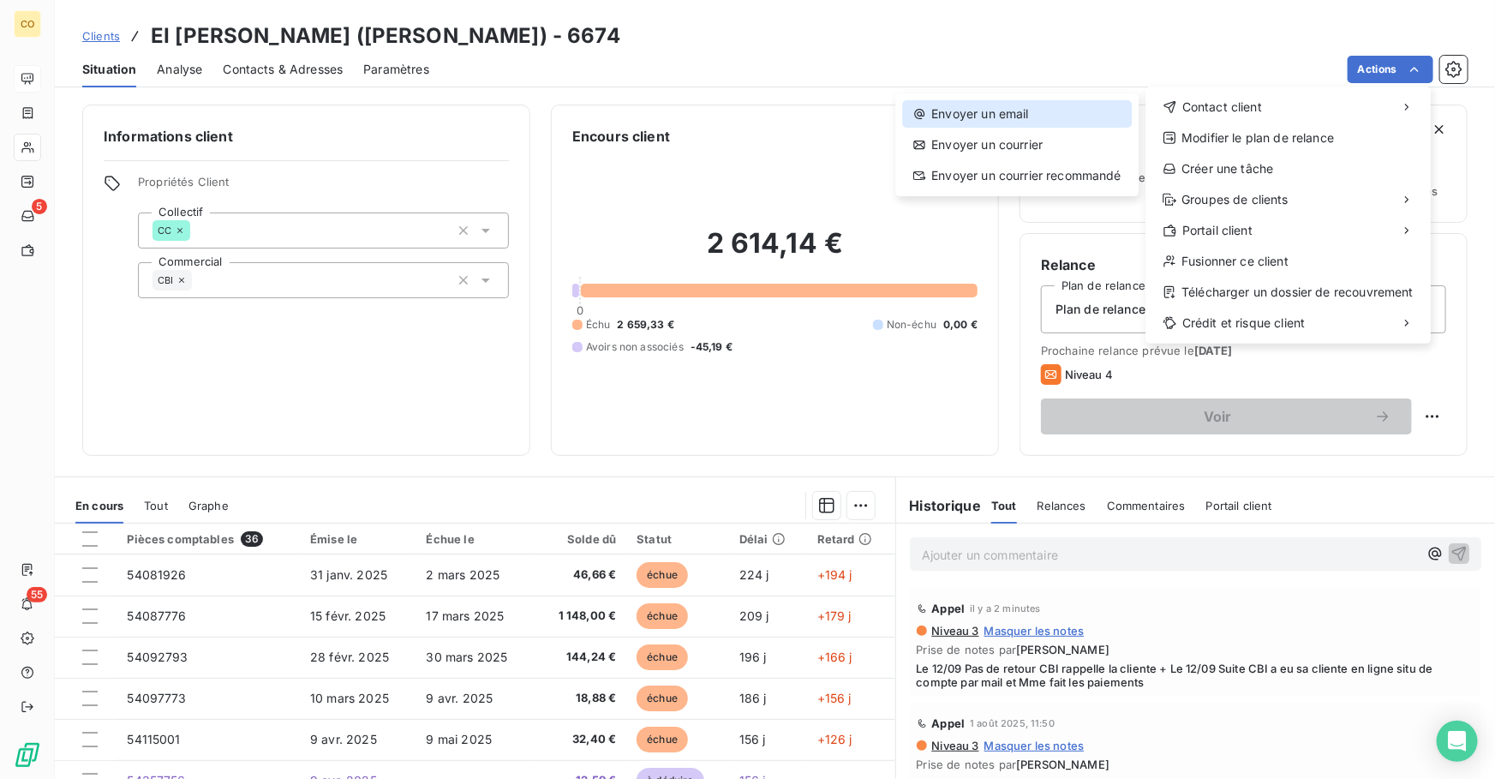
click at [1047, 116] on div "Envoyer un email" at bounding box center [1017, 113] width 230 height 27
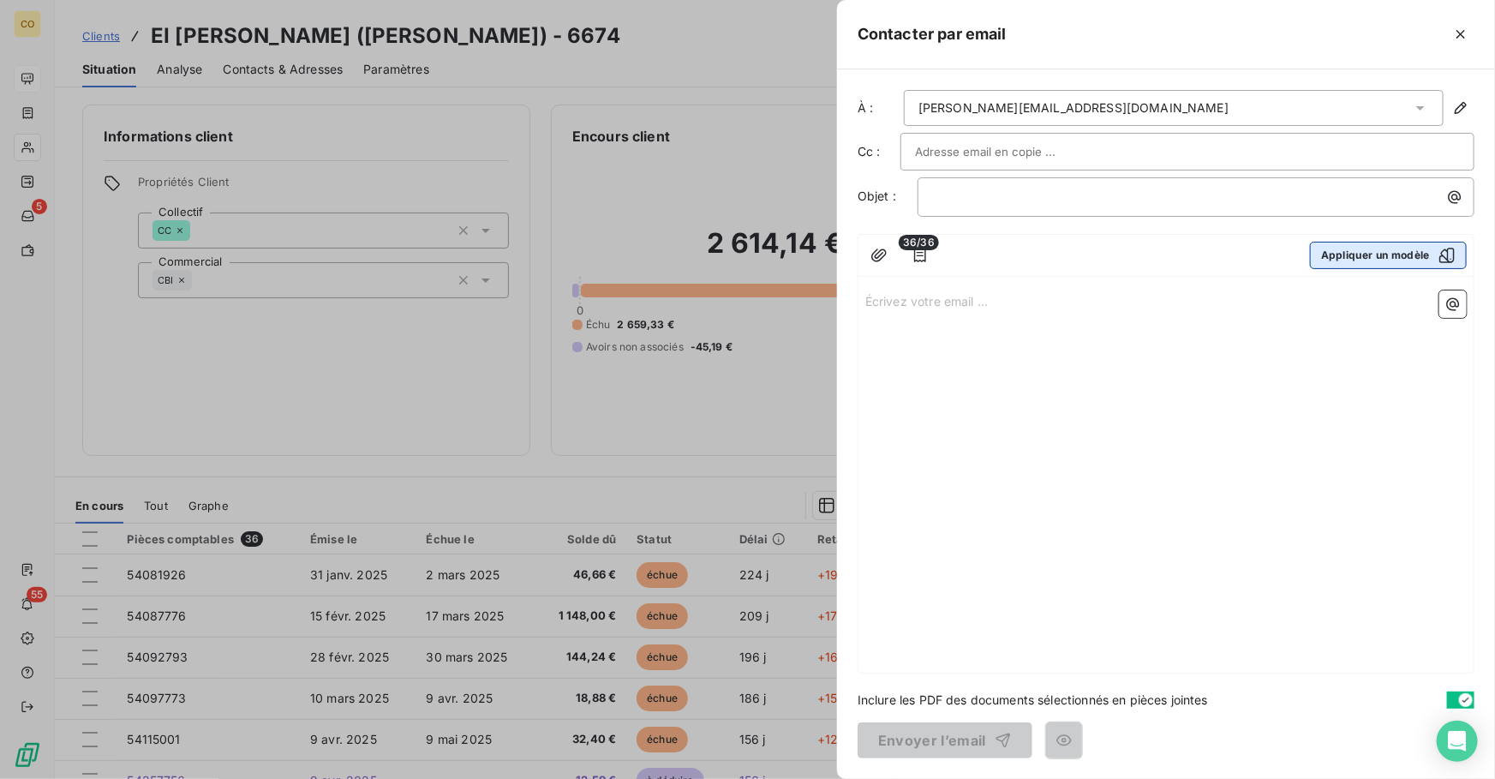
click at [1345, 254] on button "Appliquer un modèle" at bounding box center [1388, 255] width 157 height 27
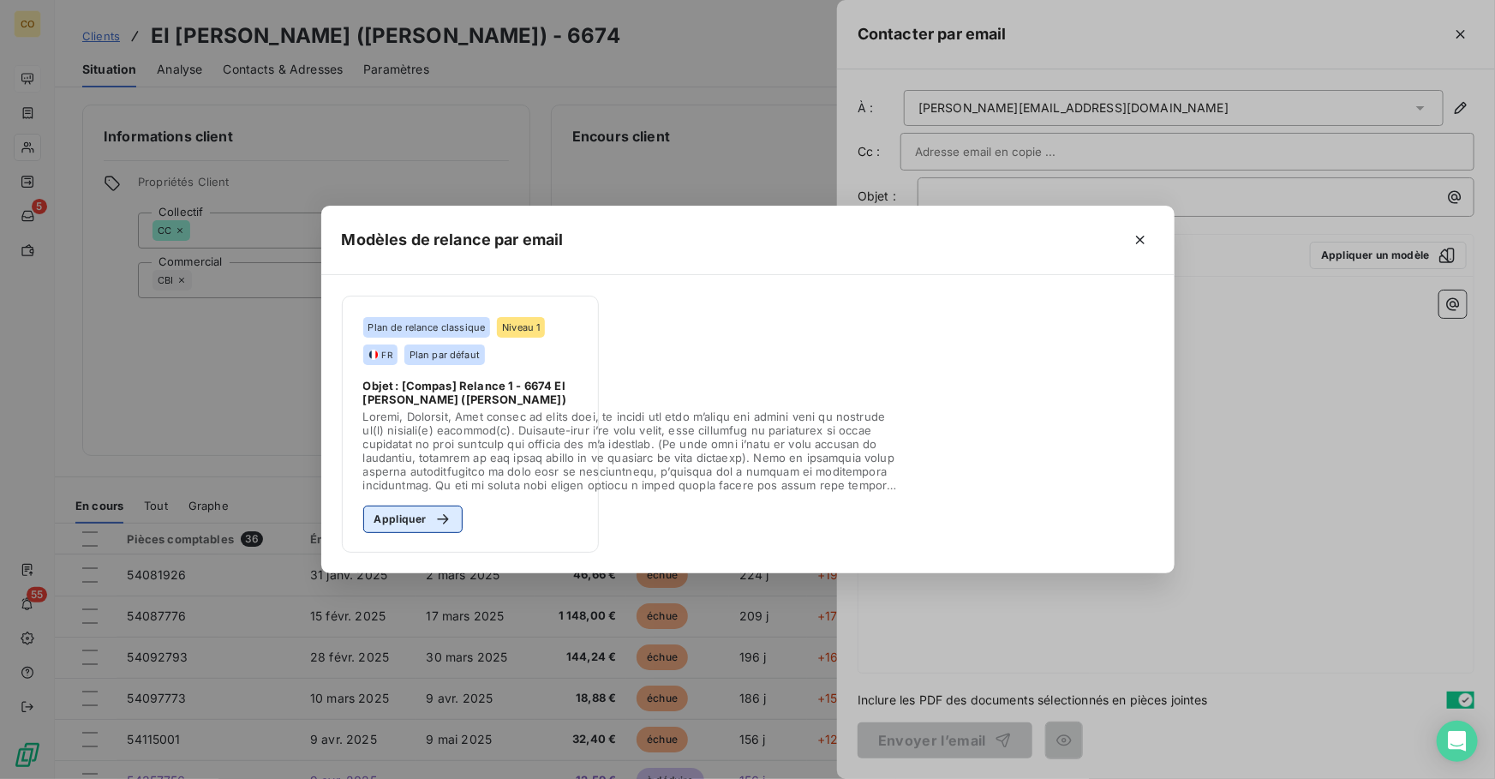
click at [427, 521] on div "button" at bounding box center [439, 518] width 26 height 17
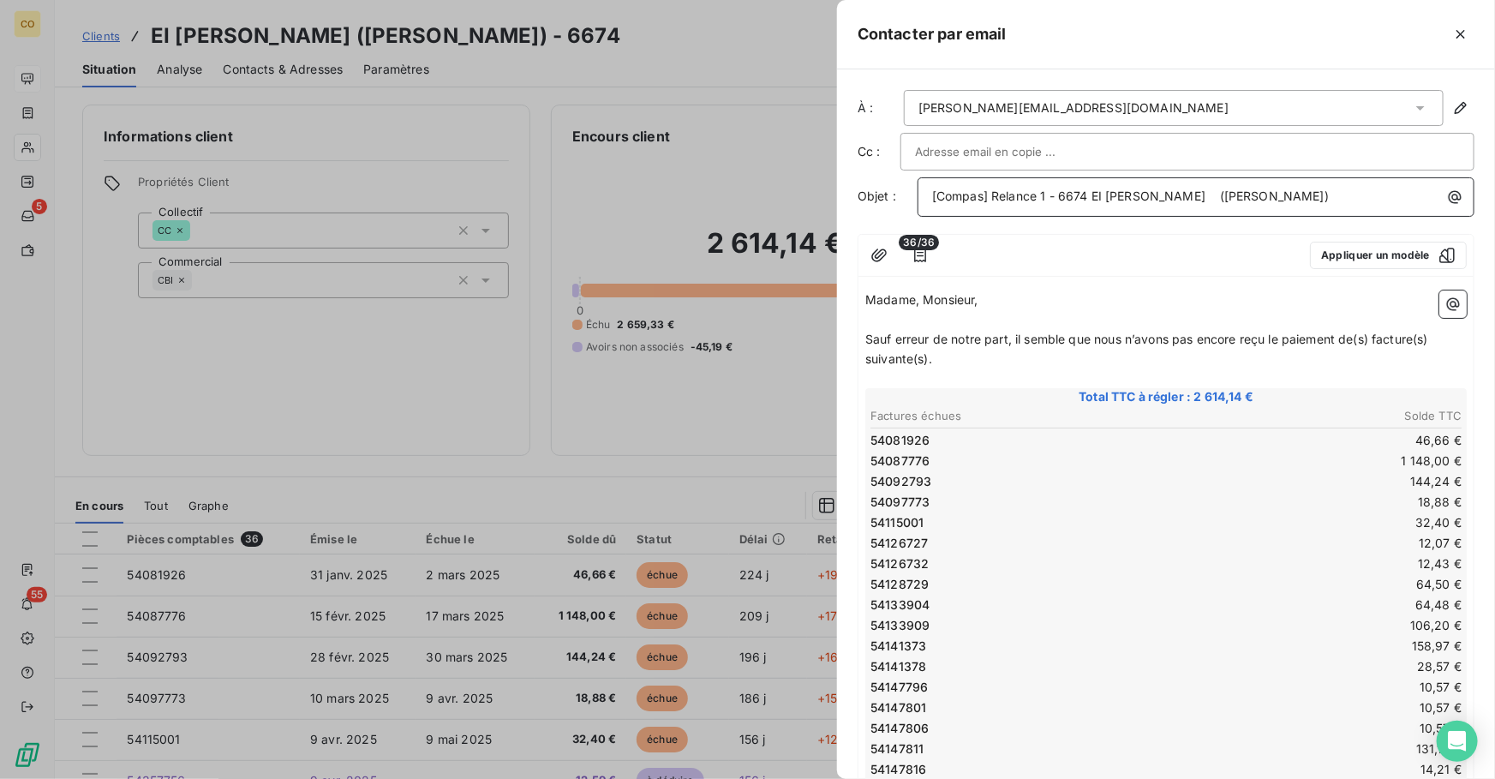
click at [1028, 203] on span "[Compas] Relance 1 - 6674 EI [PERSON_NAME] ([PERSON_NAME])" at bounding box center [1130, 195] width 397 height 15
drag, startPoint x: 1046, startPoint y: 195, endPoint x: 994, endPoint y: 194, distance: 51.4
click at [994, 194] on span "[Compas] Relance 1 - 6674 EI [PERSON_NAME] ([PERSON_NAME])" at bounding box center [1130, 195] width 397 height 15
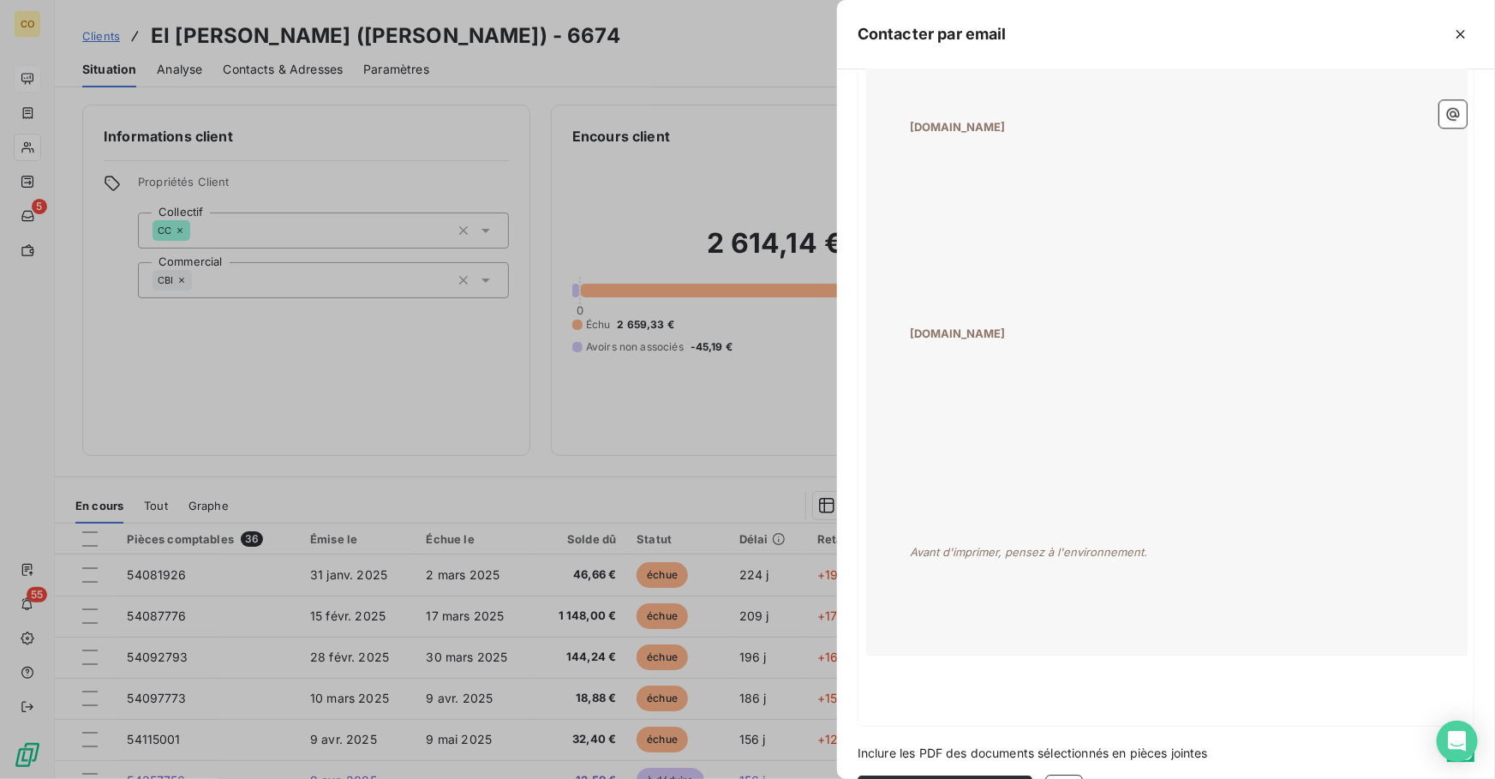
scroll to position [2315, 0]
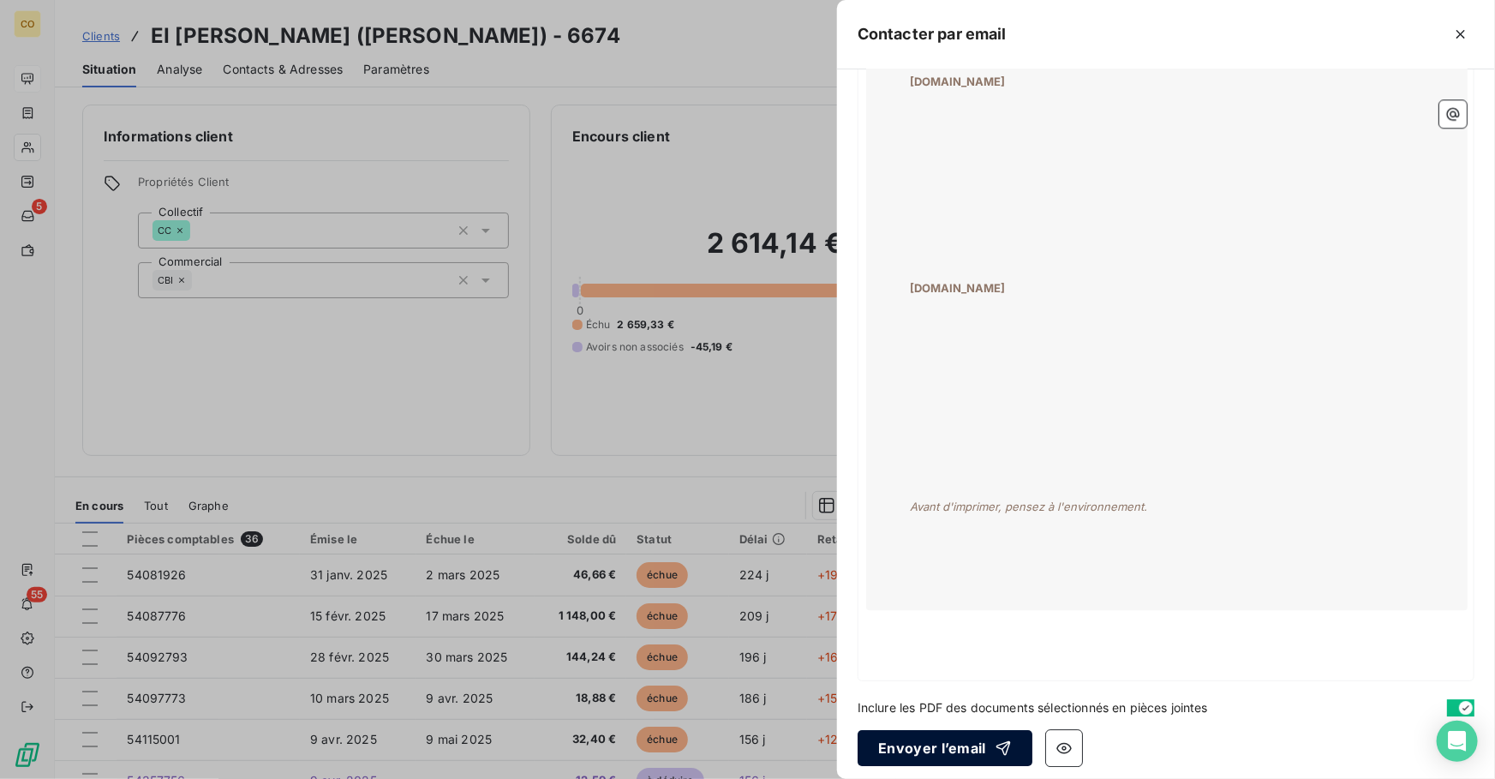
click at [951, 732] on button "Envoyer l’email" at bounding box center [944, 748] width 175 height 36
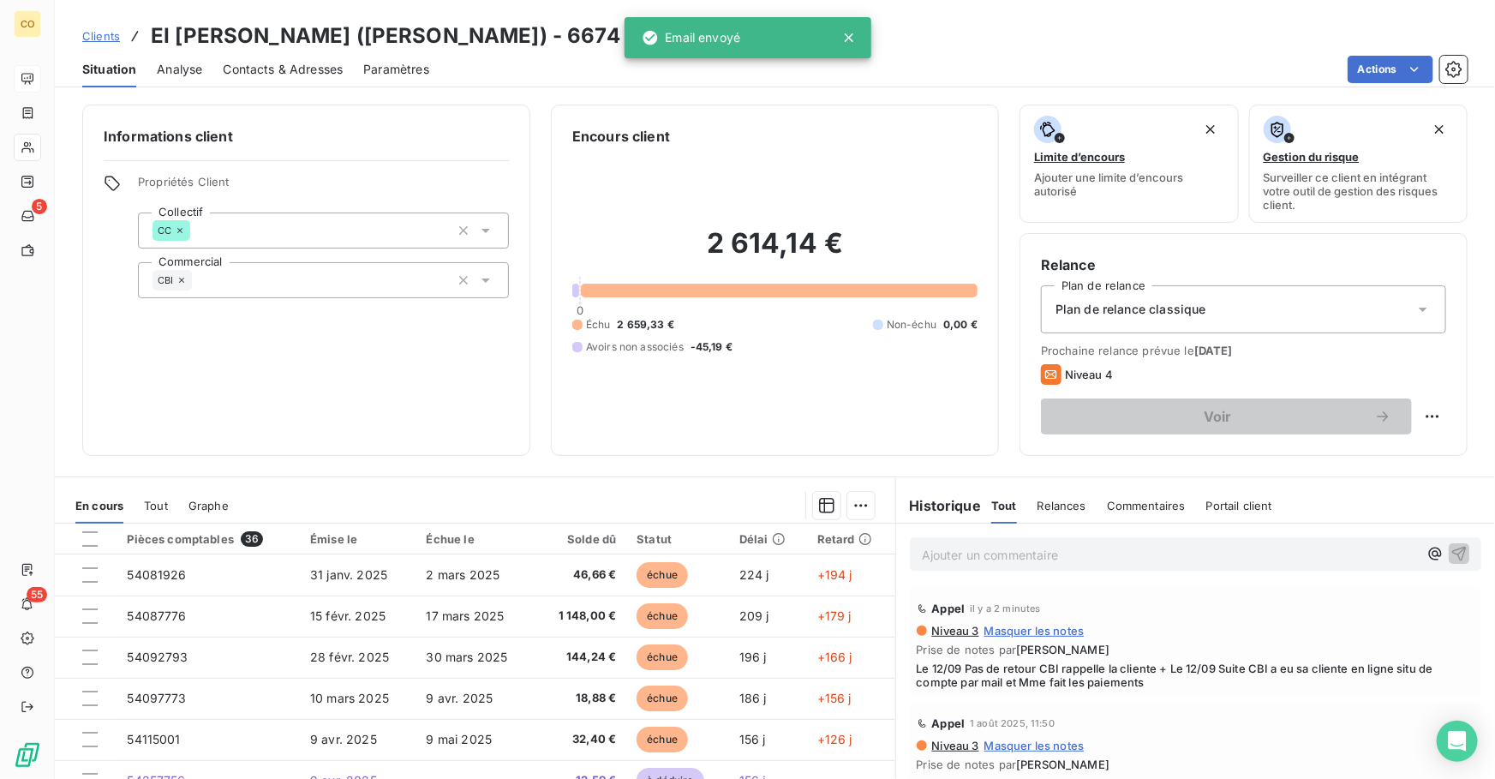
click at [92, 37] on span "Clients" at bounding box center [101, 36] width 38 height 14
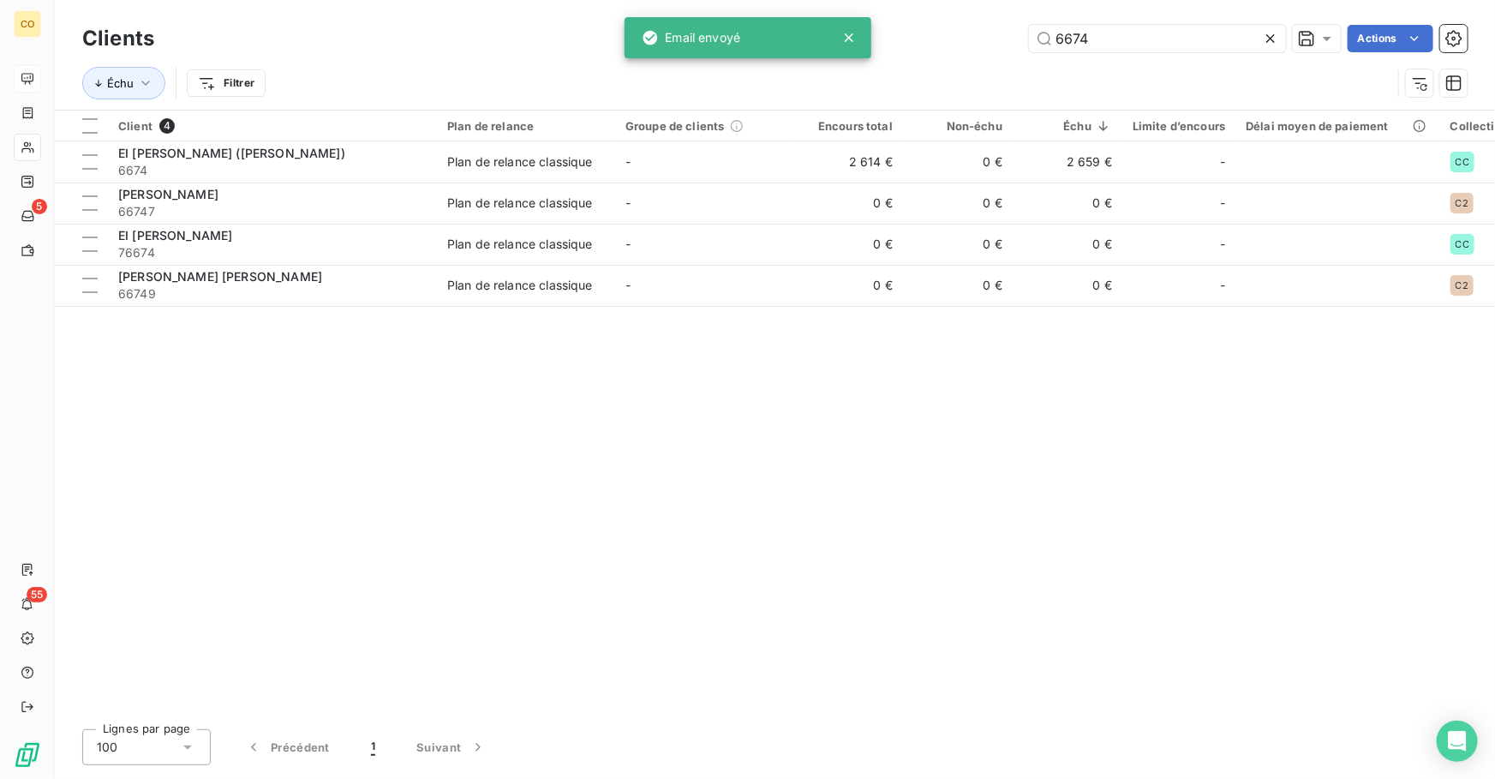
drag, startPoint x: 1096, startPoint y: 29, endPoint x: 836, endPoint y: 34, distance: 260.4
click at [836, 34] on div "CO 5 55 Clients 6674 Actions Échu Filtrer Client 4 Plan de relance Groupe de cl…" at bounding box center [747, 389] width 1495 height 779
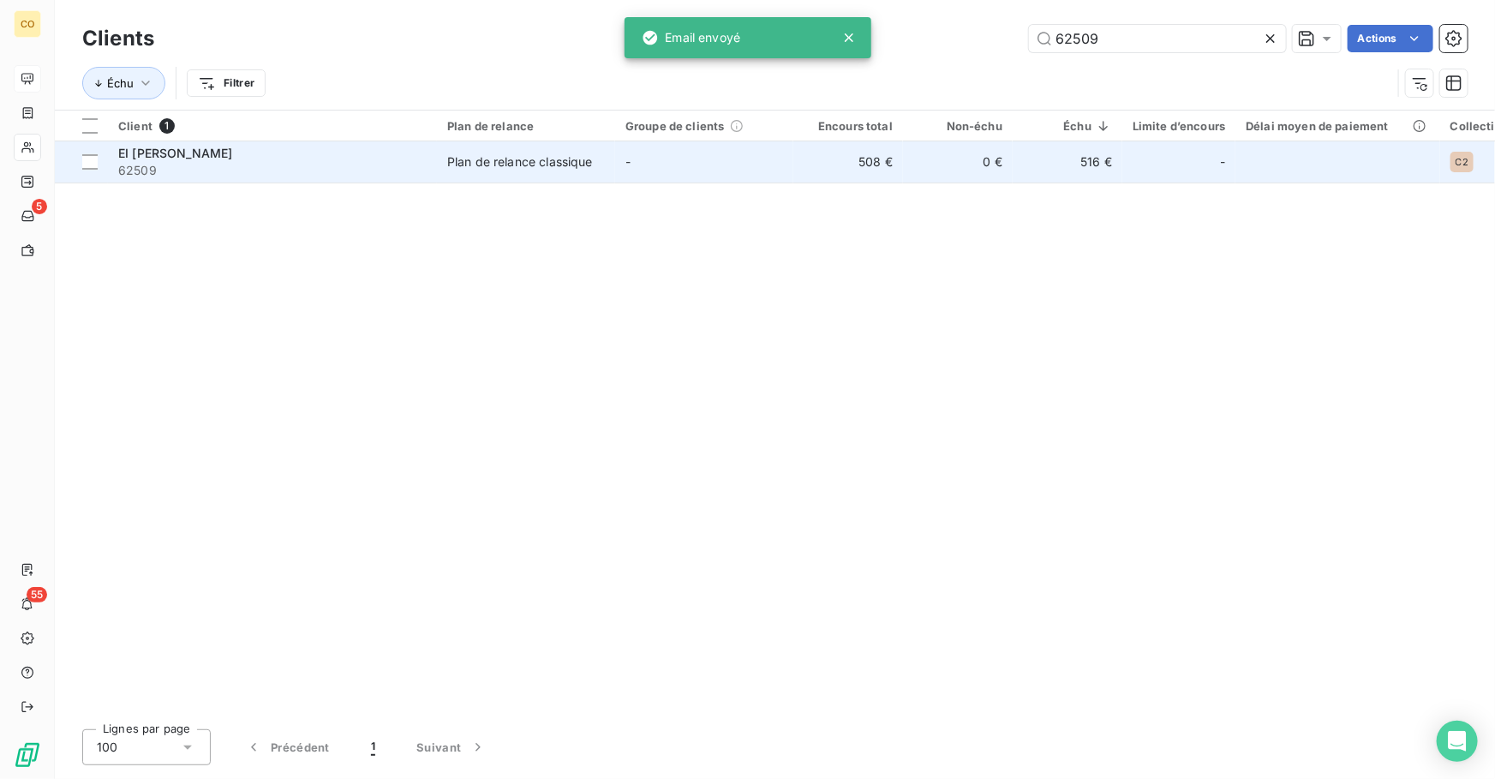
type input "62509"
click at [618, 177] on td "-" at bounding box center [704, 161] width 178 height 41
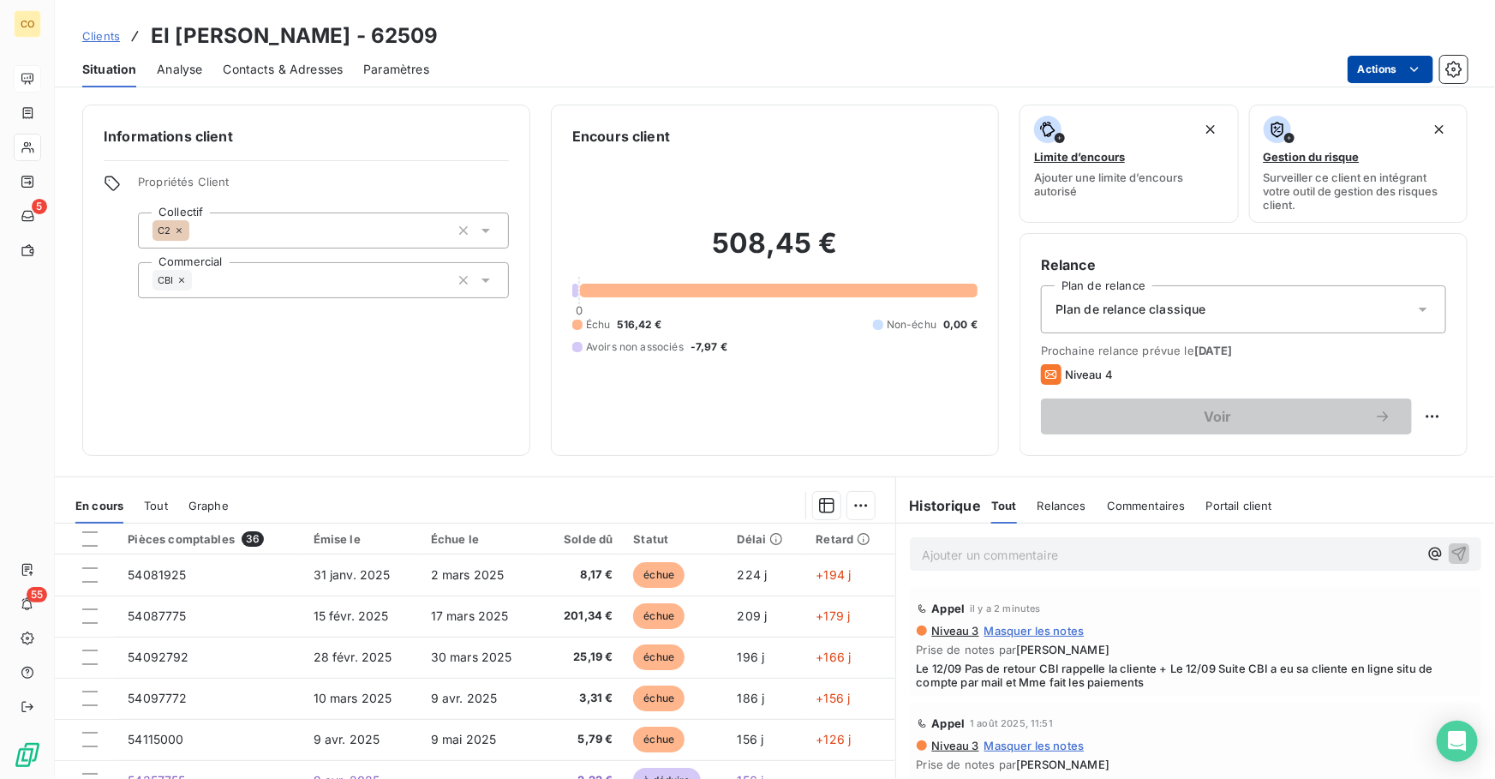
click at [1378, 73] on html "CO 5 55 Clients EI [PERSON_NAME] - 62509 Situation Analyse Contacts & Adresses …" at bounding box center [747, 389] width 1495 height 779
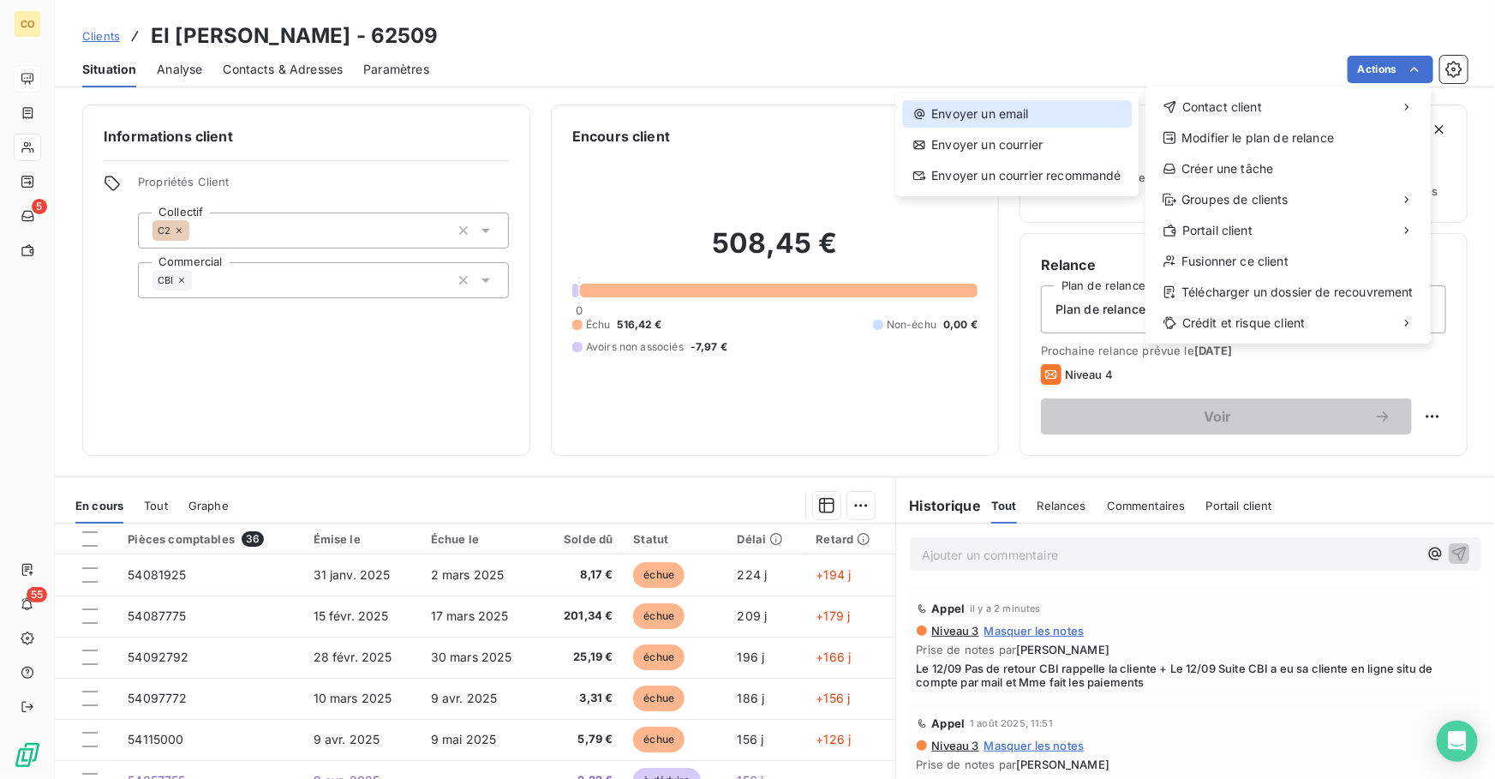
click at [1085, 102] on div "Envoyer un email" at bounding box center [1017, 113] width 230 height 27
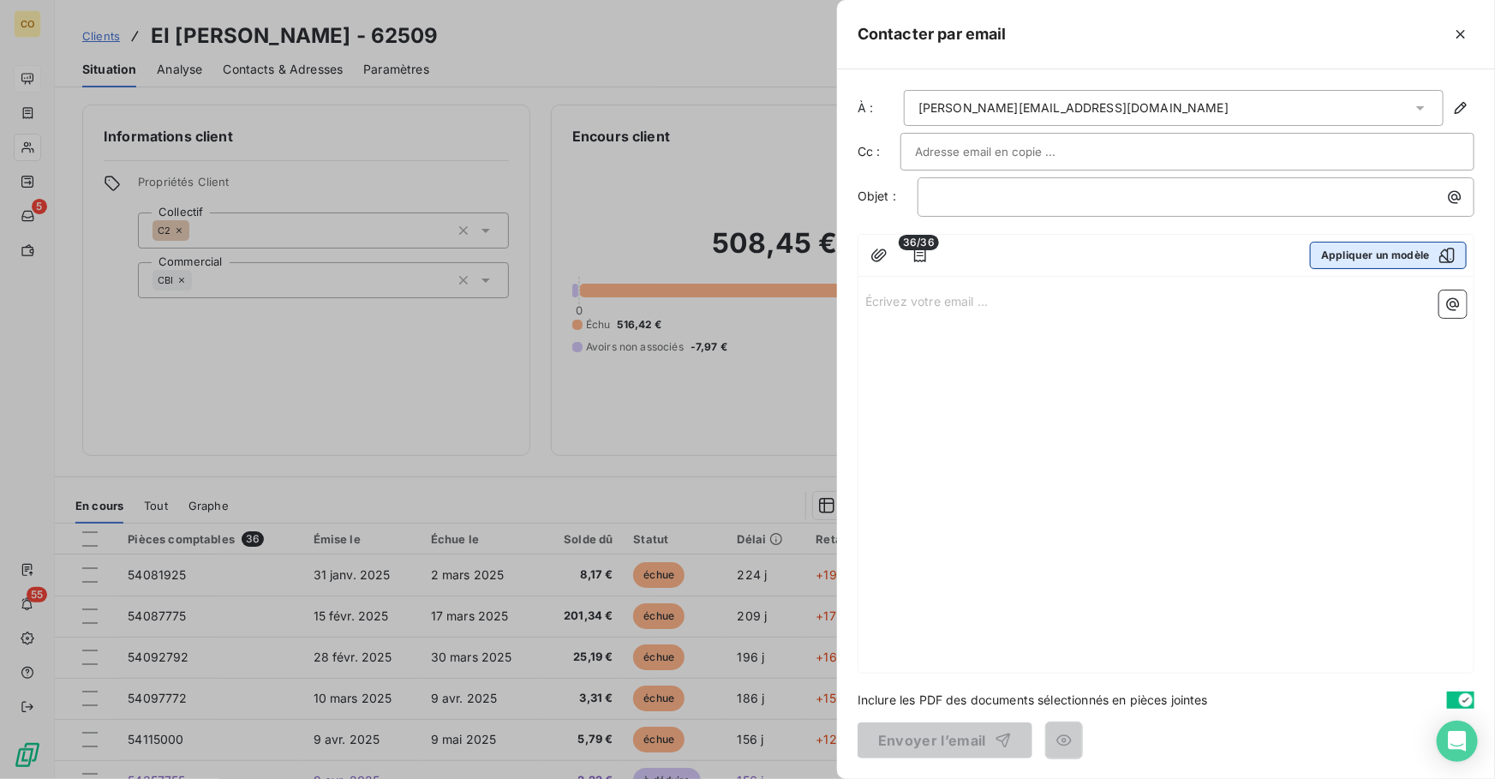
click at [1362, 260] on button "Appliquer un modèle" at bounding box center [1388, 255] width 157 height 27
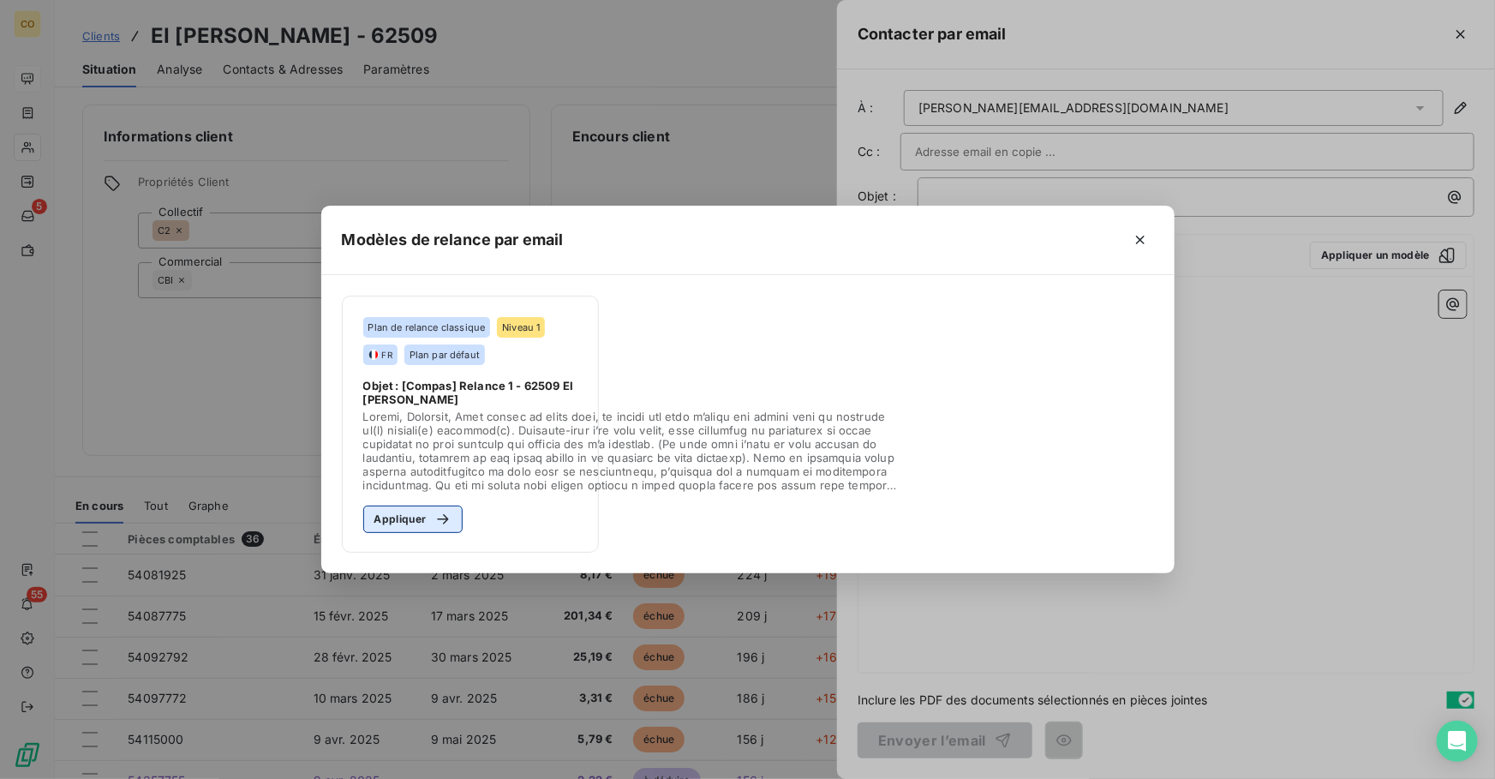
click at [415, 521] on button "Appliquer" at bounding box center [413, 518] width 100 height 27
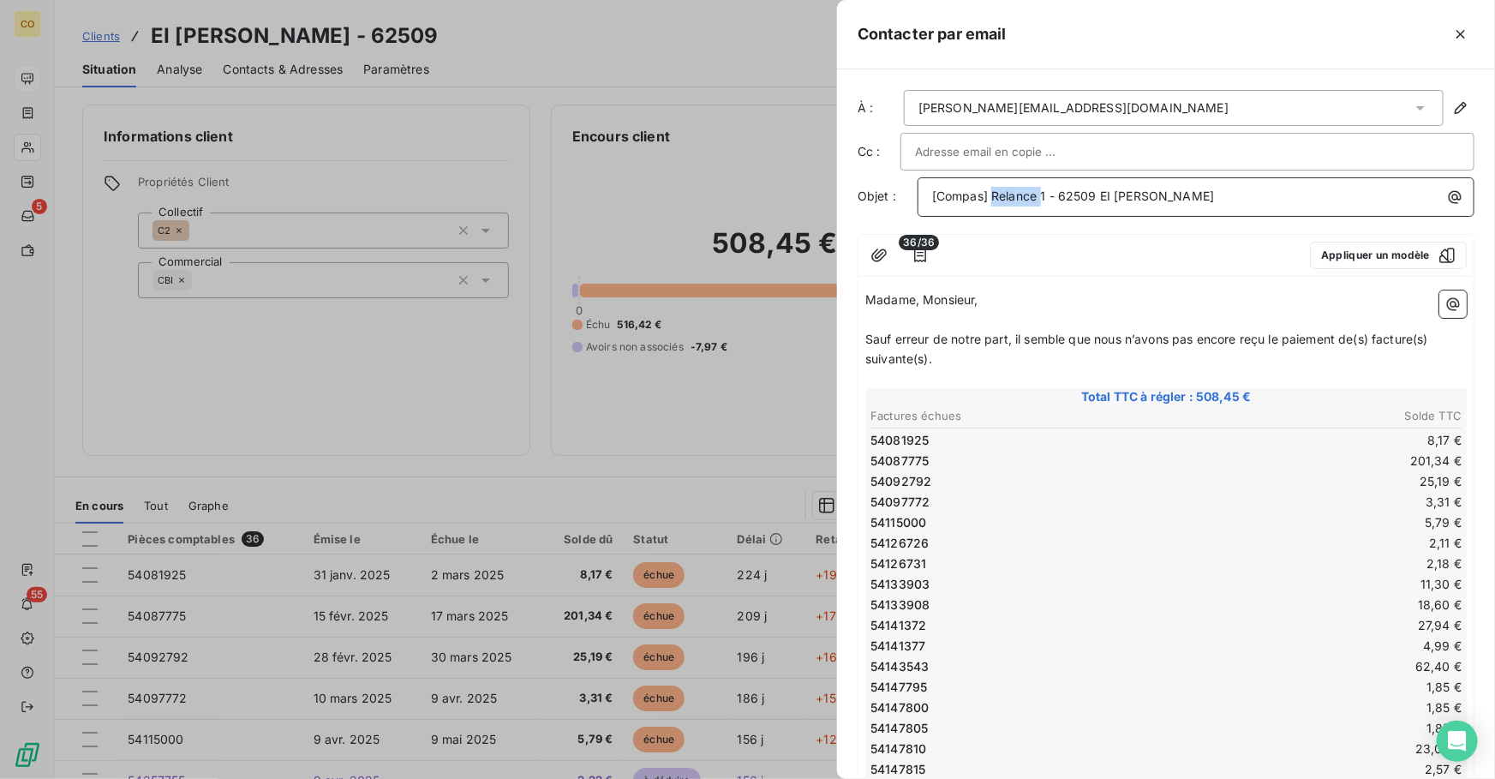
drag, startPoint x: 1041, startPoint y: 195, endPoint x: 993, endPoint y: 205, distance: 48.9
click at [993, 205] on p "[Compas] Relance 1 - 62509 EI [PERSON_NAME]" at bounding box center [1200, 197] width 536 height 20
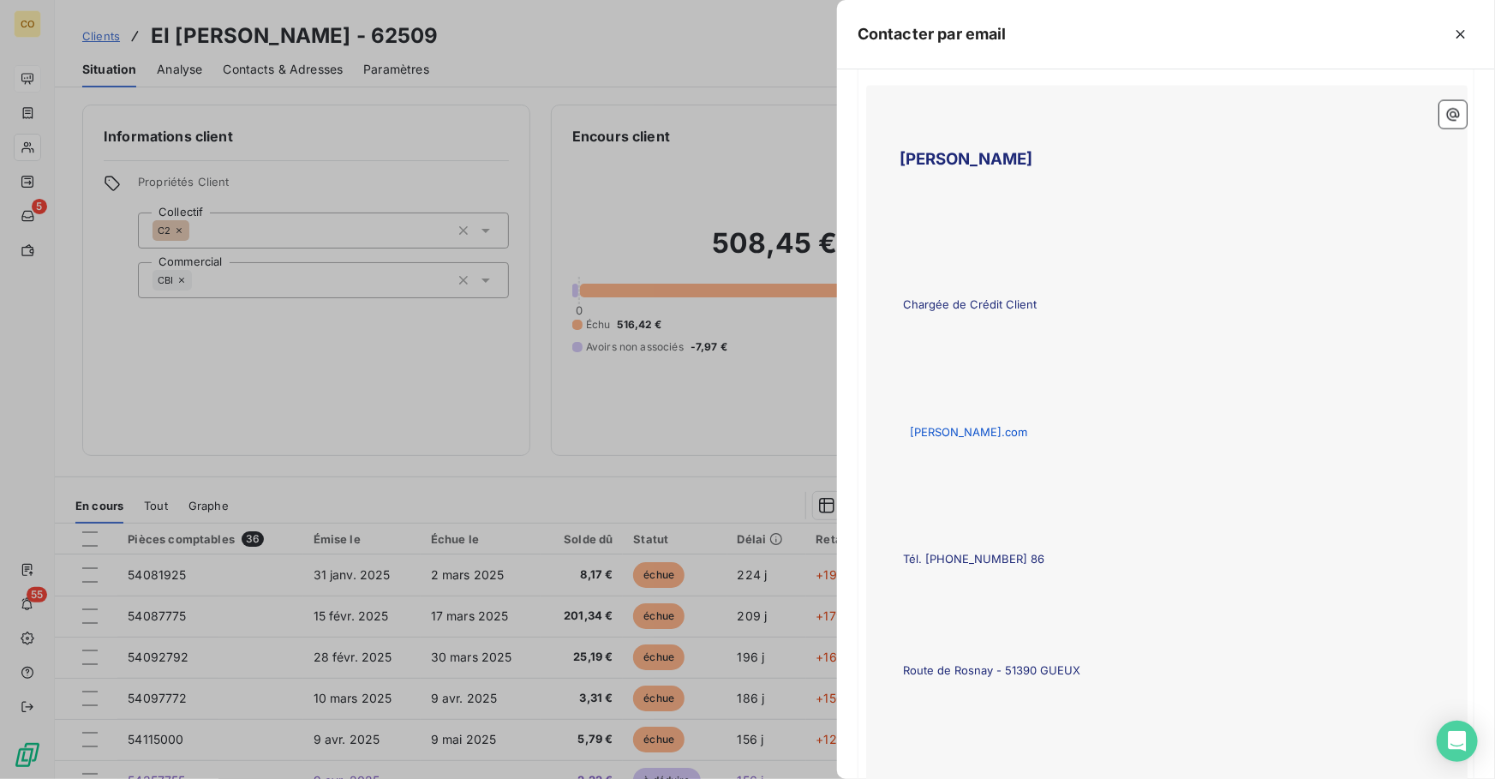
scroll to position [2315, 0]
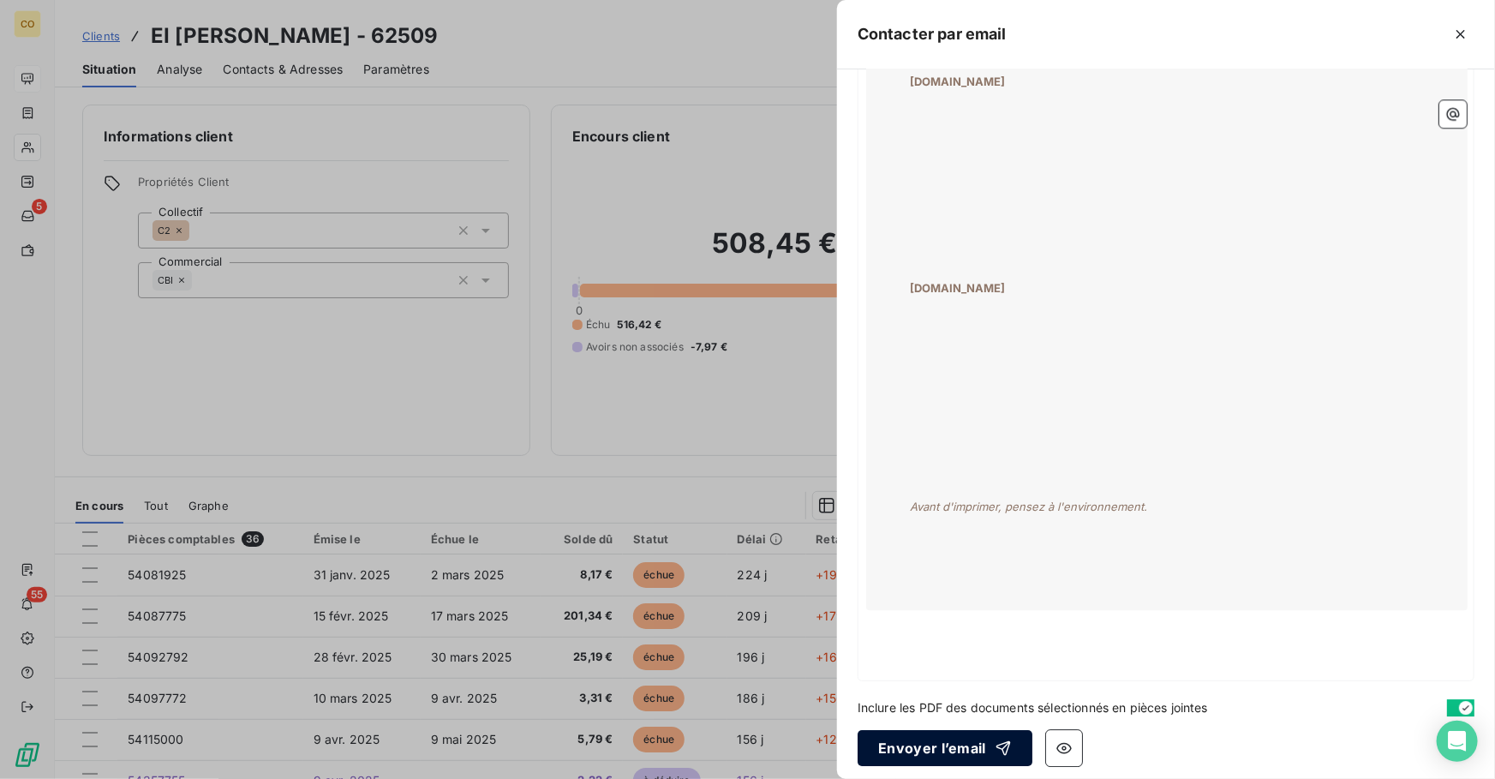
click at [919, 746] on button "Envoyer l’email" at bounding box center [944, 748] width 175 height 36
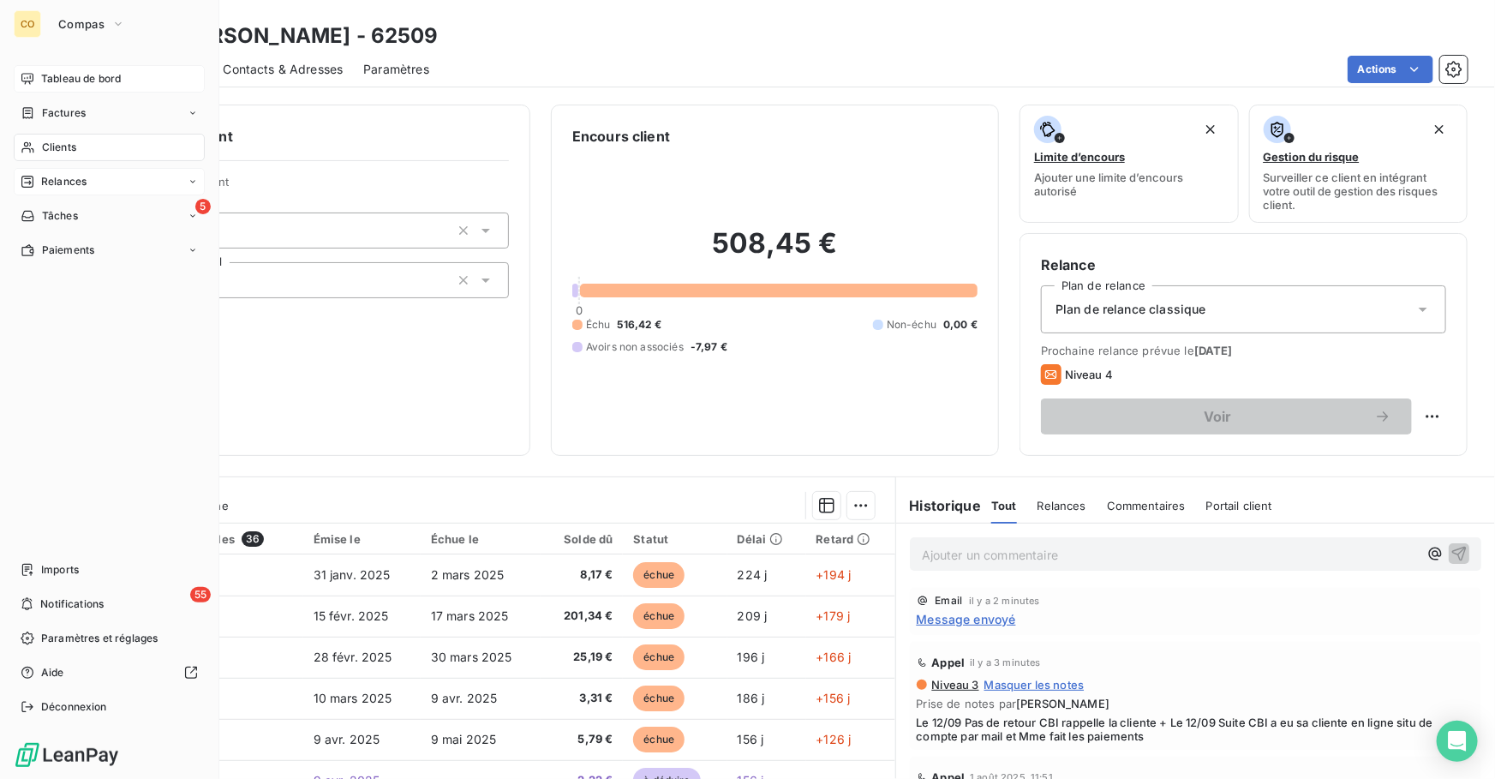
click at [80, 176] on span "Relances" at bounding box center [63, 181] width 45 height 15
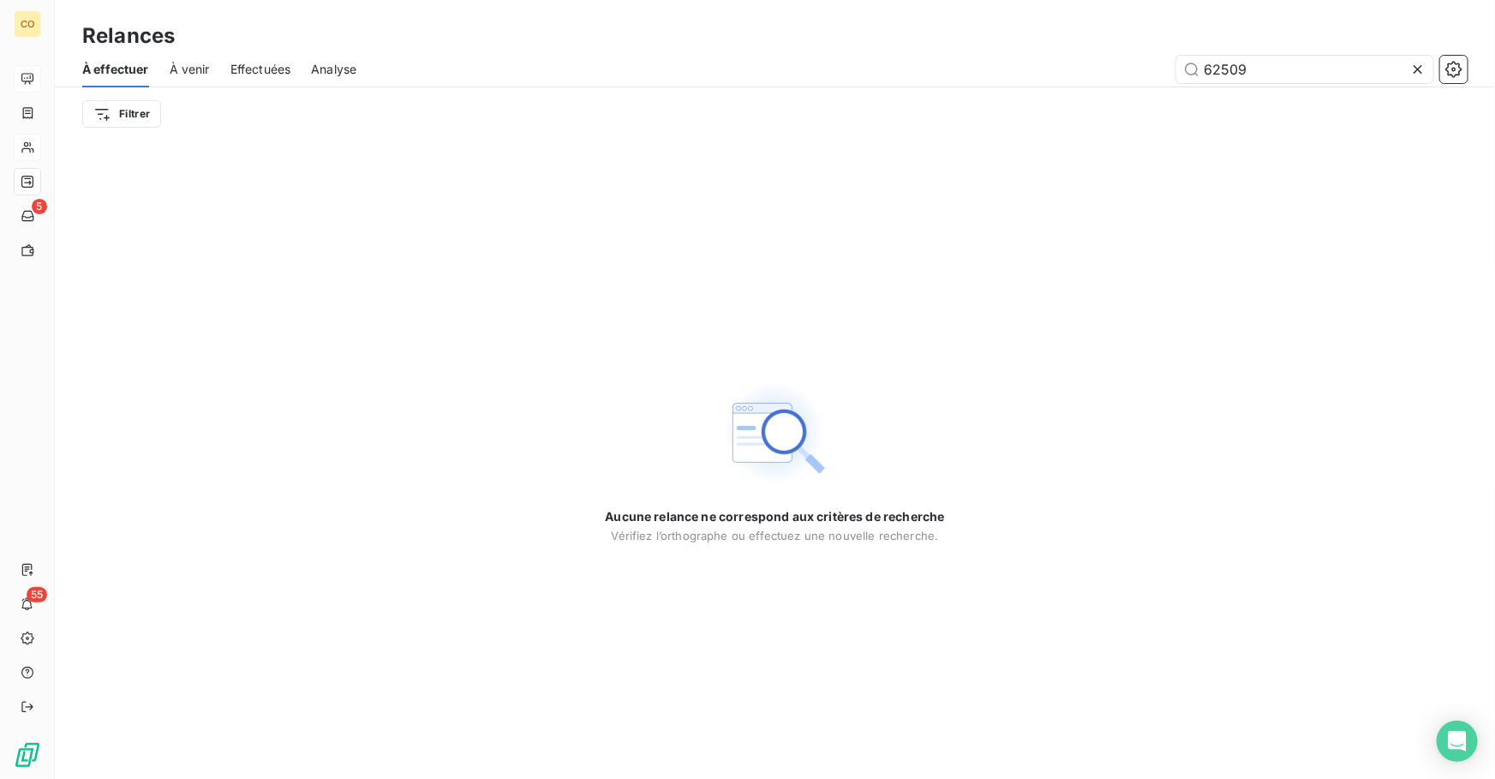
click at [280, 70] on span "Effectuées" at bounding box center [260, 69] width 61 height 17
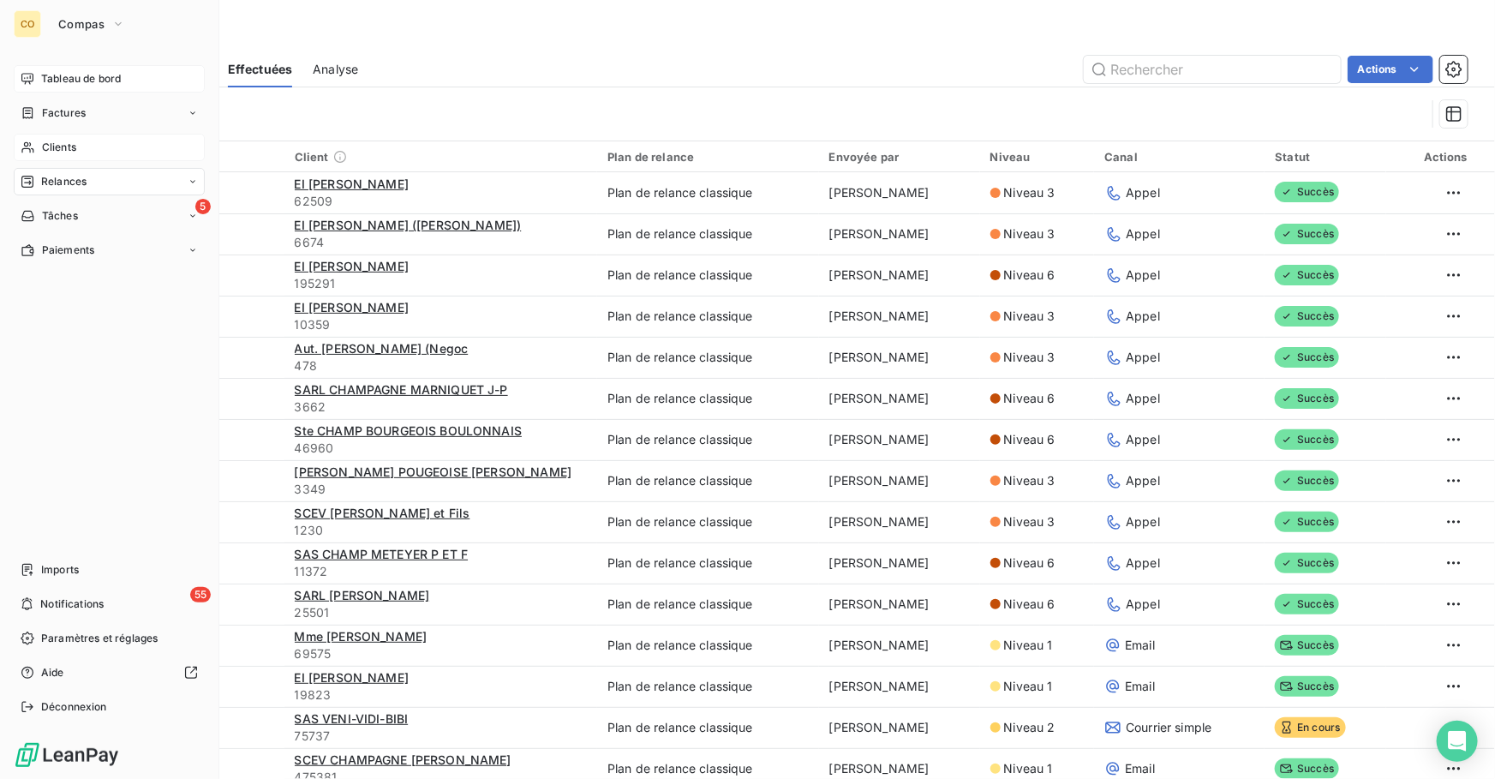
click at [43, 78] on span "Tableau de bord" at bounding box center [81, 78] width 80 height 15
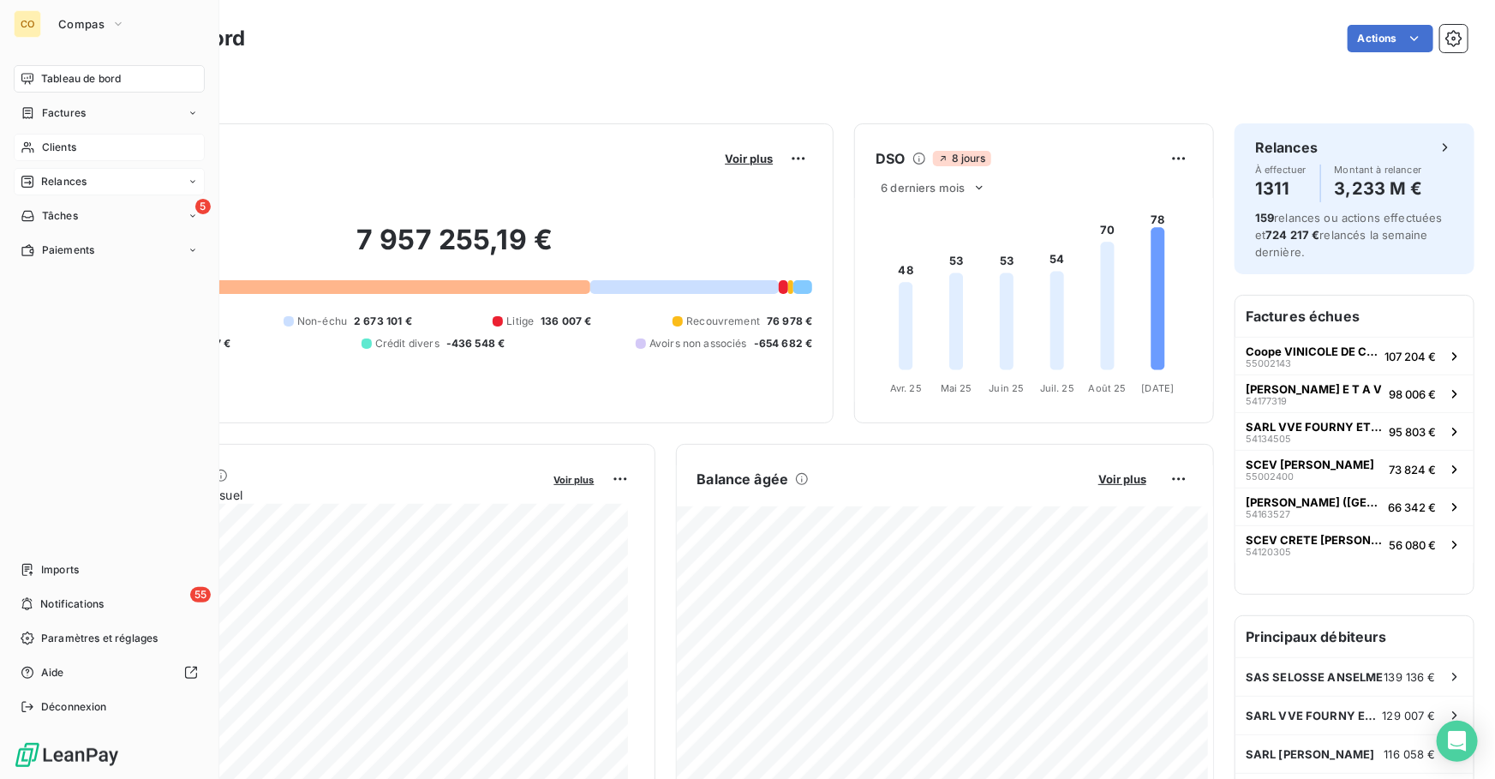
click at [79, 156] on div "Clients" at bounding box center [109, 147] width 191 height 27
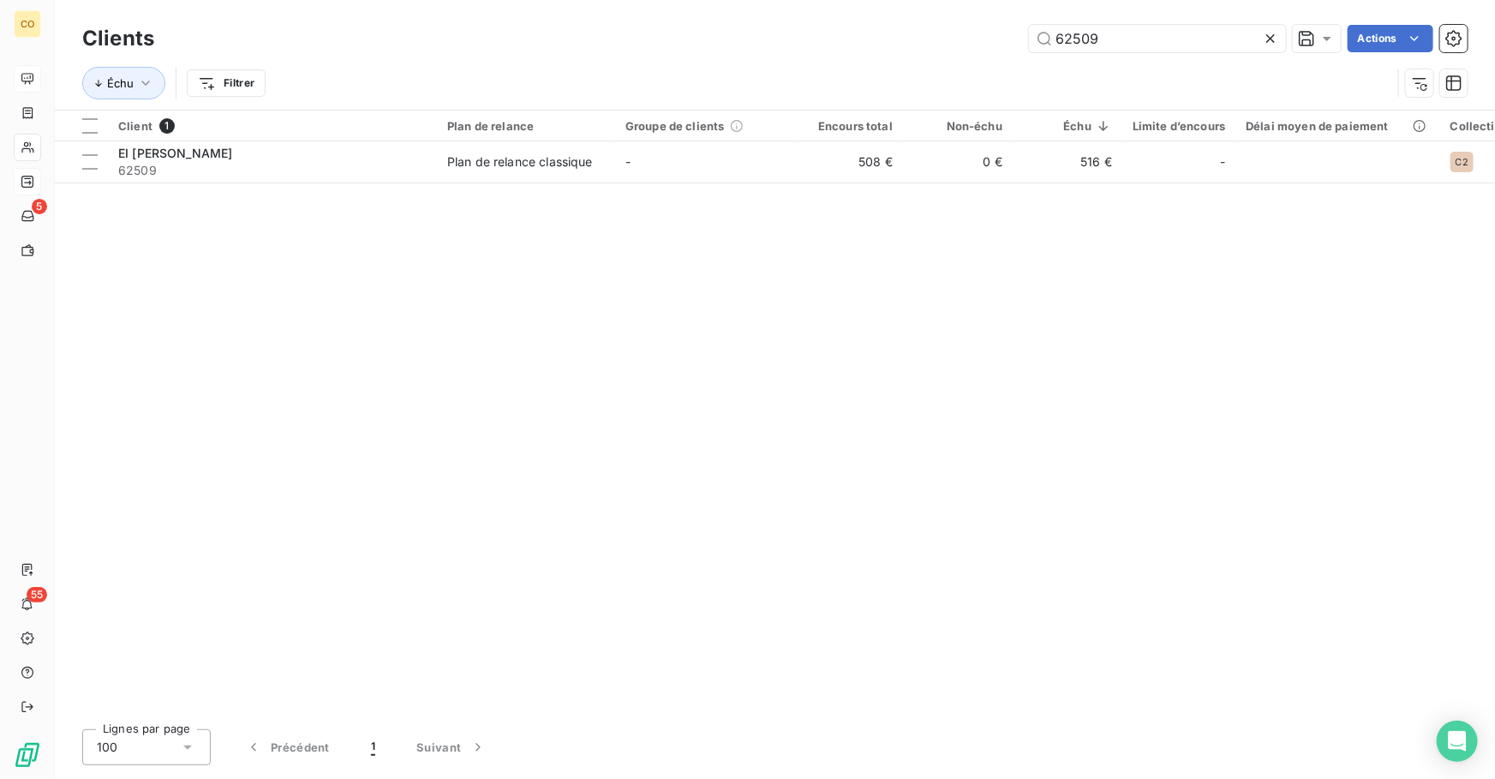
drag, startPoint x: 1162, startPoint y: 39, endPoint x: 708, endPoint y: 35, distance: 453.9
click at [708, 35] on div "62509 Actions" at bounding box center [821, 38] width 1292 height 27
type input "31742"
click at [1125, 339] on div "Client 1 Plan de relance Groupe de clients Encours total Non-échu Échu Limite d…" at bounding box center [775, 412] width 1440 height 605
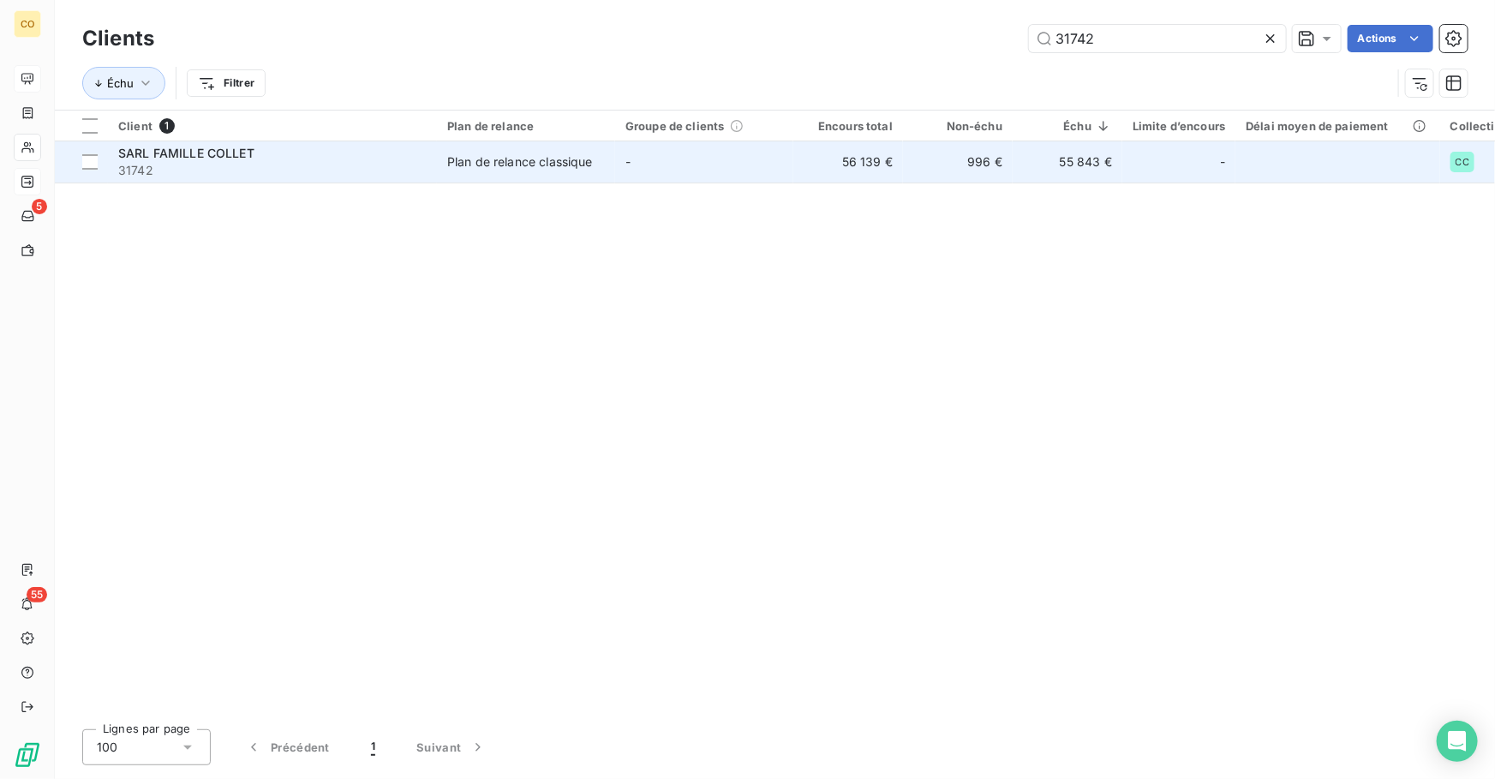
click at [456, 173] on td "Plan de relance classique" at bounding box center [526, 161] width 178 height 41
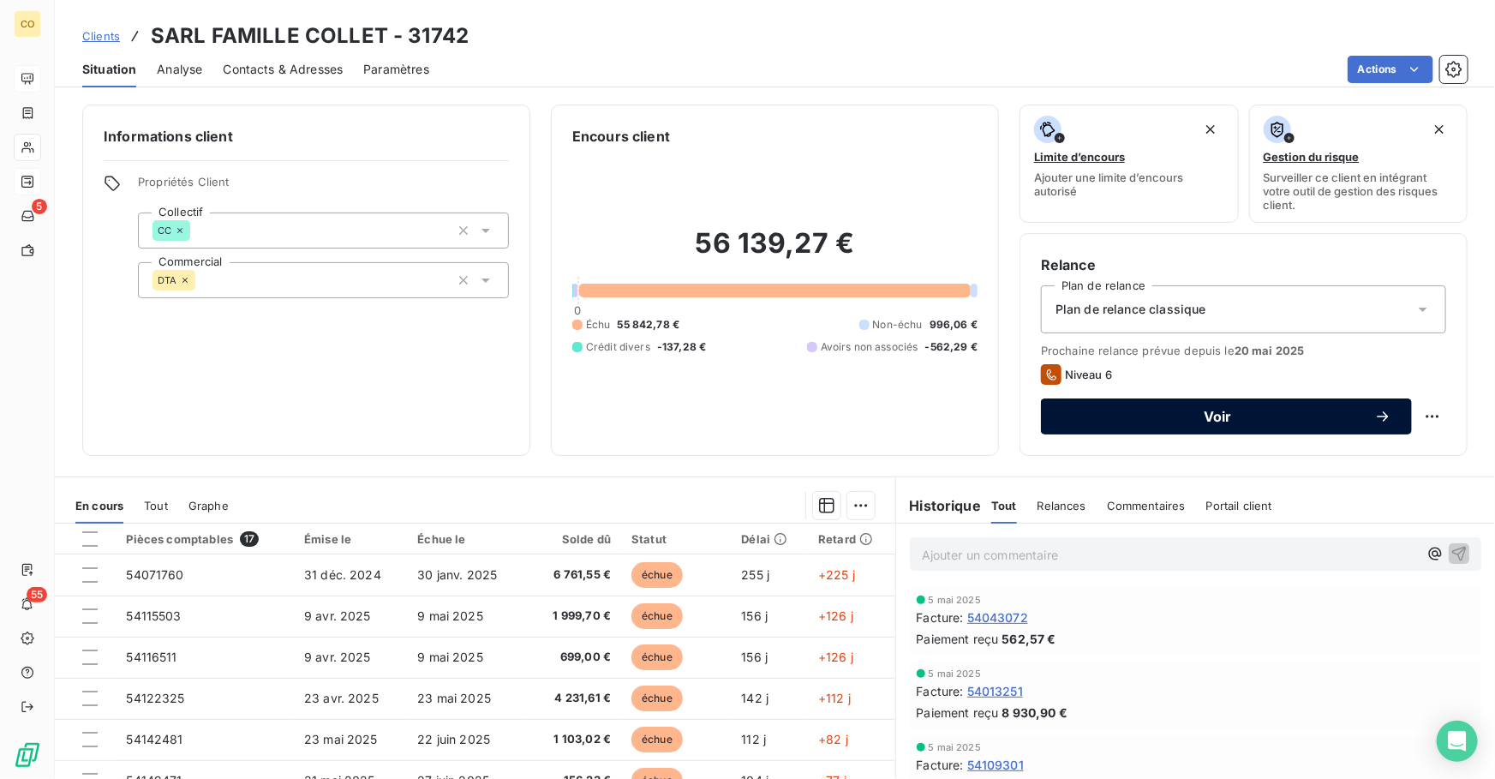
click at [1181, 416] on span "Voir" at bounding box center [1217, 416] width 313 height 14
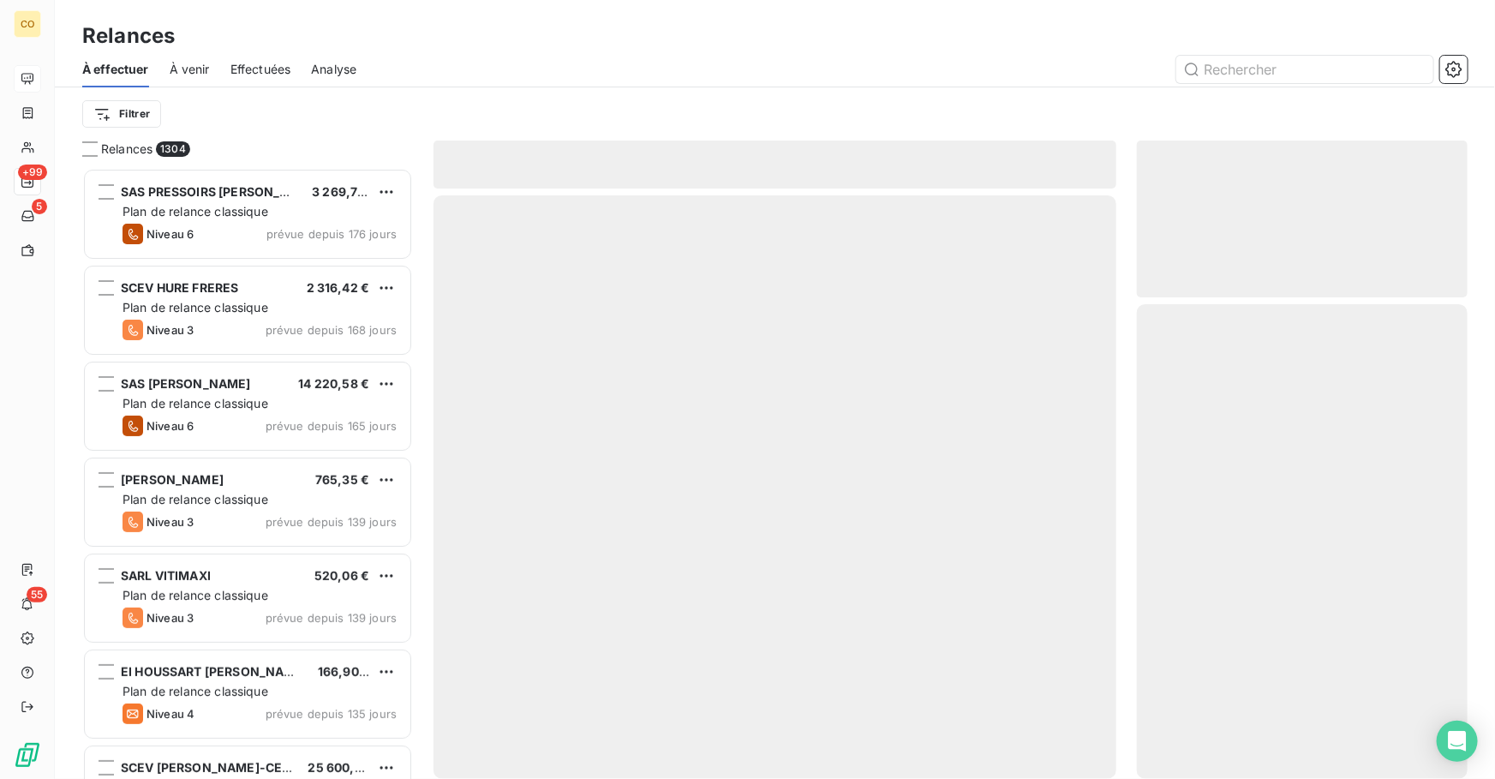
scroll to position [600, 319]
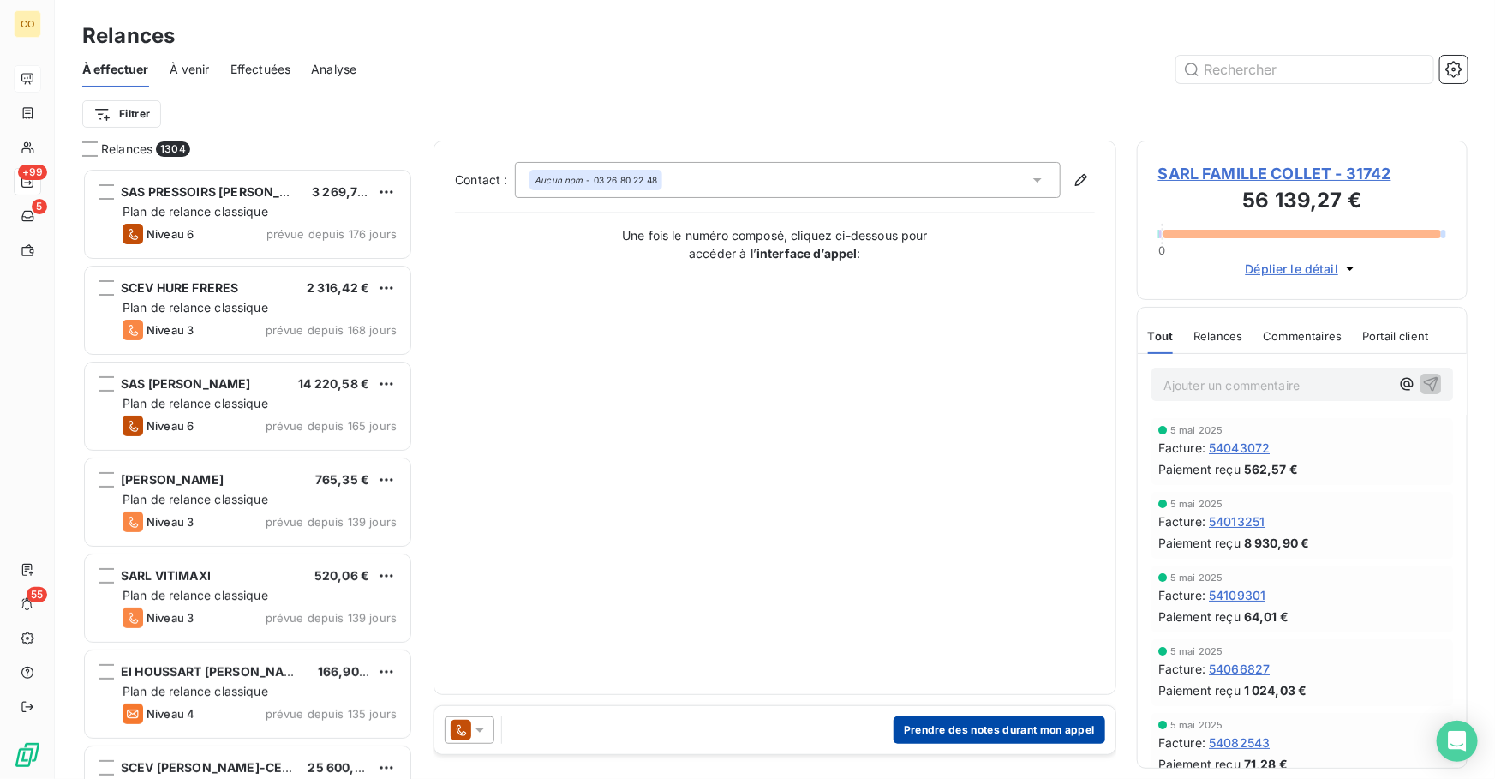
click at [935, 735] on button "Prendre des notes durant mon appel" at bounding box center [999, 729] width 212 height 27
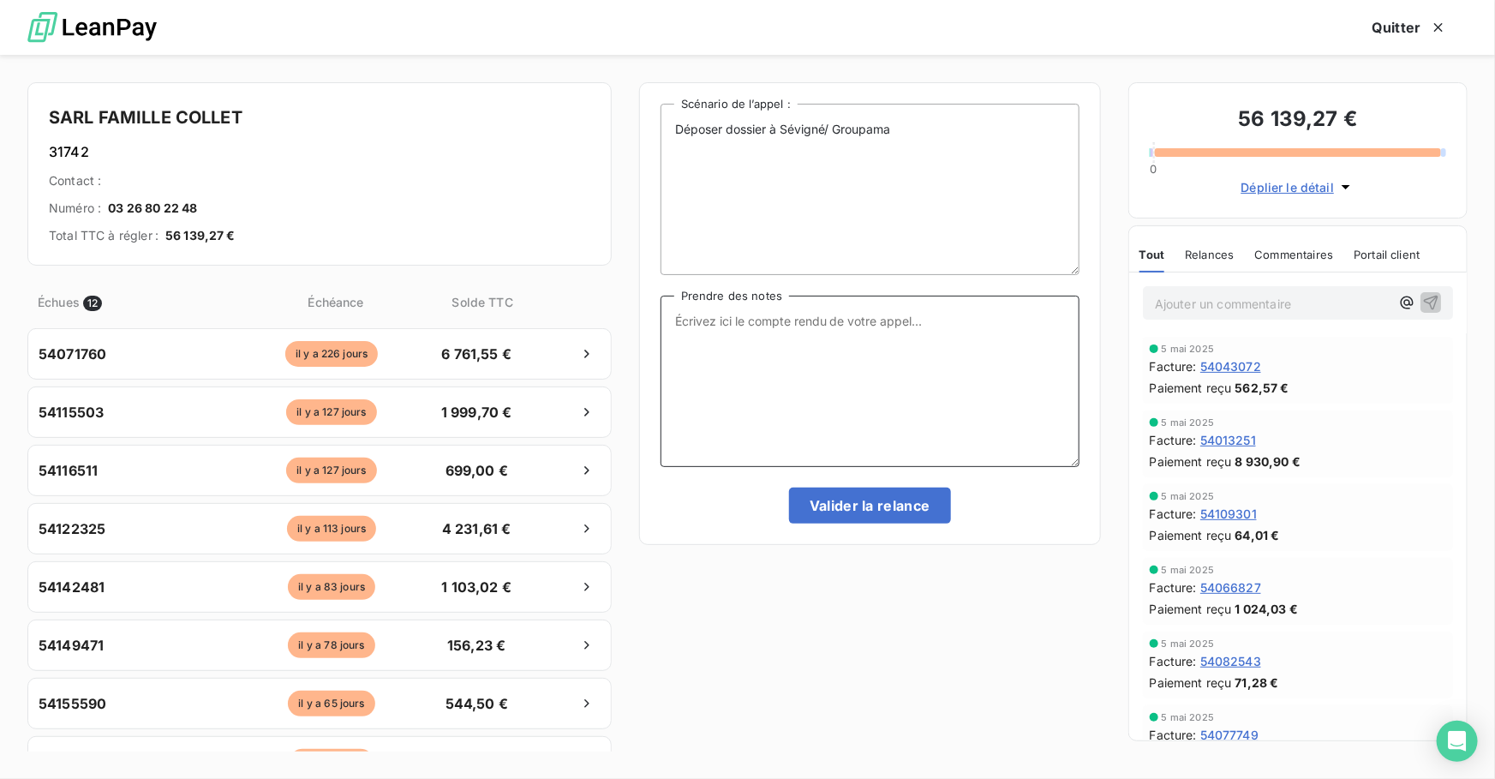
click at [791, 357] on textarea "Prendre des notes" at bounding box center [869, 380] width 419 height 171
paste textarea "Le 12/09 Relance Tél : Fixe Nrp + [GEOGRAPHIC_DATA] : 20JK€ prévu pour le 30/09…"
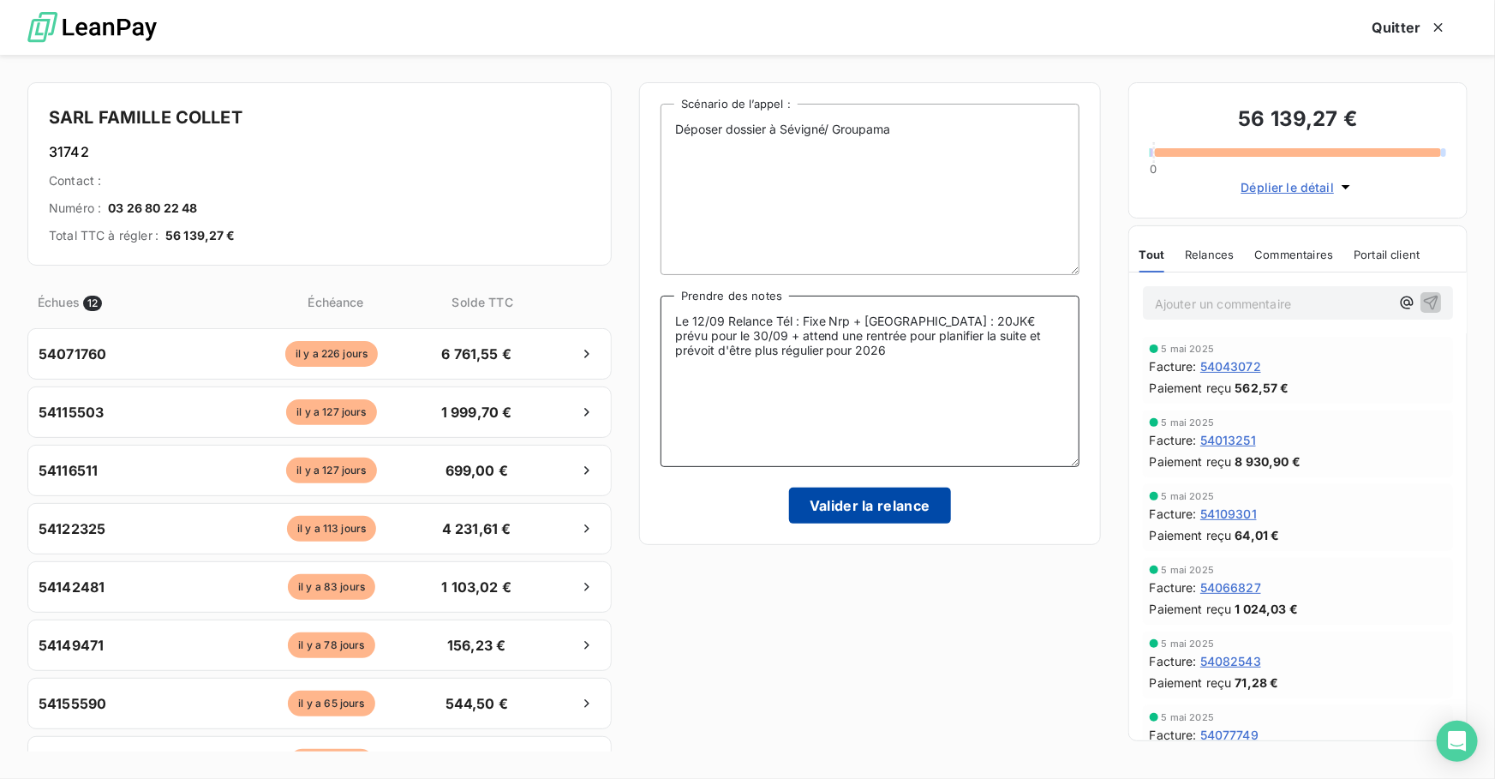
type textarea "Le 12/09 Relance Tél : Fixe Nrp + [GEOGRAPHIC_DATA] : 20JK€ prévu pour le 30/09…"
click at [838, 498] on button "Valider la relance" at bounding box center [870, 505] width 162 height 36
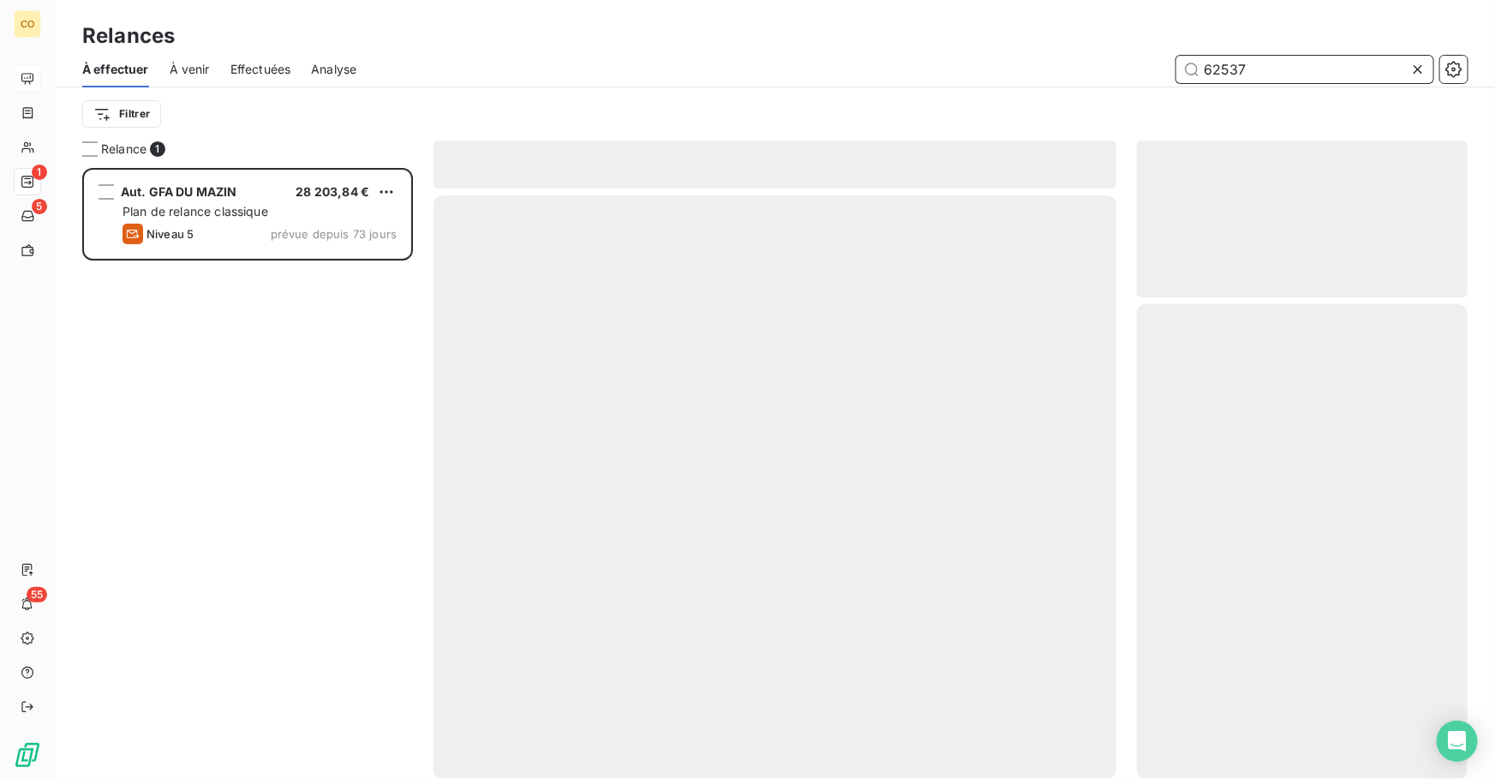
scroll to position [600, 319]
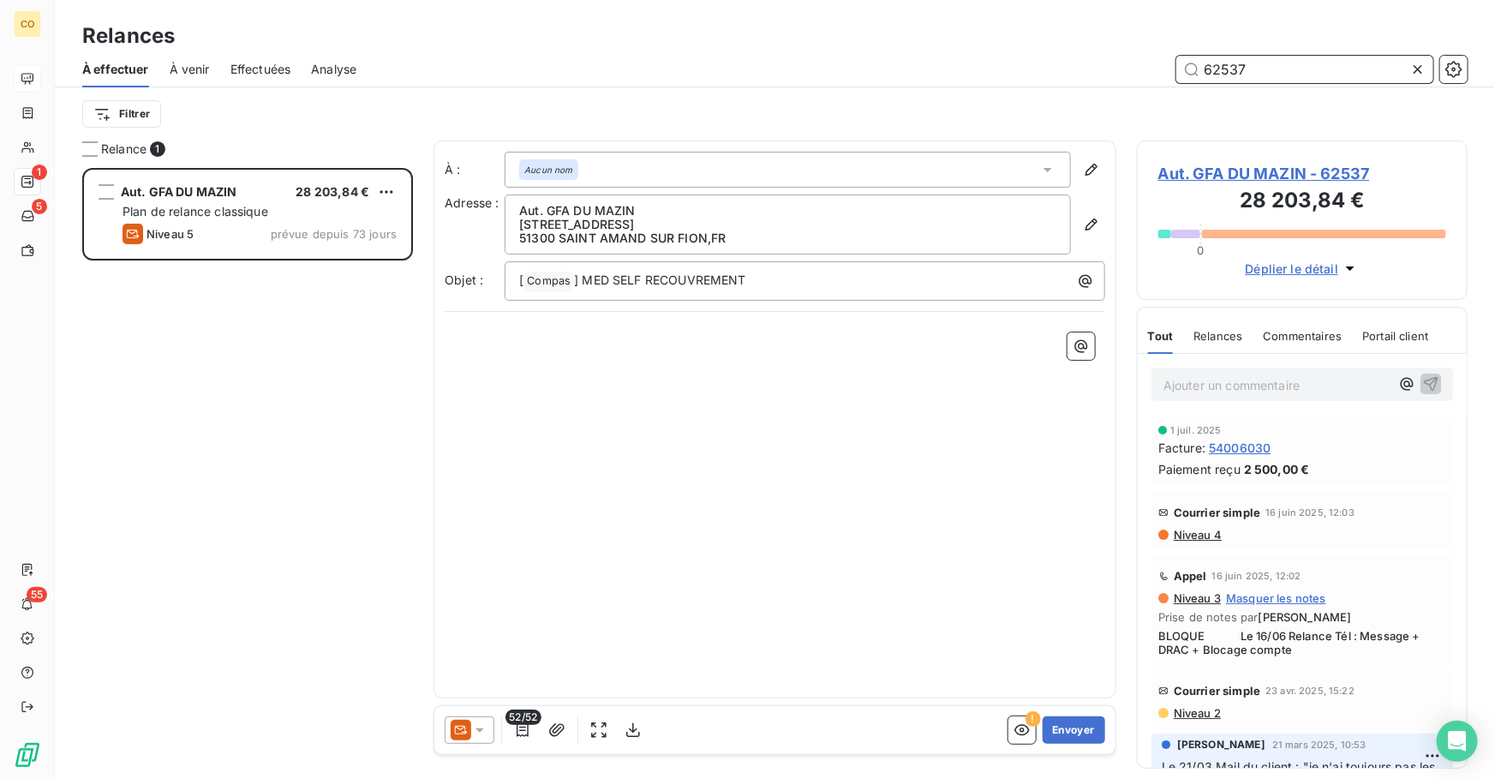
type input "62537"
click at [473, 738] on div at bounding box center [470, 729] width 50 height 27
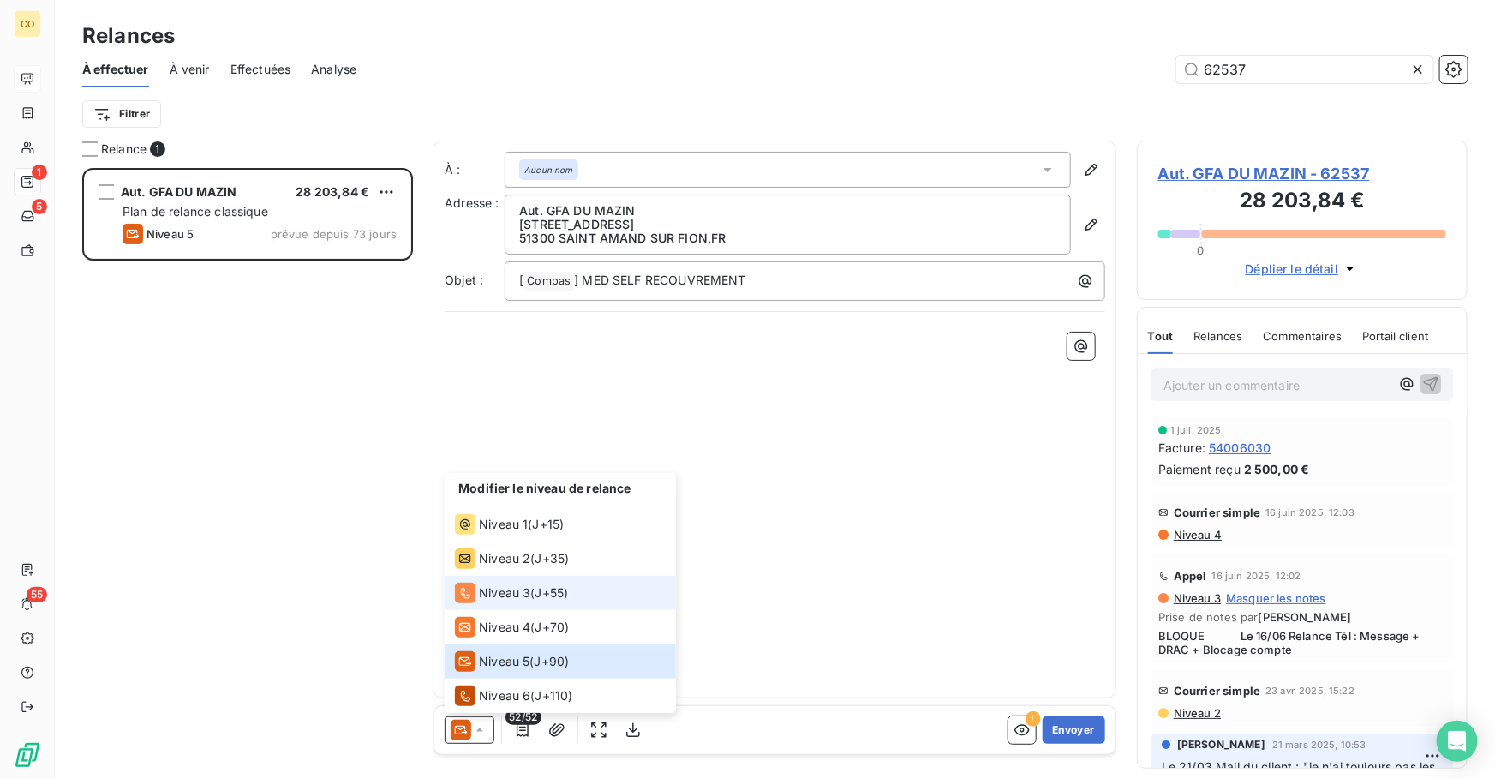
click at [505, 603] on li "Niveau 3 ( J+55 )" at bounding box center [560, 593] width 231 height 34
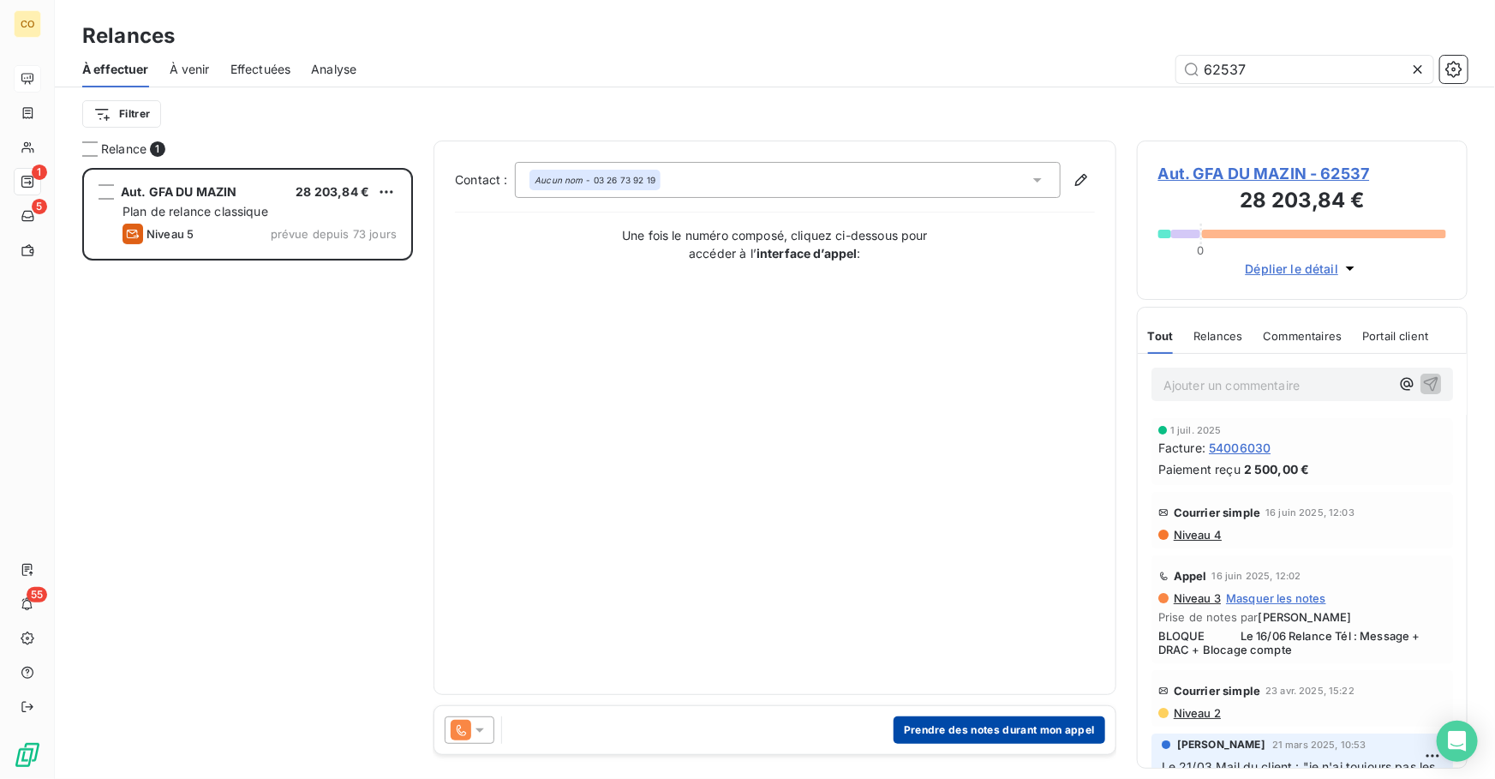
click at [1033, 728] on button "Prendre des notes durant mon appel" at bounding box center [999, 729] width 212 height 27
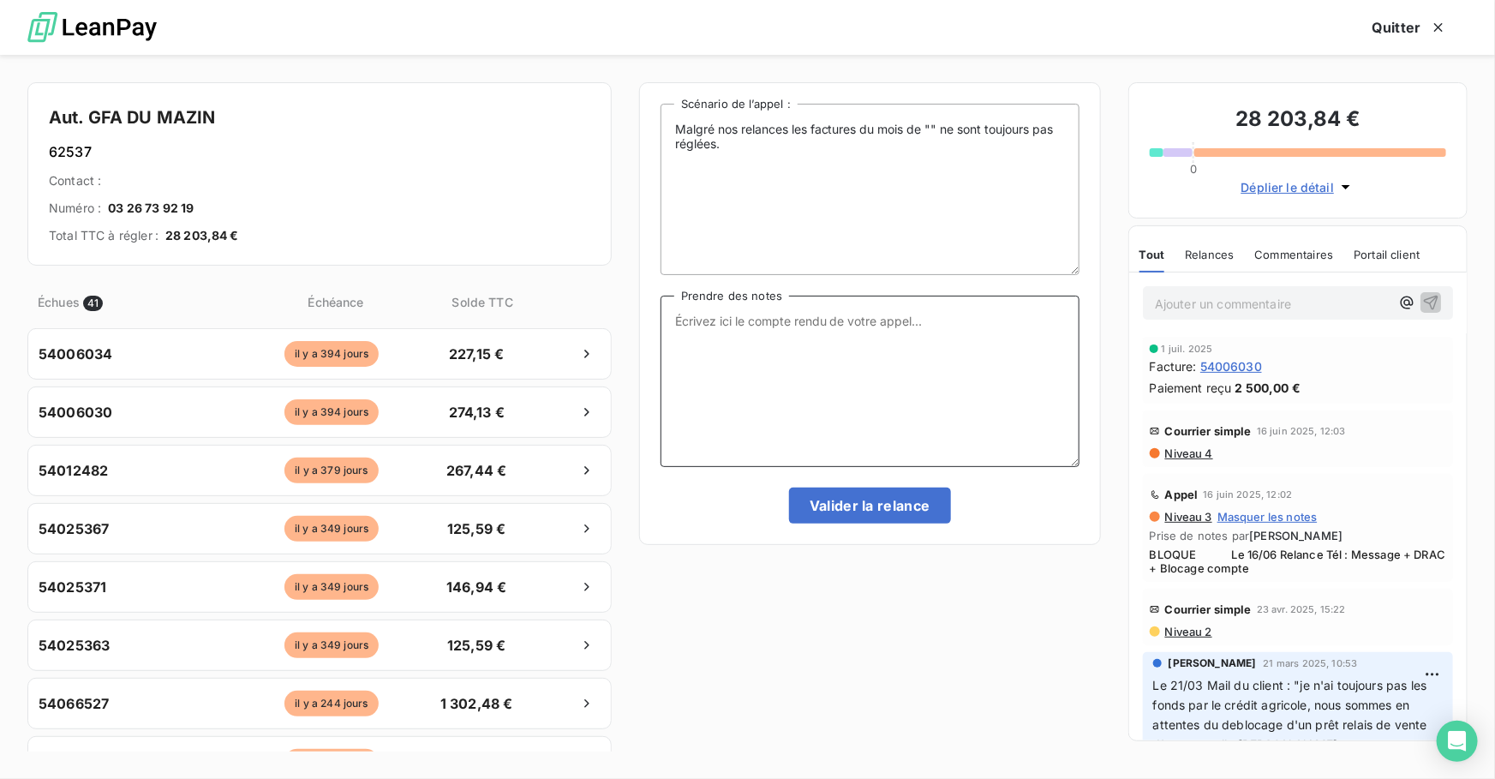
click at [750, 397] on textarea "Prendre des notes" at bounding box center [869, 380] width 419 height 171
paste textarea "Le 12/09 : Relance Tél : Message"
type textarea "Le 12/09 : Relance Tél : Message"
click at [849, 499] on button "Valider la relance" at bounding box center [870, 505] width 162 height 36
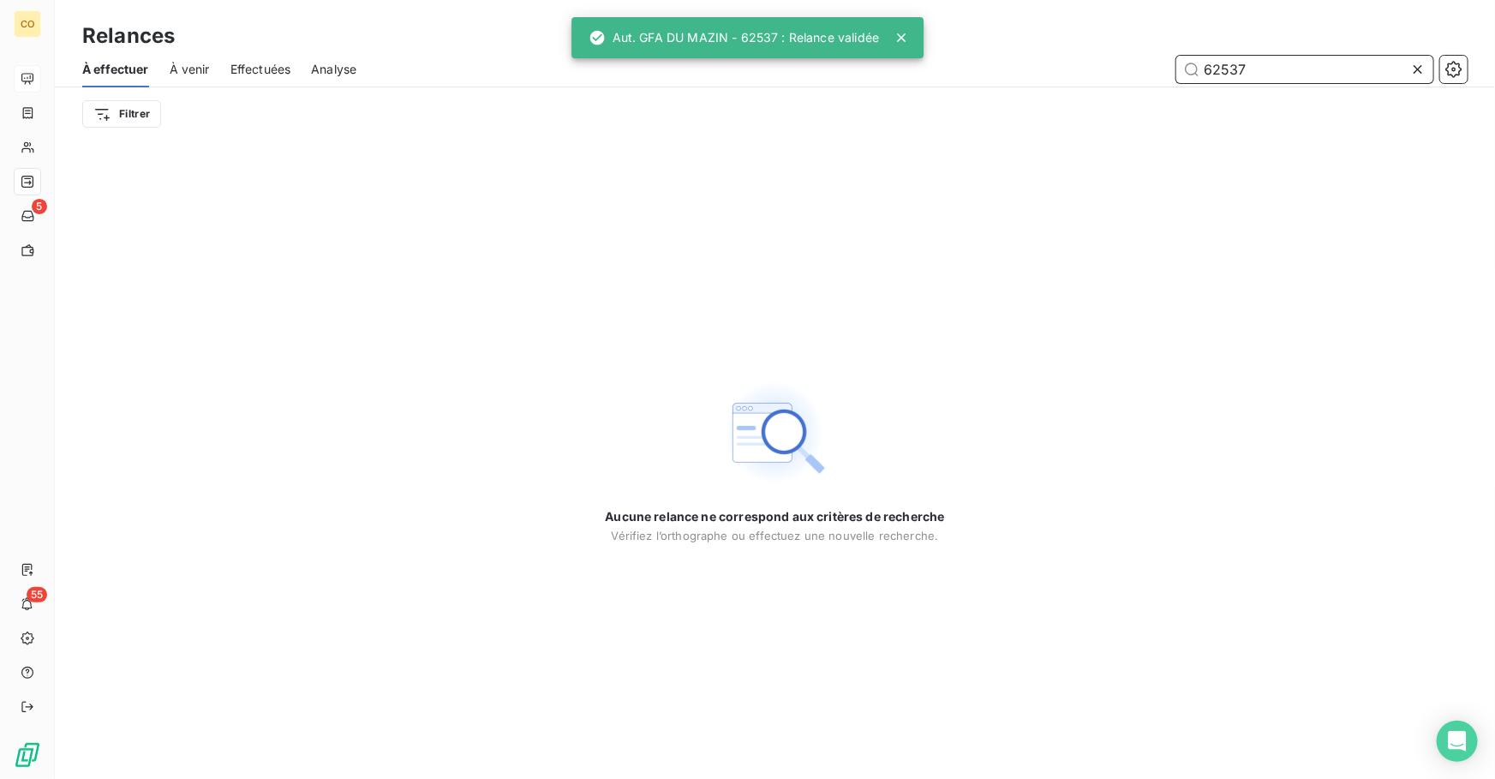
drag, startPoint x: 1305, startPoint y: 63, endPoint x: 993, endPoint y: 62, distance: 311.8
click at [997, 59] on div "62537" at bounding box center [922, 69] width 1090 height 27
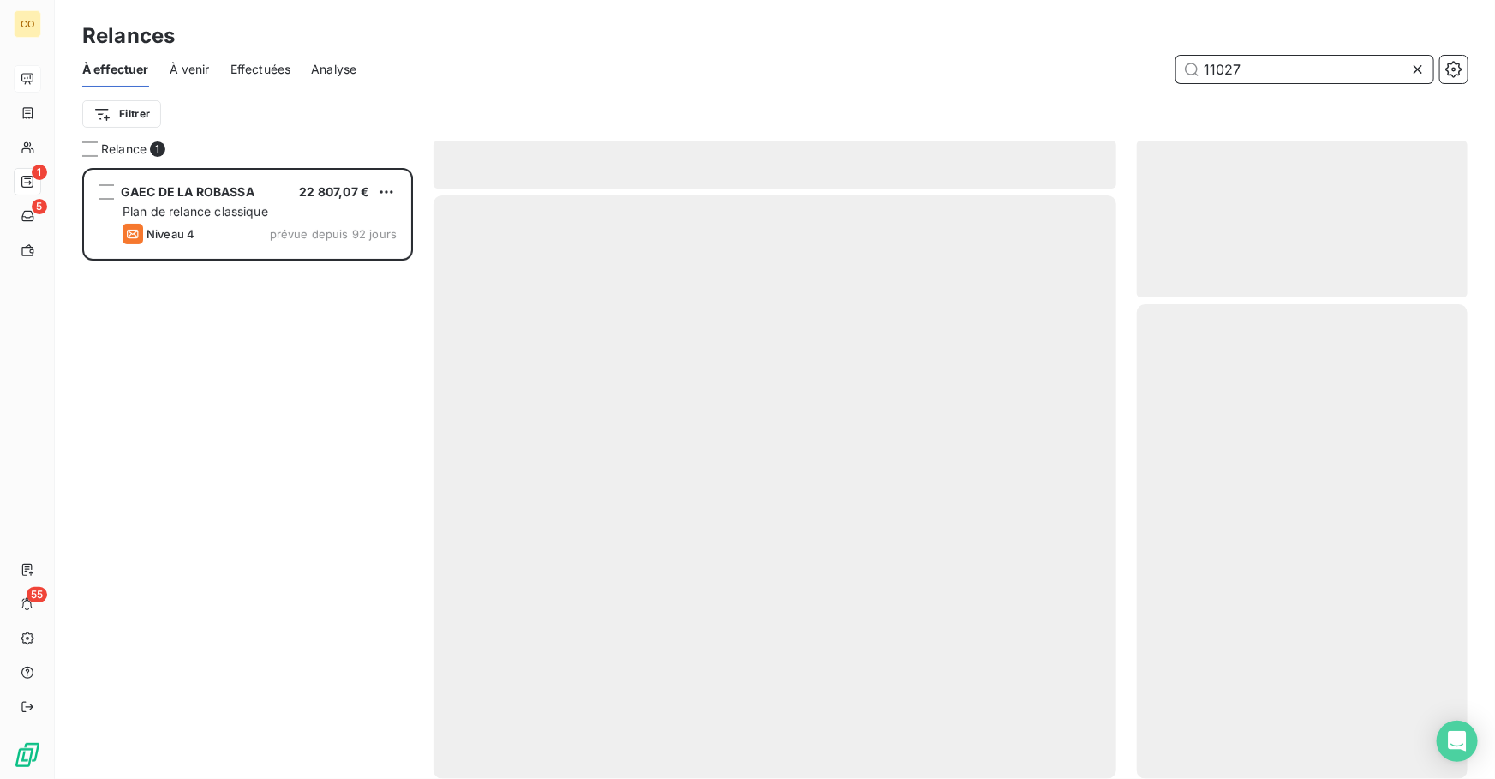
scroll to position [600, 319]
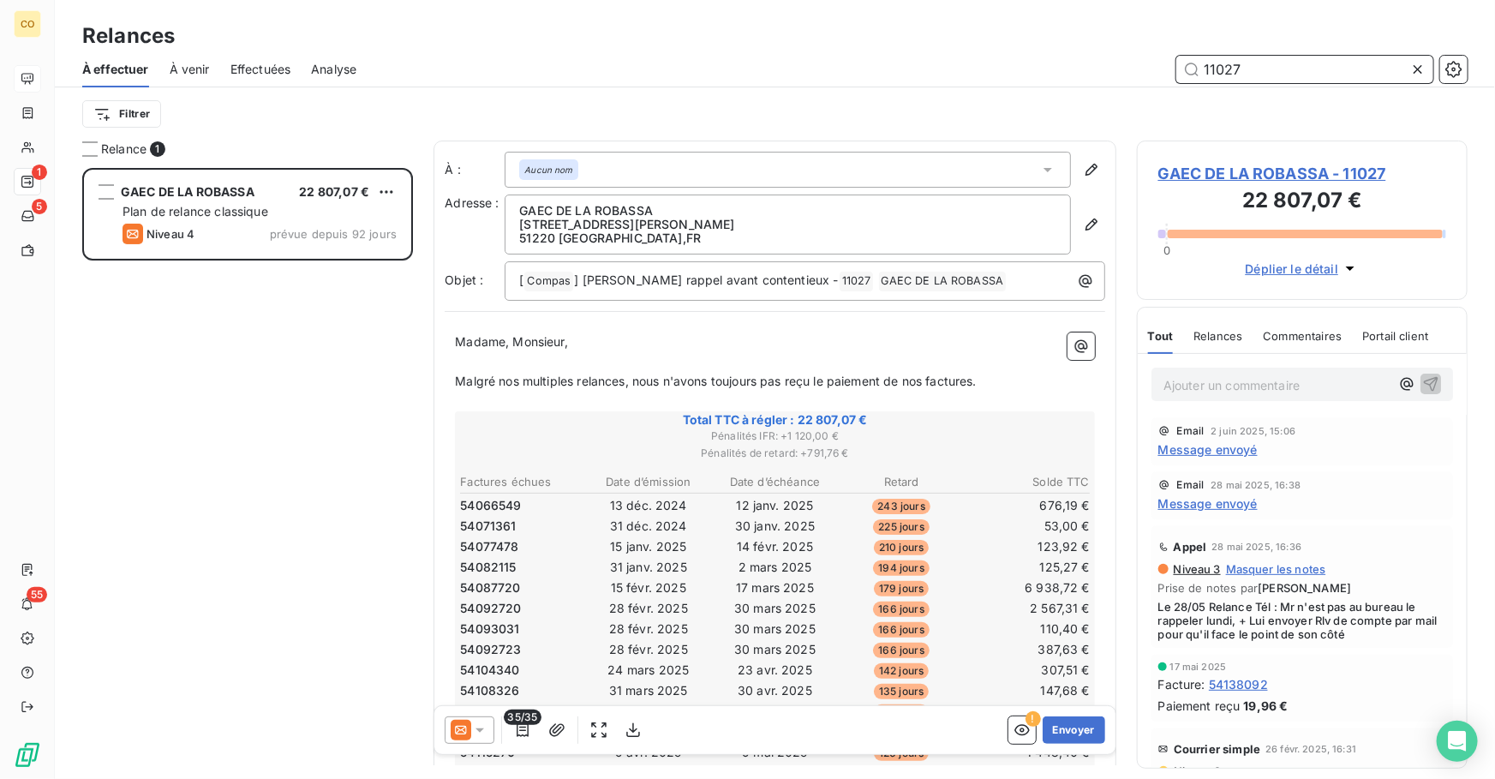
type input "11027"
click at [473, 735] on icon at bounding box center [479, 729] width 17 height 17
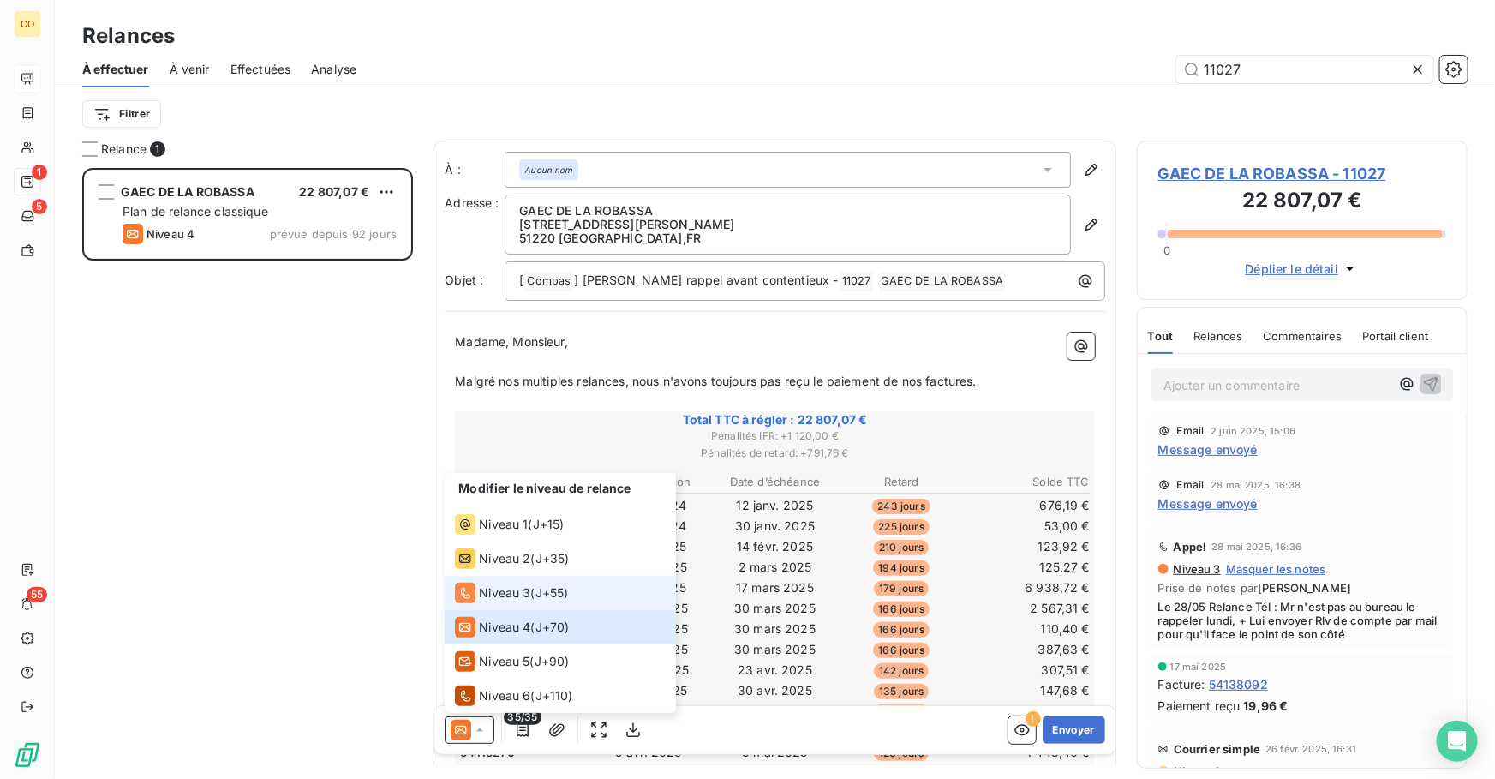
click at [495, 599] on span "Niveau 3" at bounding box center [504, 592] width 51 height 17
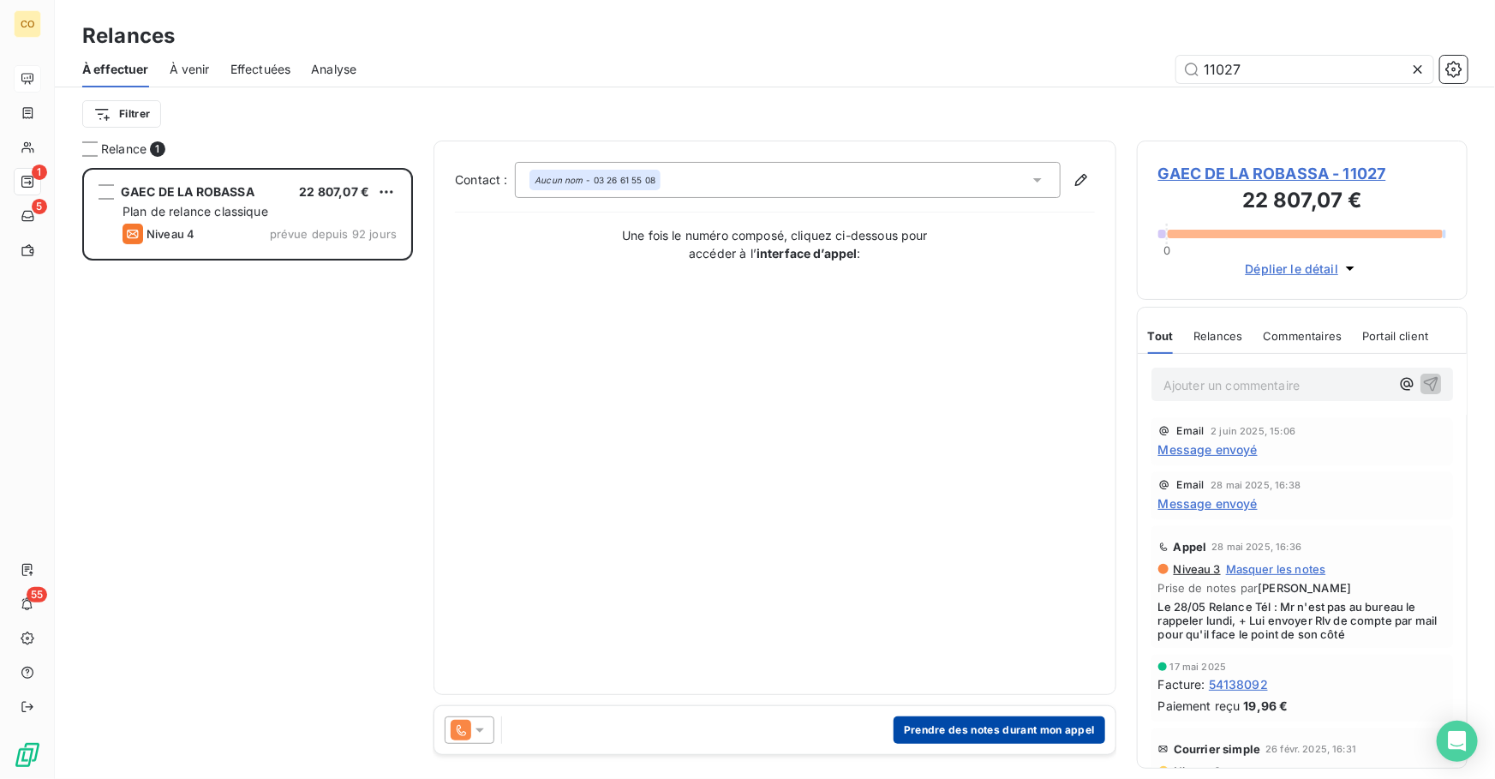
click at [959, 733] on button "Prendre des notes durant mon appel" at bounding box center [999, 729] width 212 height 27
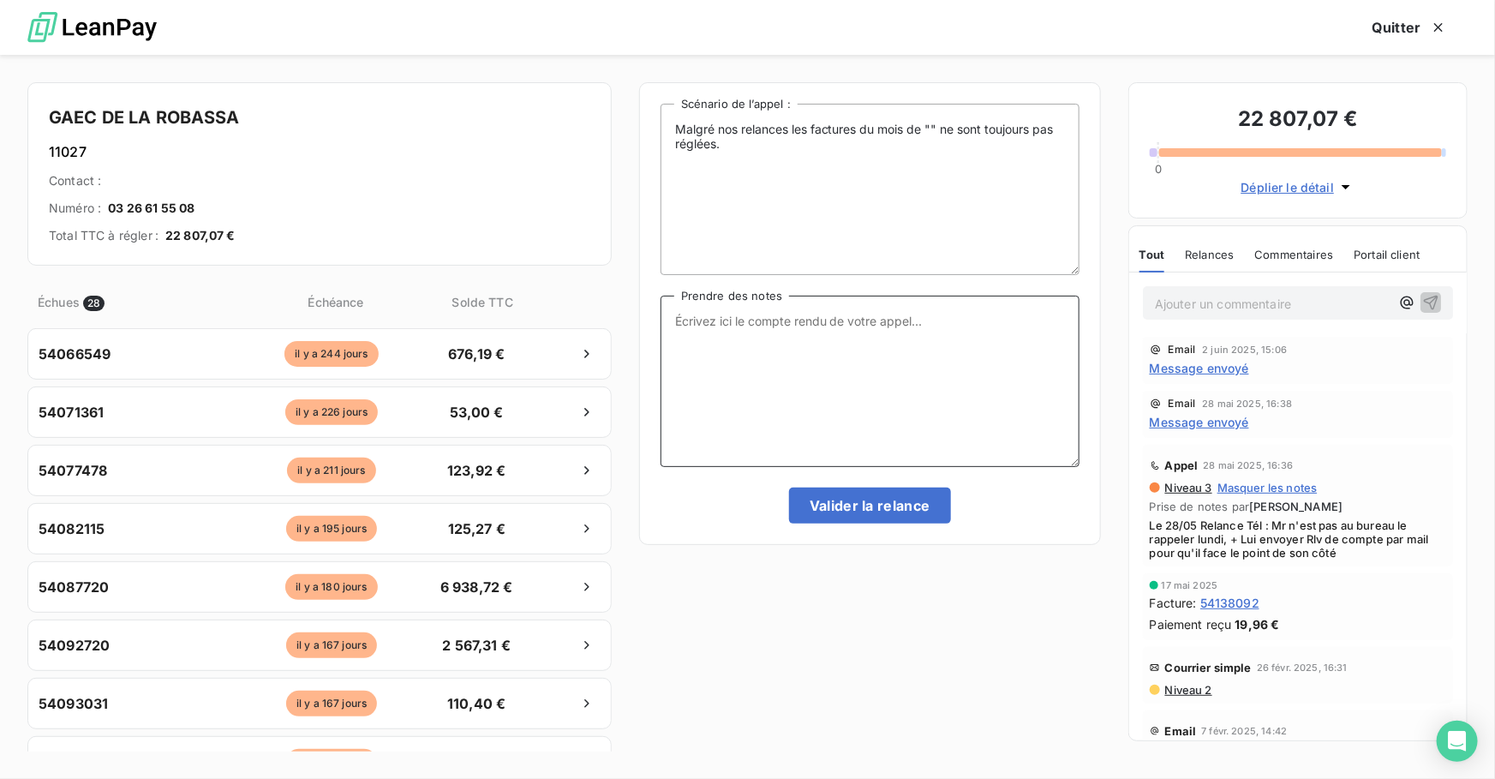
click at [848, 384] on textarea "Prendre des notes" at bounding box center [869, 380] width 419 height 171
paste textarea "Le 12/09 Relance tél : Mr en ligne nous adresse semaine prochaine 2 chqs à rem …"
type textarea "Le 12/09 Relance tél : Mr en ligne nous adresse semaine prochaine 2 chqs à rem …"
click at [882, 498] on button "Valider la relance" at bounding box center [870, 505] width 162 height 36
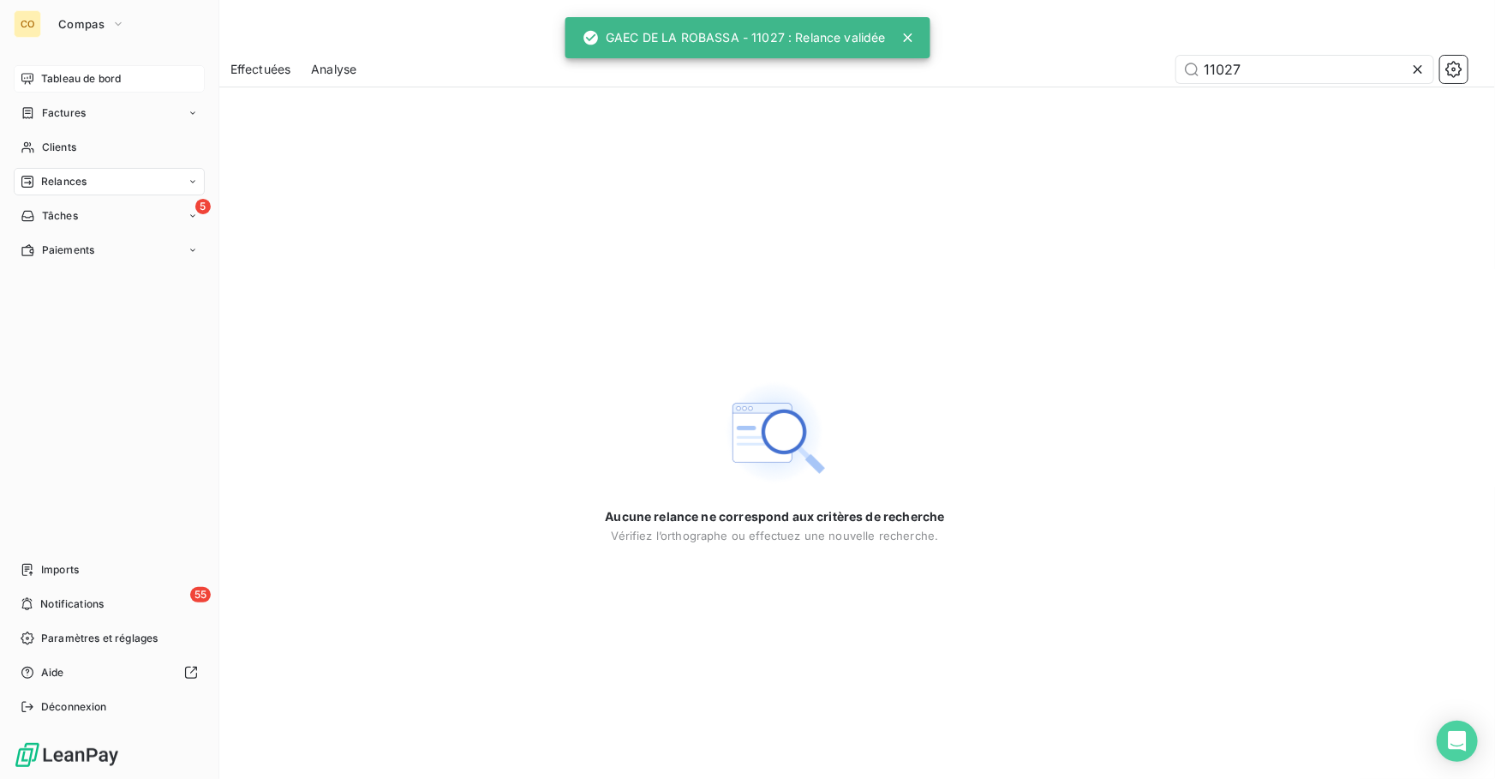
click at [46, 84] on span "Tableau de bord" at bounding box center [81, 78] width 80 height 15
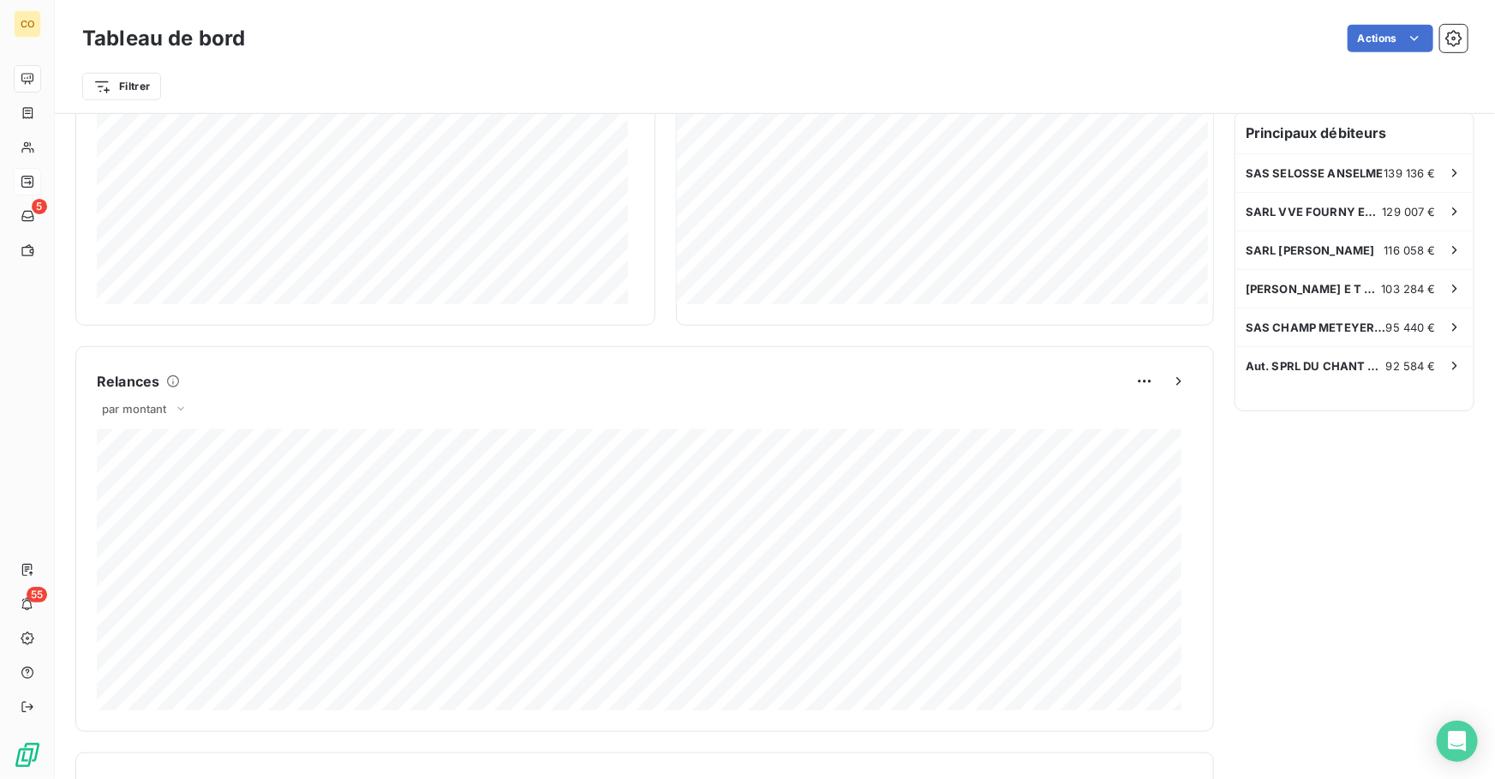
scroll to position [511, 0]
